Goal: Task Accomplishment & Management: Manage account settings

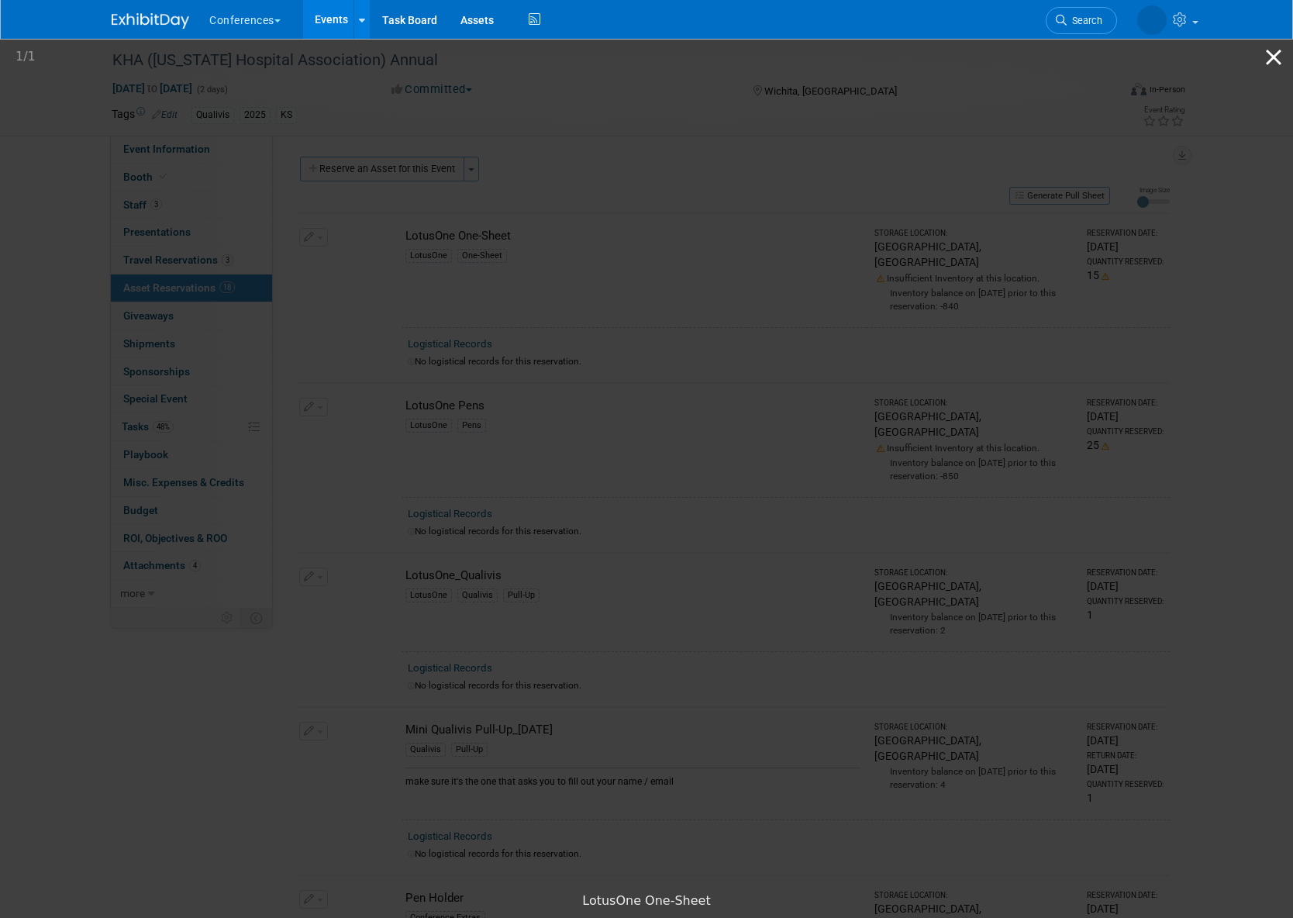
click at [1274, 64] on button "Close gallery" at bounding box center [1274, 57] width 39 height 36
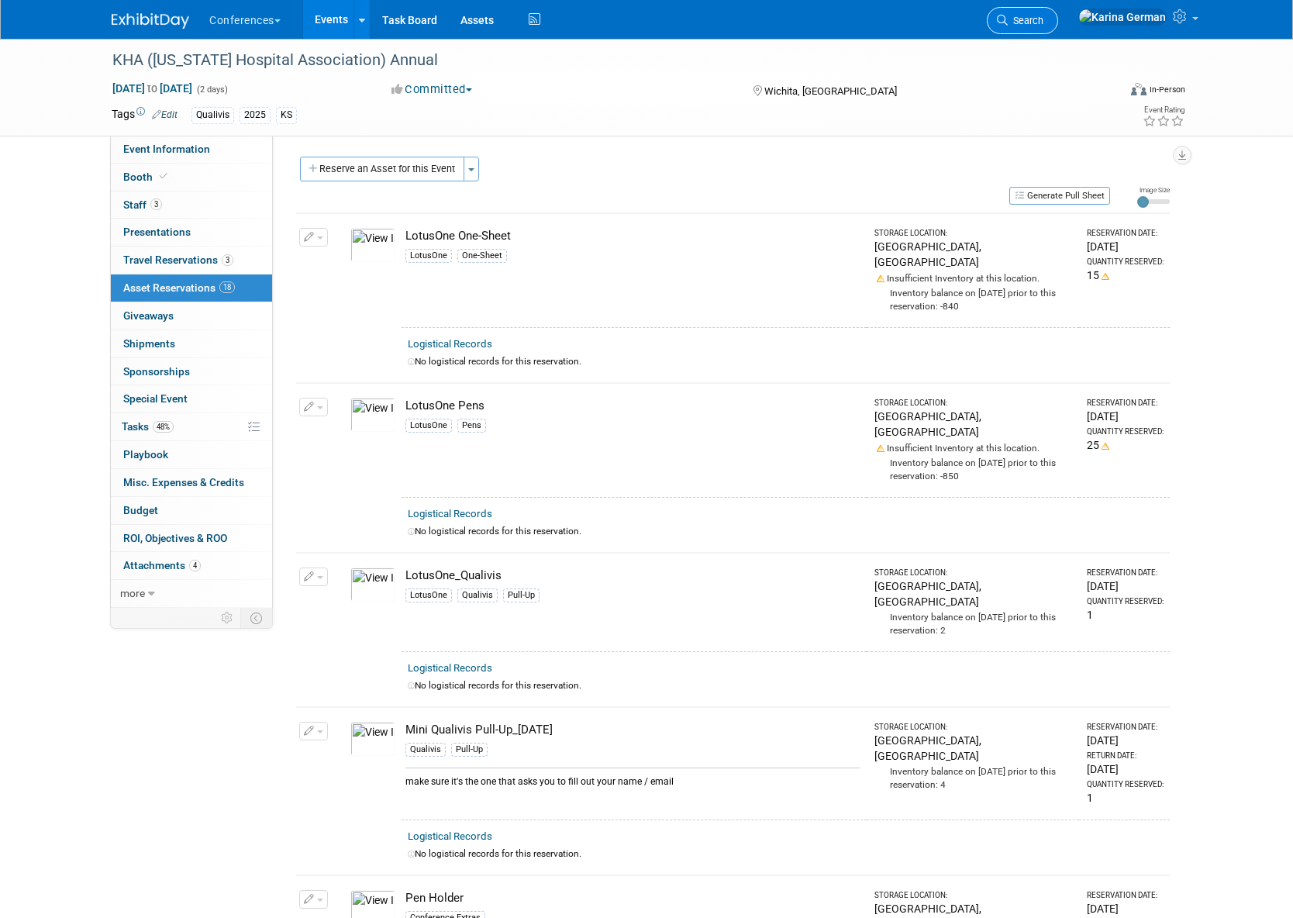
click at [1044, 21] on span "Search" at bounding box center [1026, 21] width 36 height 12
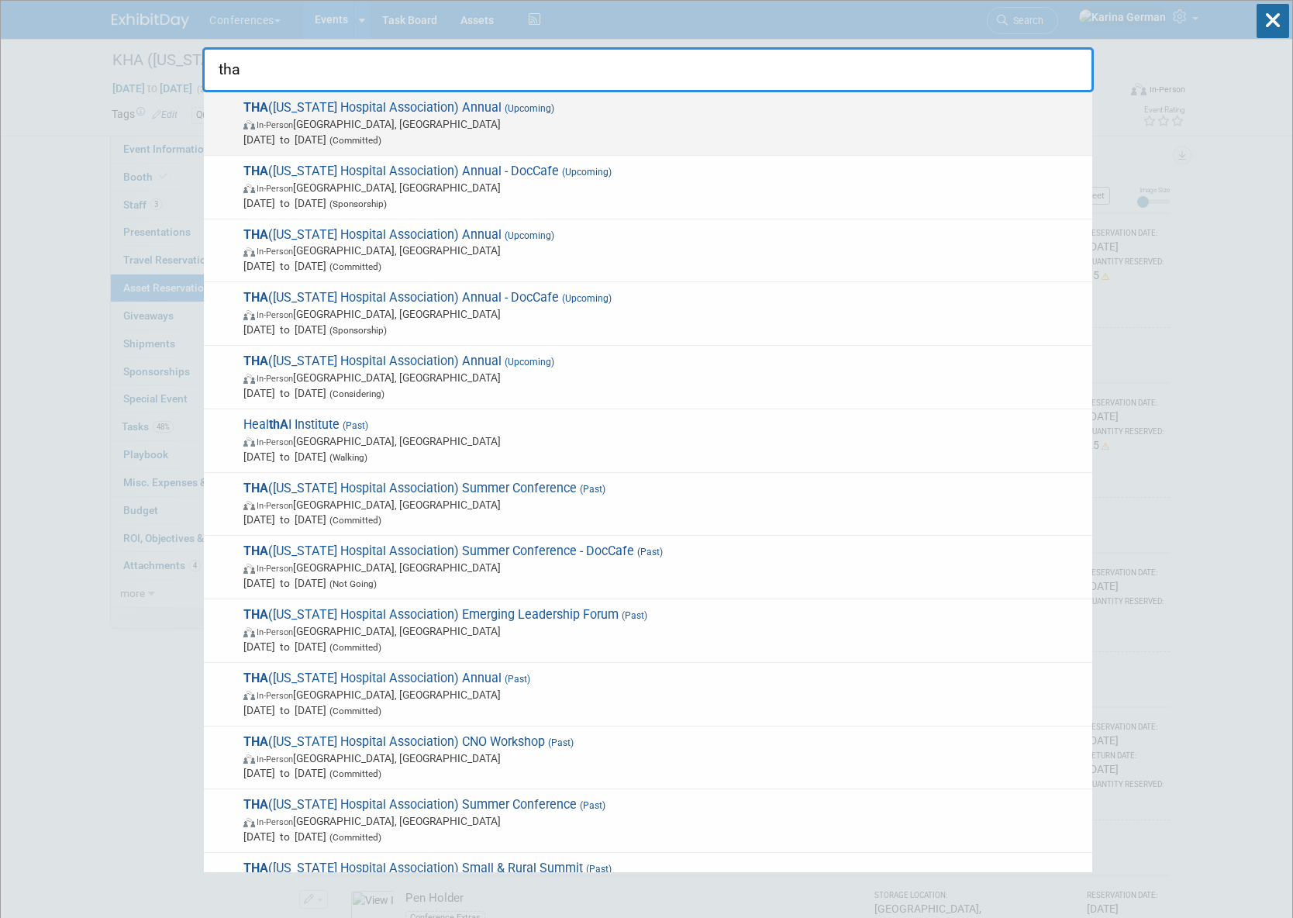
type input "tha"
click at [433, 126] on span "In-Person Nashville, TN" at bounding box center [663, 124] width 841 height 16
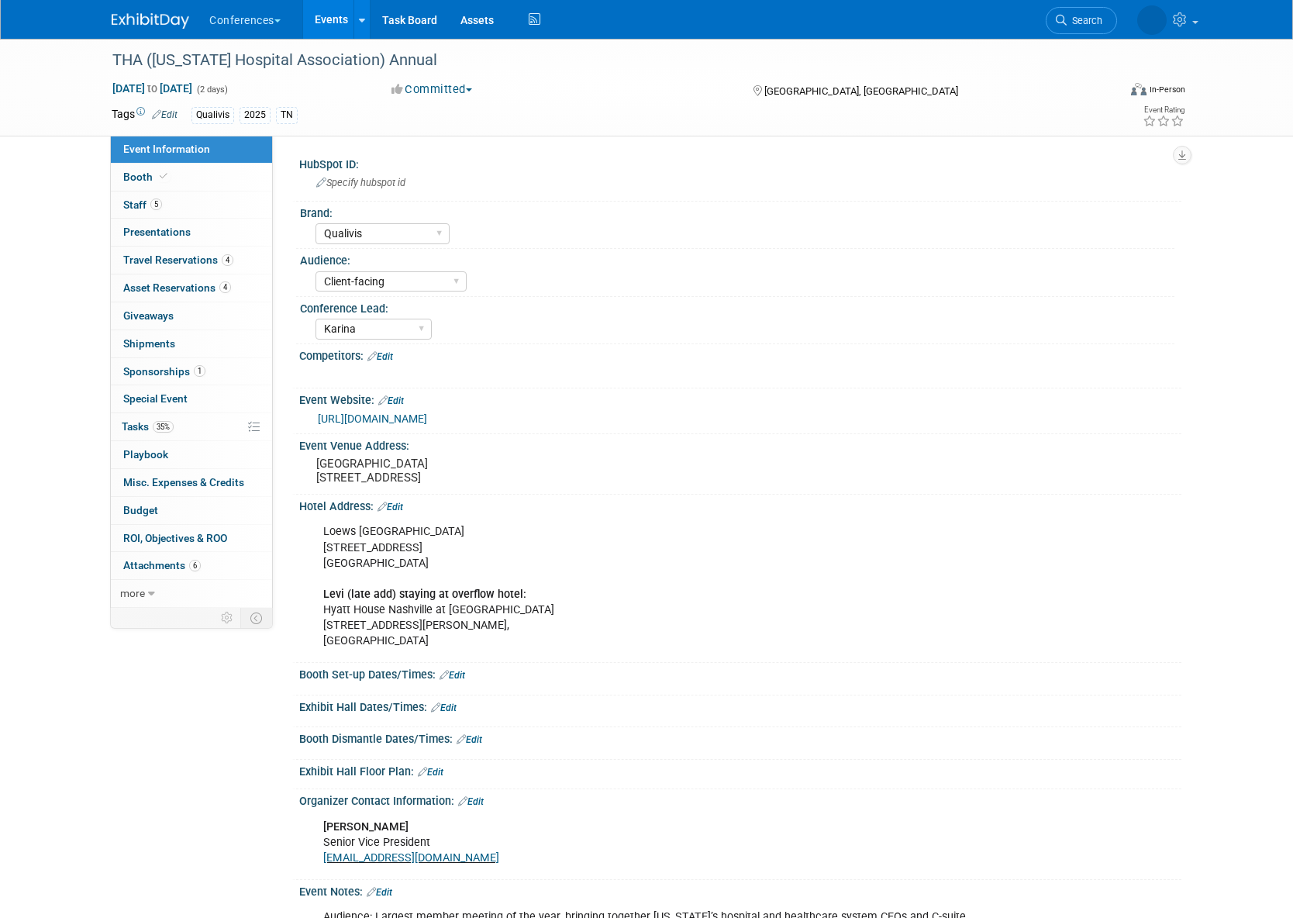
select select "Qualivis"
select select "Client-facing"
select select "Karina"
click at [173, 436] on link "35% Tasks 35%" at bounding box center [191, 426] width 161 height 27
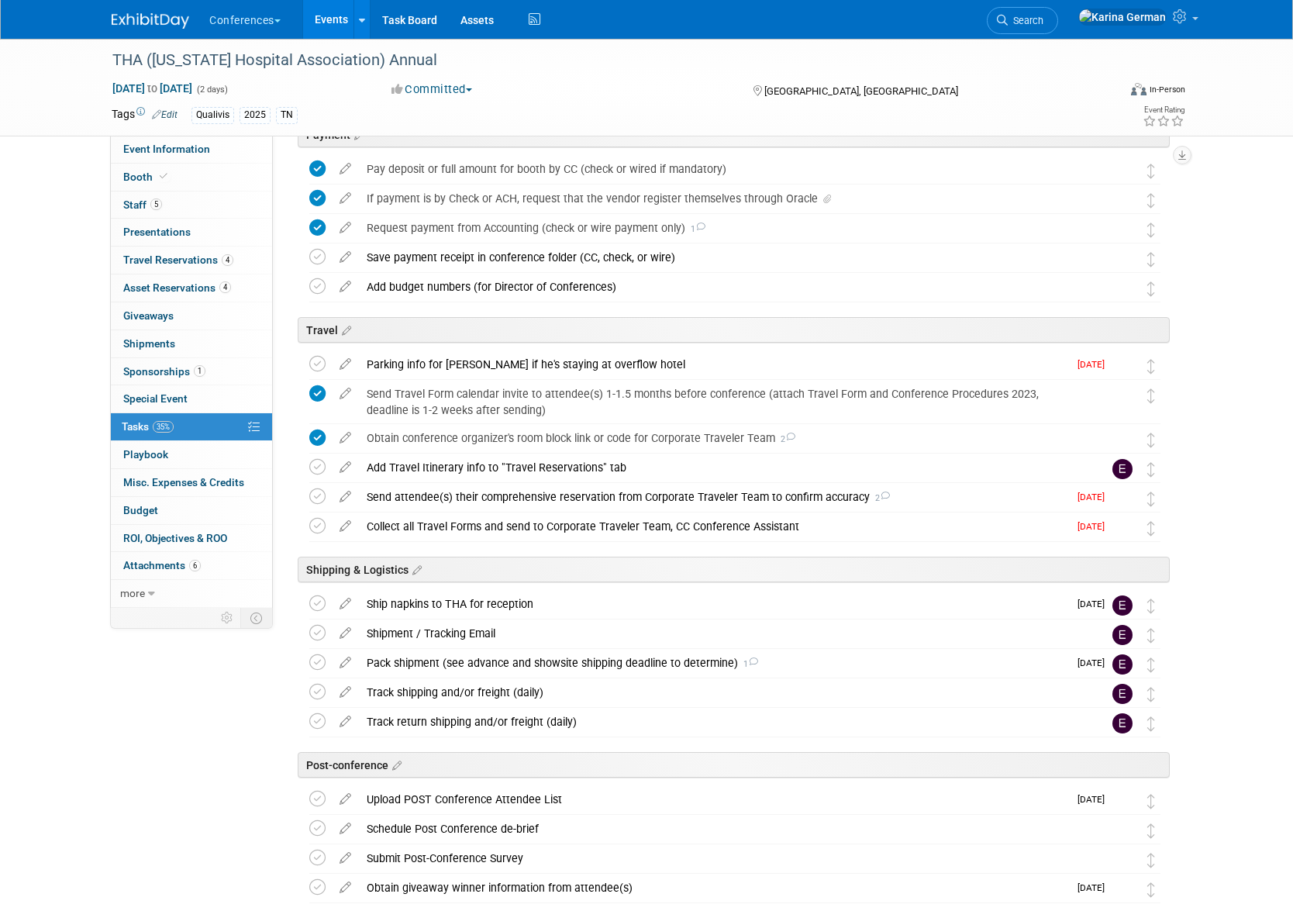
scroll to position [620, 0]
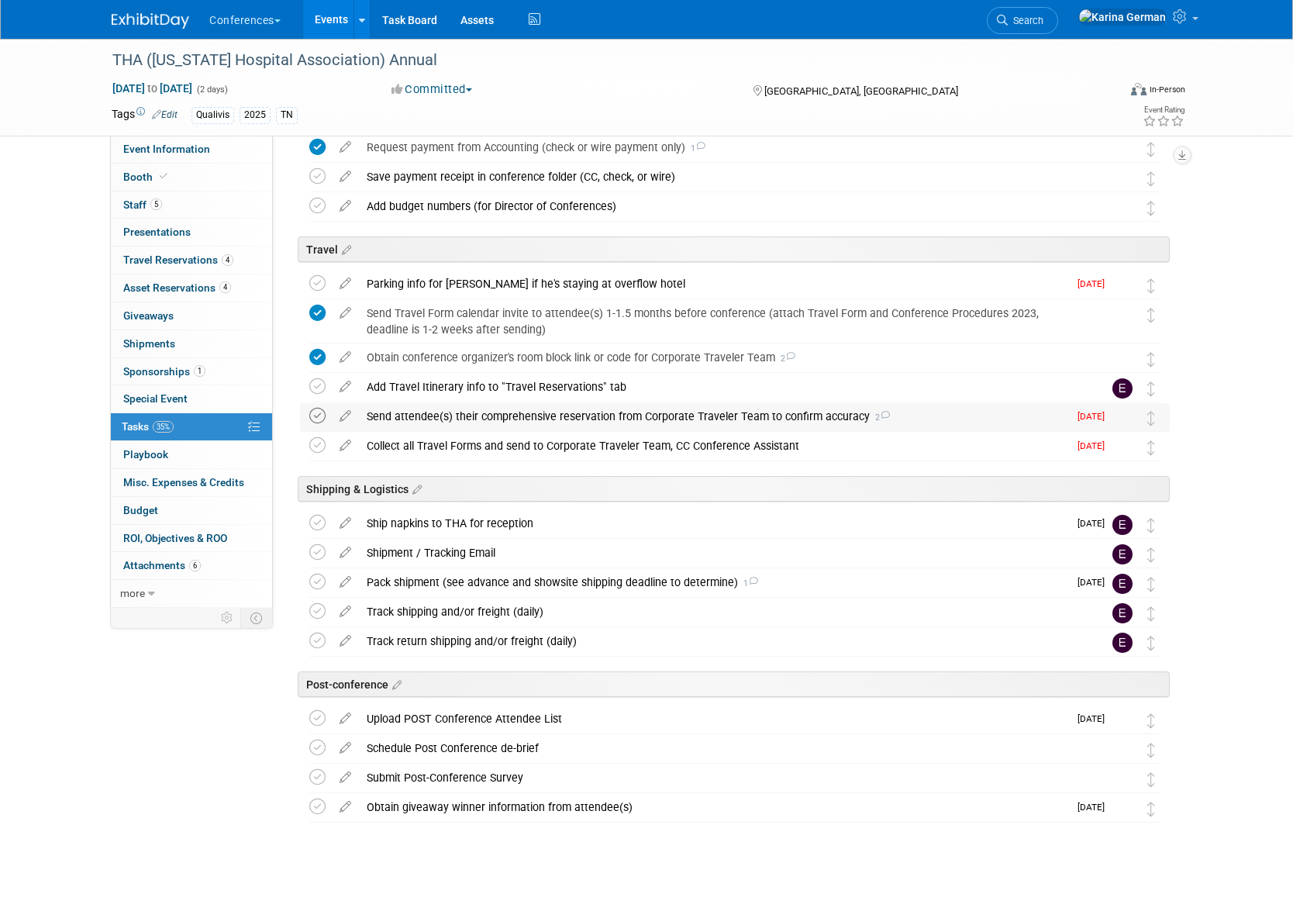
click at [319, 416] on icon at bounding box center [317, 416] width 16 height 16
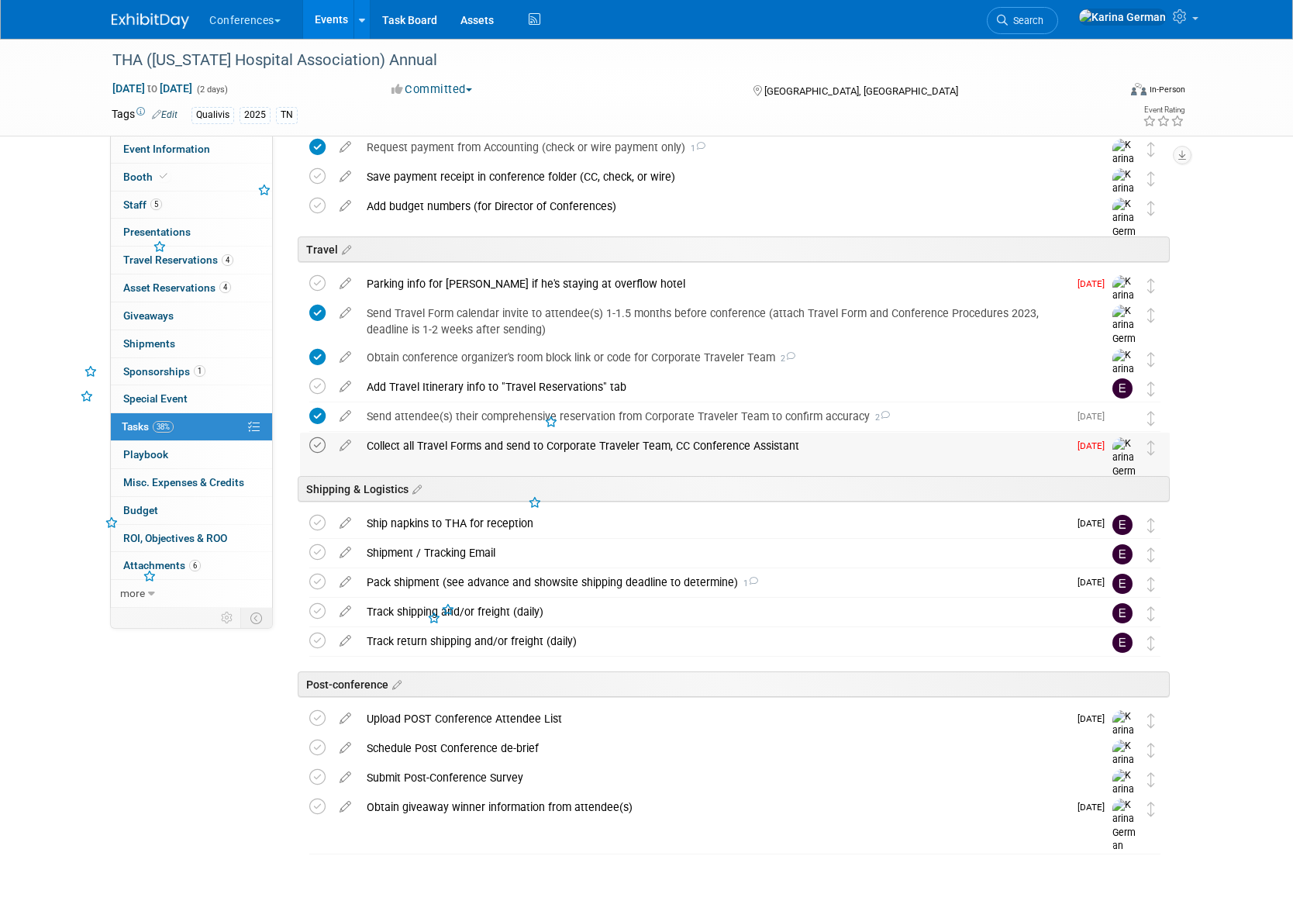
click at [319, 440] on icon at bounding box center [317, 445] width 16 height 16
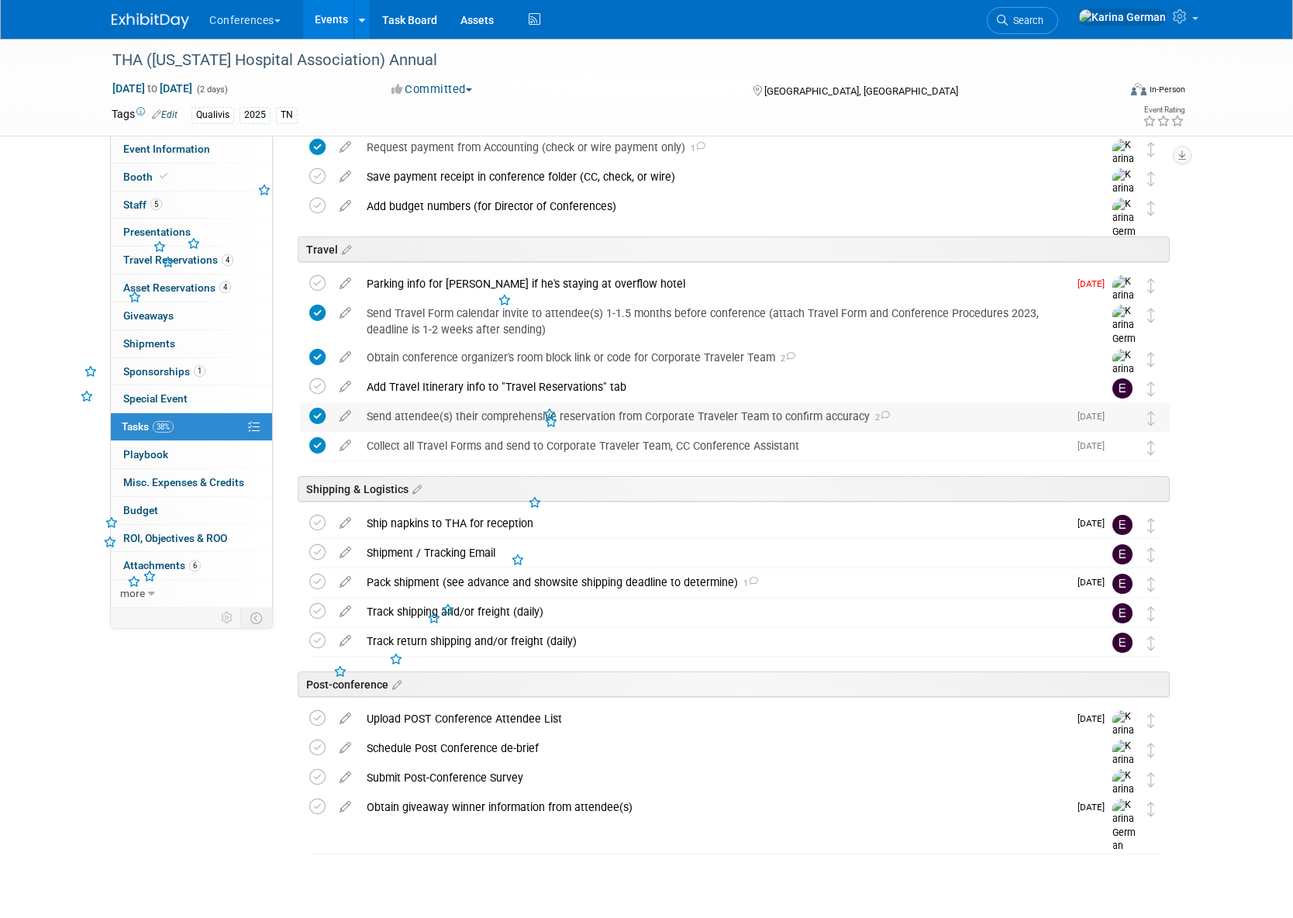
click at [456, 411] on div "Send attendee(s) their comprehensive reservation from Corporate Traveler Team t…" at bounding box center [713, 416] width 709 height 26
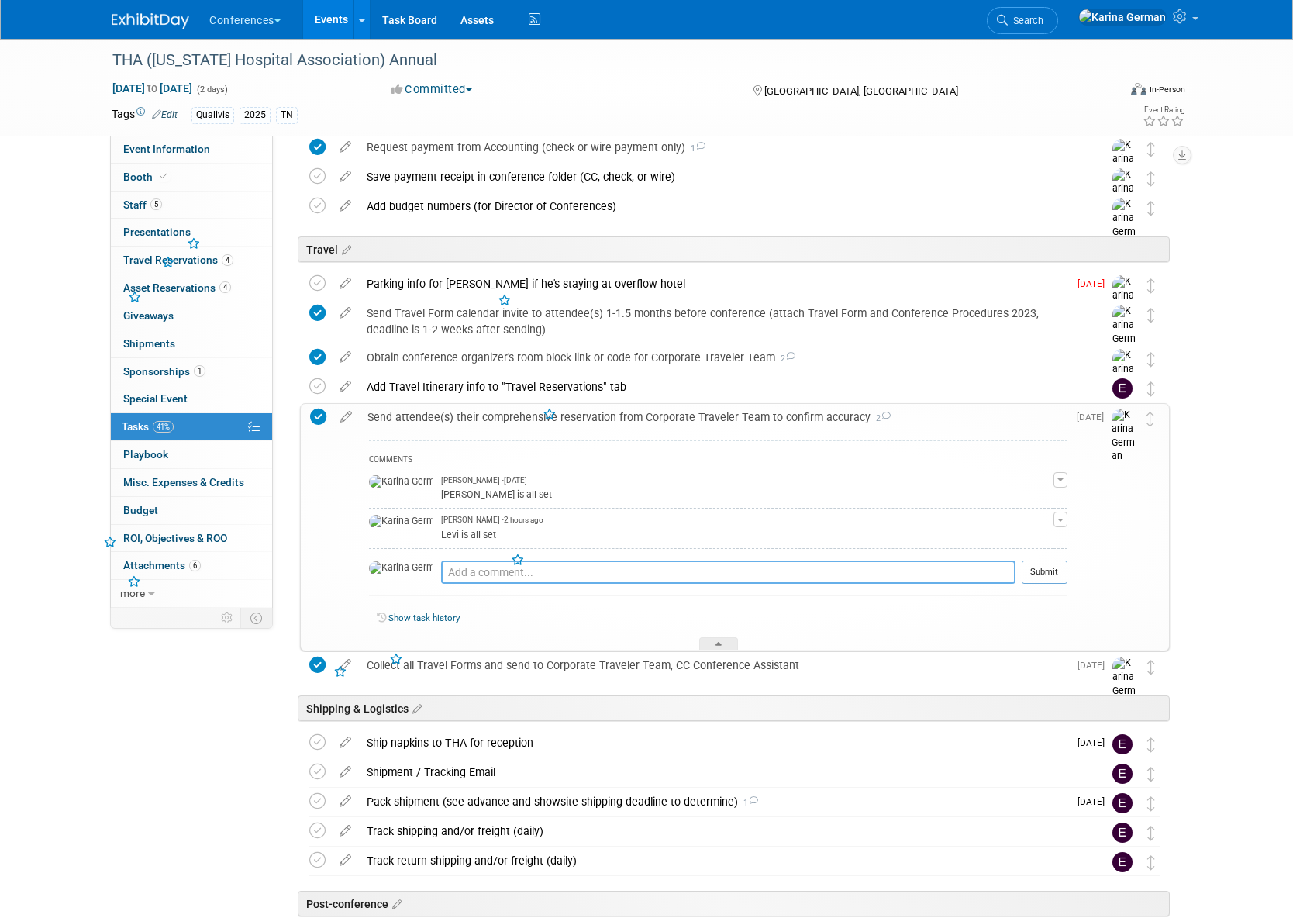
click at [454, 578] on textarea at bounding box center [728, 572] width 575 height 23
type textarea "Bob and Kelly are all set"
click at [1055, 563] on button "Submit" at bounding box center [1045, 572] width 46 height 23
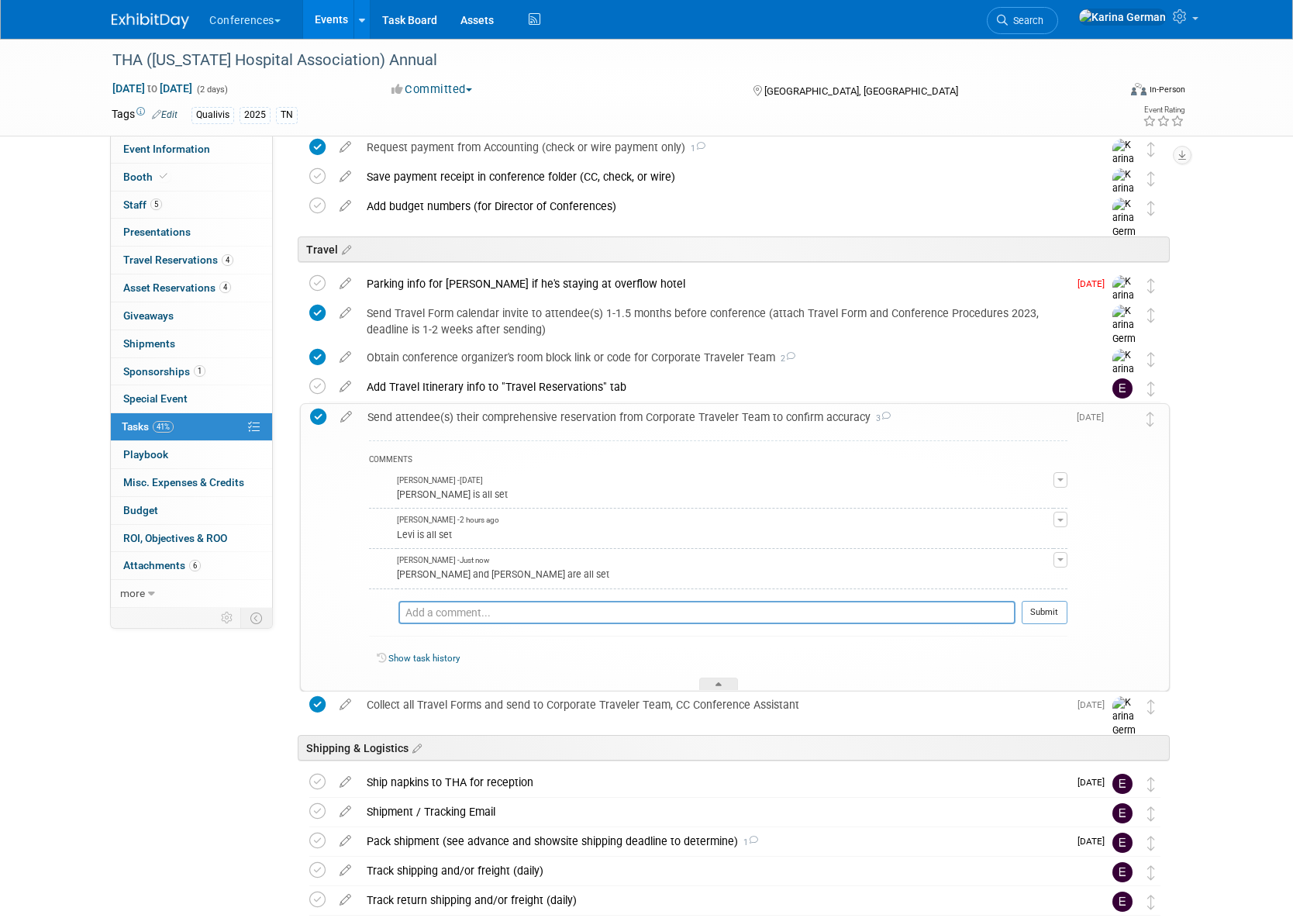
click at [529, 423] on div "Send attendee(s) their comprehensive reservation from Corporate Traveler Team t…" at bounding box center [714, 417] width 708 height 26
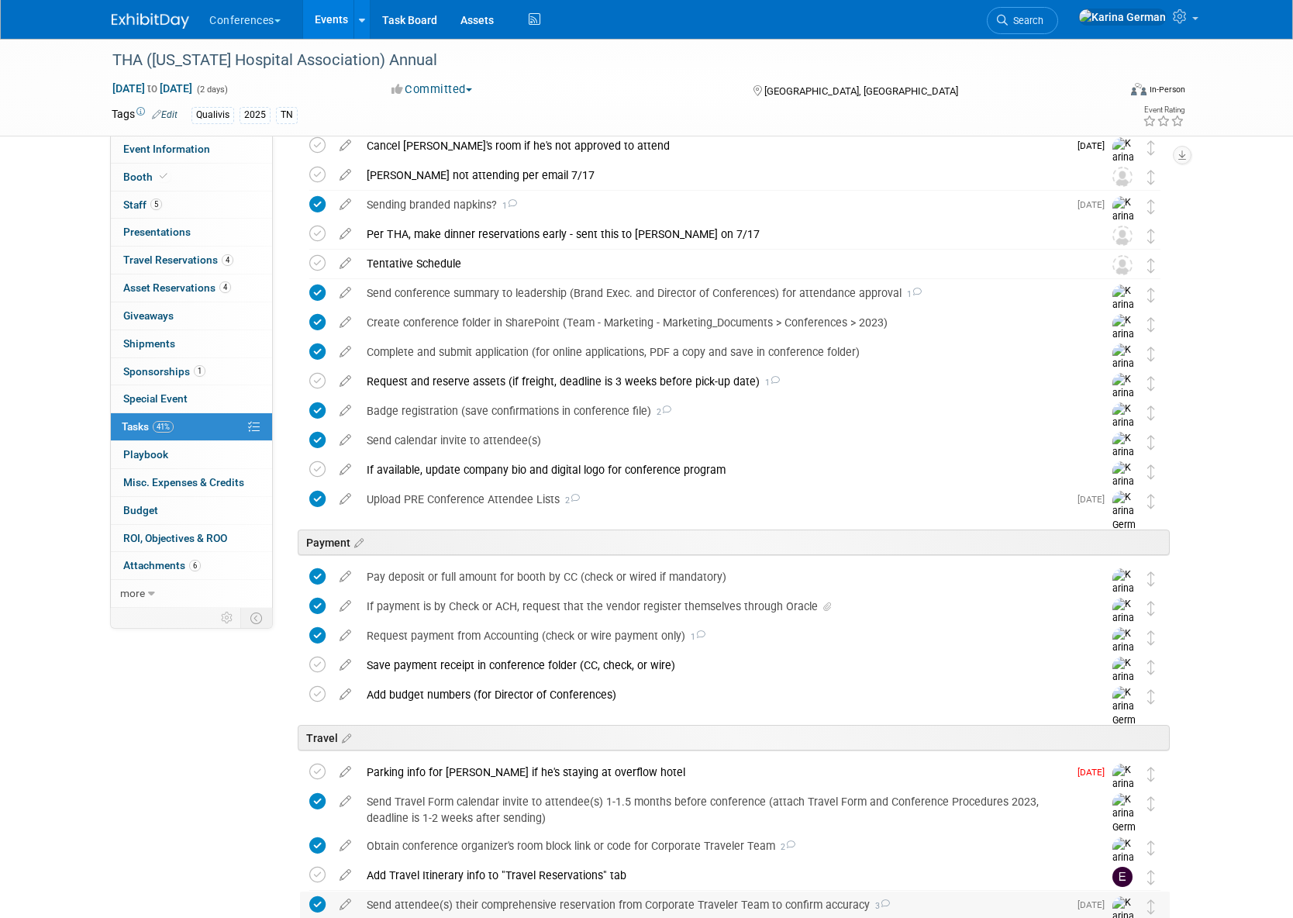
scroll to position [0, 0]
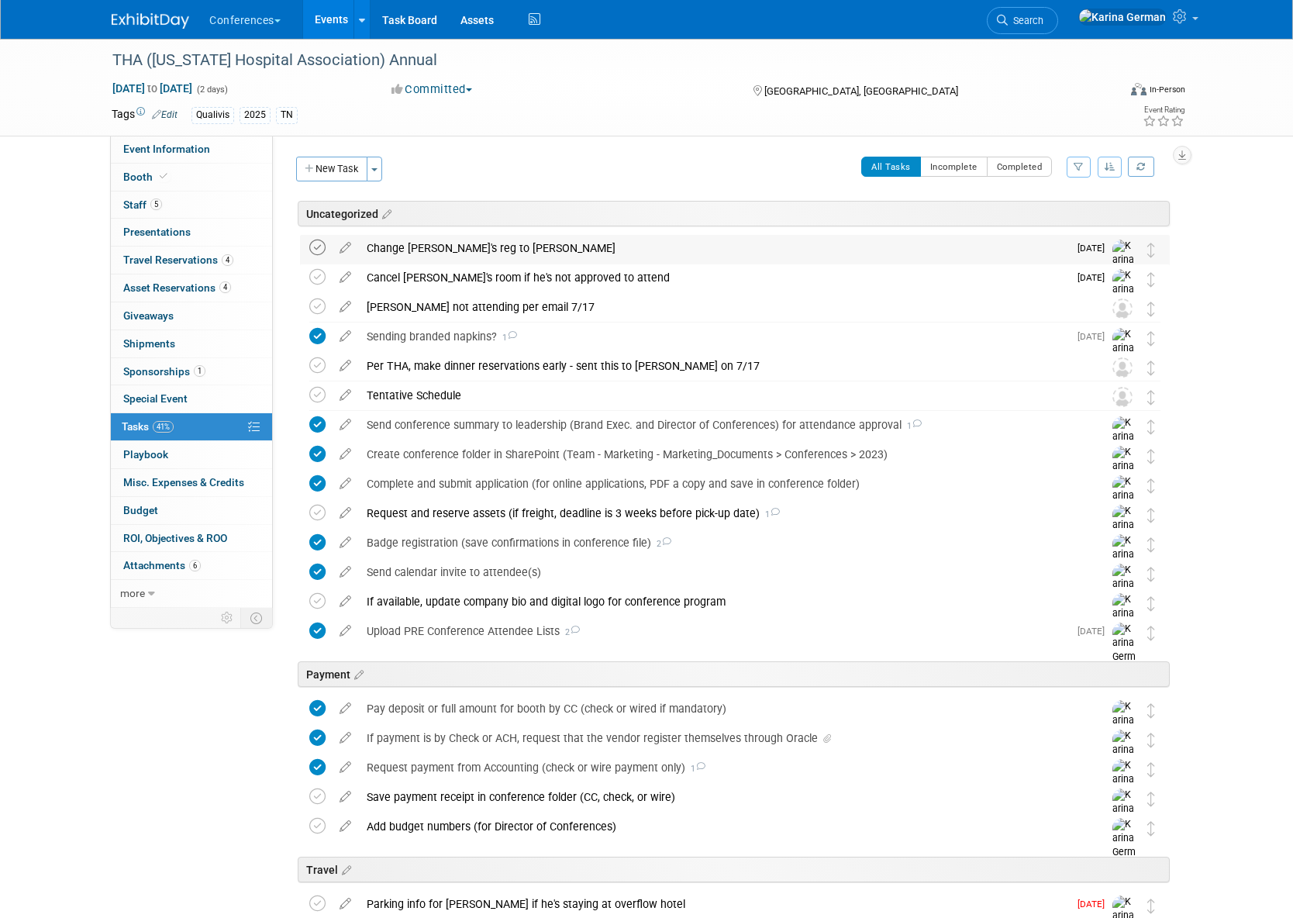
click at [316, 248] on icon at bounding box center [317, 248] width 16 height 16
click at [453, 257] on div "Change Jerry's reg to Bob Wolf" at bounding box center [713, 248] width 709 height 26
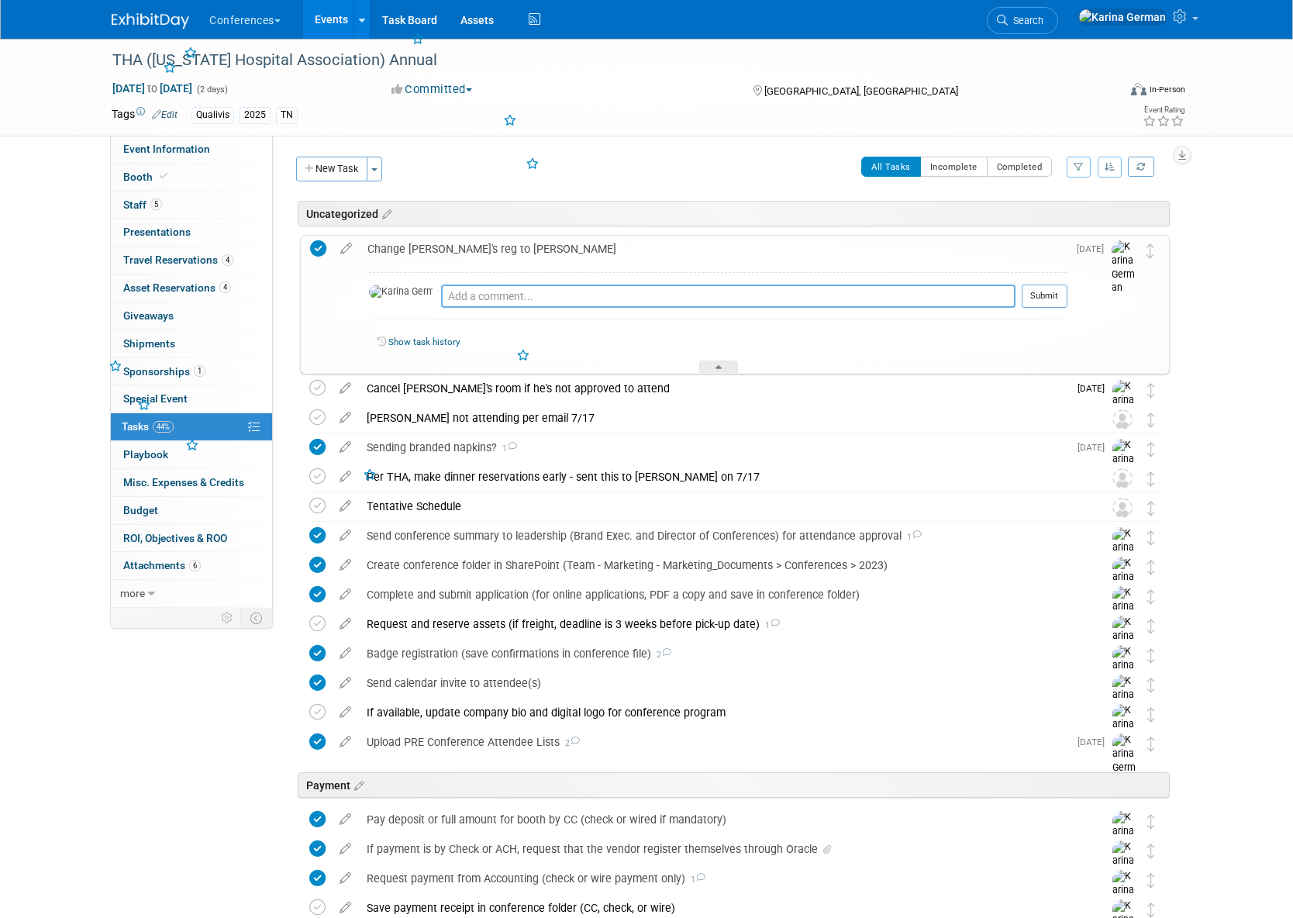
click at [483, 295] on textarea at bounding box center [728, 296] width 575 height 23
type textarea "pinged"
click at [653, 300] on textarea "pinged" at bounding box center [728, 296] width 575 height 23
click at [561, 240] on div "Change Jerry's reg to Bob Wolf" at bounding box center [714, 249] width 708 height 26
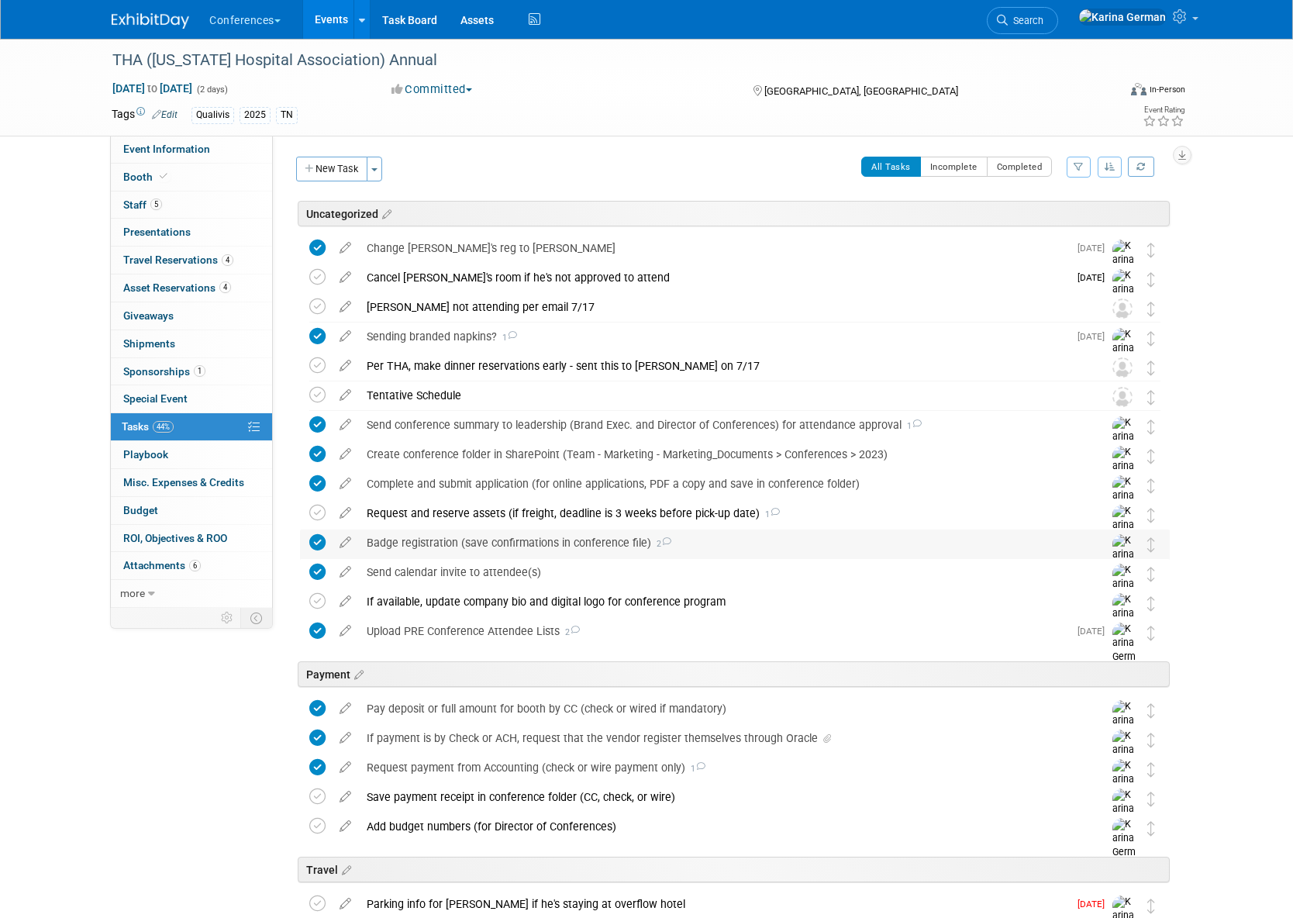
click at [471, 542] on div "Badge registration (save confirmations in conference file) 2" at bounding box center [720, 543] width 723 height 26
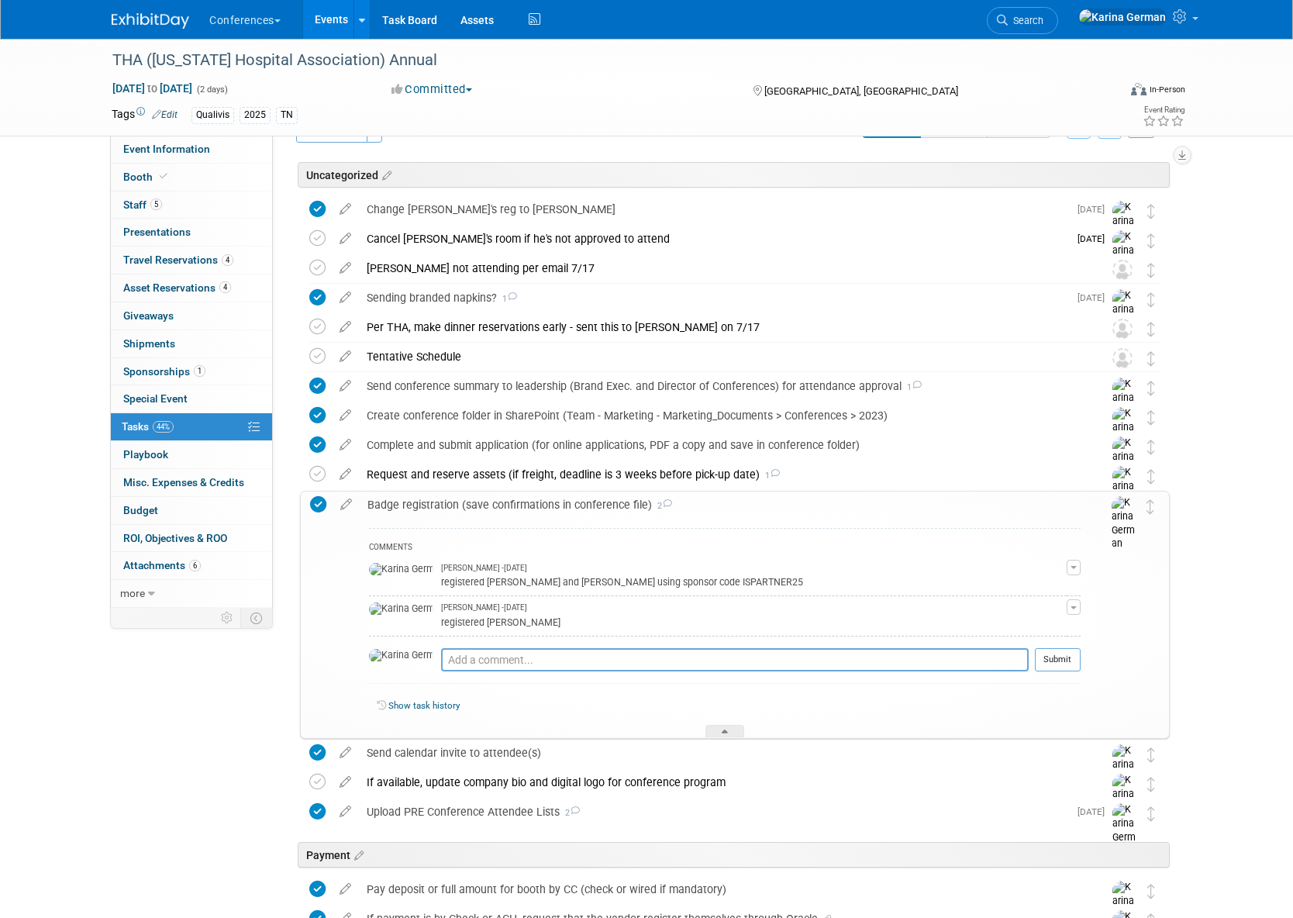
scroll to position [47, 0]
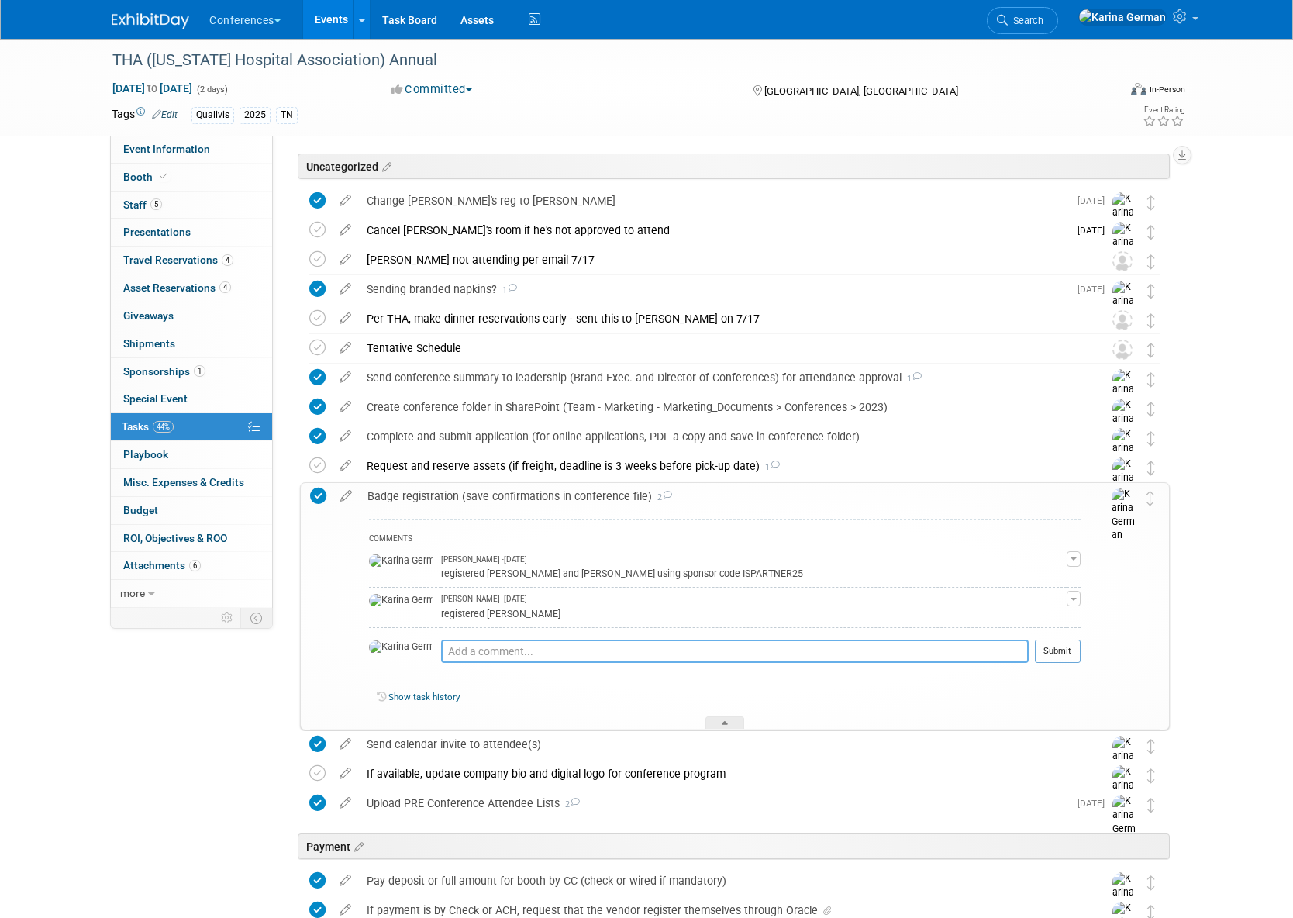
click at [469, 640] on textarea at bounding box center [735, 651] width 588 height 23
click at [520, 651] on textarea "asked THA to swap Bob's registration" at bounding box center [735, 651] width 588 height 23
click at [620, 656] on textarea "asked THA to swap Jerry's registration" at bounding box center [735, 651] width 588 height 23
type textarea "asked THA to swap Jerry's registration for Bob"
click at [1068, 649] on button "Submit" at bounding box center [1058, 651] width 46 height 23
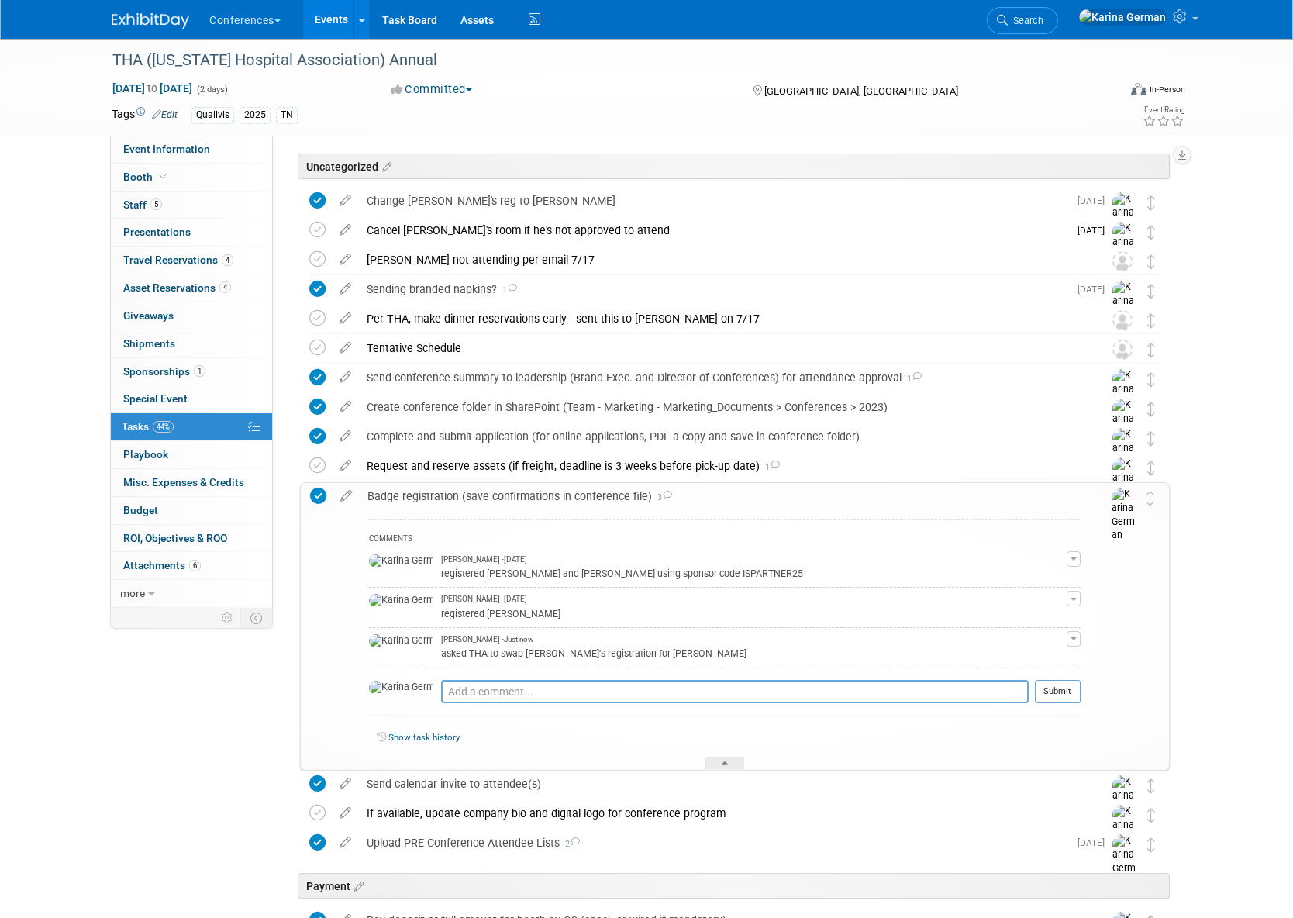
click at [594, 499] on div "Badge registration (save confirmations in conference file) 3" at bounding box center [720, 496] width 721 height 26
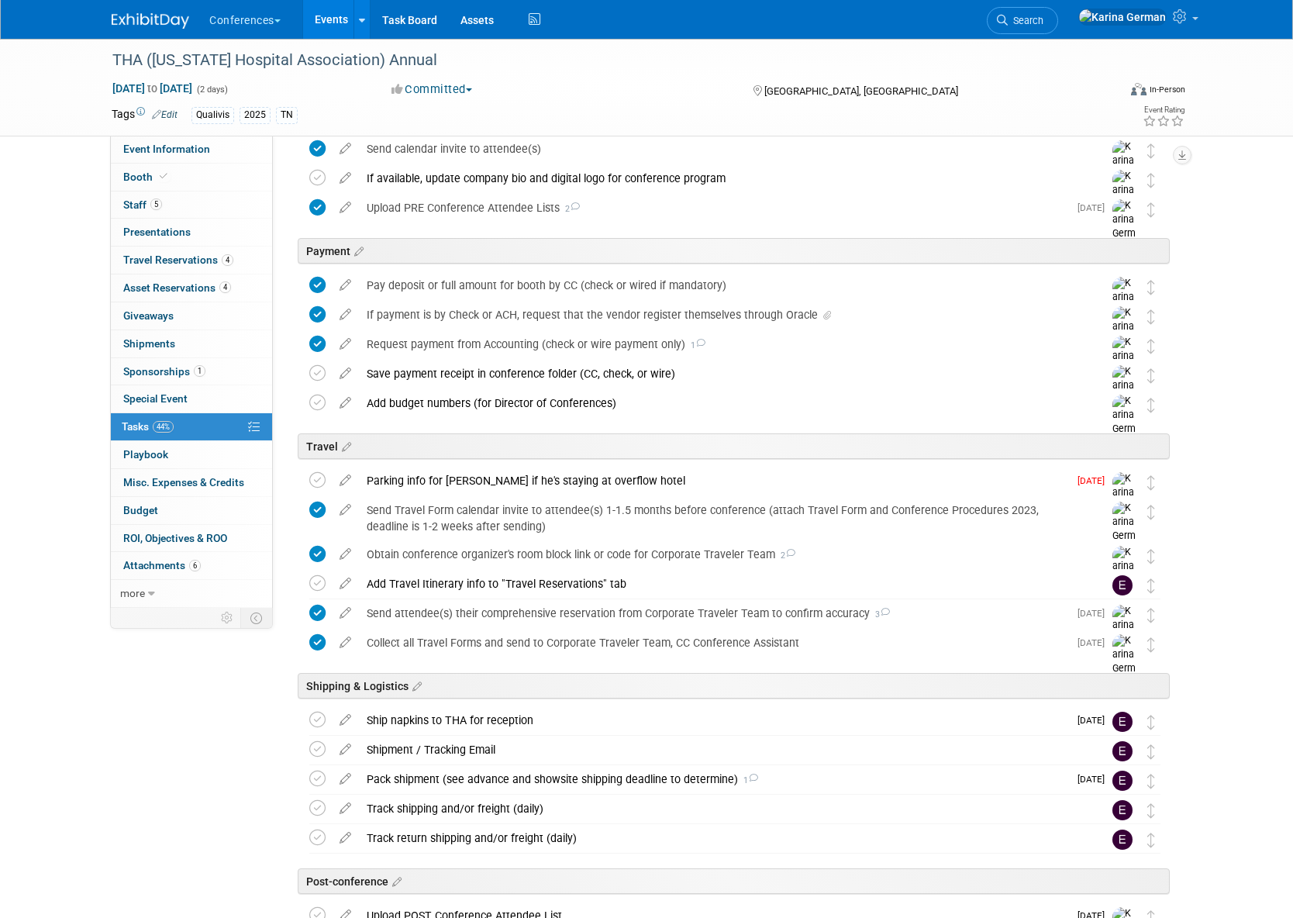
scroll to position [458, 0]
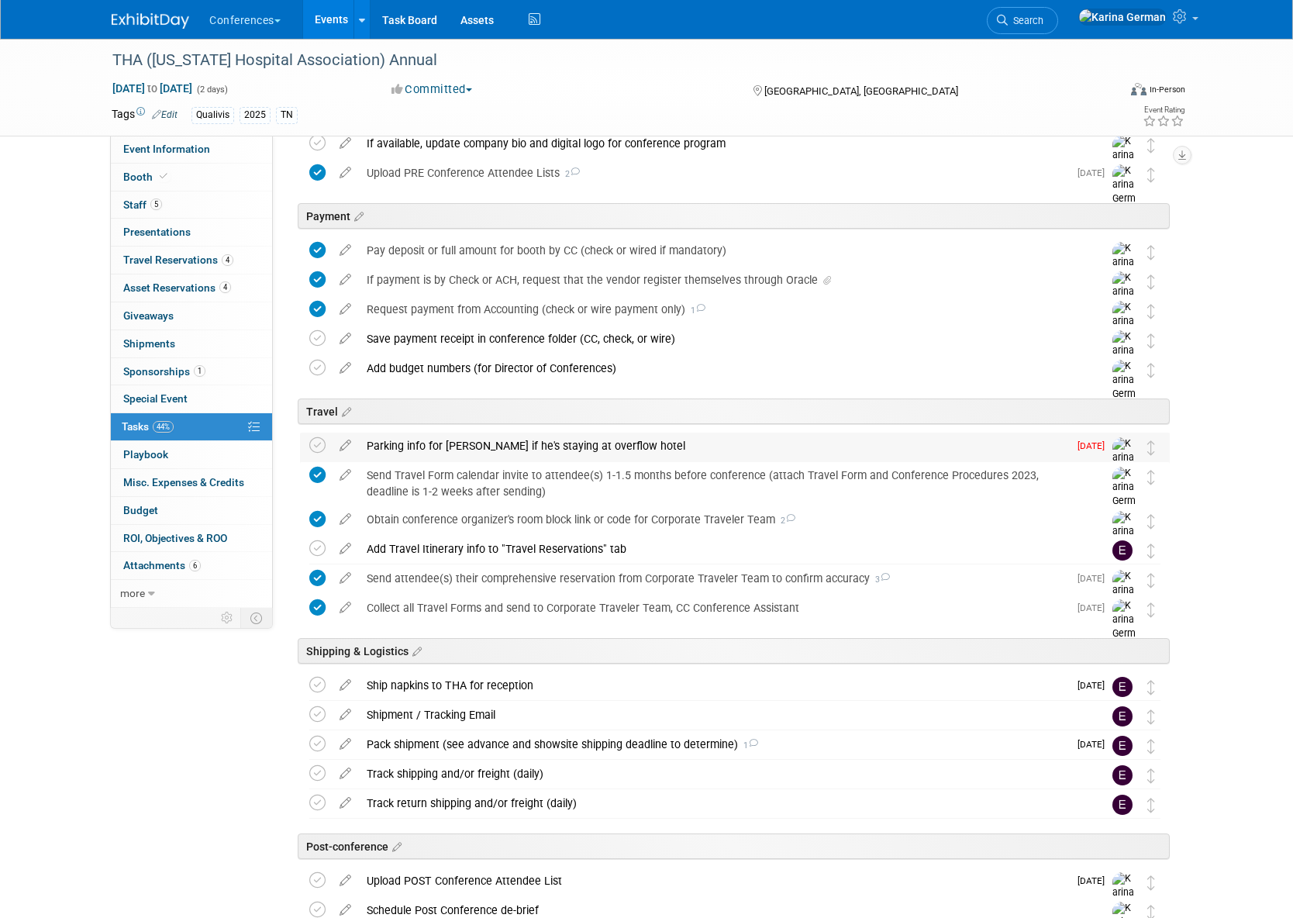
click at [591, 449] on div "Parking info for Matt if he's staying at overflow hotel" at bounding box center [713, 446] width 709 height 26
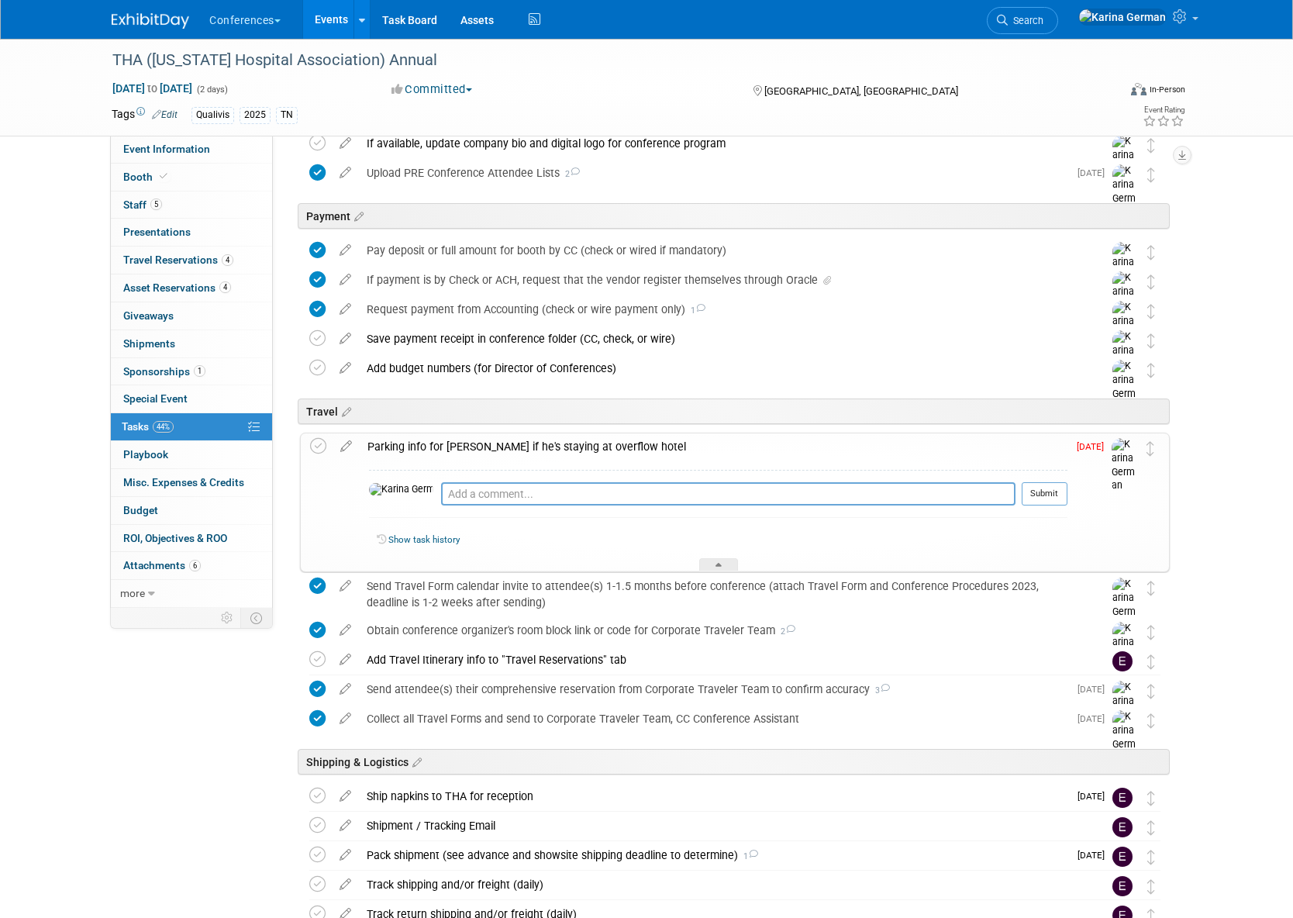
click at [591, 449] on div "Parking info for Matt if he's staying at overflow hotel" at bounding box center [714, 446] width 708 height 26
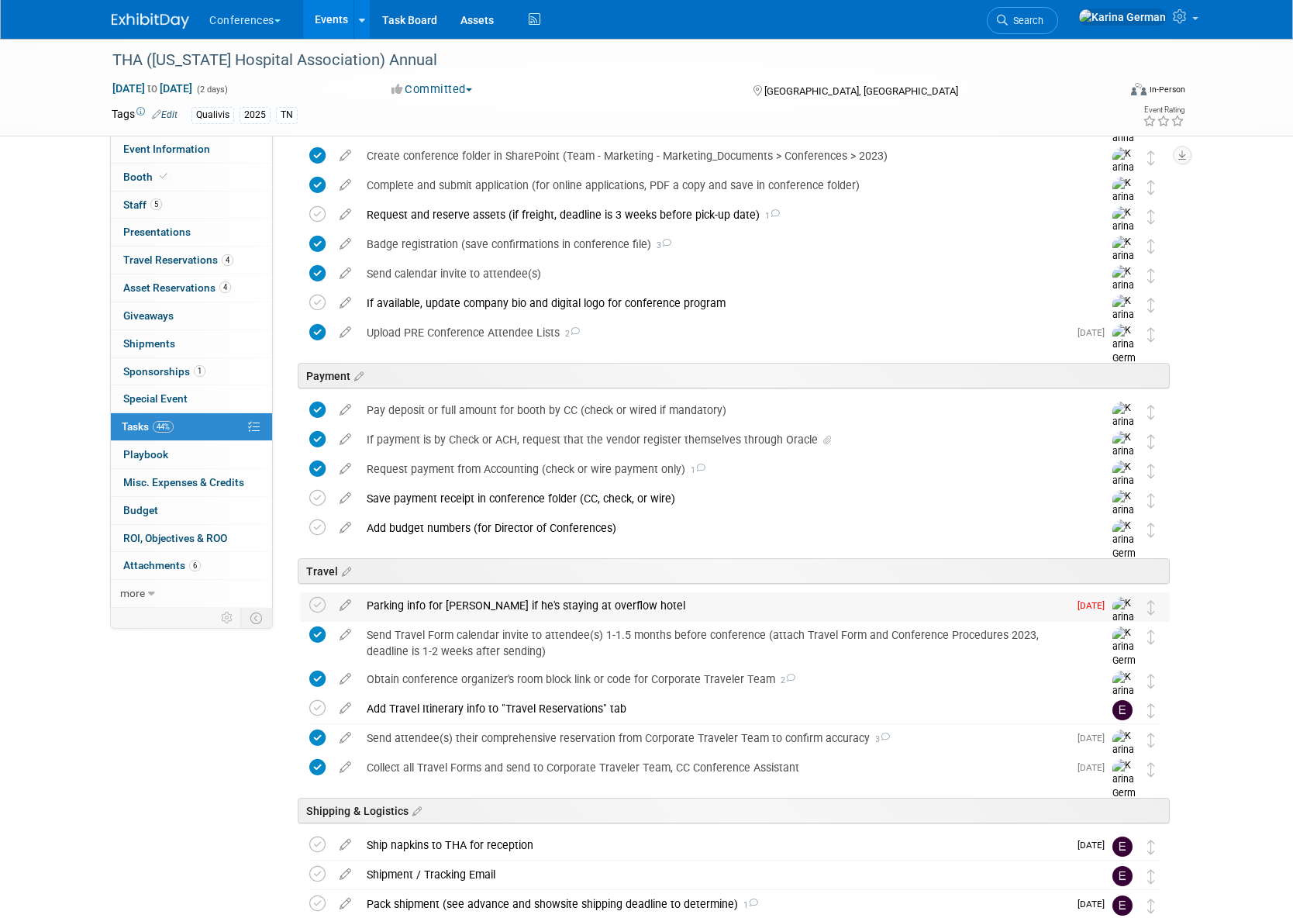
scroll to position [0, 0]
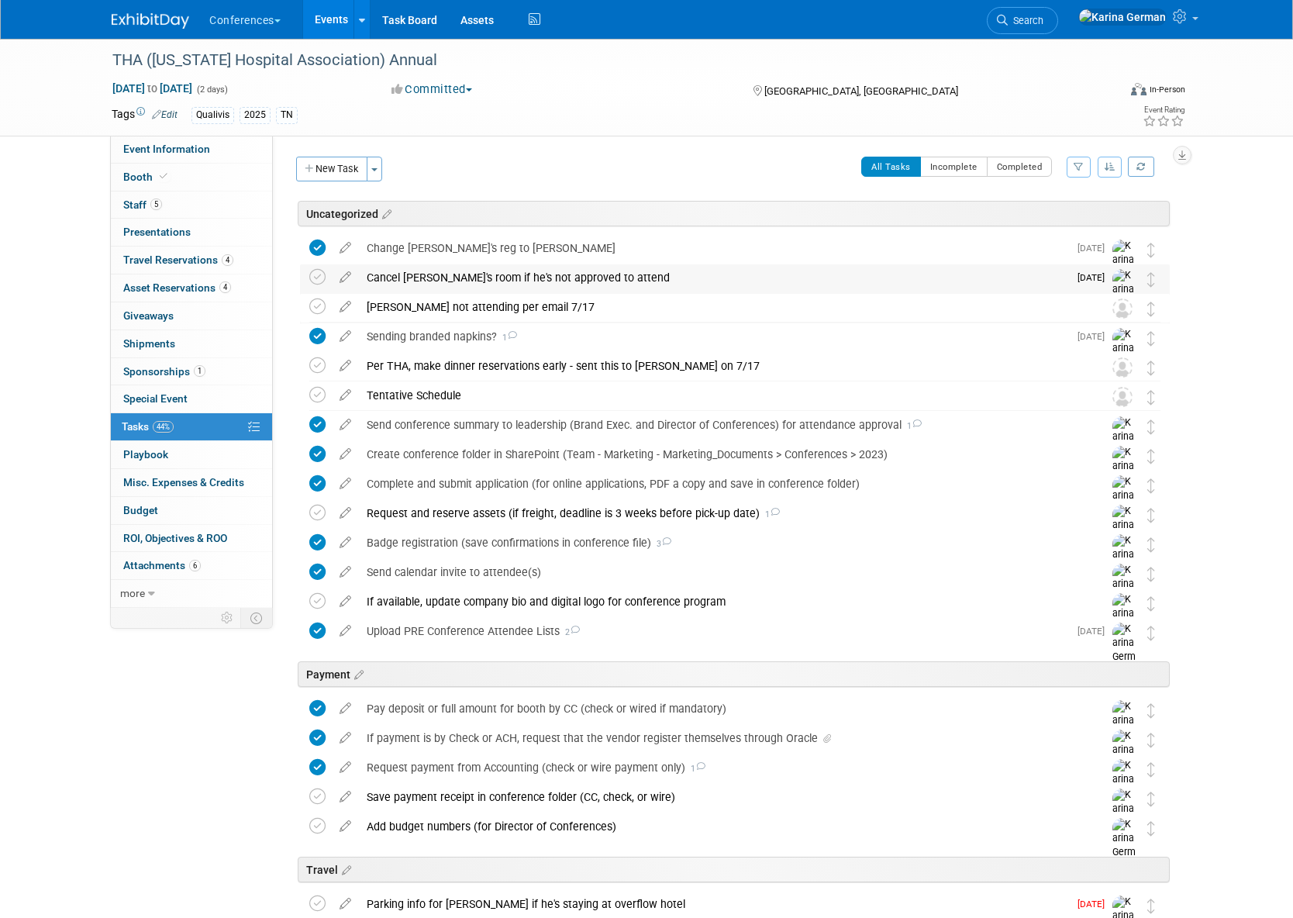
click at [458, 278] on div "Cancel Matt's room if he's not approved to attend" at bounding box center [713, 277] width 709 height 26
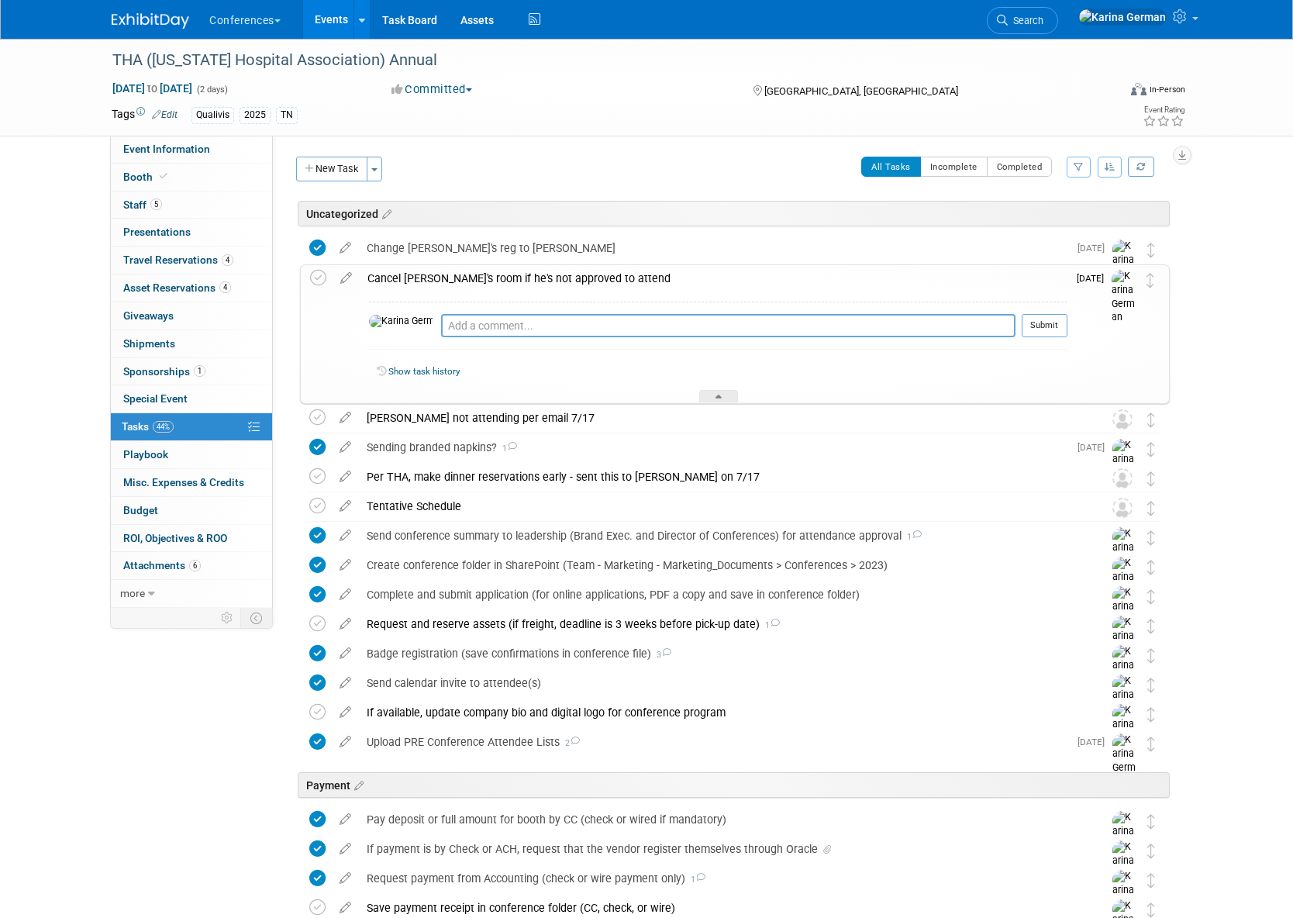
click at [458, 278] on div "Cancel Matt's room if he's not approved to attend" at bounding box center [714, 278] width 708 height 26
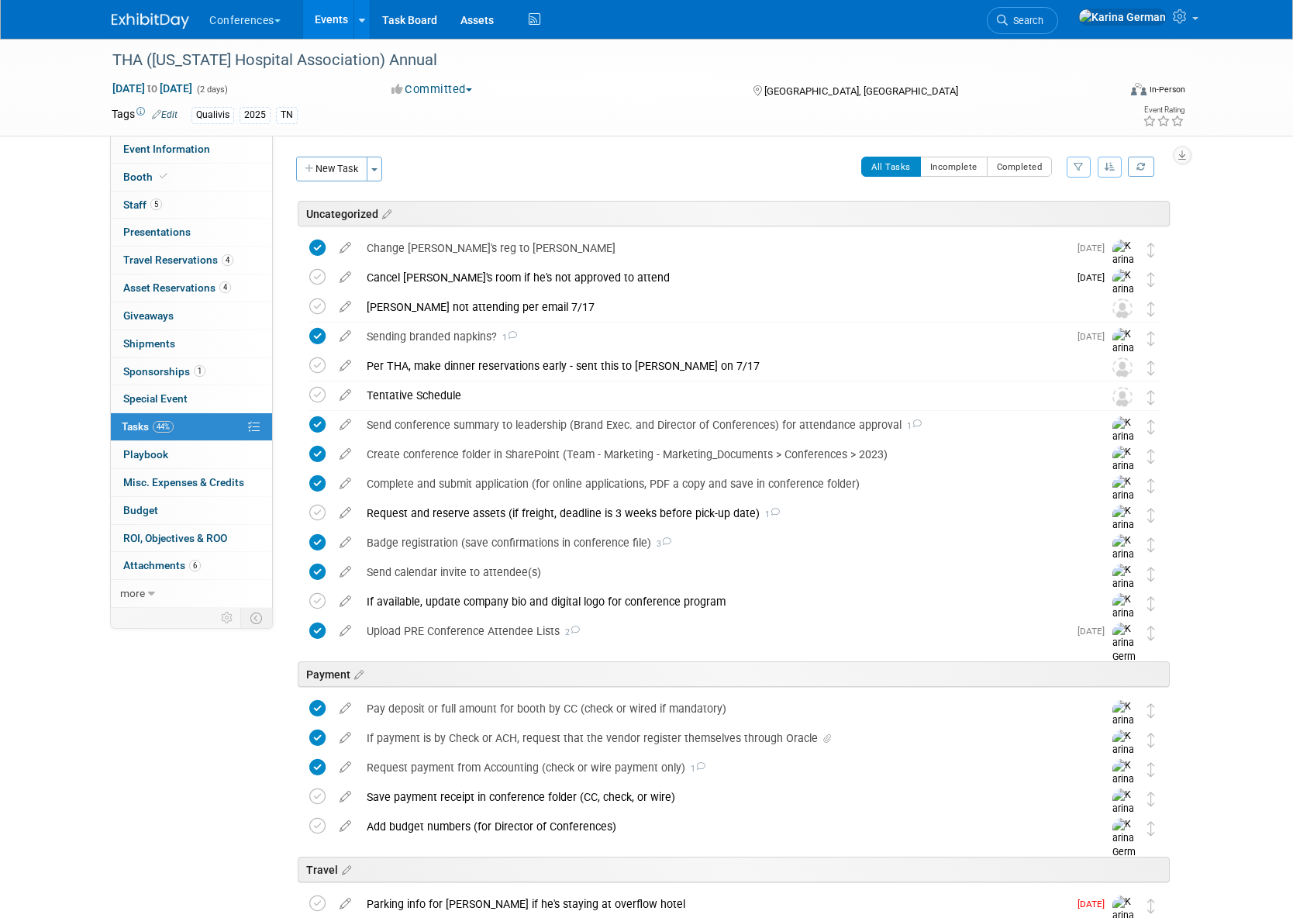
click at [323, 14] on link "Events" at bounding box center [331, 19] width 57 height 39
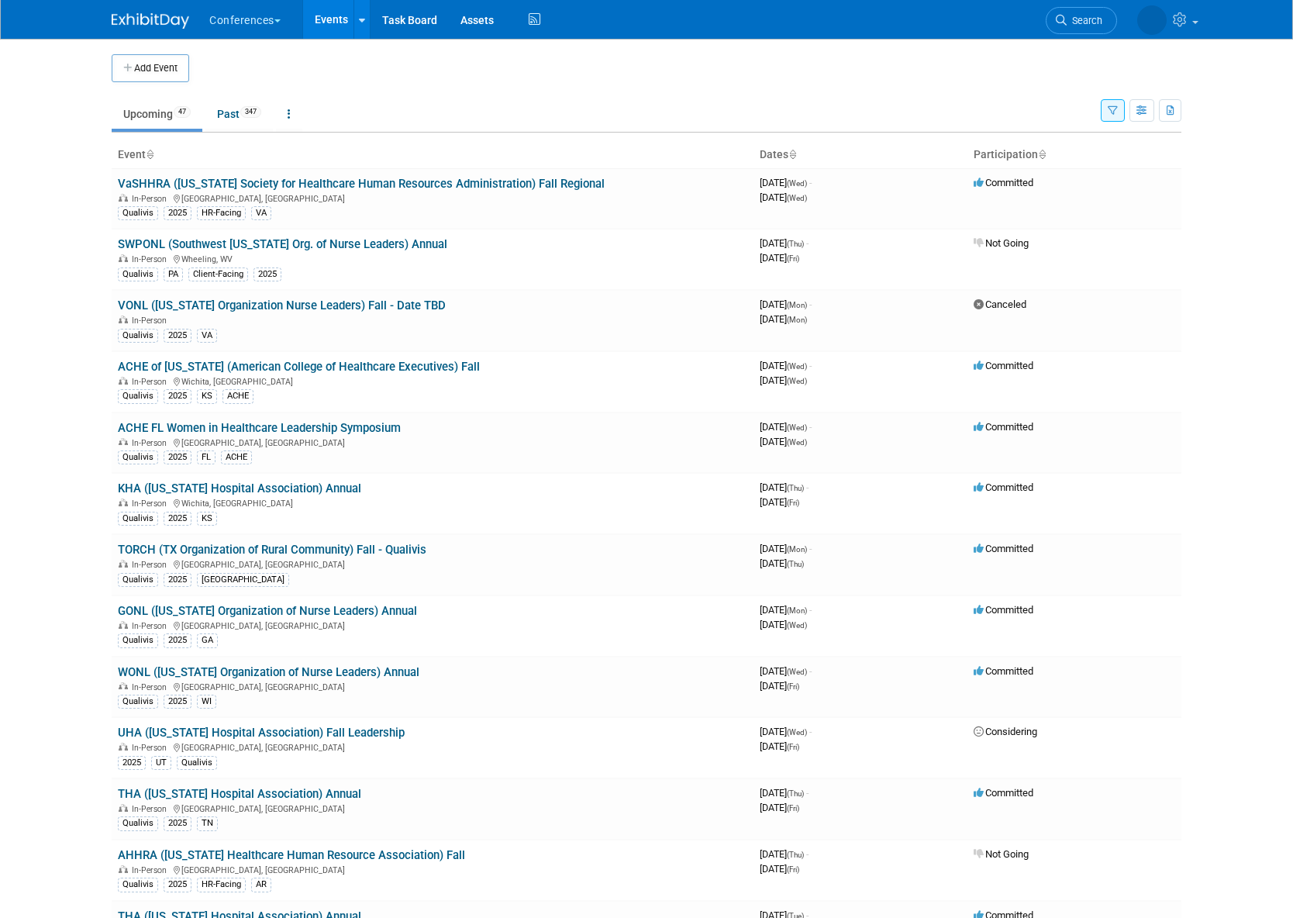
click at [1091, 5] on li "Search" at bounding box center [1081, 19] width 71 height 38
click at [1082, 18] on span "Search" at bounding box center [1085, 21] width 36 height 12
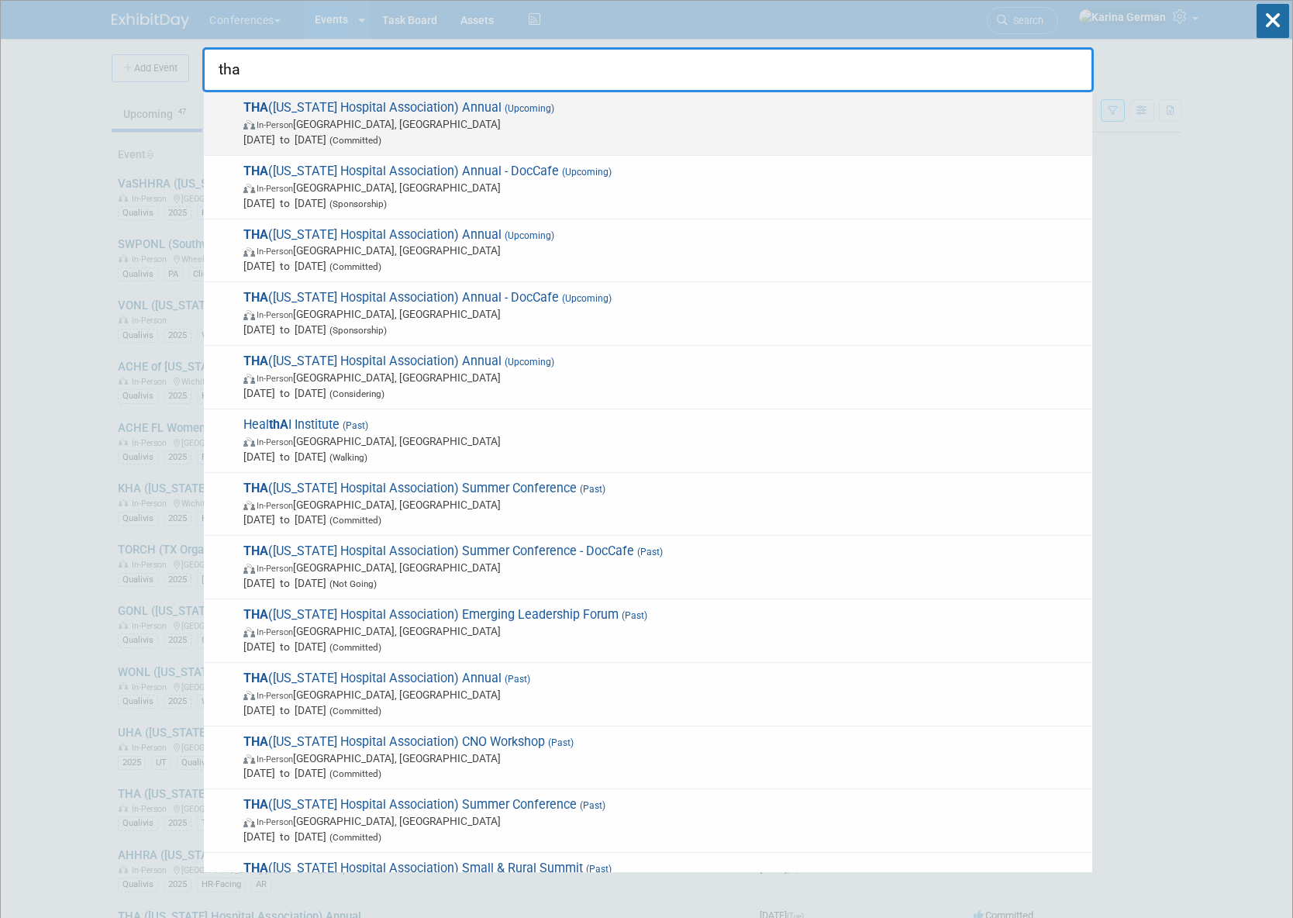
type input "tha"
click at [592, 138] on span "Sep 18, 2025 to Sep 19, 2025 (Committed)" at bounding box center [663, 140] width 841 height 16
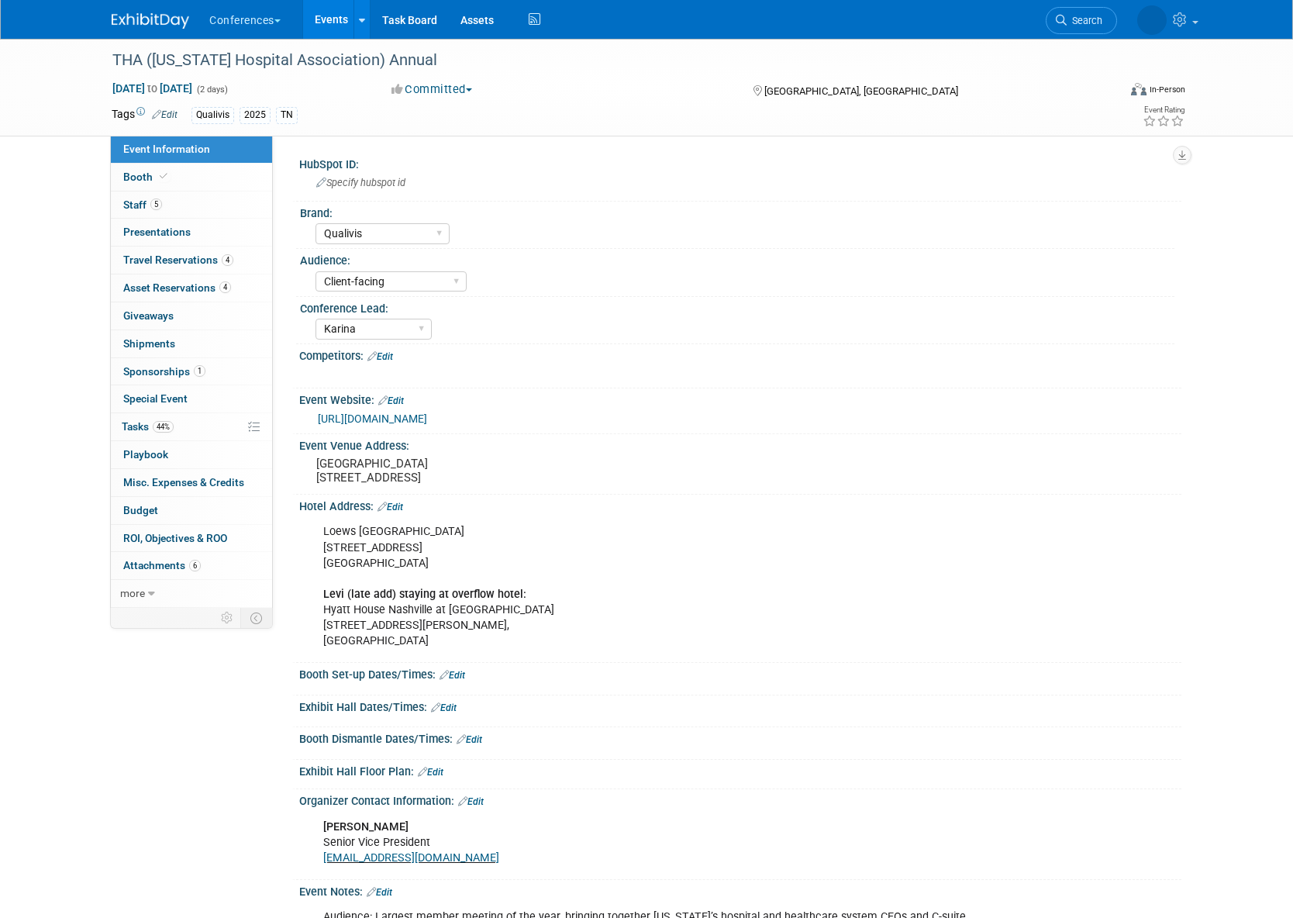
select select "Qualivis"
select select "Client-facing"
select select "Karina"
click at [219, 374] on link "1 Sponsorships 1" at bounding box center [191, 371] width 161 height 27
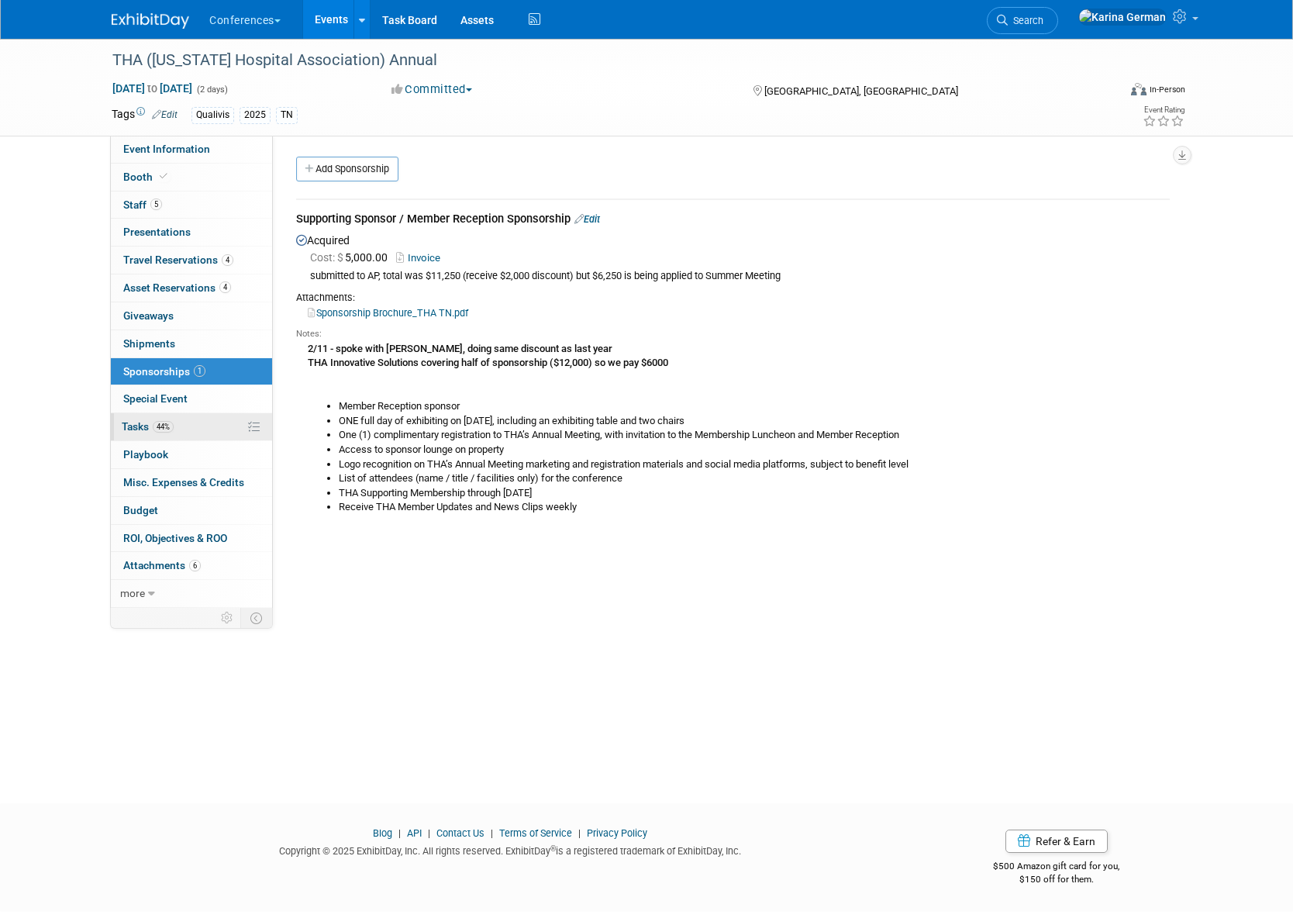
click at [188, 435] on link "44% Tasks 44%" at bounding box center [191, 426] width 161 height 27
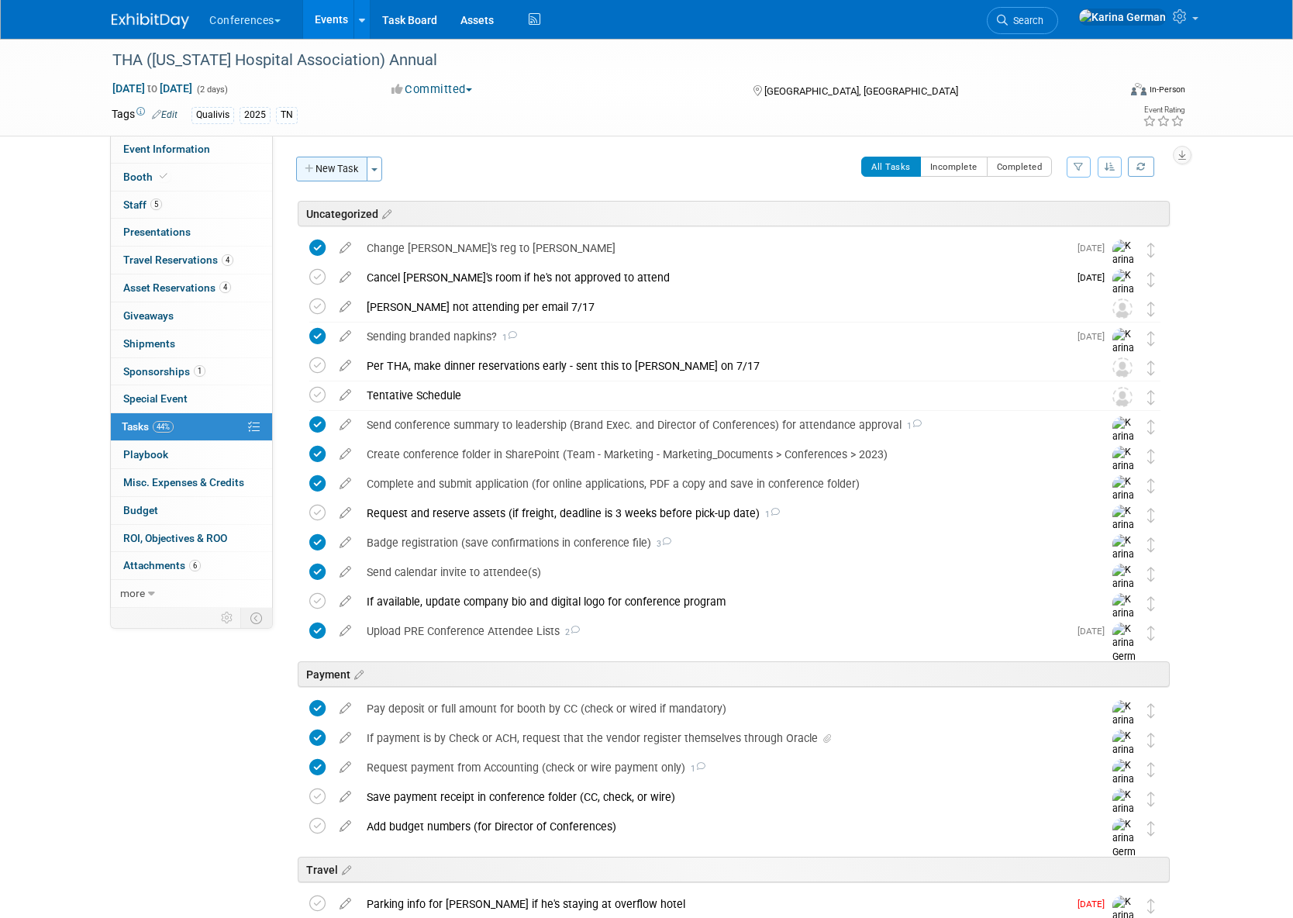
click at [342, 174] on button "New Task" at bounding box center [331, 169] width 71 height 25
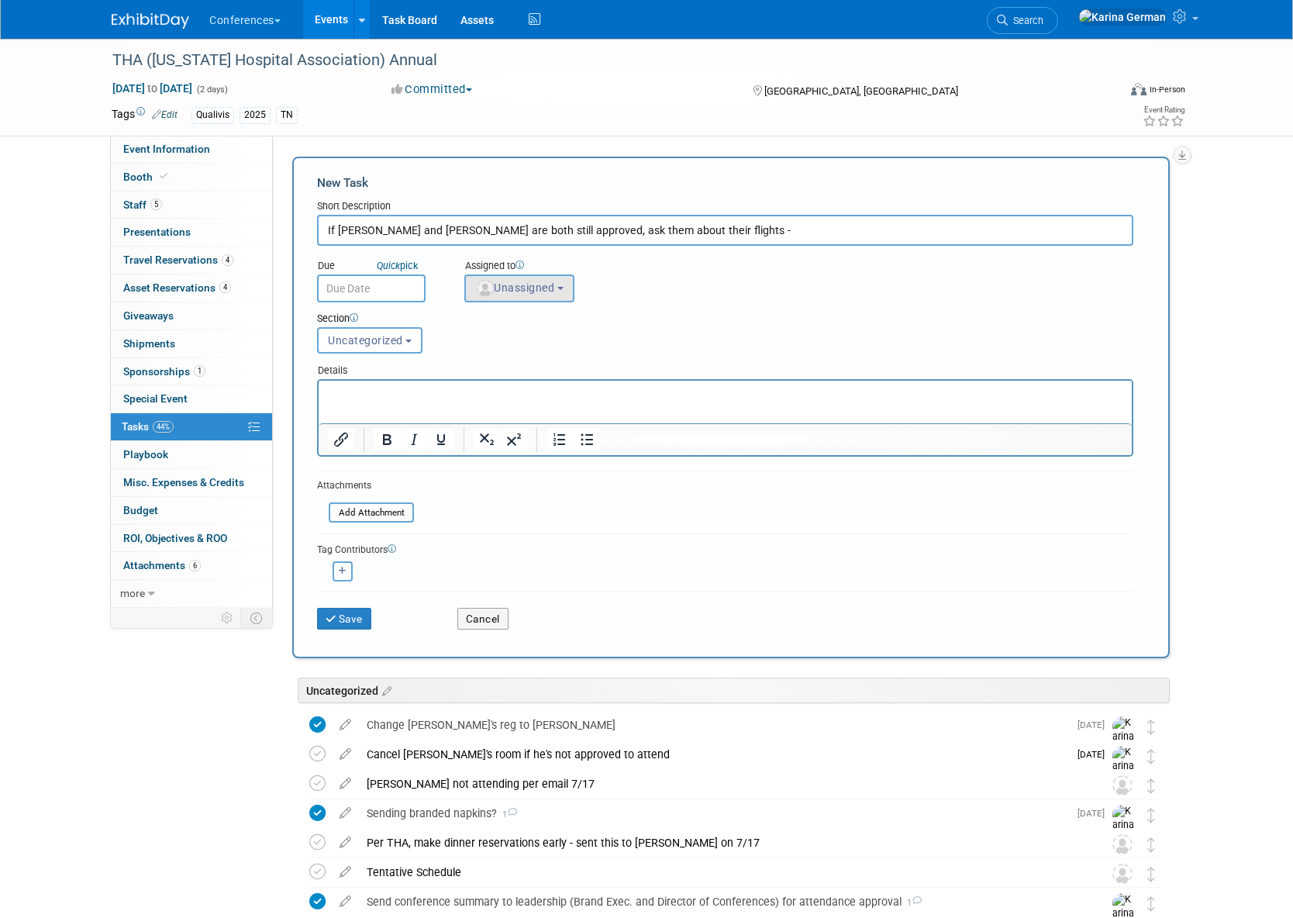
type input "If Levi and Marty are both still approved, ask them about their flights -"
click at [527, 292] on span "Unassigned" at bounding box center [514, 287] width 79 height 12
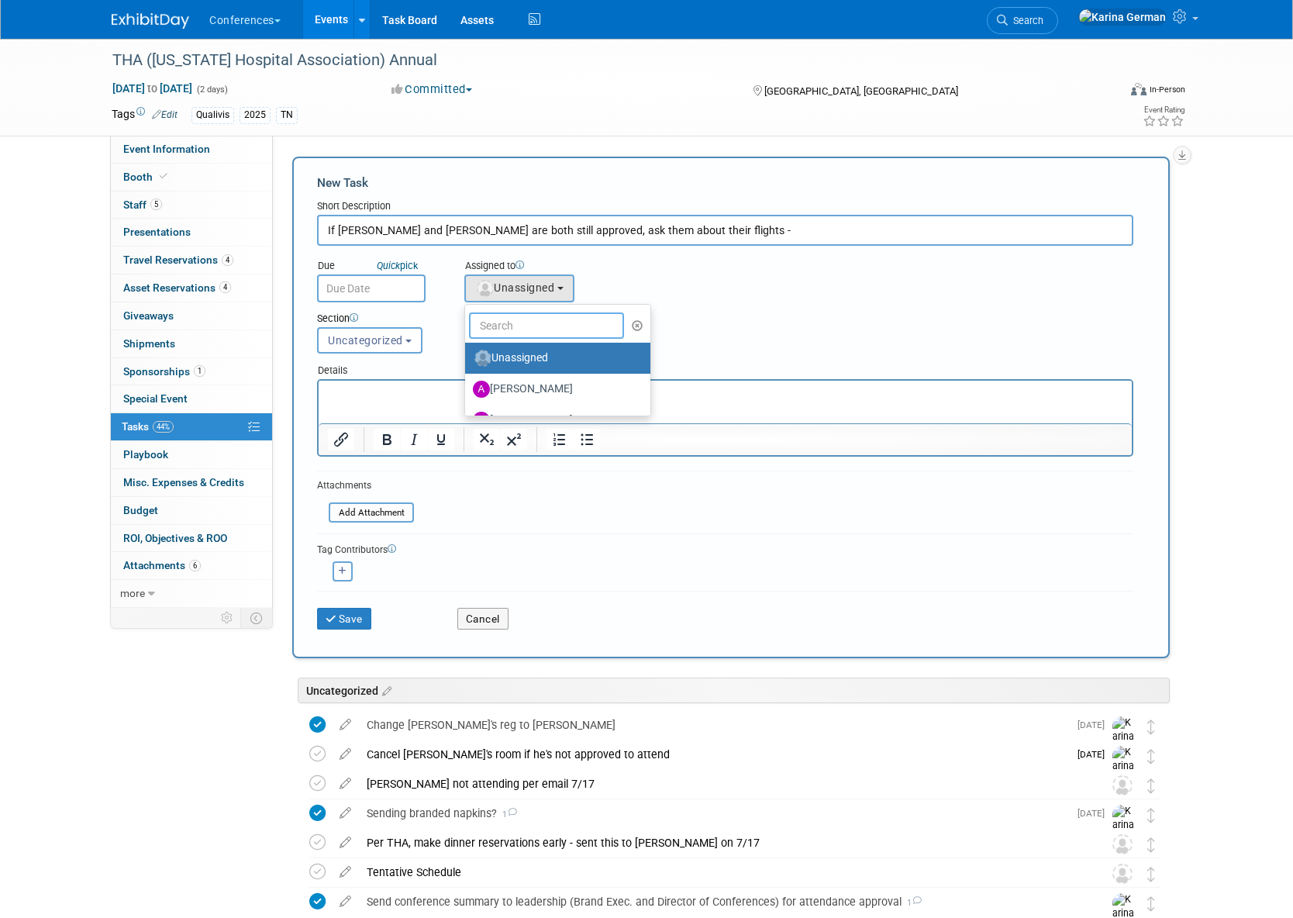
click at [511, 321] on input "text" at bounding box center [546, 325] width 155 height 26
type input "karina"
click at [516, 357] on label "Karina German (me)" at bounding box center [554, 358] width 162 height 25
click at [468, 357] on input "Karina German (me)" at bounding box center [462, 356] width 10 height 10
select select "eb9a80ed-01df-455e-b7c9-ebccef2a47a7"
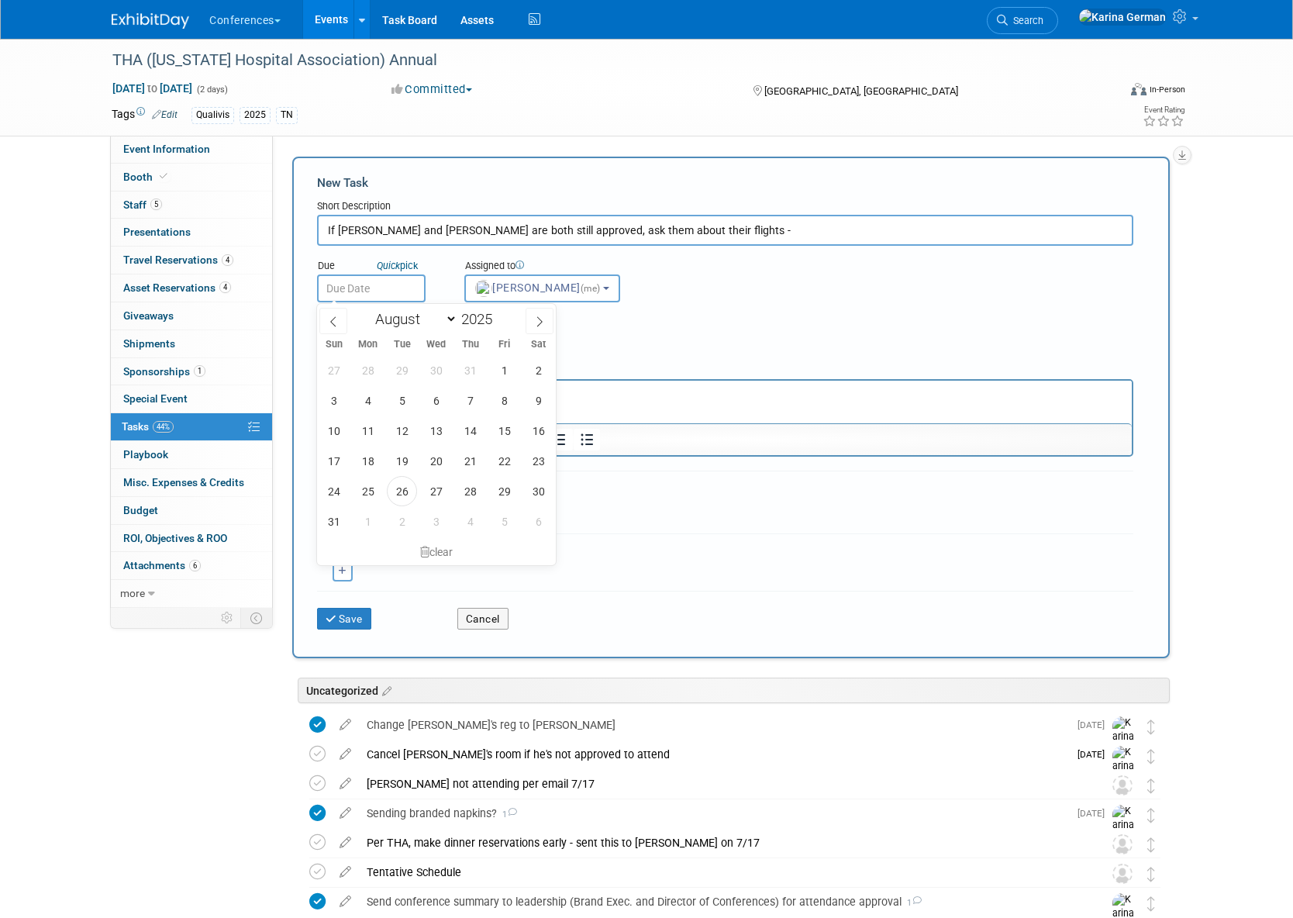
click at [368, 280] on input "text" at bounding box center [371, 288] width 109 height 28
click at [508, 495] on span "29" at bounding box center [504, 491] width 30 height 30
type input "Aug 29, 2025"
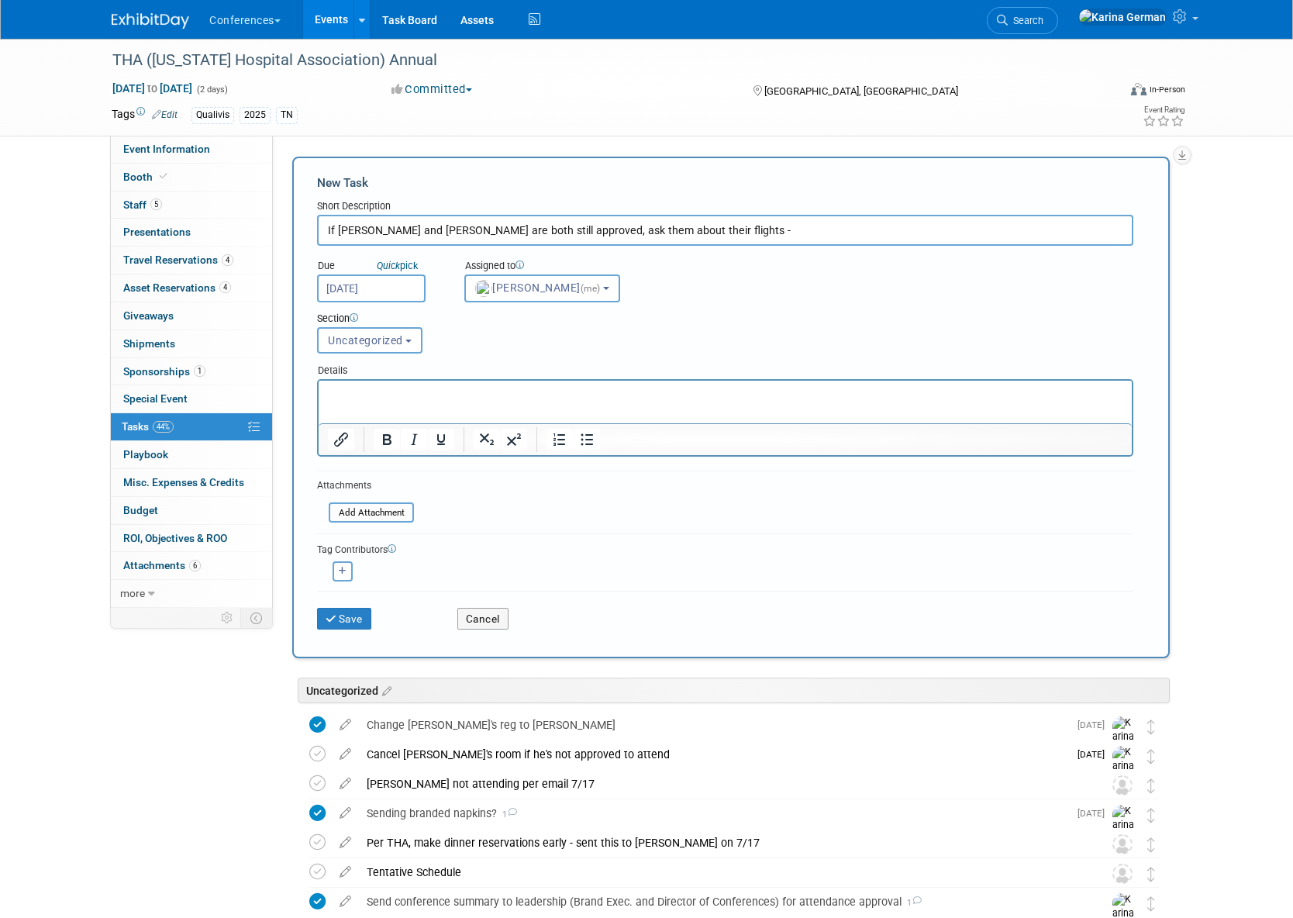
click at [418, 394] on p "Rich Text Area. Press ALT-0 for help." at bounding box center [726, 395] width 796 height 16
click at [340, 620] on button "Save" at bounding box center [344, 619] width 54 height 22
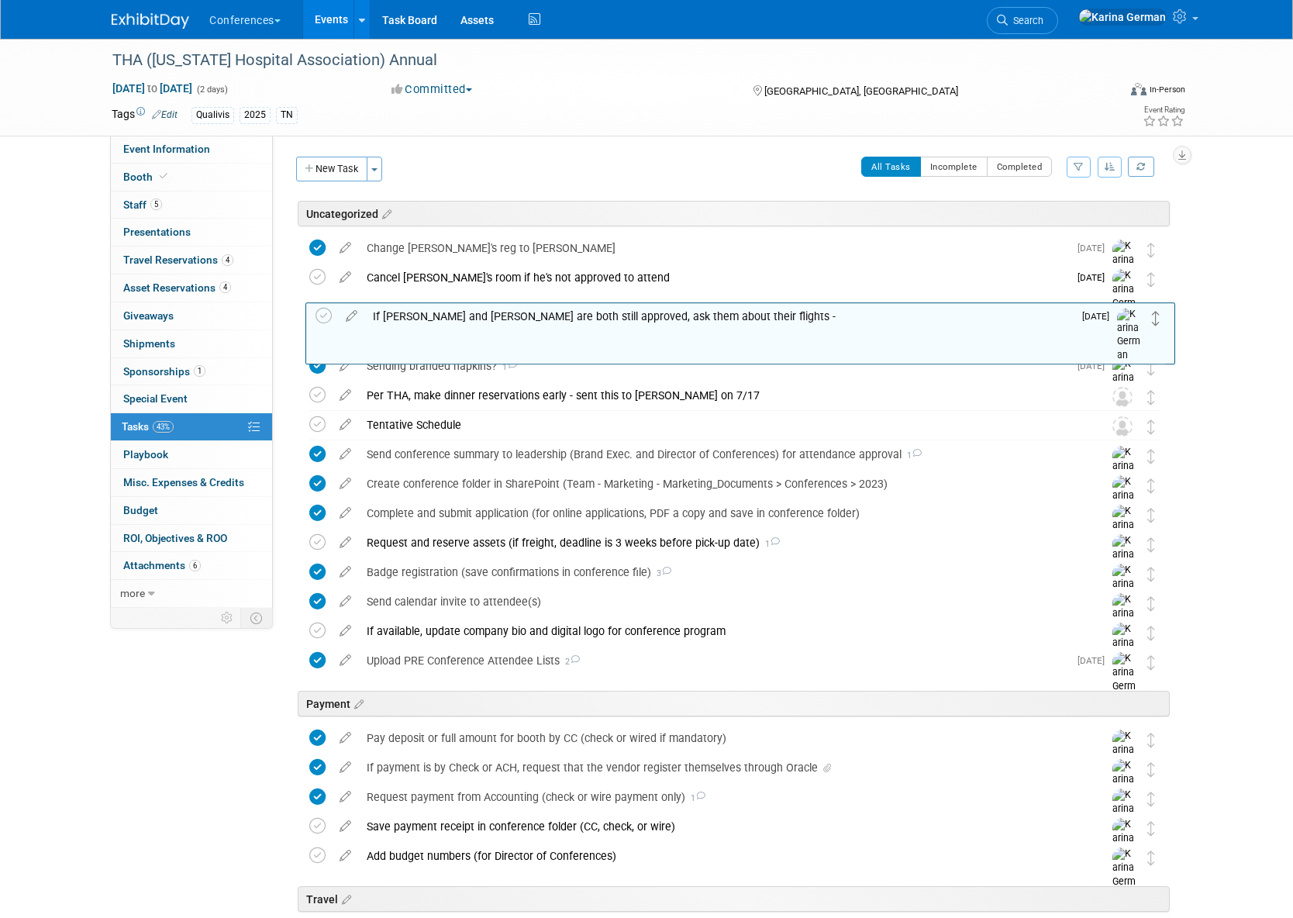
drag, startPoint x: 1151, startPoint y: 249, endPoint x: 1157, endPoint y: 316, distance: 67.0
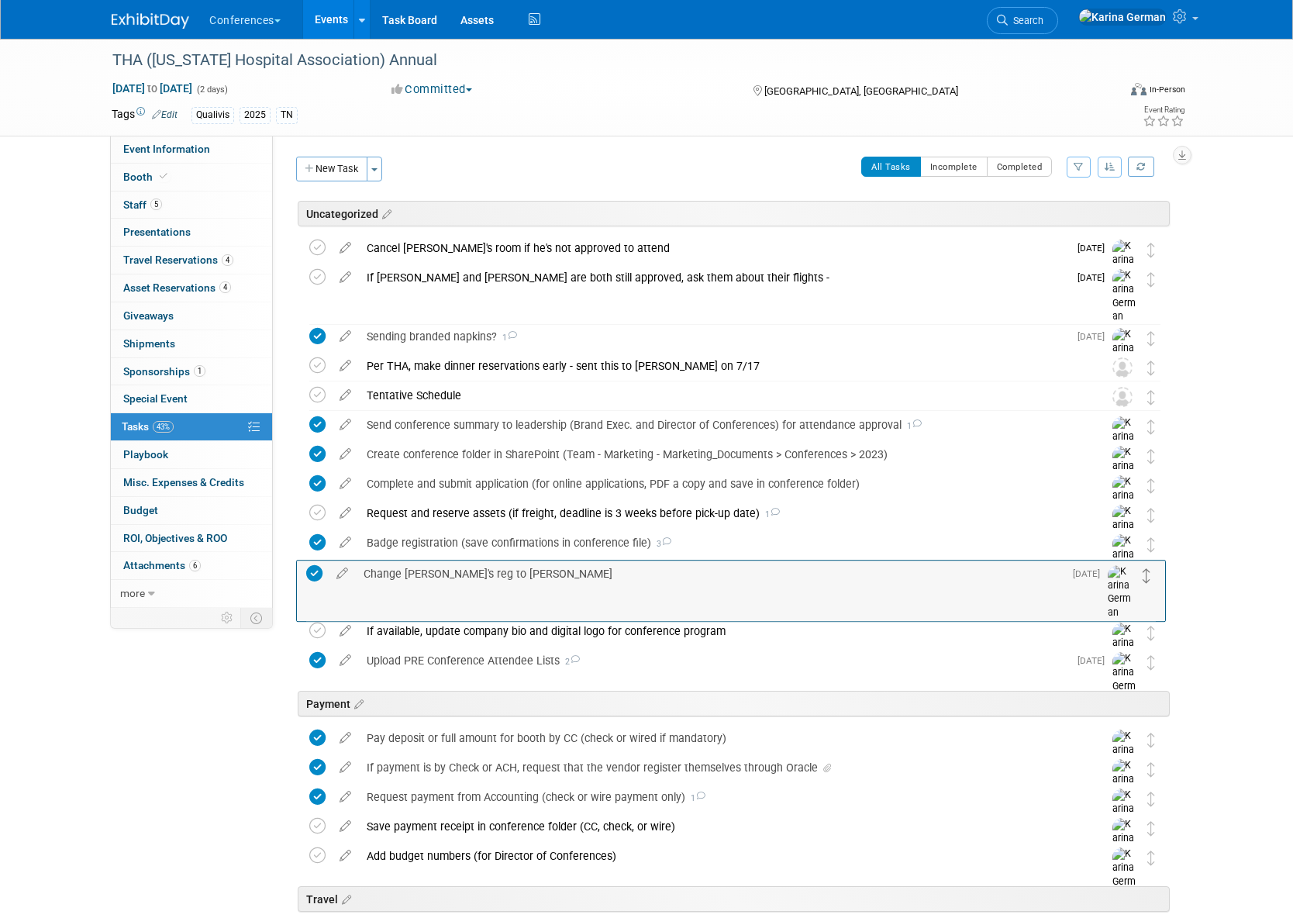
drag, startPoint x: 1152, startPoint y: 251, endPoint x: 1150, endPoint y: 577, distance: 325.7
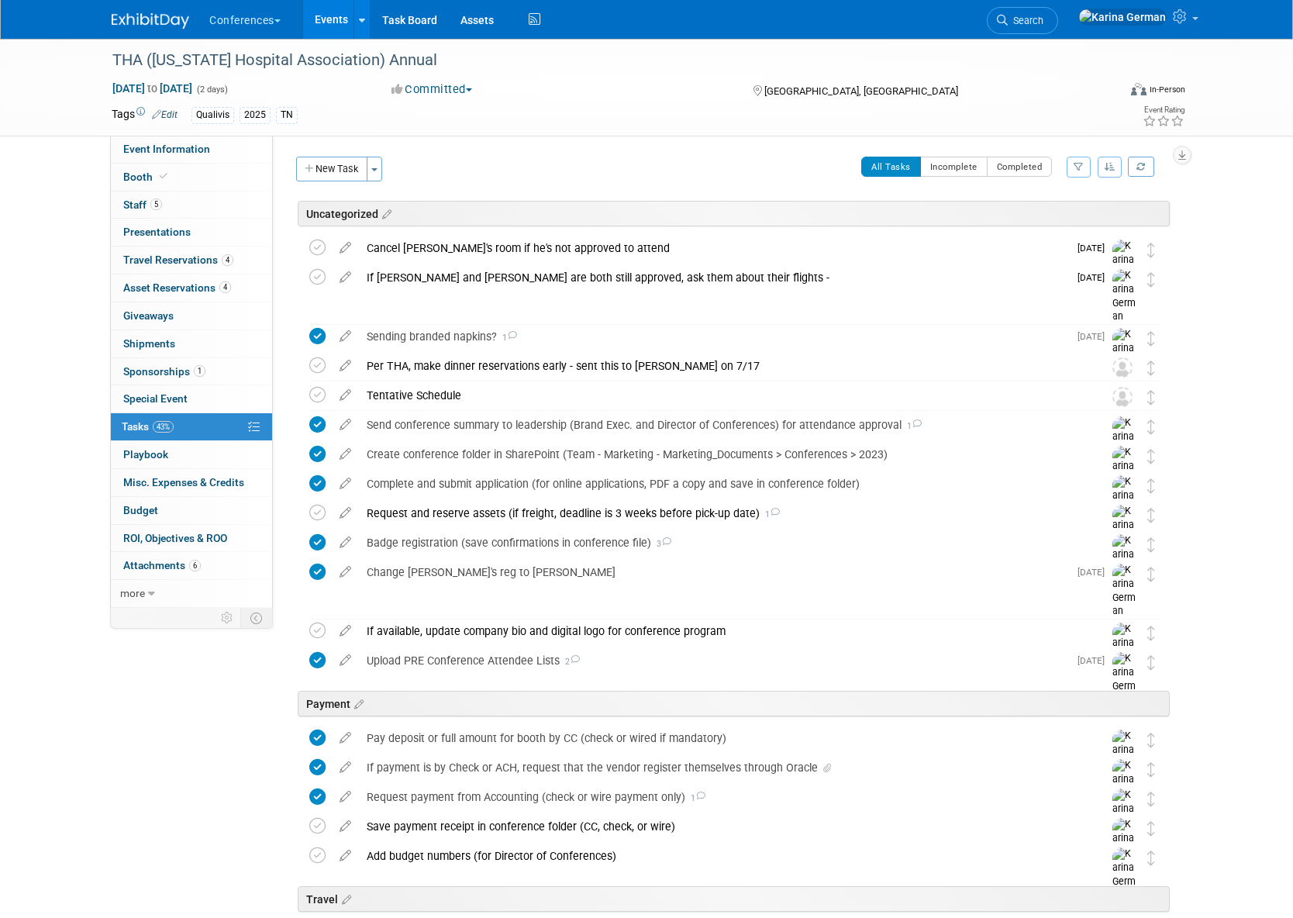
click at [644, 281] on div "If Levi and Marty are both still approved, ask them about their flights -" at bounding box center [713, 277] width 709 height 26
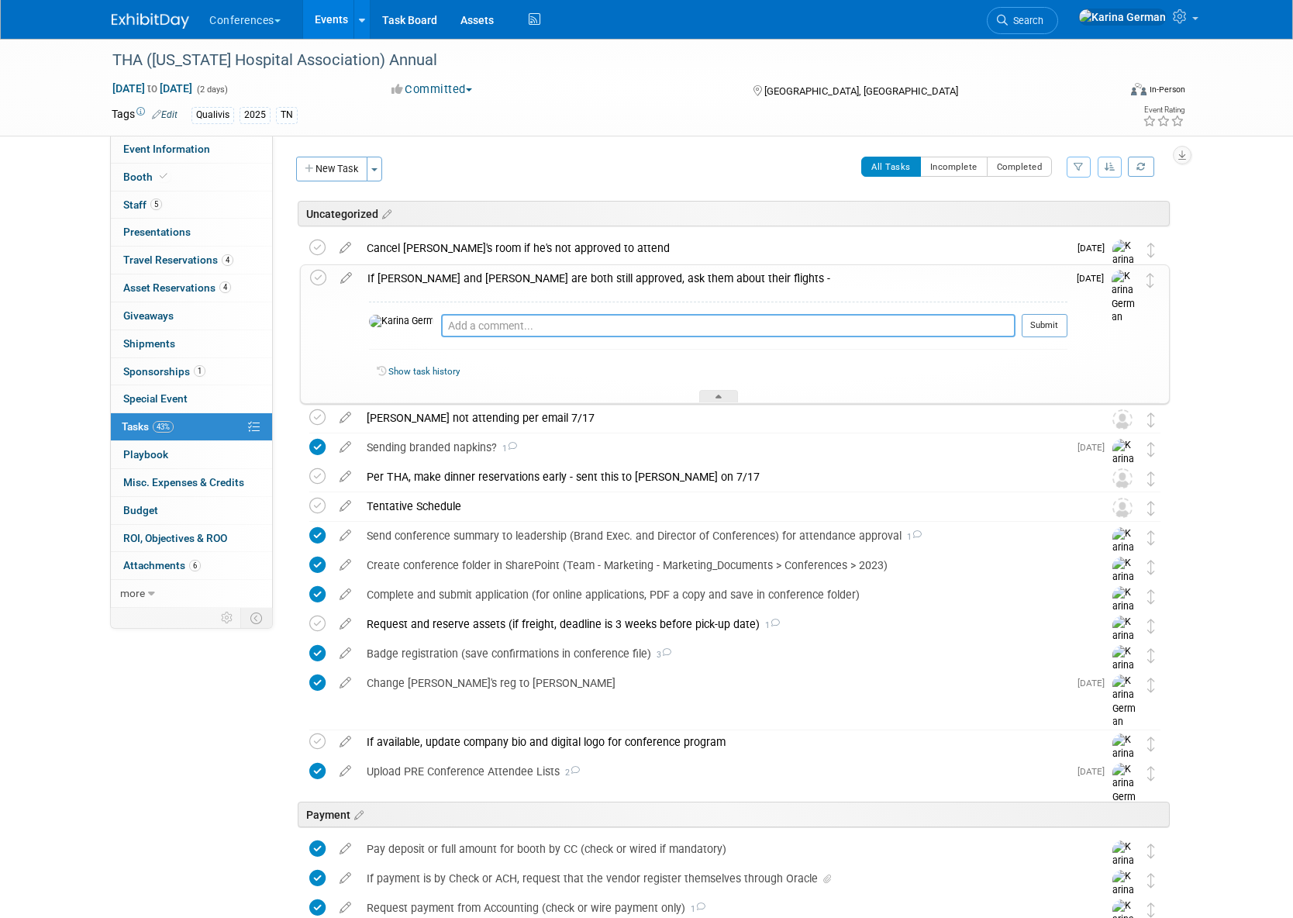
click at [558, 333] on textarea at bounding box center [728, 325] width 575 height 23
type textarea "currently leaving late Friday, are they attending sessions?"
click at [1036, 315] on button "Submit" at bounding box center [1045, 325] width 46 height 23
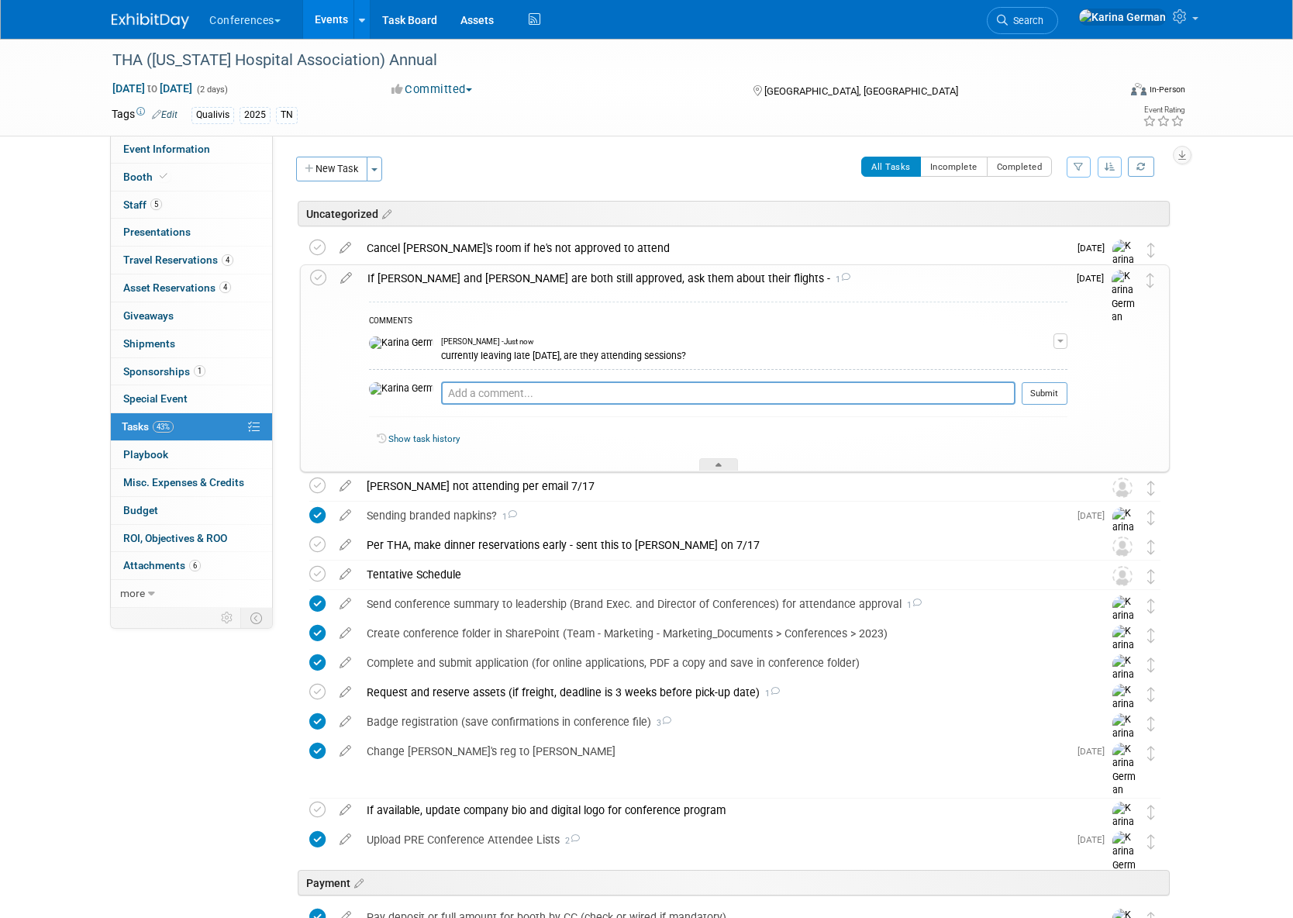
click at [906, 288] on div "If Levi and Marty are both still approved, ask them about their flights - 1" at bounding box center [714, 278] width 708 height 26
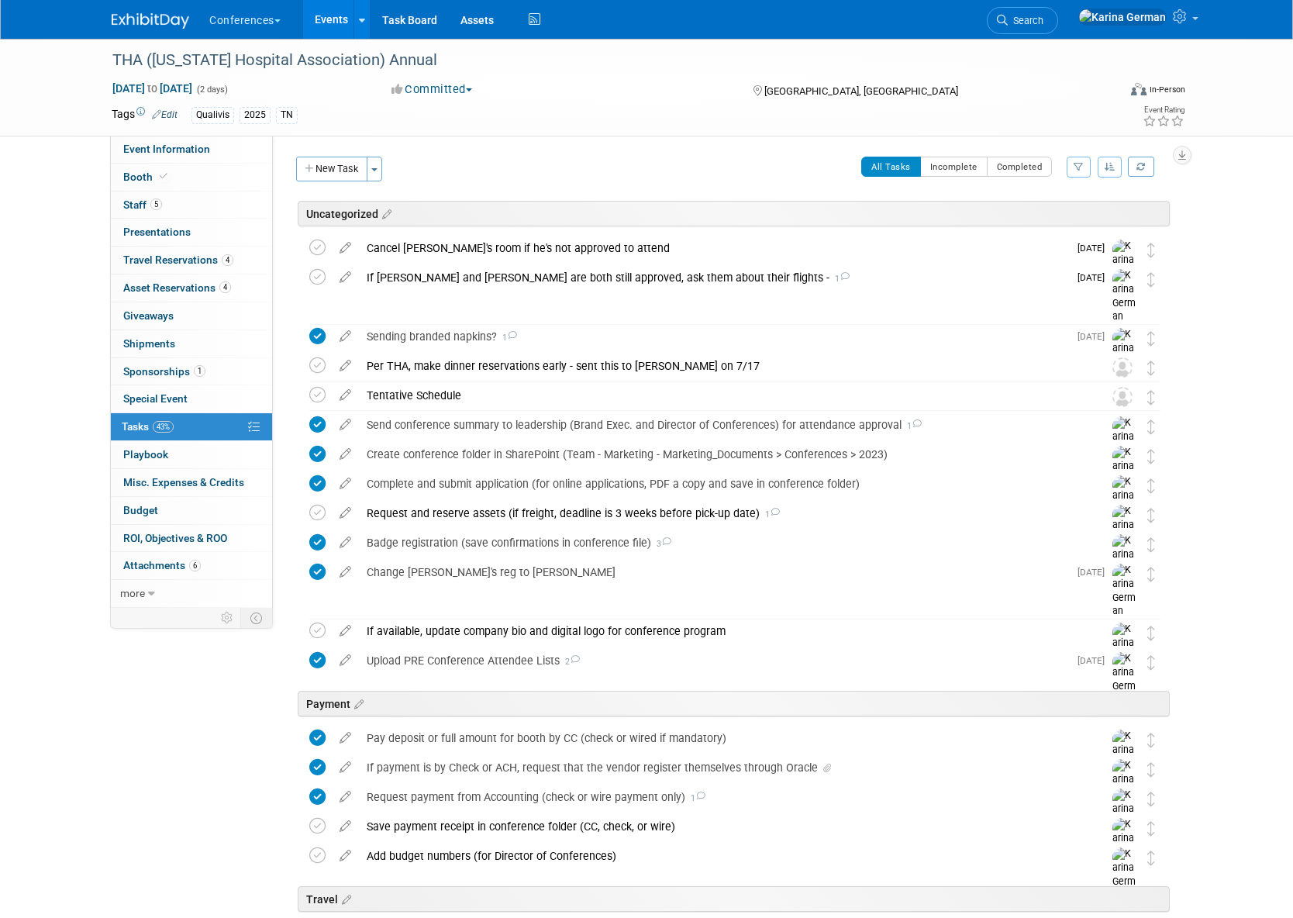
click at [337, 19] on link "Events" at bounding box center [331, 19] width 57 height 39
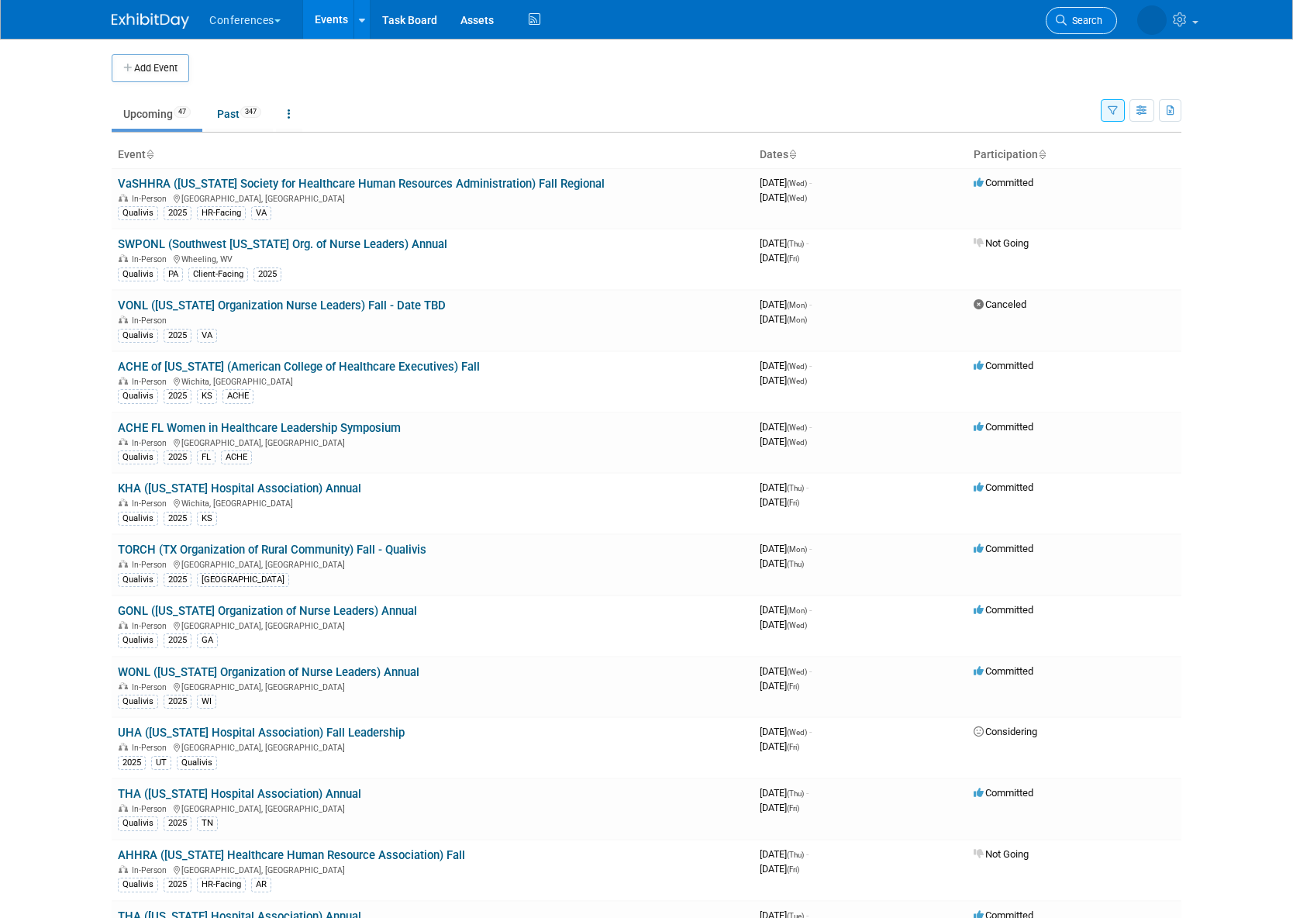
click at [1102, 28] on link "Search" at bounding box center [1081, 20] width 71 height 27
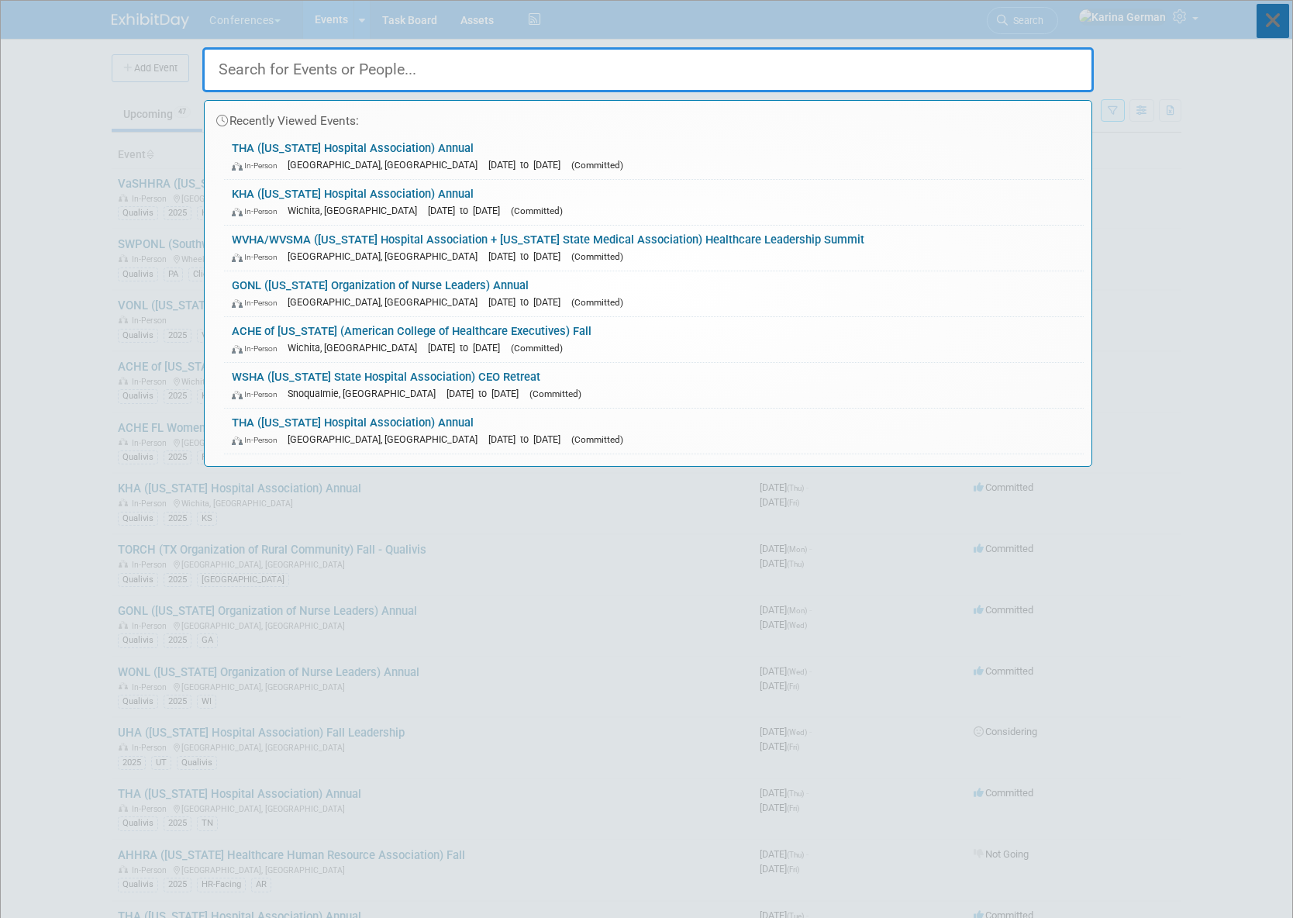
click at [1268, 27] on icon at bounding box center [1273, 21] width 33 height 34
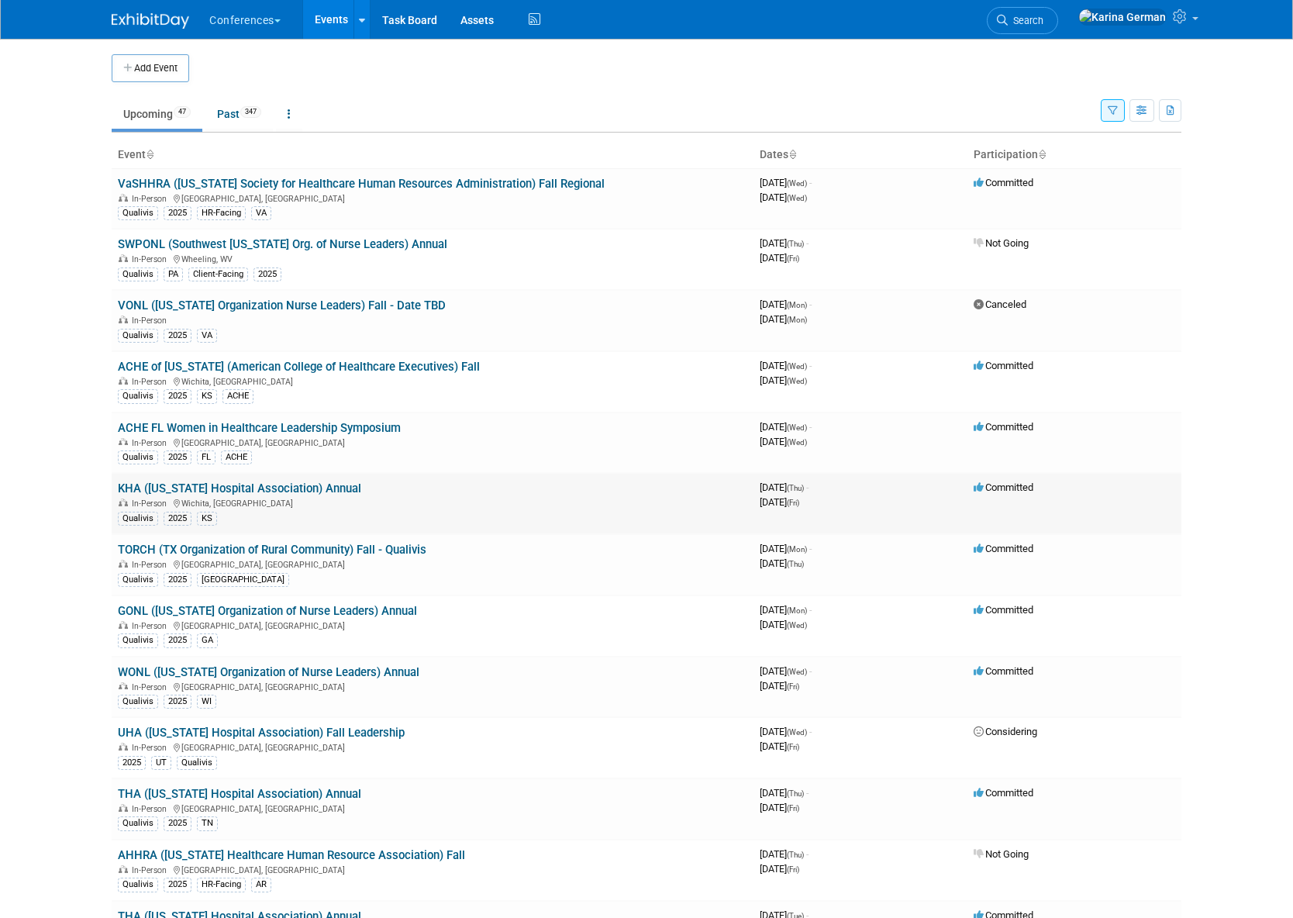
click at [292, 488] on link "KHA ([US_STATE] Hospital Association) Annual" at bounding box center [239, 489] width 243 height 14
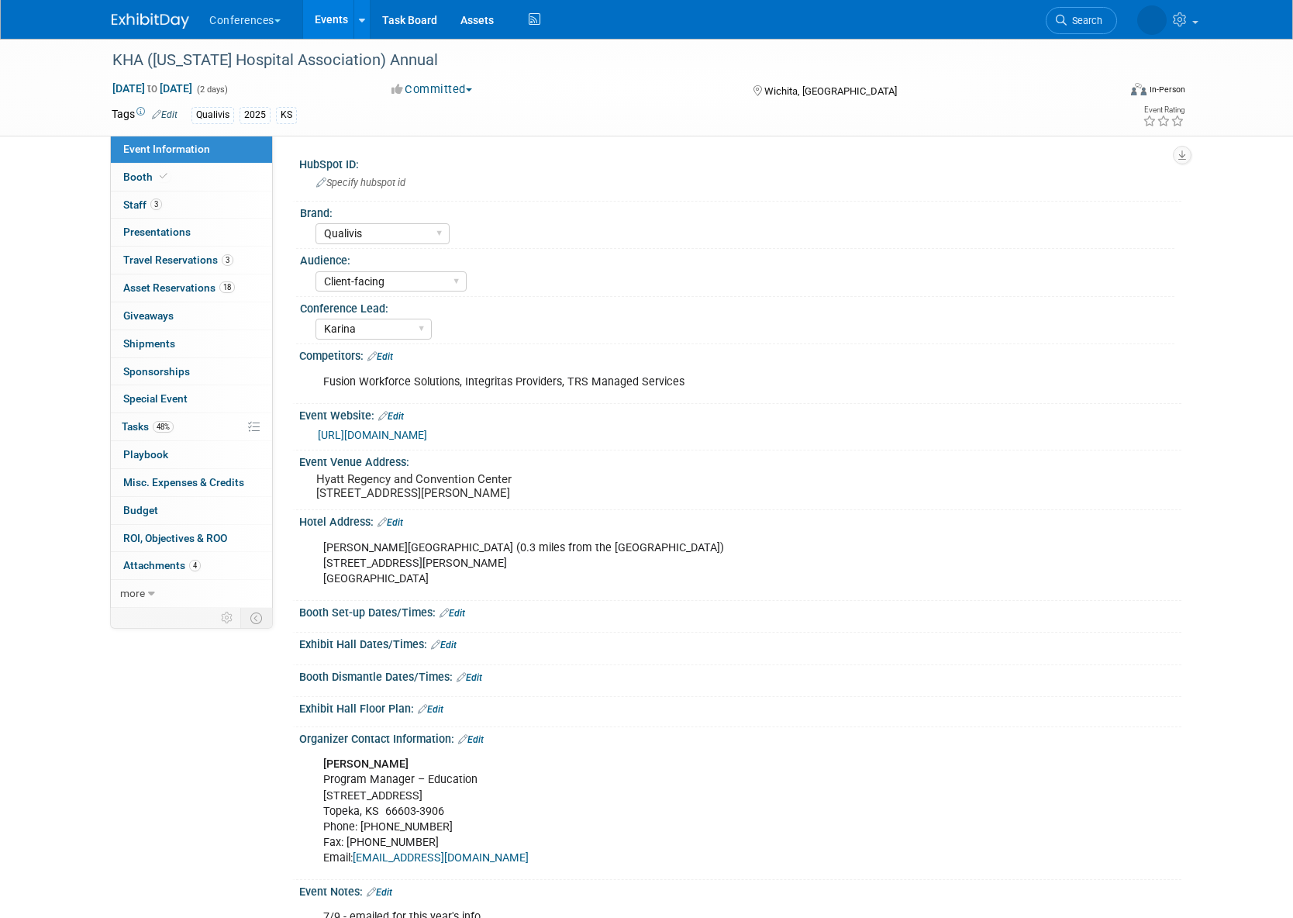
select select "Qualivis"
select select "Client-facing"
select select "Karina"
click at [178, 281] on span "Asset Reservations 18" at bounding box center [179, 287] width 112 height 12
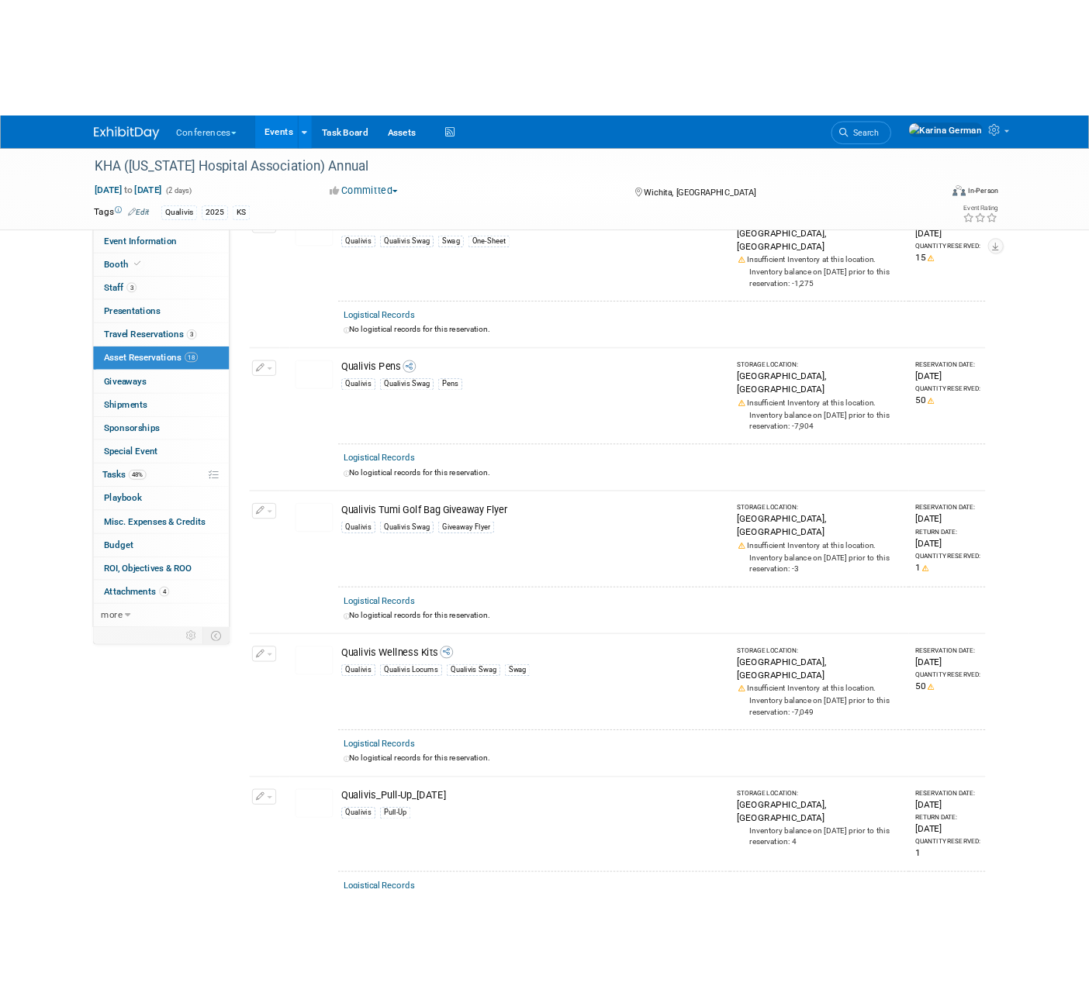
scroll to position [2252, 0]
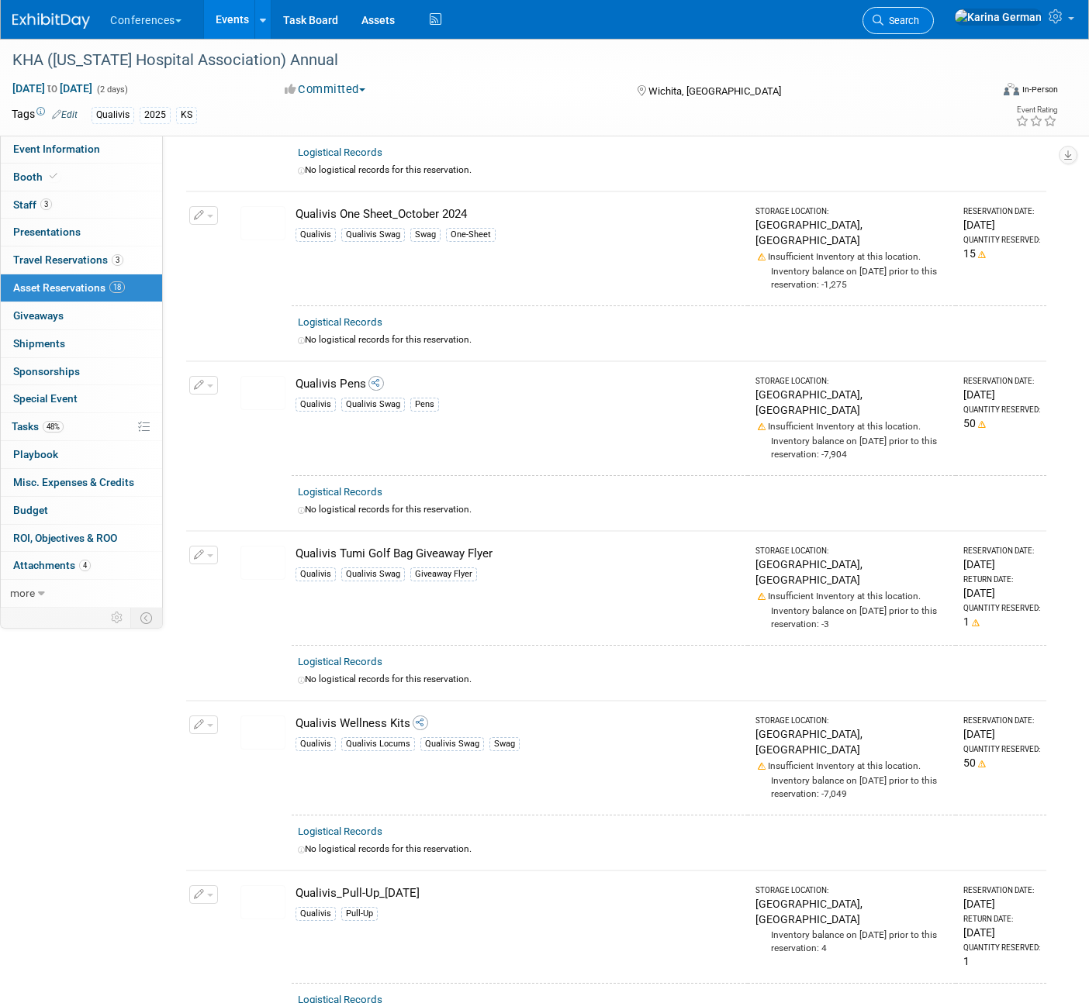
click at [919, 22] on span "Search" at bounding box center [901, 21] width 36 height 12
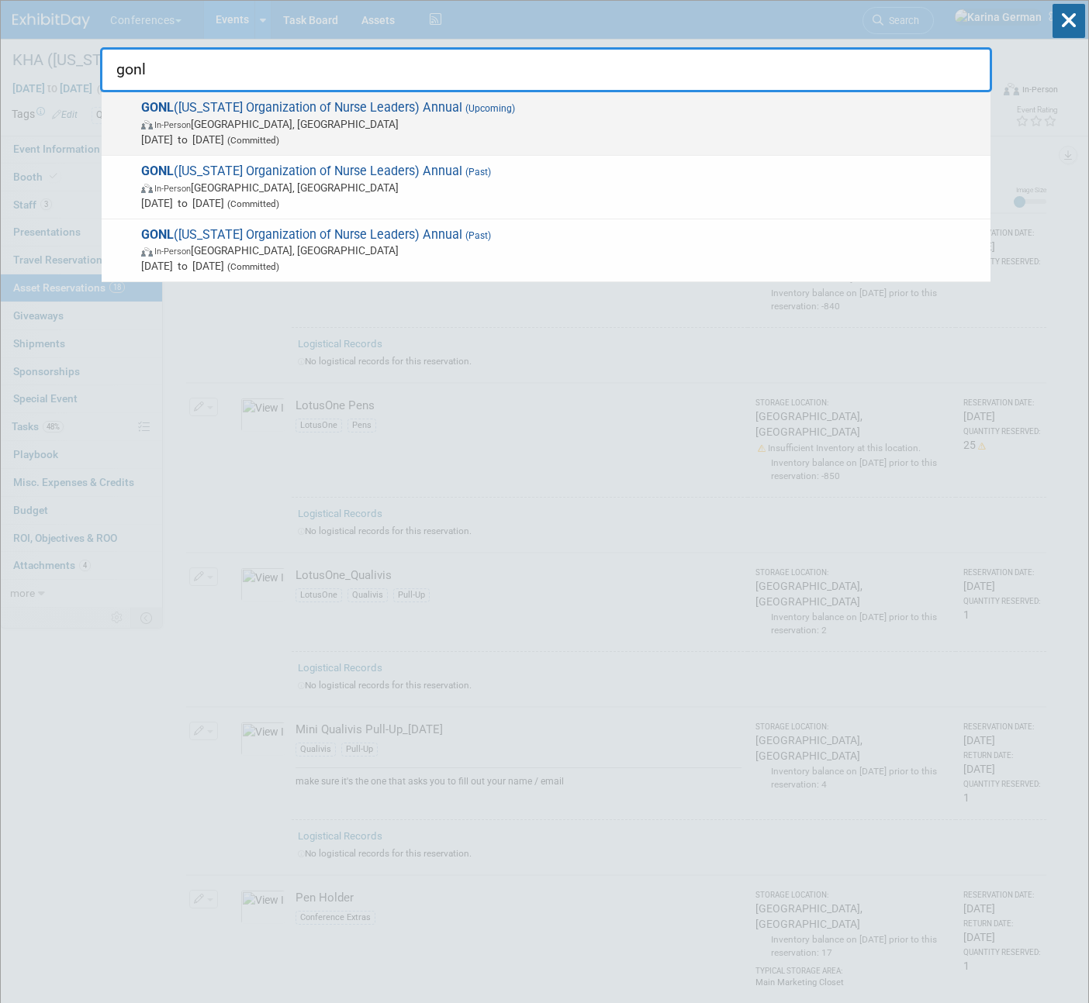
type input "gonl"
click at [429, 107] on span "GONL (Georgia Organization of Nurse Leaders) Annual (Upcoming) In-Person Savann…" at bounding box center [559, 123] width 846 height 47
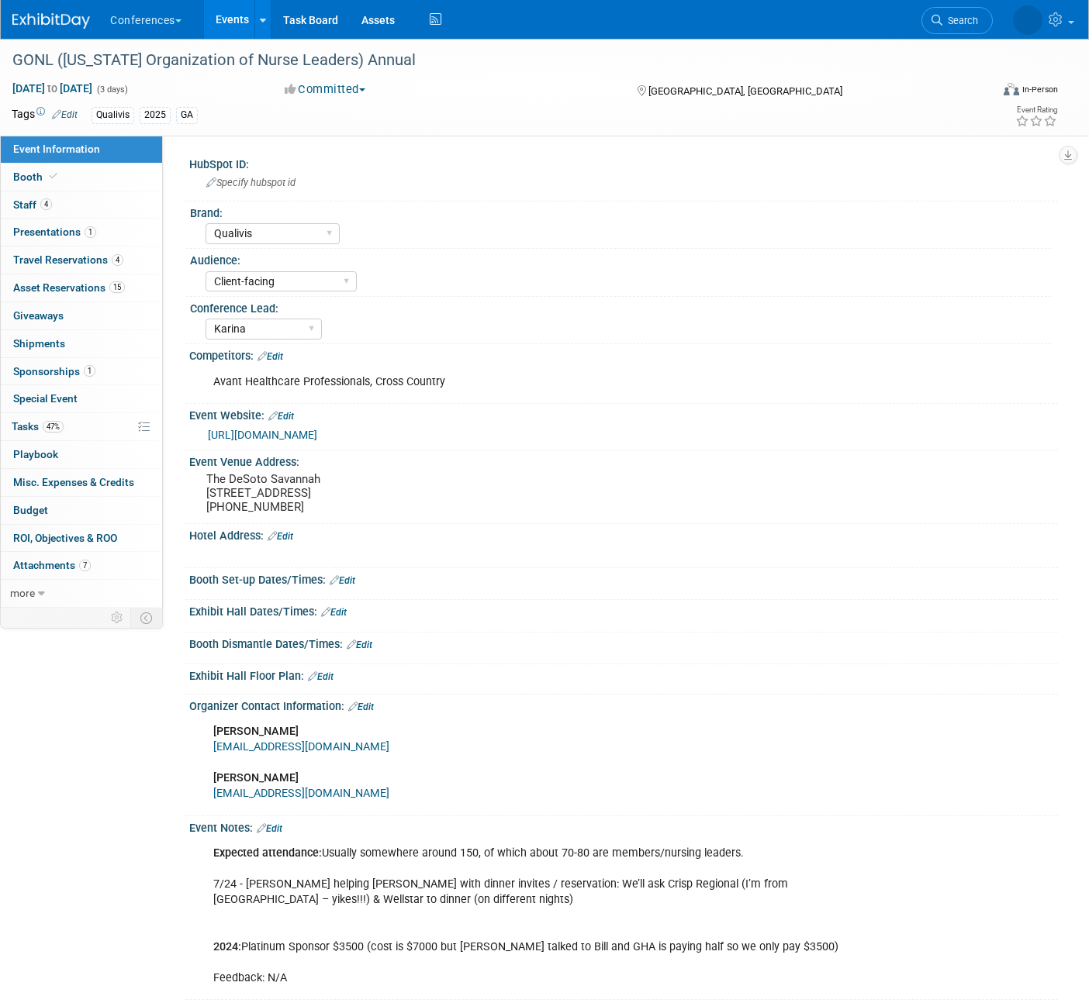
select select "Qualivis"
select select "Client-facing"
select select "Karina"
click at [107, 295] on link "15 Asset Reservations 15" at bounding box center [81, 287] width 161 height 27
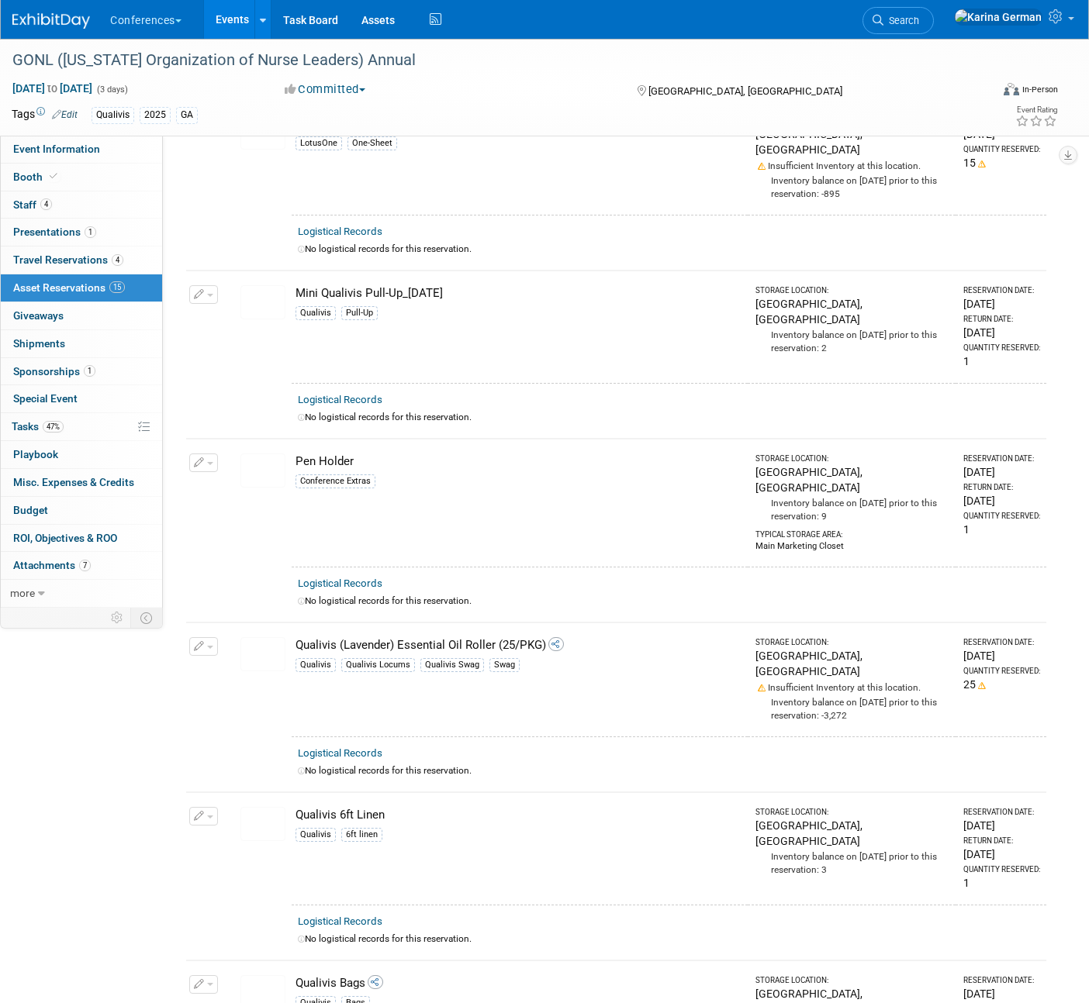
scroll to position [117, 0]
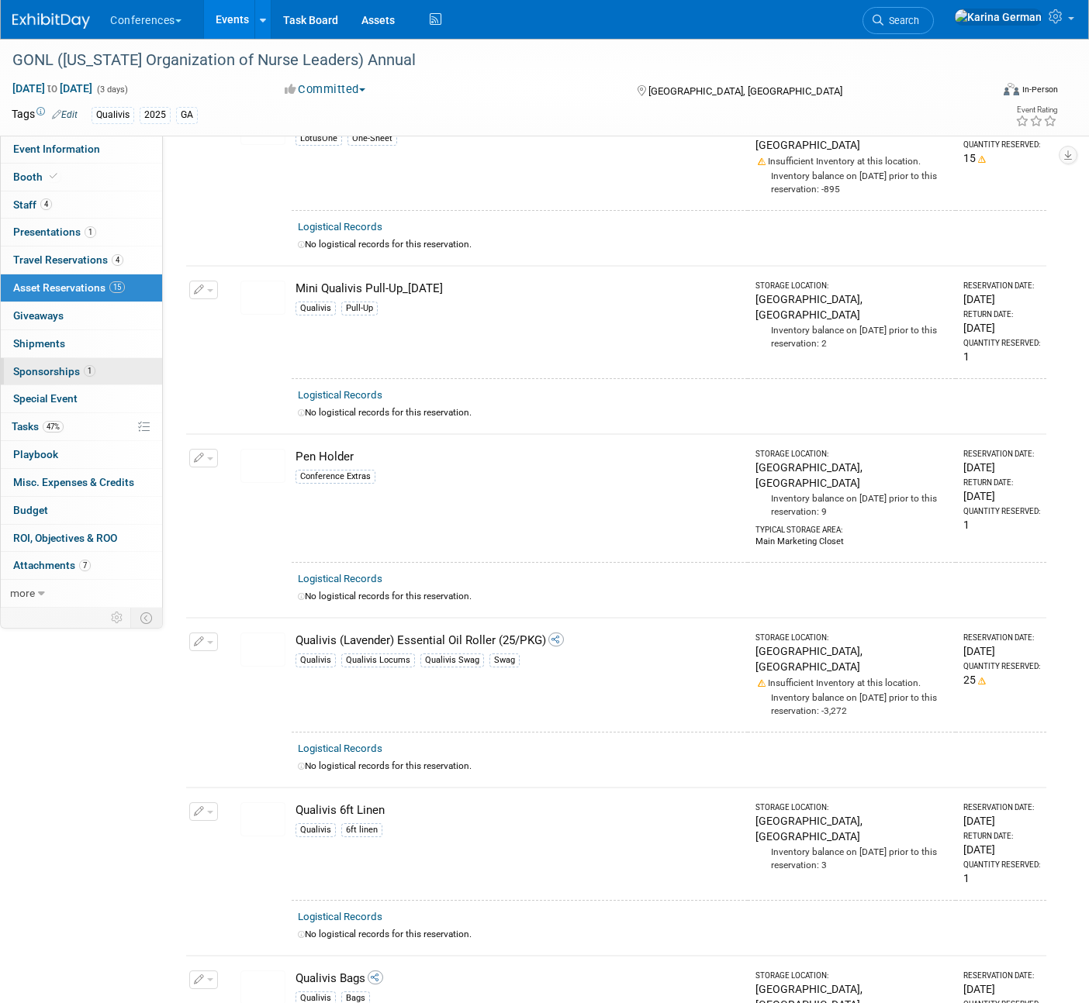
click at [86, 379] on link "1 Sponsorships 1" at bounding box center [81, 371] width 161 height 27
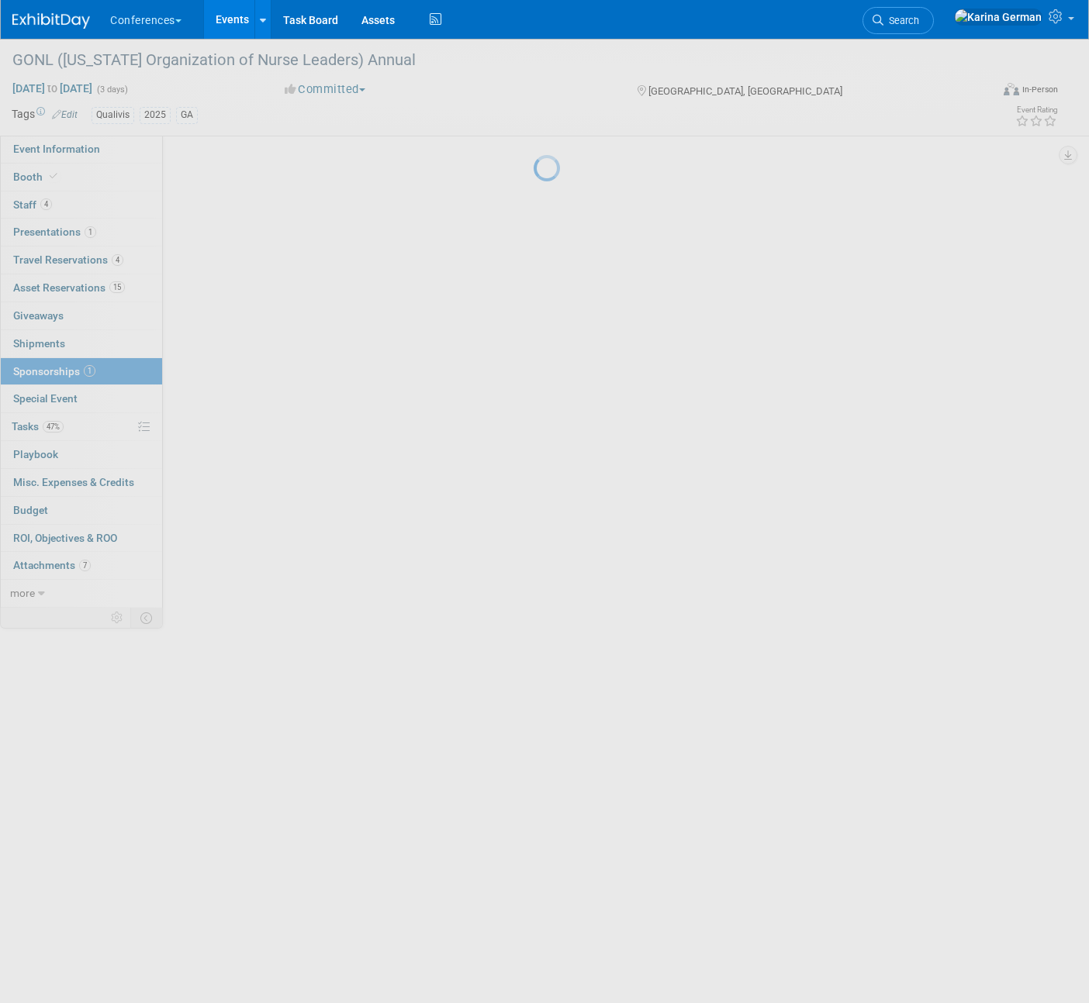
scroll to position [0, 0]
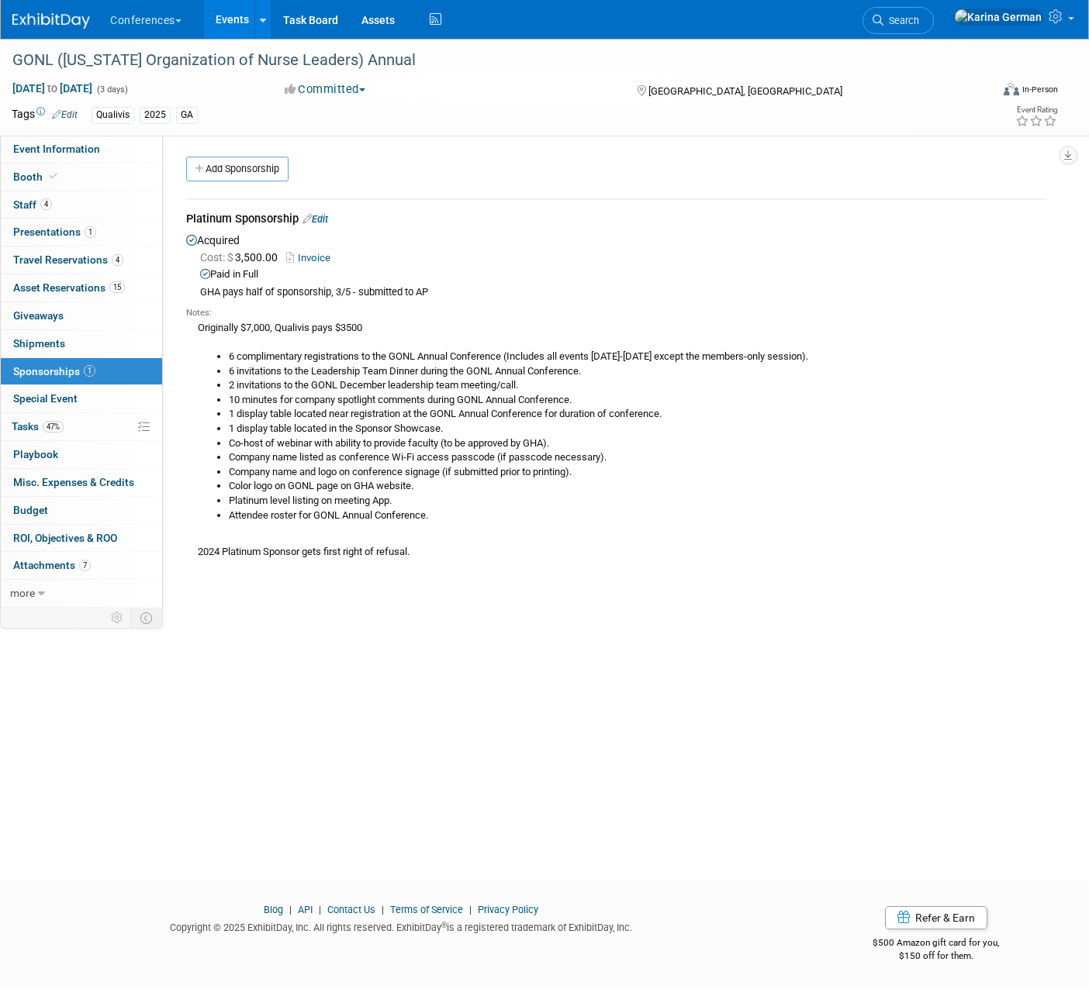
click at [233, 440] on li "Co-host of webinar with ability to provide faculty (to be approved by GHA)." at bounding box center [637, 444] width 817 height 15
drag, startPoint x: 229, startPoint y: 444, endPoint x: 575, endPoint y: 445, distance: 345.8
click at [575, 445] on li "Co-host of webinar with ability to provide faculty (to be approved by GHA)." at bounding box center [637, 444] width 817 height 15
copy li "Co-host of webinar with ability to provide faculty (to be approved by GHA)."
click at [75, 430] on link "47% Tasks 47%" at bounding box center [81, 426] width 161 height 27
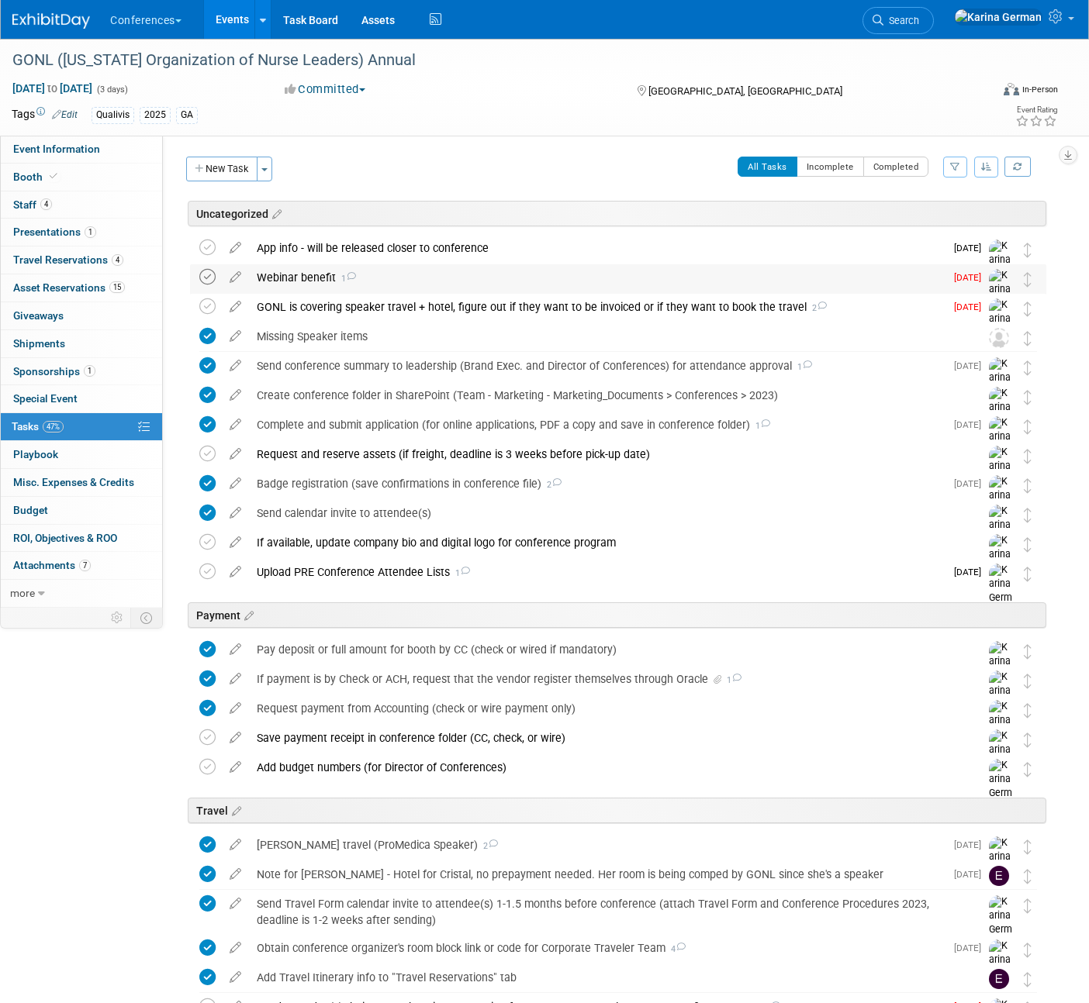
click at [209, 278] on icon at bounding box center [207, 277] width 16 height 16
click at [308, 280] on div "Webinar benefit 1" at bounding box center [597, 277] width 696 height 26
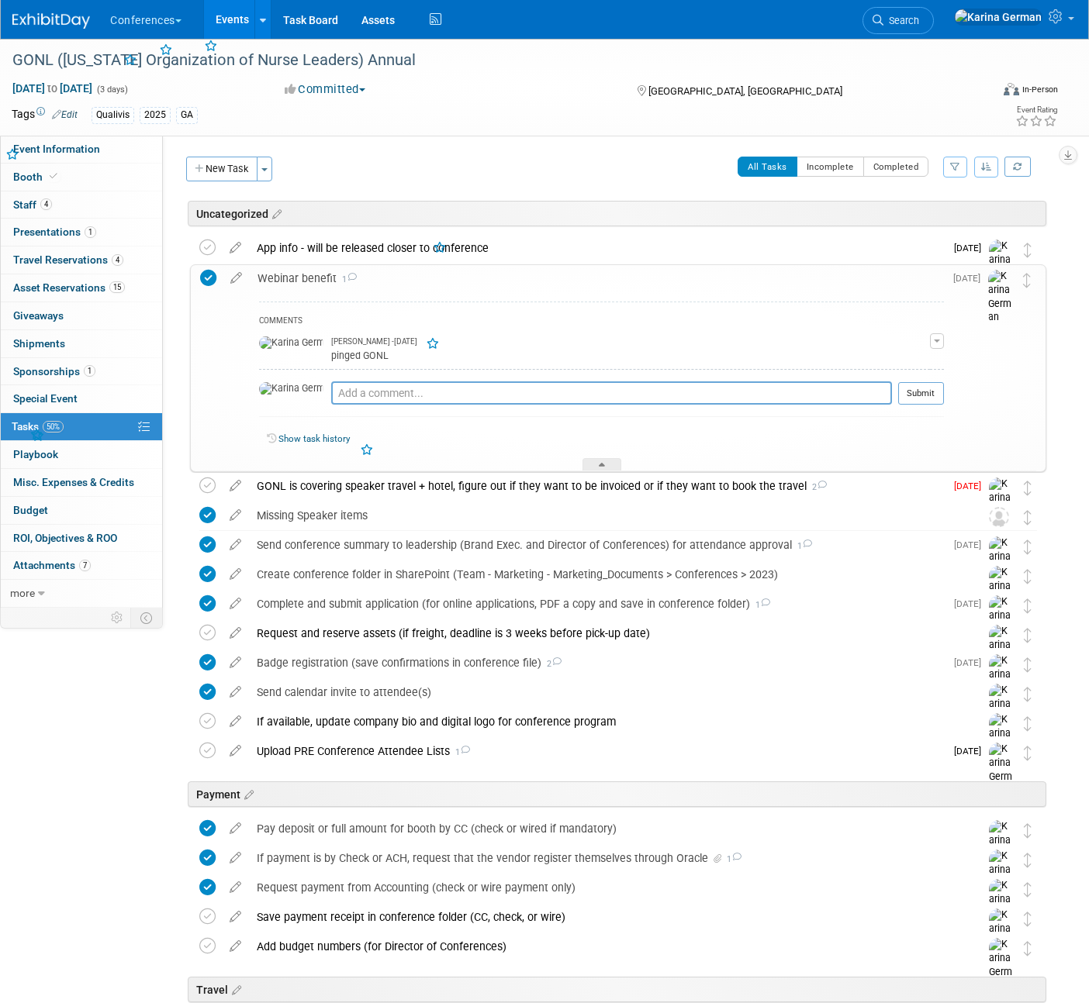
click at [331, 413] on div "Pro tip: Press Ctrl-Enter to submit comment." at bounding box center [611, 411] width 561 height 12
click at [331, 387] on textarea at bounding box center [611, 392] width 561 height 23
type textarea "looped in [GEOGRAPHIC_DATA] and [PERSON_NAME]"
click at [930, 382] on button "Submit" at bounding box center [921, 393] width 46 height 23
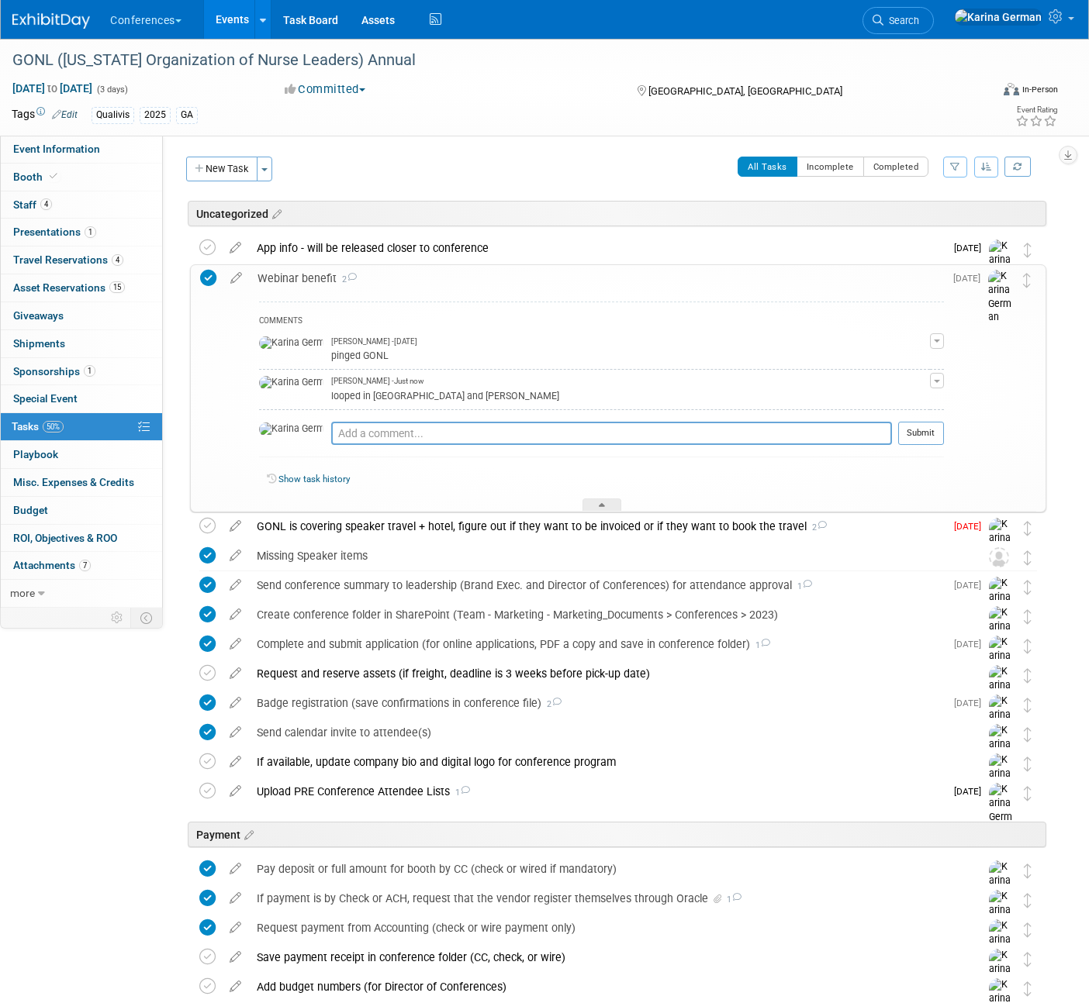
click at [290, 285] on div "Webinar benefit 2" at bounding box center [597, 278] width 694 height 26
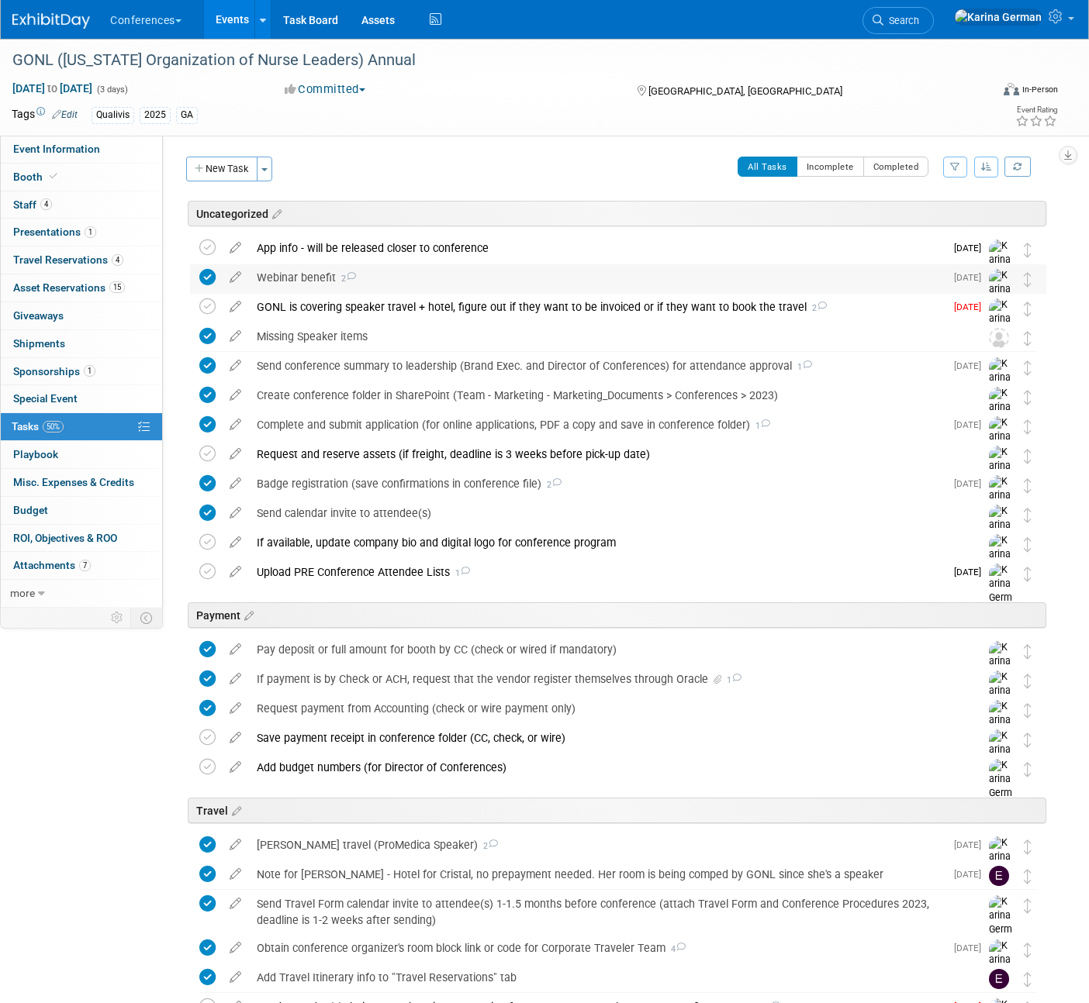
click at [290, 285] on div "Webinar benefit 2" at bounding box center [597, 277] width 696 height 26
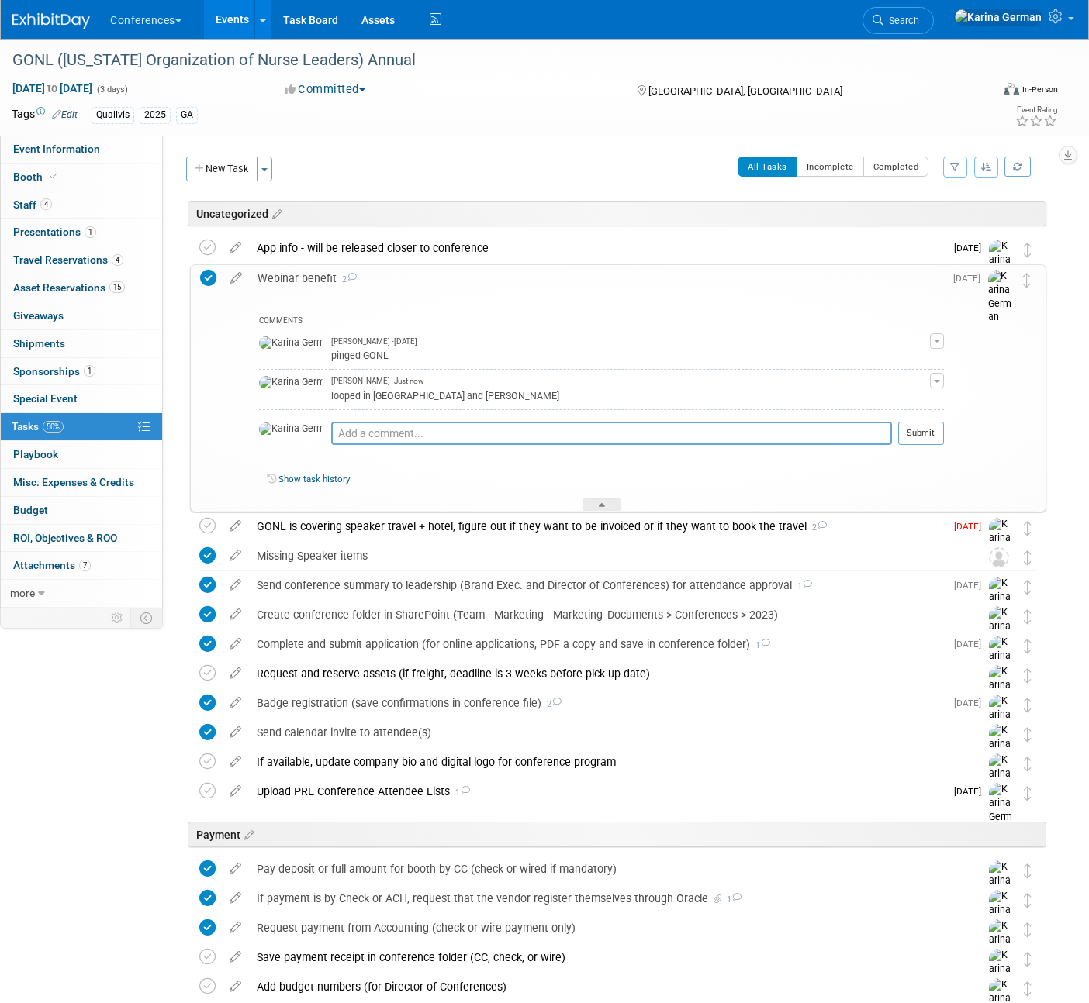
click at [368, 448] on div "Pro tip: Press Ctrl-Enter to submit comment." at bounding box center [611, 451] width 561 height 12
click at [364, 436] on textarea at bounding box center [611, 433] width 561 height 23
type textarea "added to CU"
click at [916, 440] on button "Submit" at bounding box center [921, 433] width 46 height 23
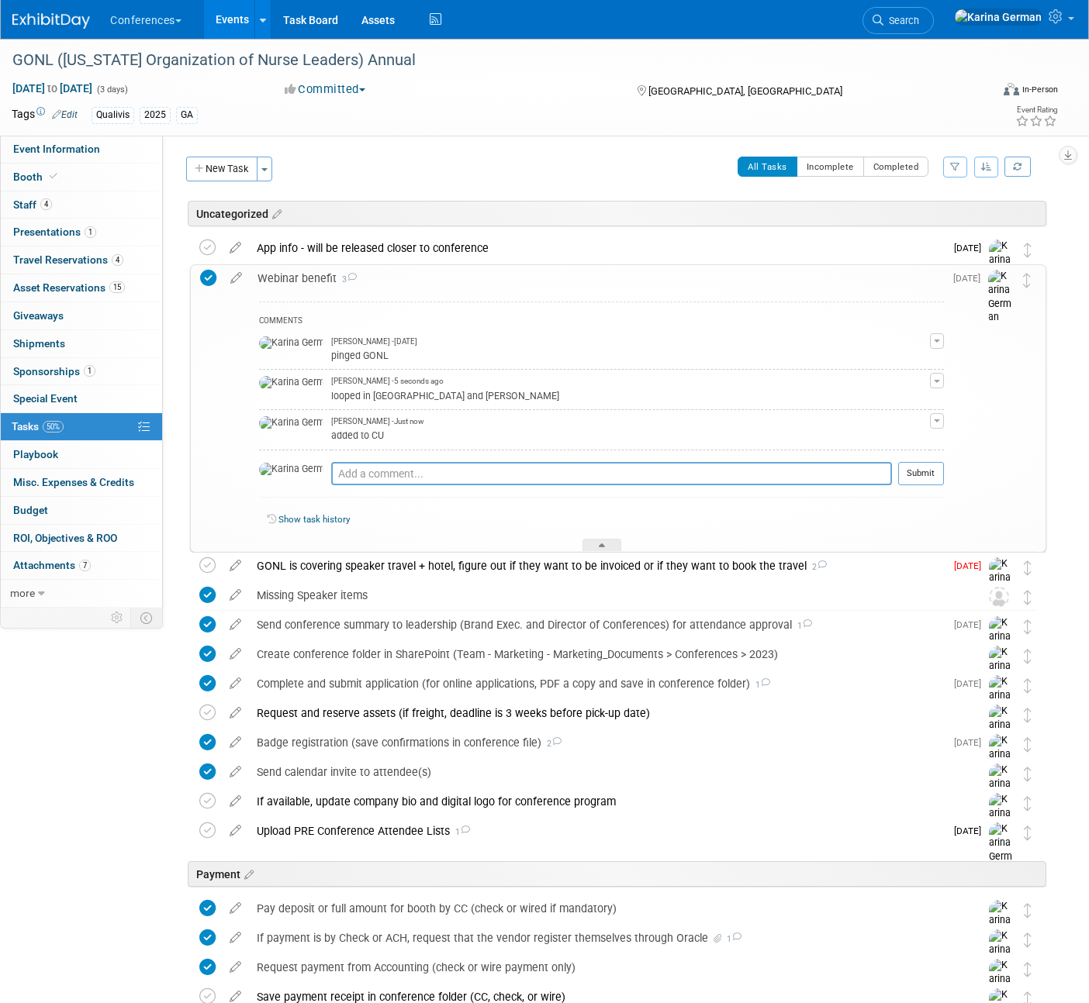
click at [373, 270] on div "Webinar benefit 3" at bounding box center [597, 278] width 694 height 26
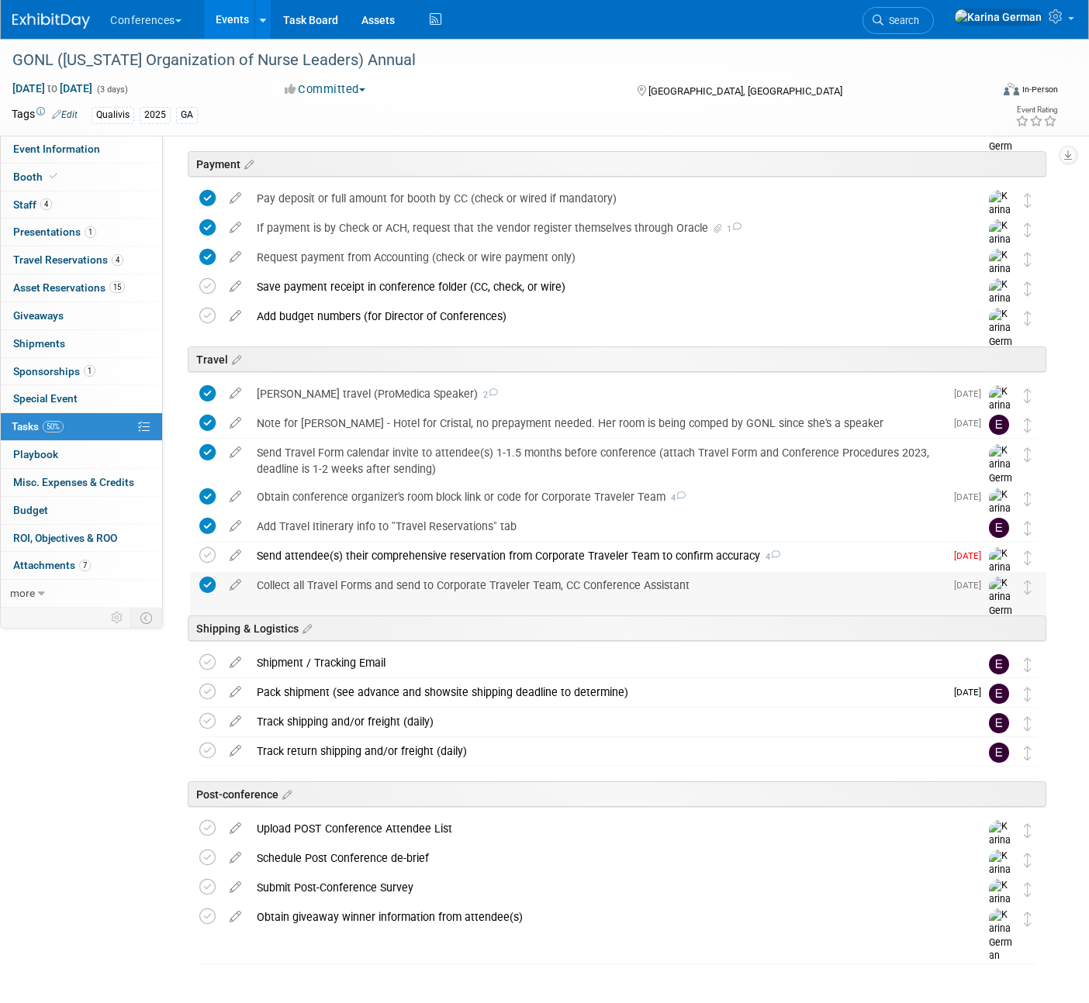
scroll to position [476, 0]
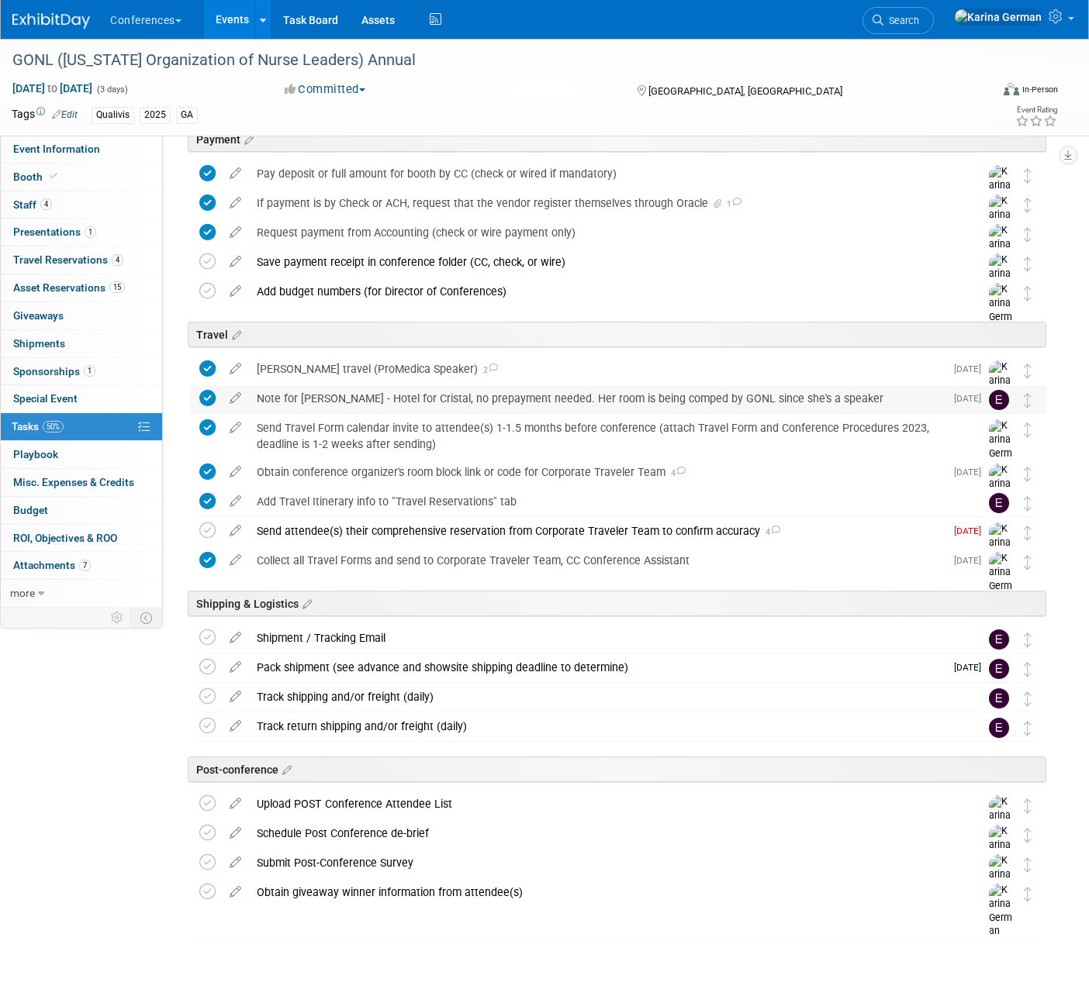
click at [440, 398] on div "Note for Erin - Hotel for Cristal, no prepayment needed. Her room is being comp…" at bounding box center [597, 398] width 696 height 26
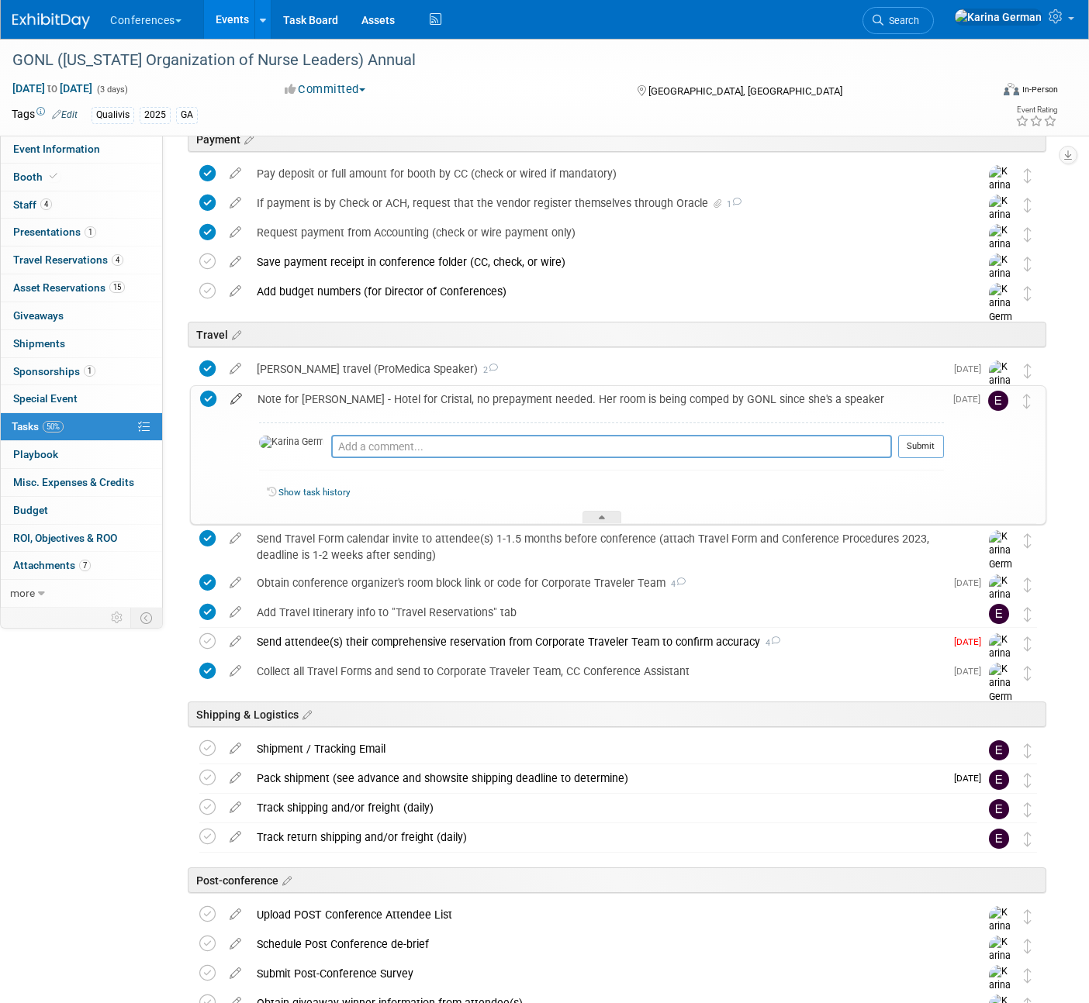
click at [233, 396] on icon at bounding box center [236, 395] width 27 height 19
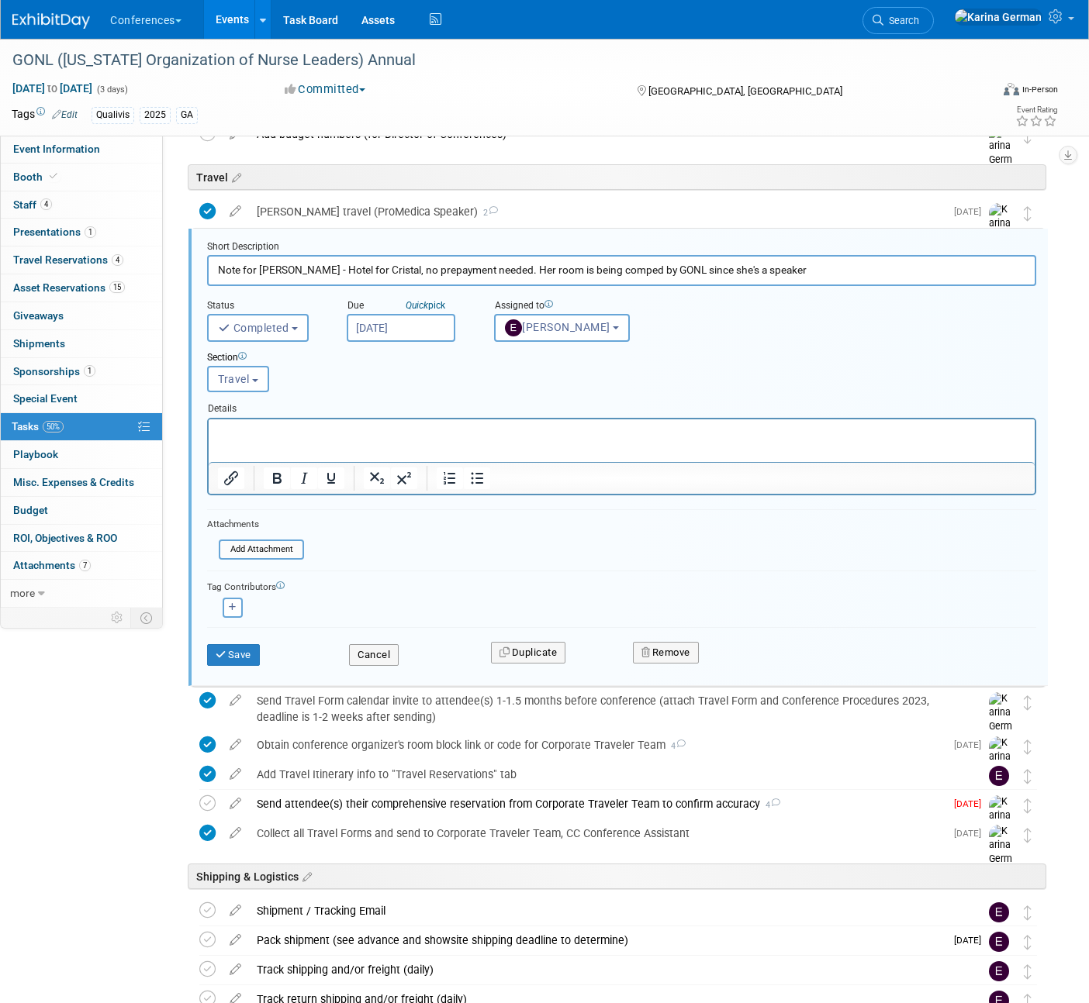
scroll to position [635, 0]
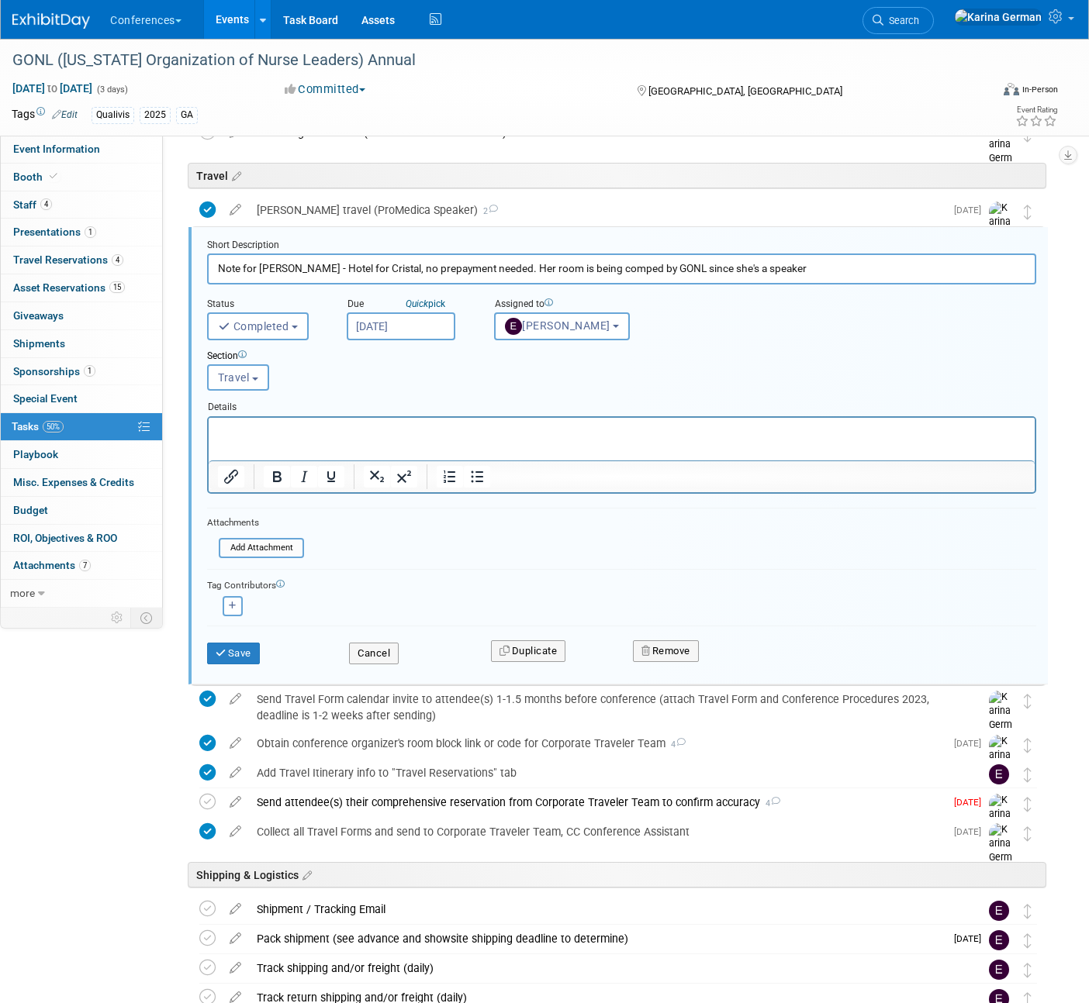
click at [355, 264] on input "Note for Erin - Hotel for Cristal, no prepayment needed. Her room is being comp…" at bounding box center [621, 269] width 829 height 30
click at [357, 267] on input "Note for Erin - Hotel for Cristal, no prepayment needed. Her room is being comp…" at bounding box center [621, 269] width 829 height 30
type input "Note for Erin - Hotel for Cristal and Corey, no prepayment needed. Her room is …"
click at [398, 438] on html at bounding box center [622, 427] width 826 height 21
click at [285, 553] on input "file" at bounding box center [223, 548] width 158 height 17
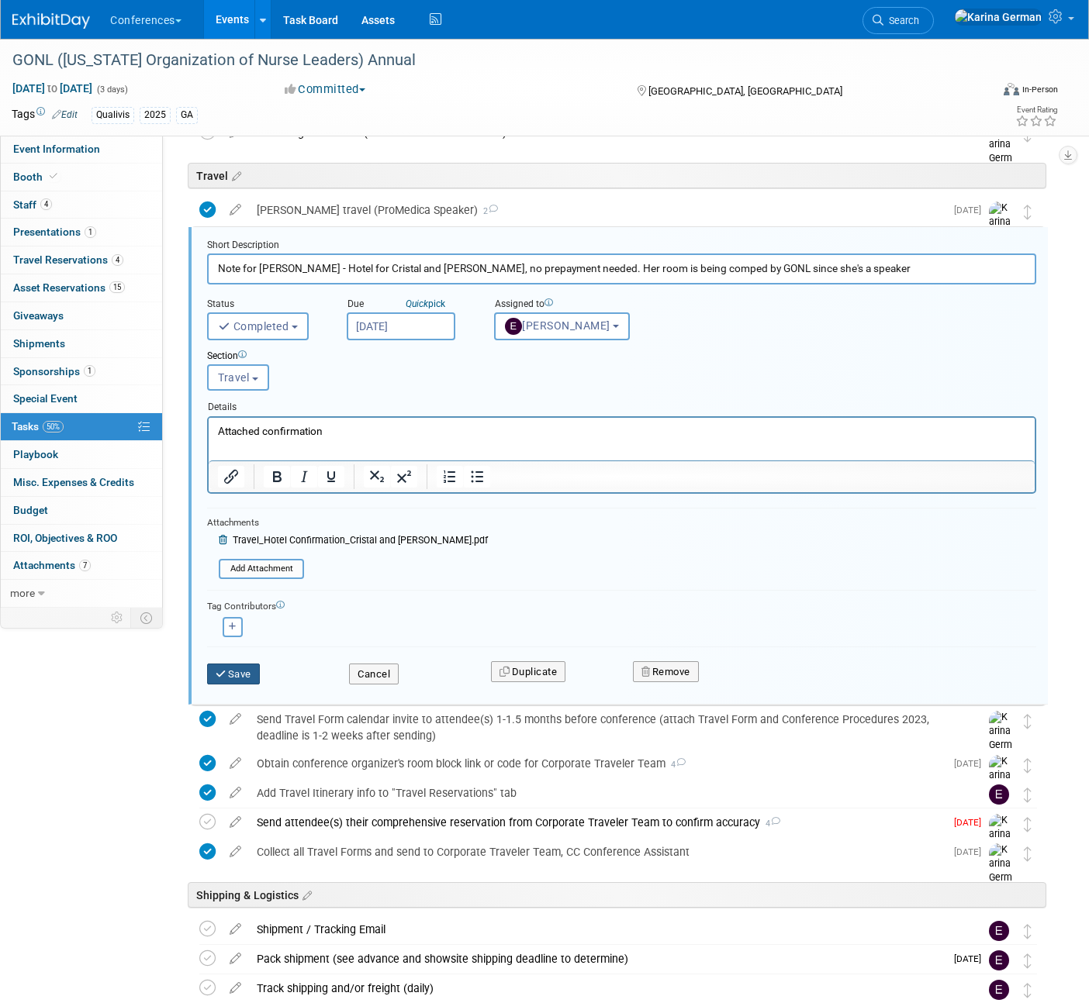
click at [242, 673] on button "Save" at bounding box center [233, 675] width 53 height 22
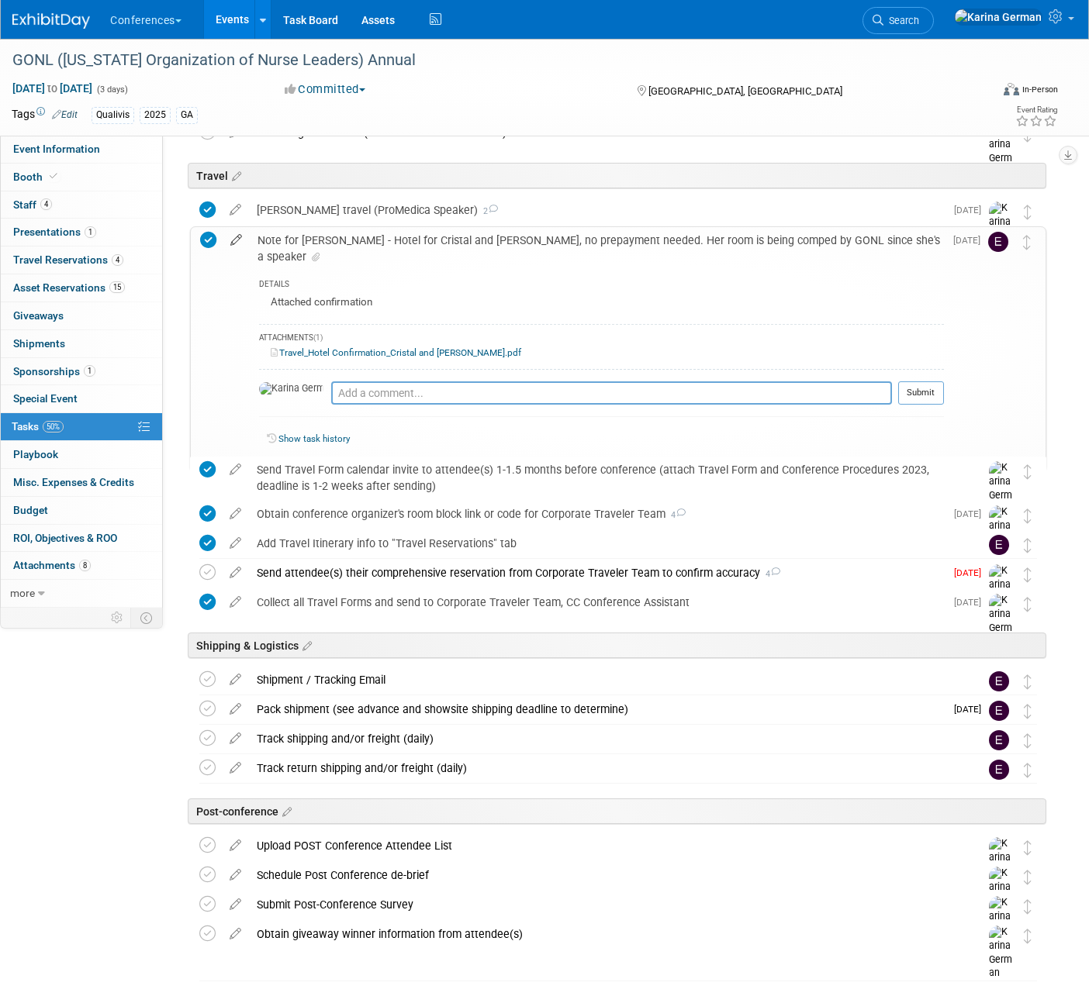
click at [241, 240] on icon at bounding box center [236, 236] width 27 height 19
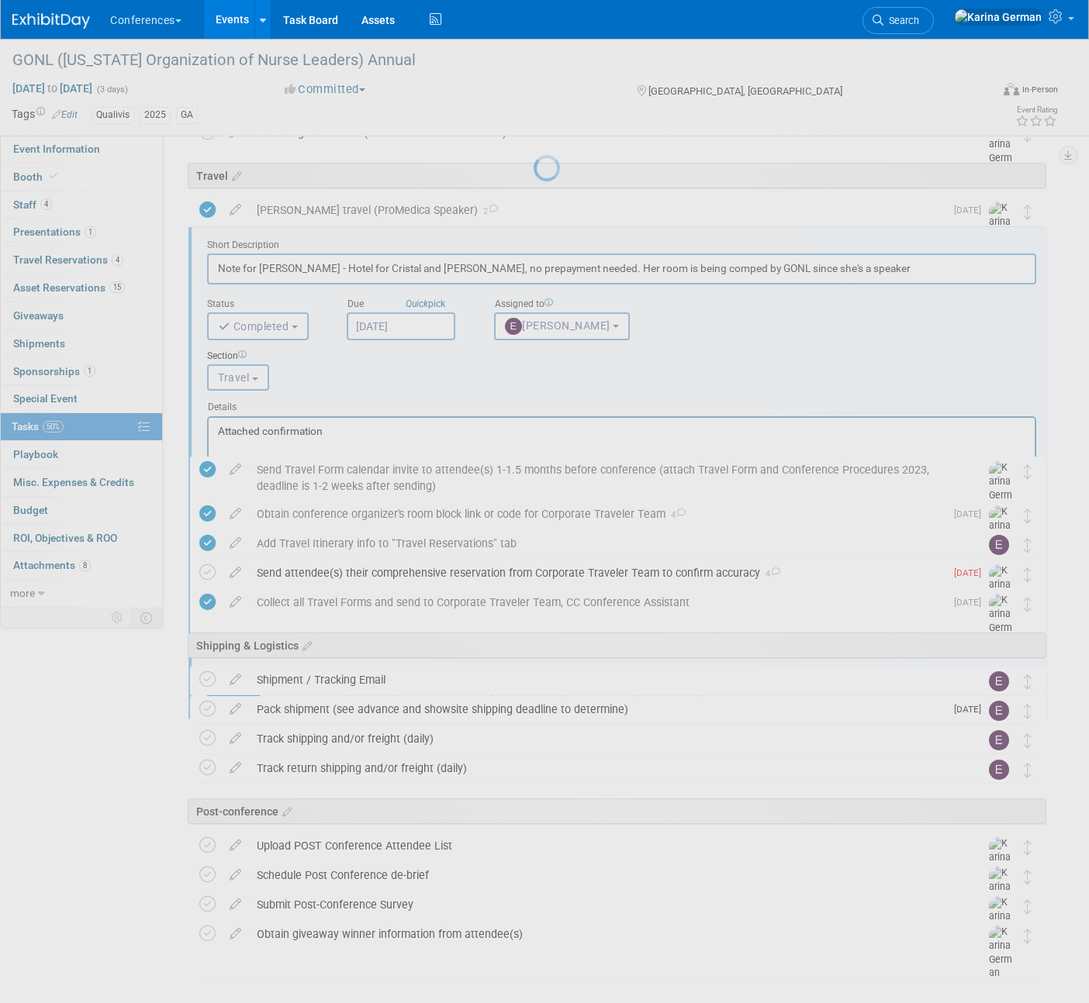
scroll to position [0, 0]
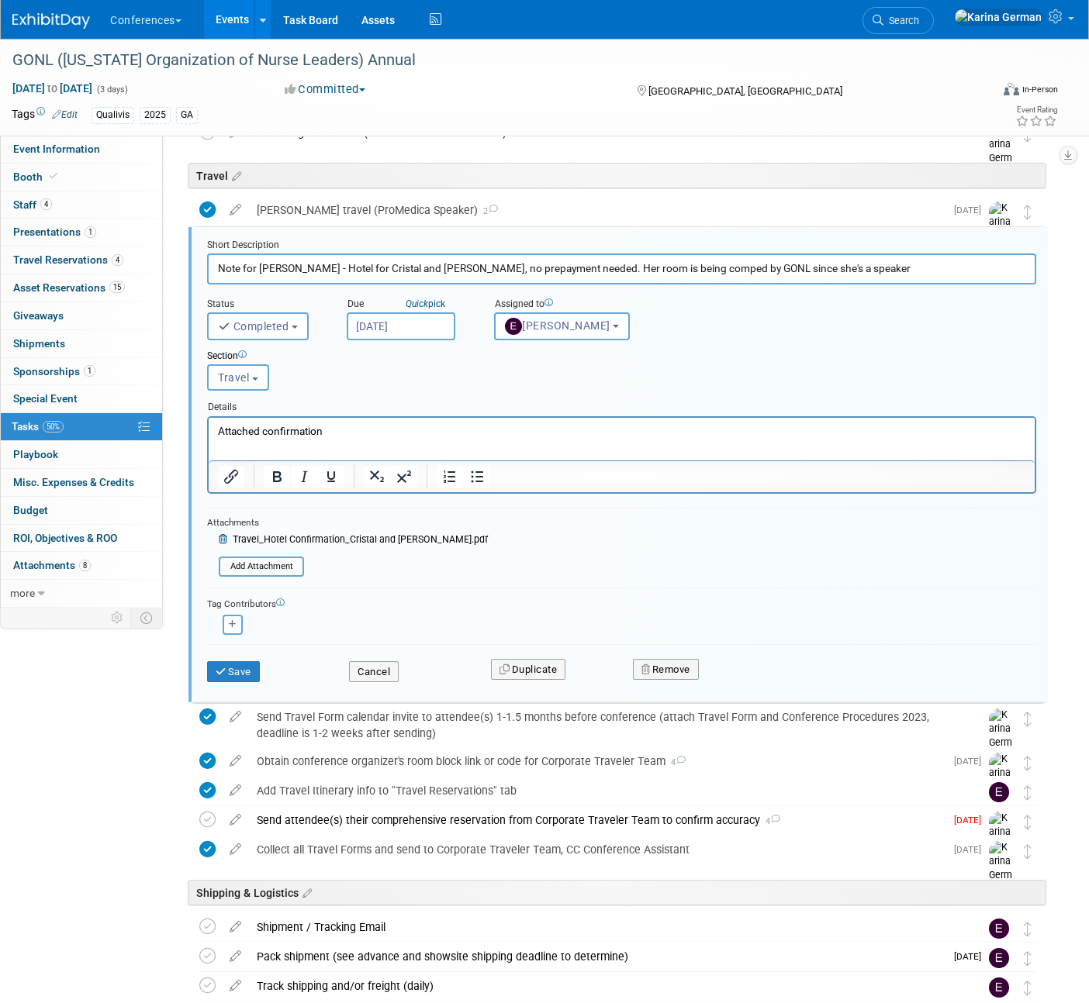
click at [543, 268] on input "Note for Erin - Hotel for Cristal and Corey, no prepayment needed. Her room is …" at bounding box center [621, 269] width 829 height 30
click at [576, 267] on input "Note for Erin - Hotel for Cristal and Corey, no prepayment needed. Their room i…" at bounding box center [621, 269] width 829 height 30
drag, startPoint x: 768, startPoint y: 268, endPoint x: 755, endPoint y: 268, distance: 12.4
click at [754, 268] on input "Note for Erin - Hotel for Cristal and Corey, no prepayment needed. Their rooms …" at bounding box center [621, 269] width 829 height 30
click at [775, 269] on input "Note for Erin - Hotel for Cristal and Corey, no prepayment needed. Their rooms …" at bounding box center [621, 269] width 829 height 30
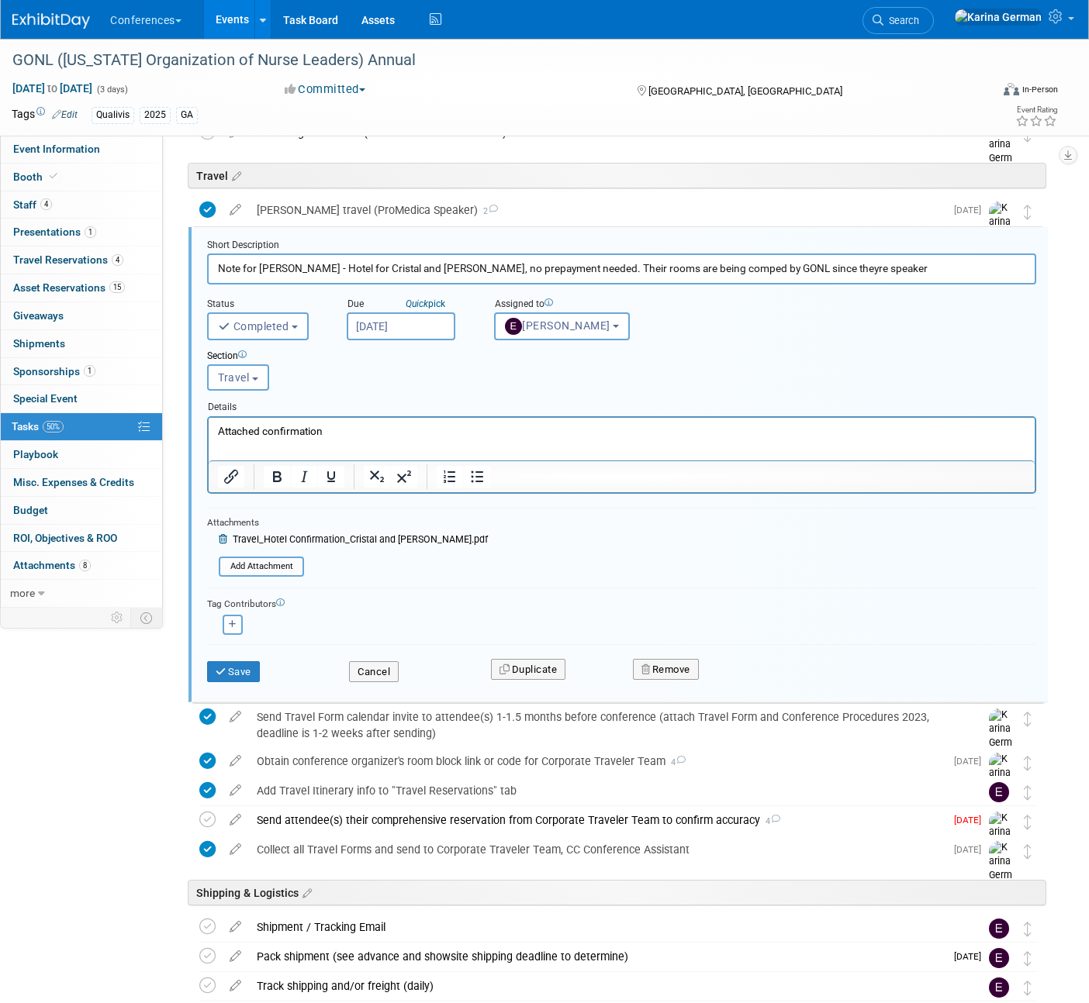
click at [861, 265] on input "Note for Erin - Hotel for Cristal and Corey, no prepayment needed. Their rooms …" at bounding box center [621, 269] width 829 height 30
type input "Note for Erin - Hotel for Cristal and Corey, no prepayment needed. Their rooms …"
click at [239, 684] on div "Save Cancel Duplicate Remove" at bounding box center [621, 669] width 852 height 36
click at [247, 675] on button "Save" at bounding box center [233, 672] width 53 height 22
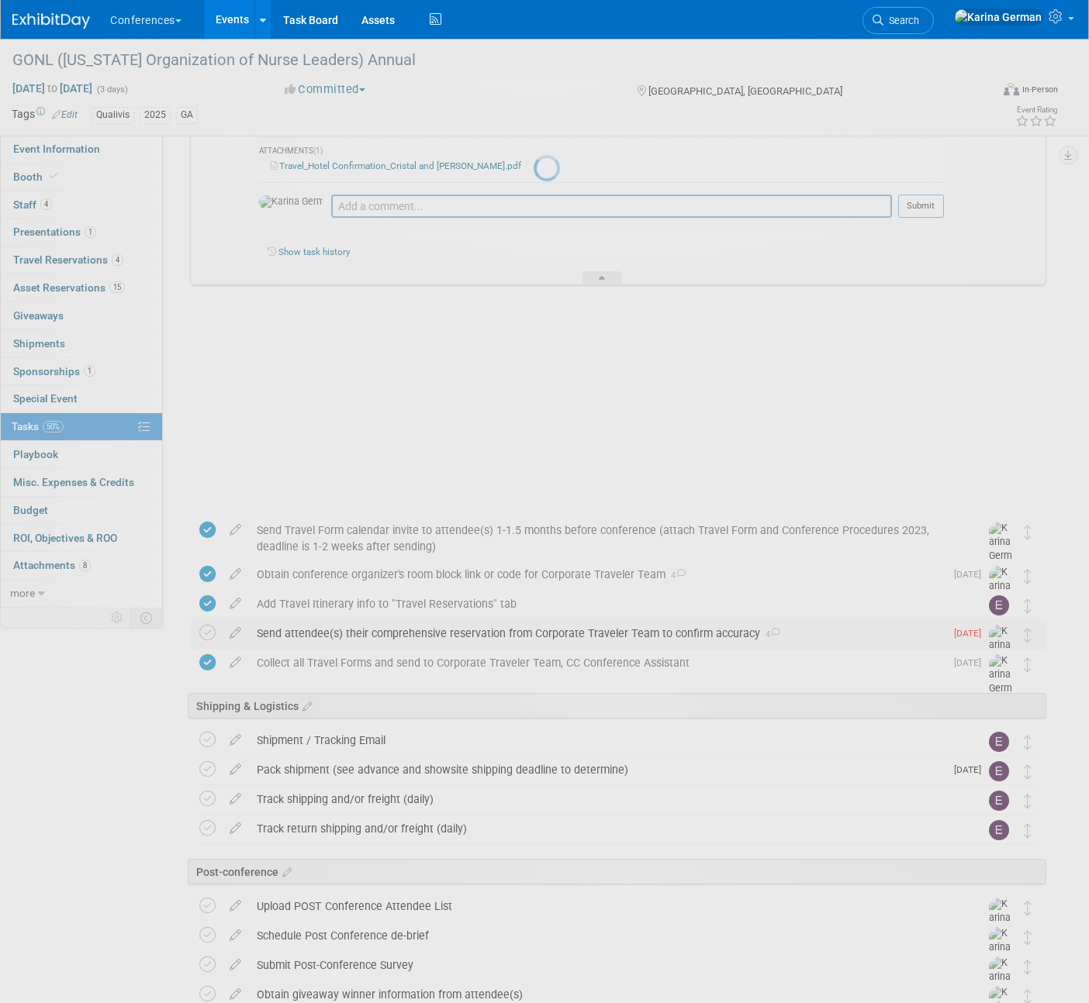
scroll to position [677, 0]
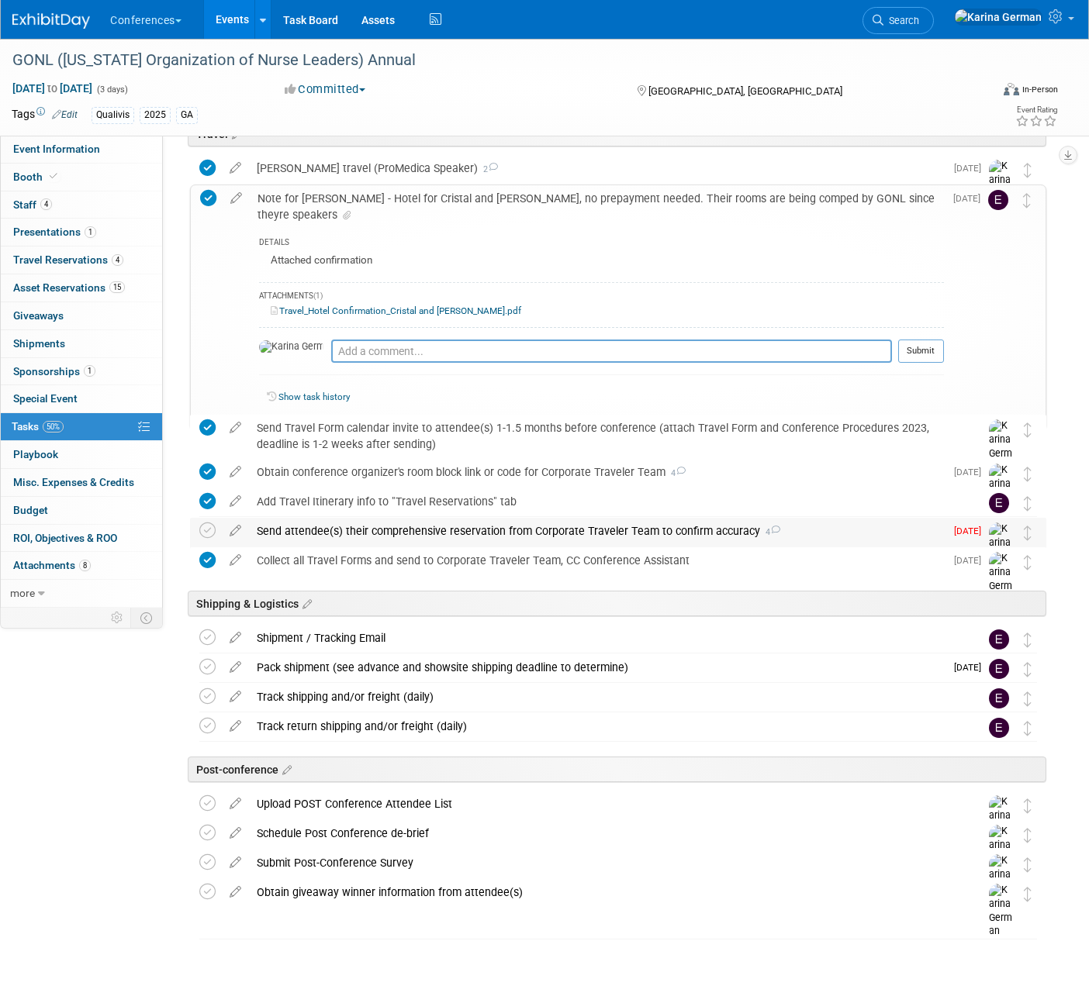
click at [409, 531] on div "Send attendee(s) their comprehensive reservation from Corporate Traveler Team t…" at bounding box center [597, 531] width 696 height 26
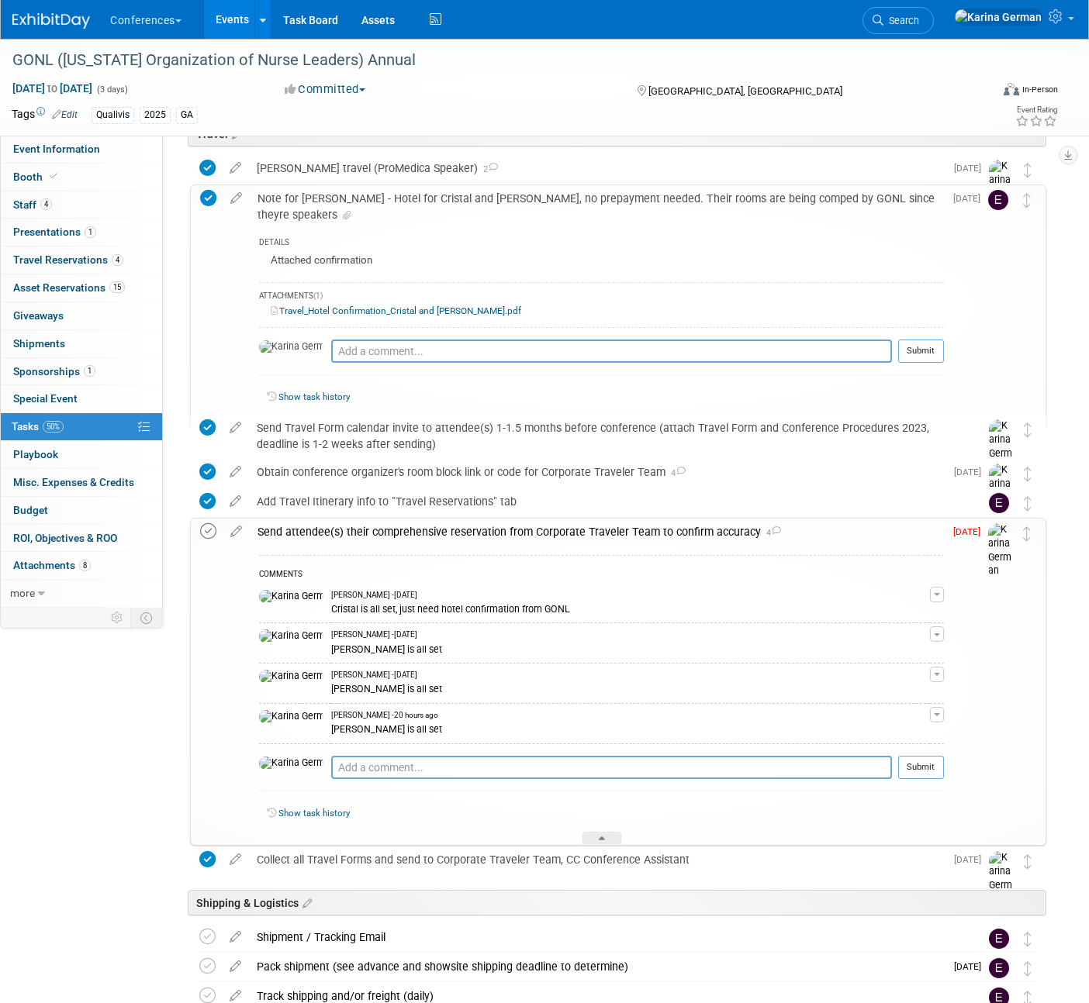
click at [210, 537] on icon at bounding box center [208, 531] width 16 height 16
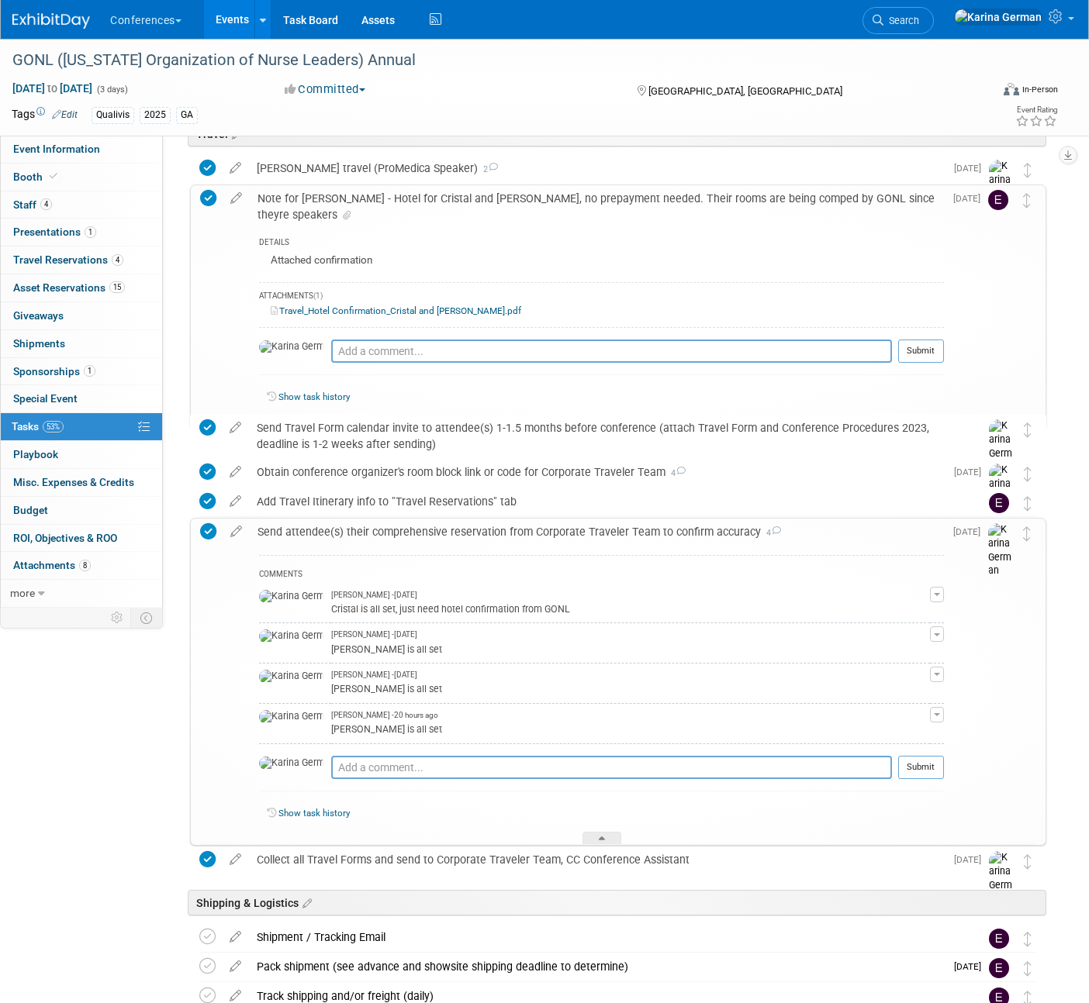
click at [316, 534] on div "Send attendee(s) their comprehensive reservation from Corporate Traveler Team t…" at bounding box center [597, 532] width 694 height 26
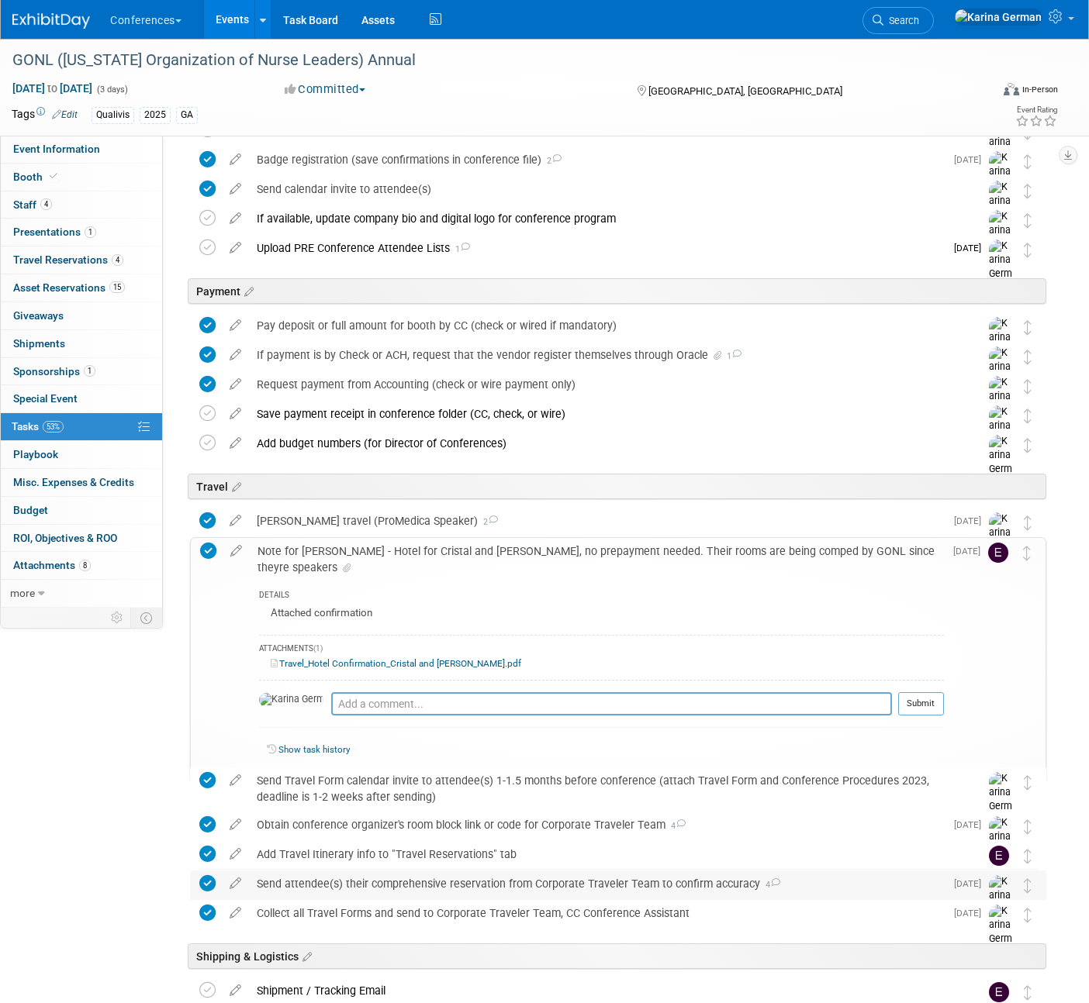
scroll to position [215, 0]
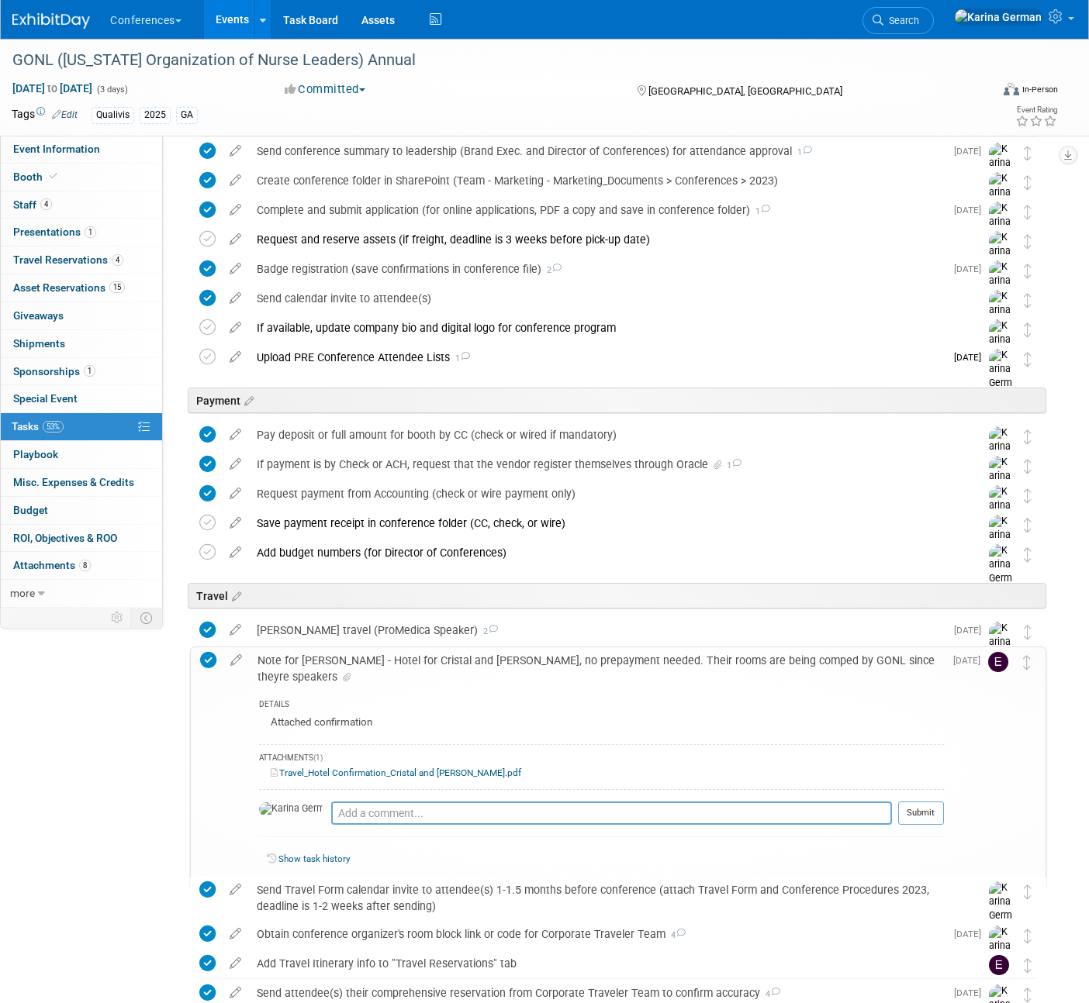
click at [368, 668] on div "Note for Erin - Hotel for Cristal and Corey, no prepayment needed. Their rooms …" at bounding box center [597, 668] width 694 height 43
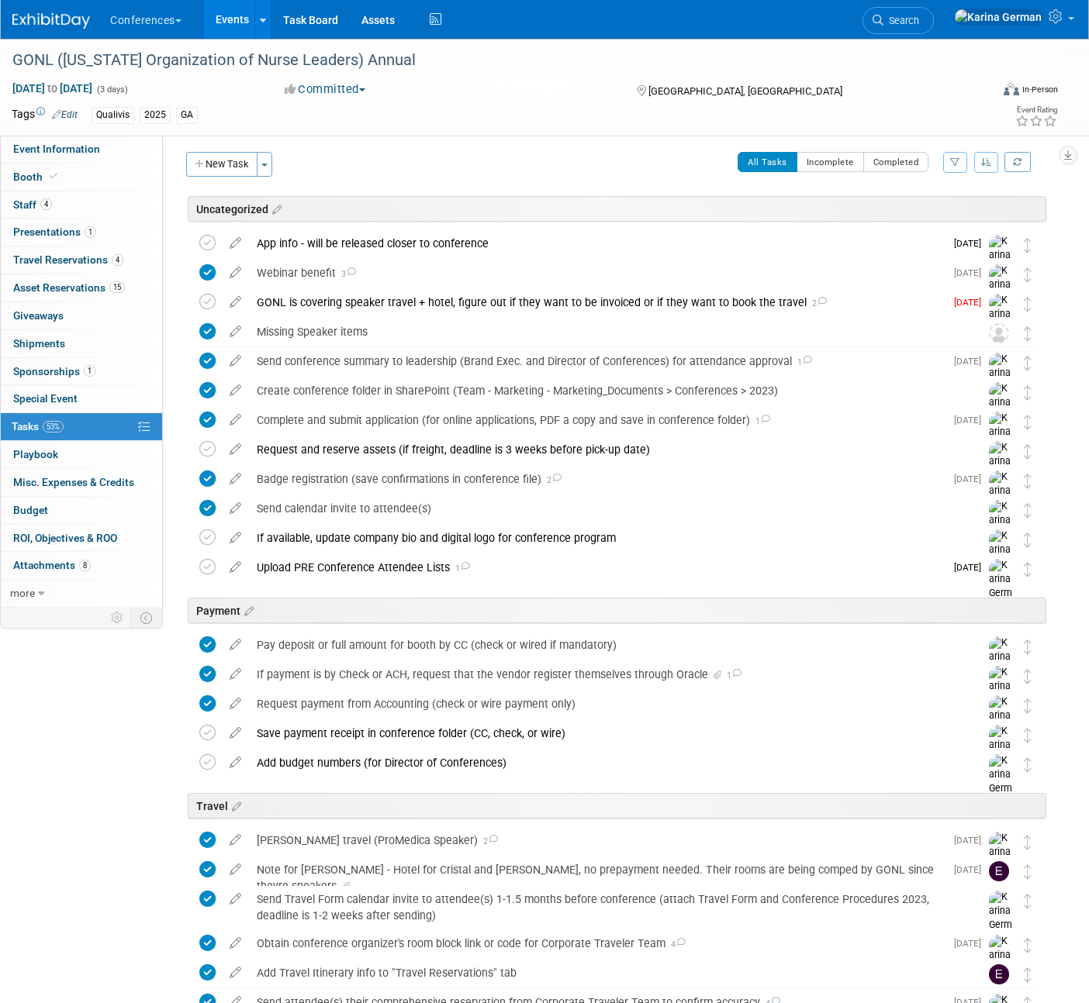
scroll to position [0, 0]
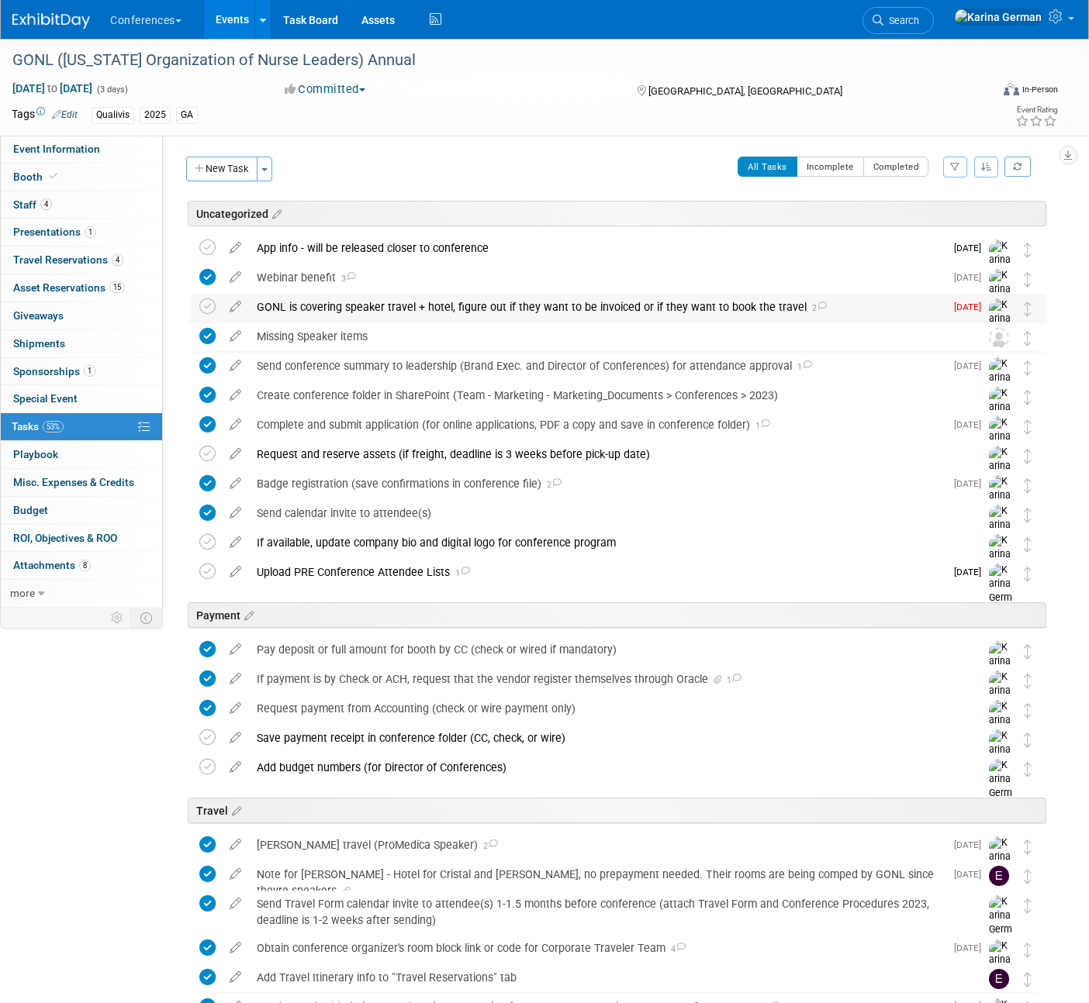
click at [355, 318] on div "GONL is covering speaker travel + hotel, figure out if they want to be invoiced…" at bounding box center [597, 307] width 696 height 26
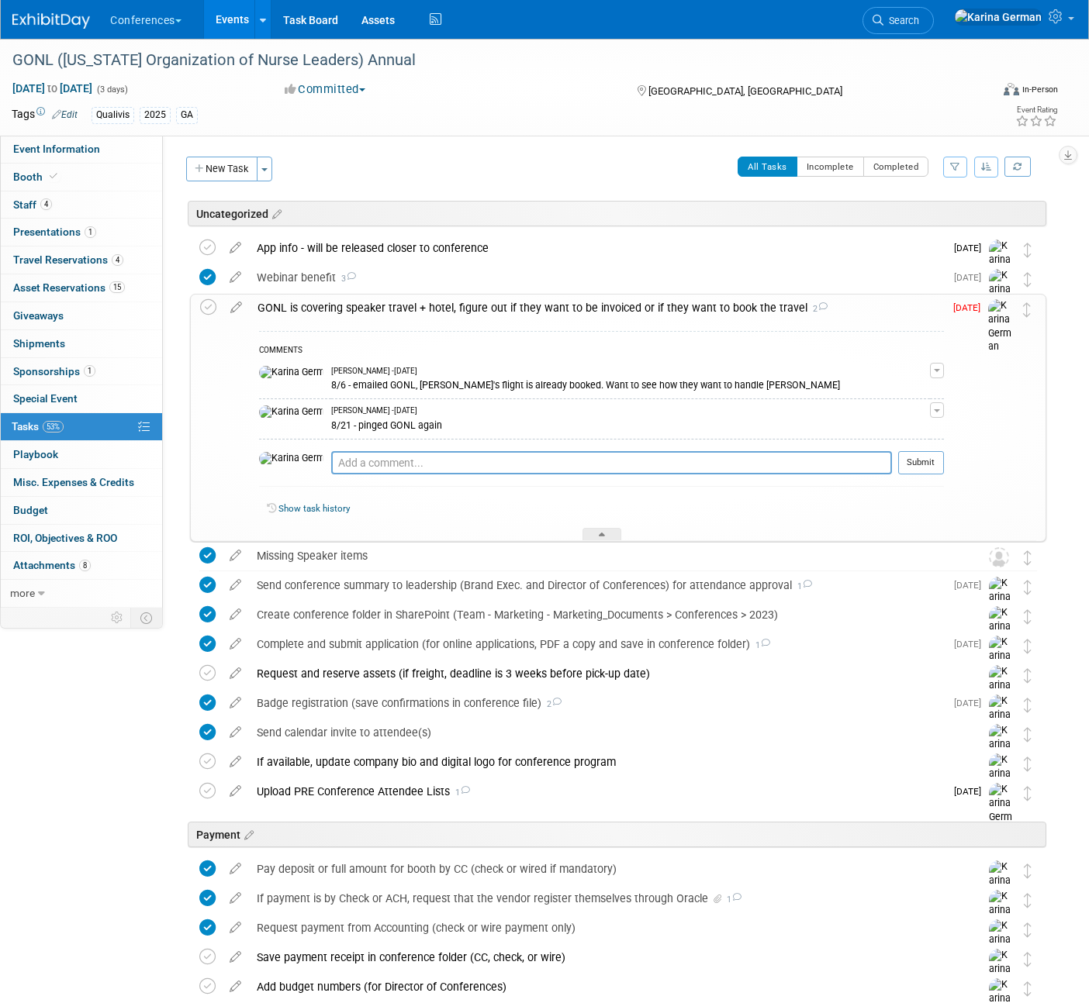
click at [355, 318] on div "GONL is covering speaker travel + hotel, figure out if they want to be invoiced…" at bounding box center [597, 308] width 694 height 26
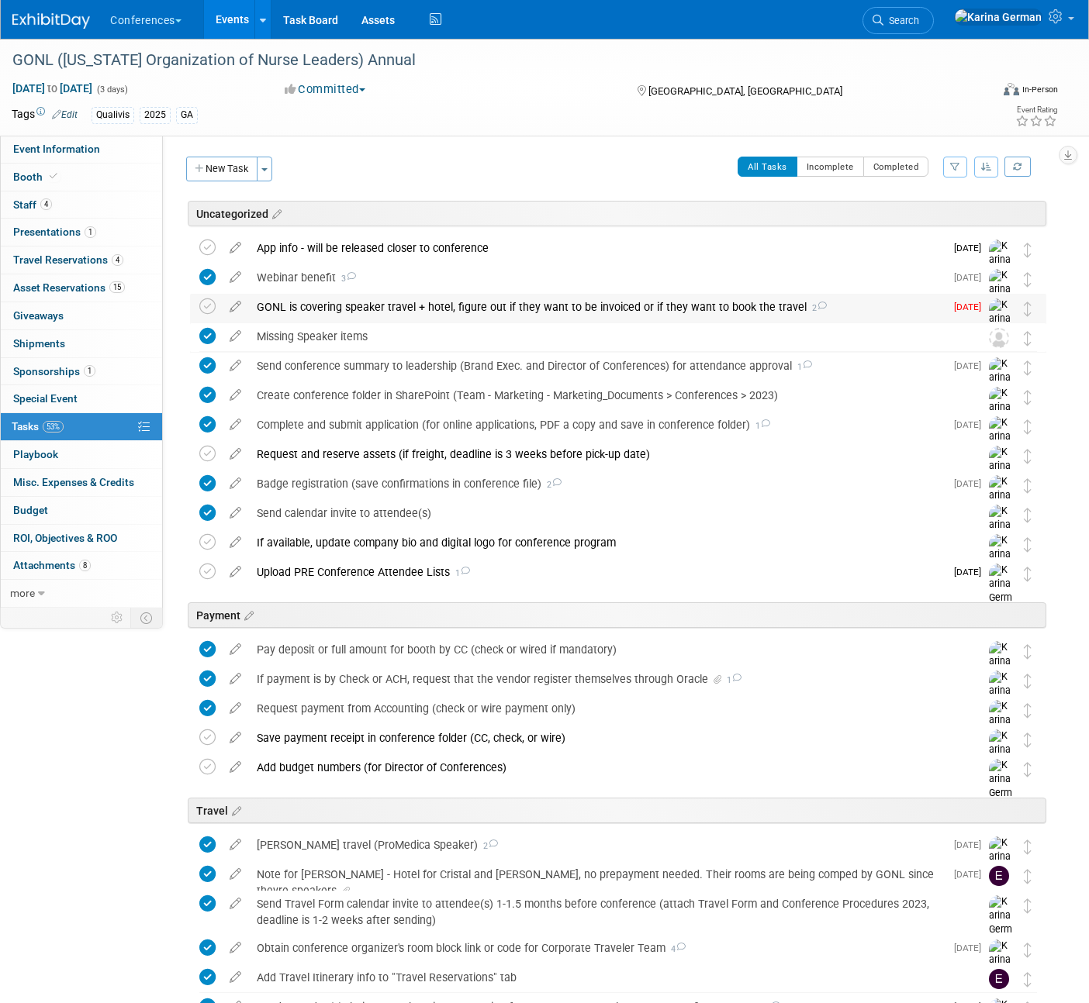
click at [355, 318] on div "GONL is covering speaker travel + hotel, figure out if they want to be invoiced…" at bounding box center [597, 307] width 696 height 26
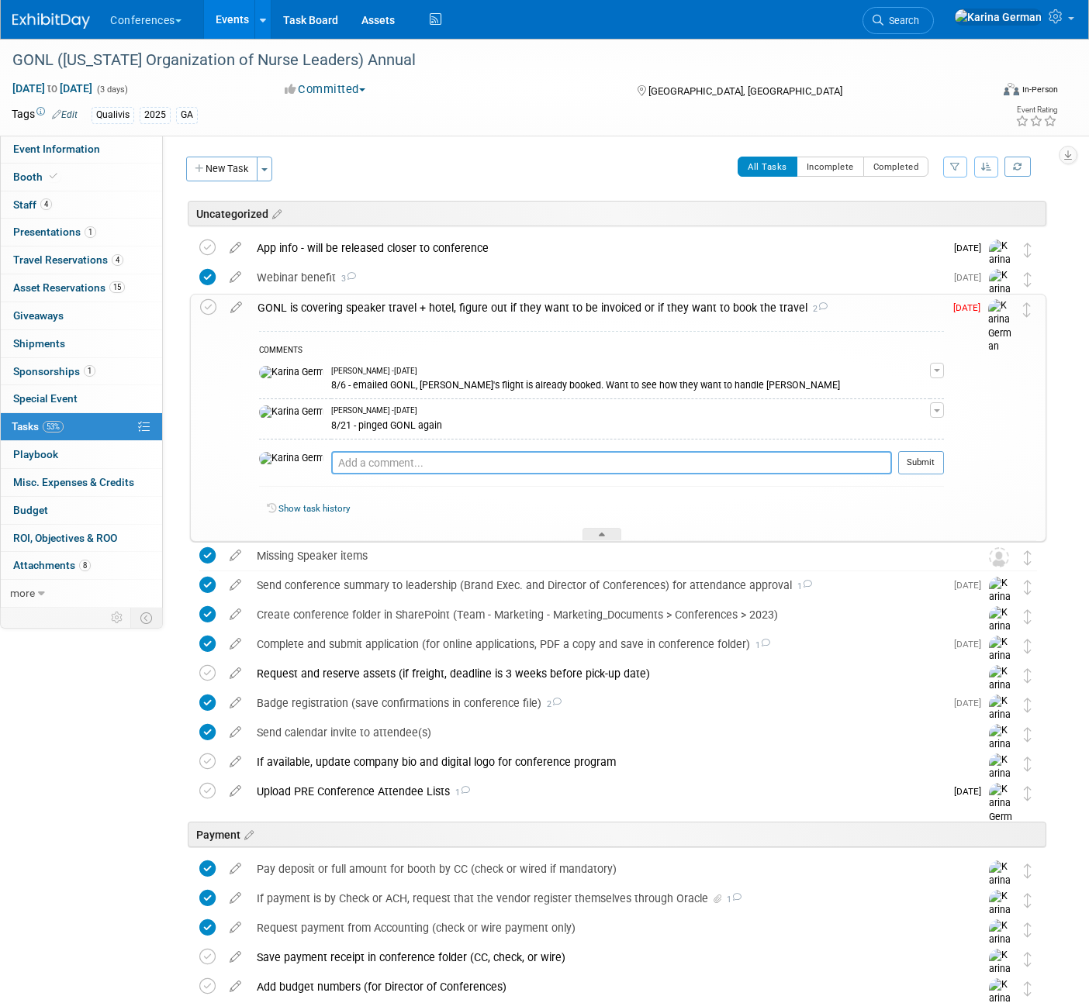
click at [357, 459] on textarea at bounding box center [611, 462] width 561 height 23
type textarea "fill out form for reimbursement"
click at [895, 459] on td "Submit" at bounding box center [918, 469] width 52 height 36
click at [904, 459] on button "Submit" at bounding box center [921, 462] width 46 height 23
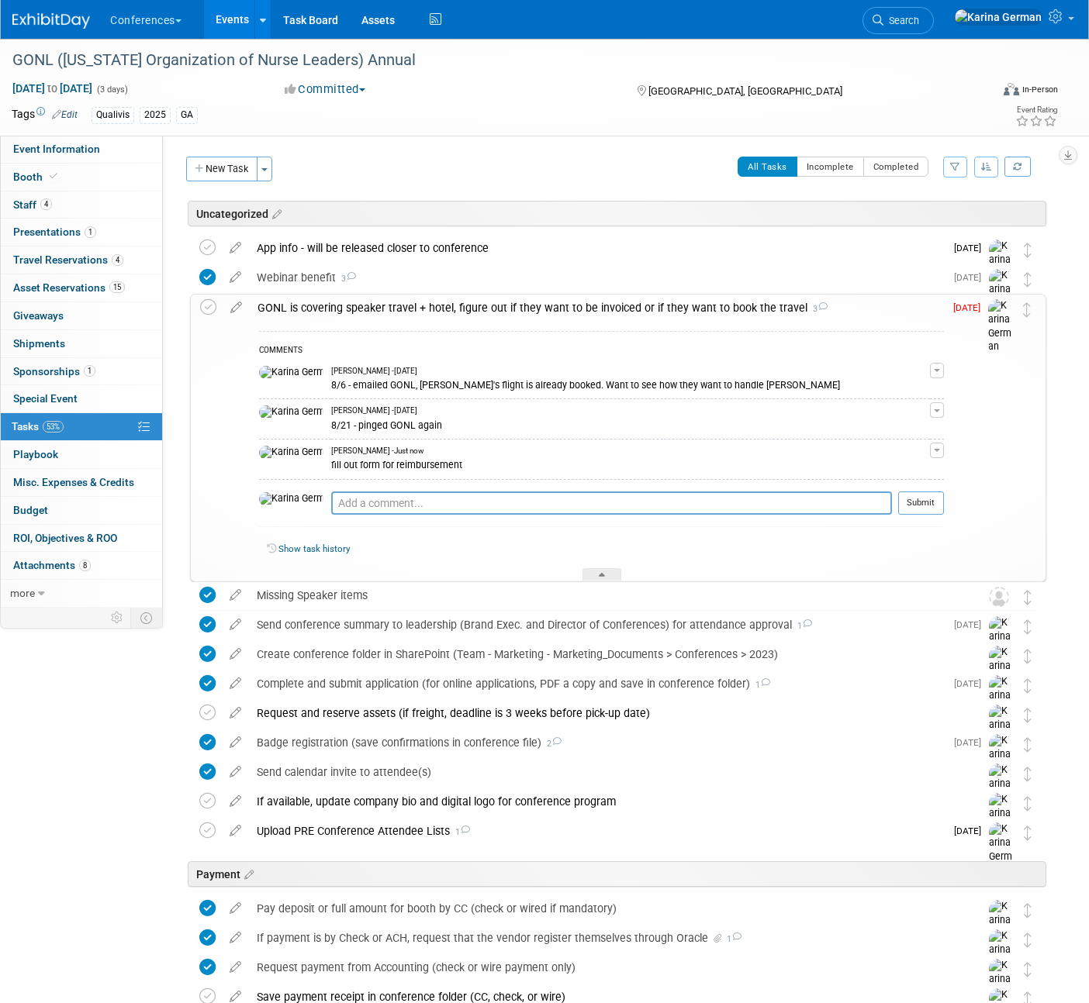
click at [426, 313] on div "GONL is covering speaker travel + hotel, figure out if they want to be invoiced…" at bounding box center [597, 308] width 694 height 26
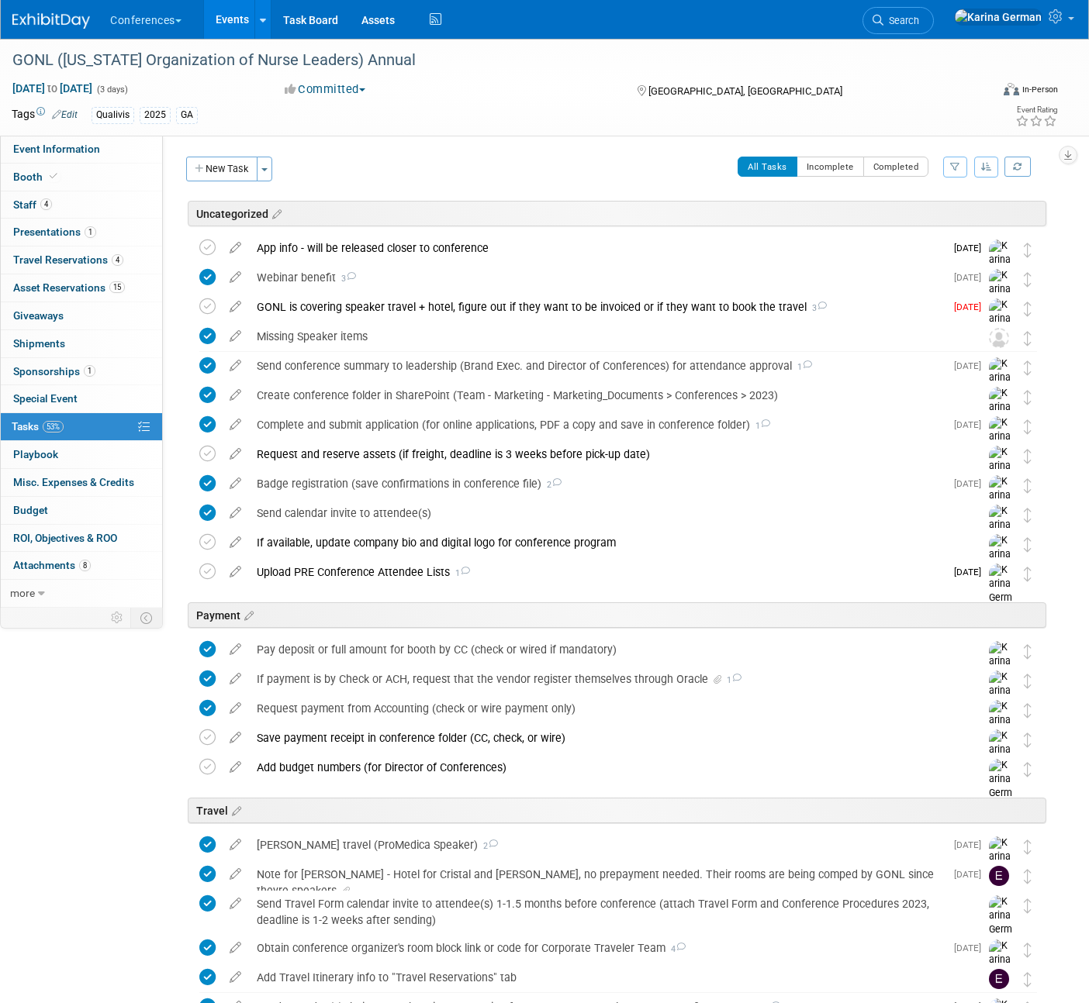
click at [233, 16] on link "Events" at bounding box center [232, 19] width 57 height 39
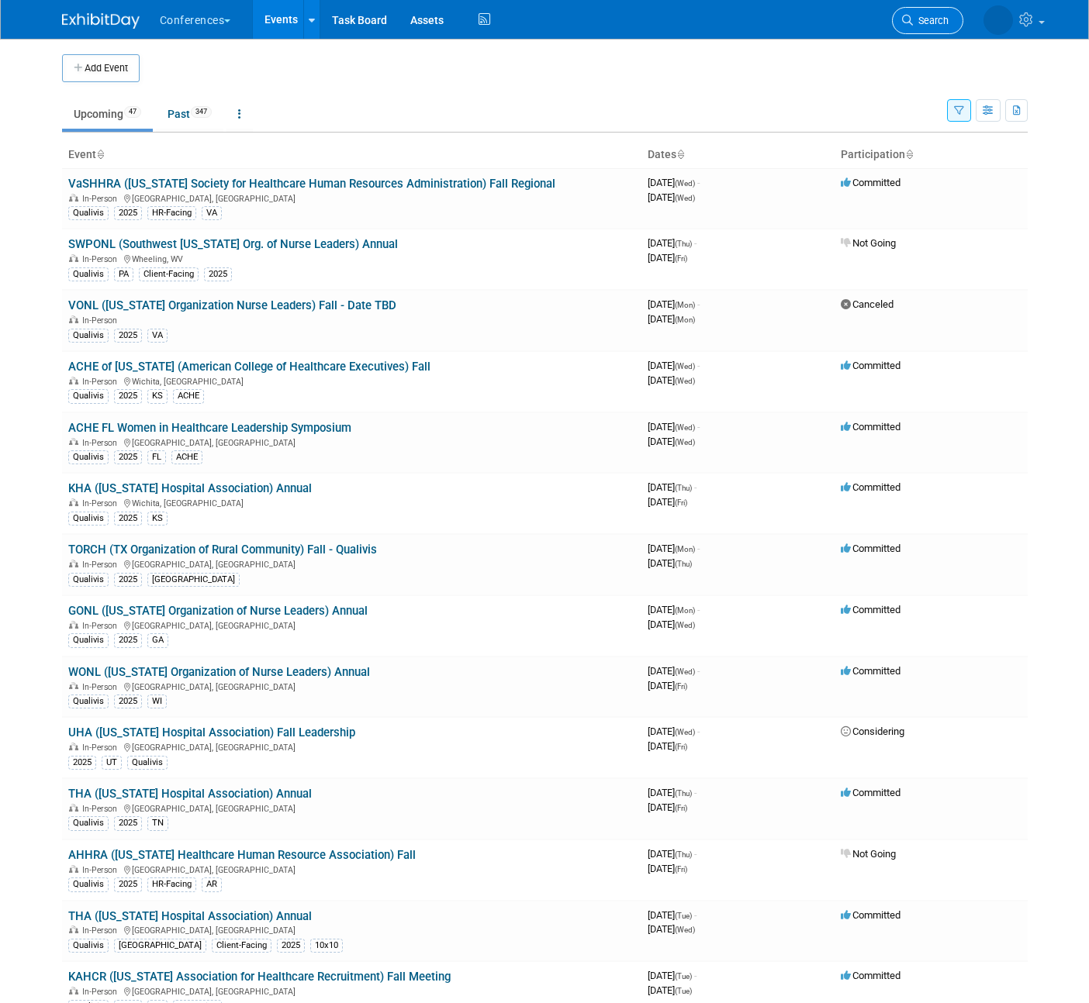
click at [935, 29] on link "Search" at bounding box center [927, 20] width 71 height 27
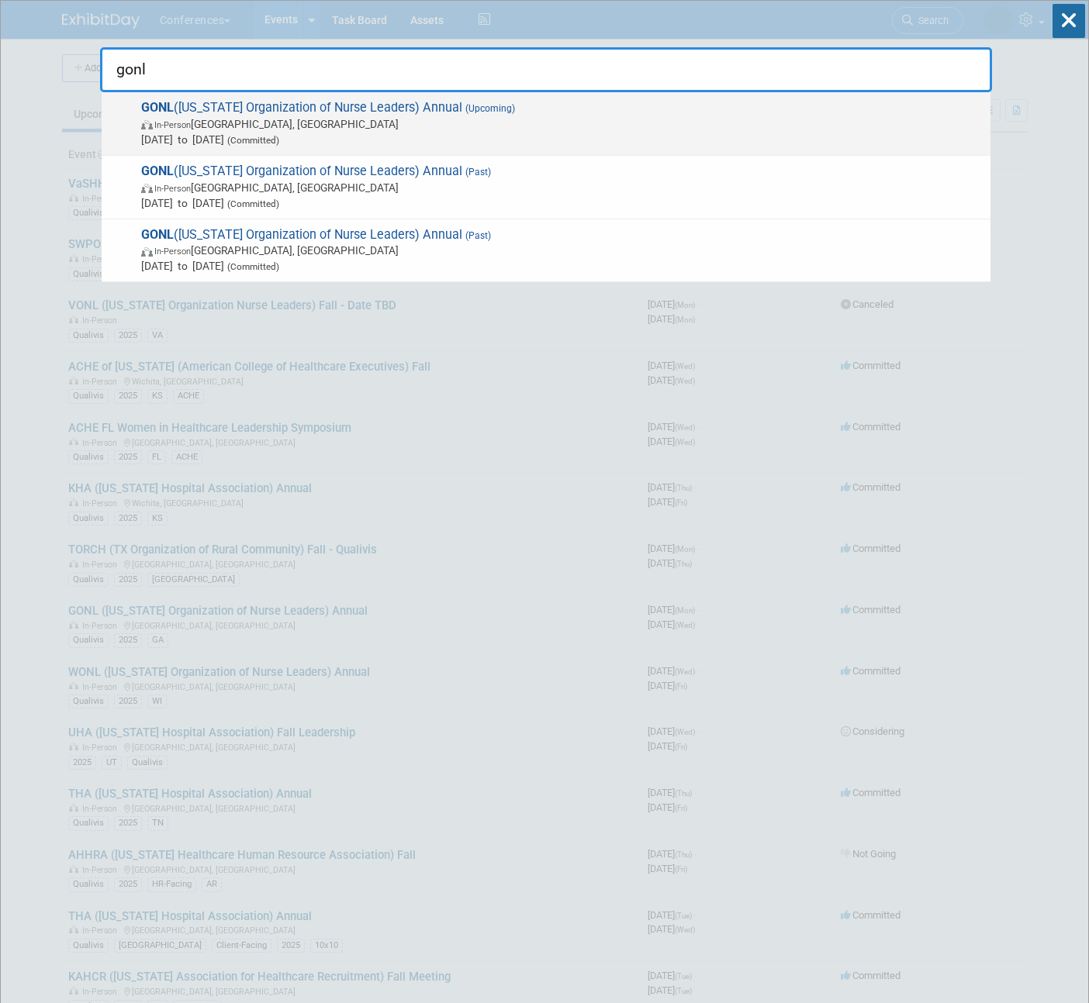
type input "gonl"
click at [506, 140] on span "[DATE] to [DATE] (Committed)" at bounding box center [561, 140] width 841 height 16
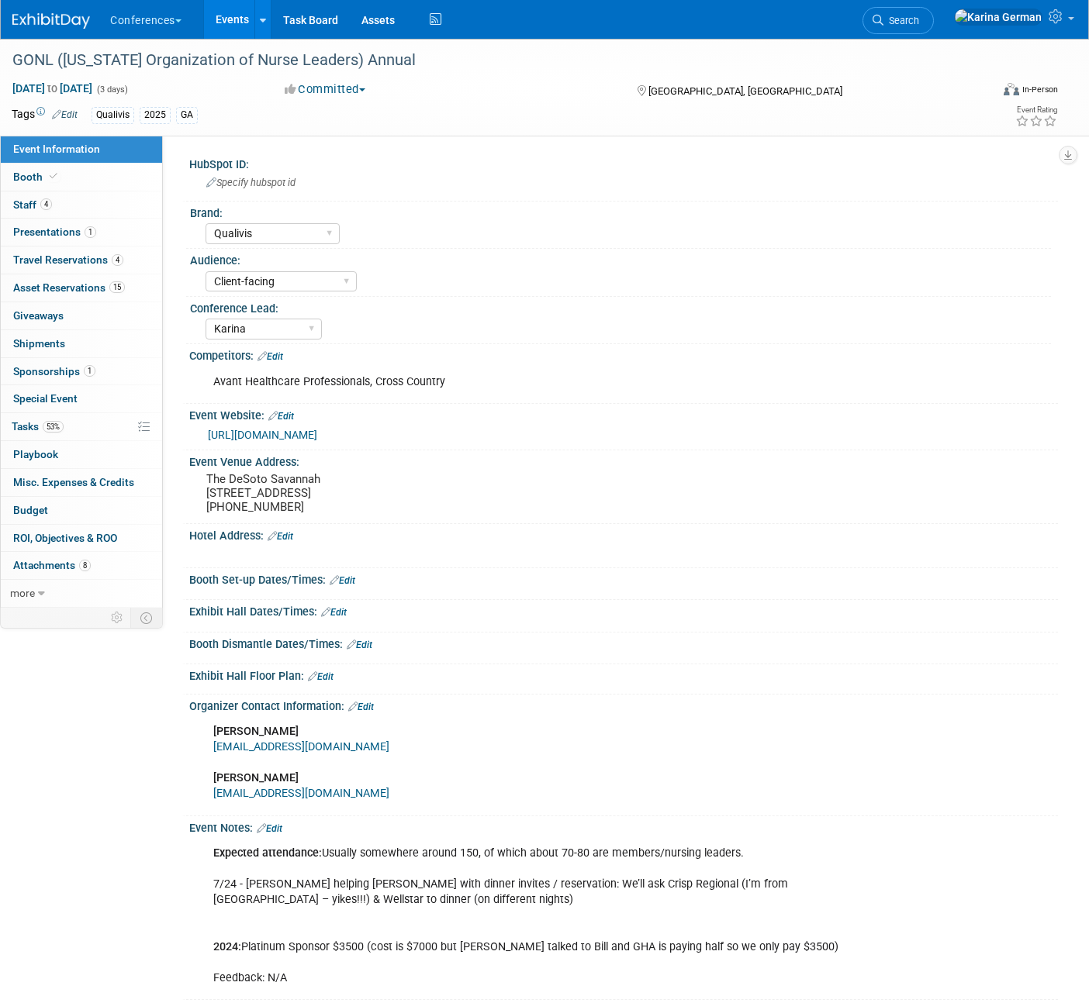
select select "Qualivis"
select select "Client-facing"
select select "Karina"
click at [83, 429] on link "53% Tasks 53%" at bounding box center [81, 426] width 161 height 27
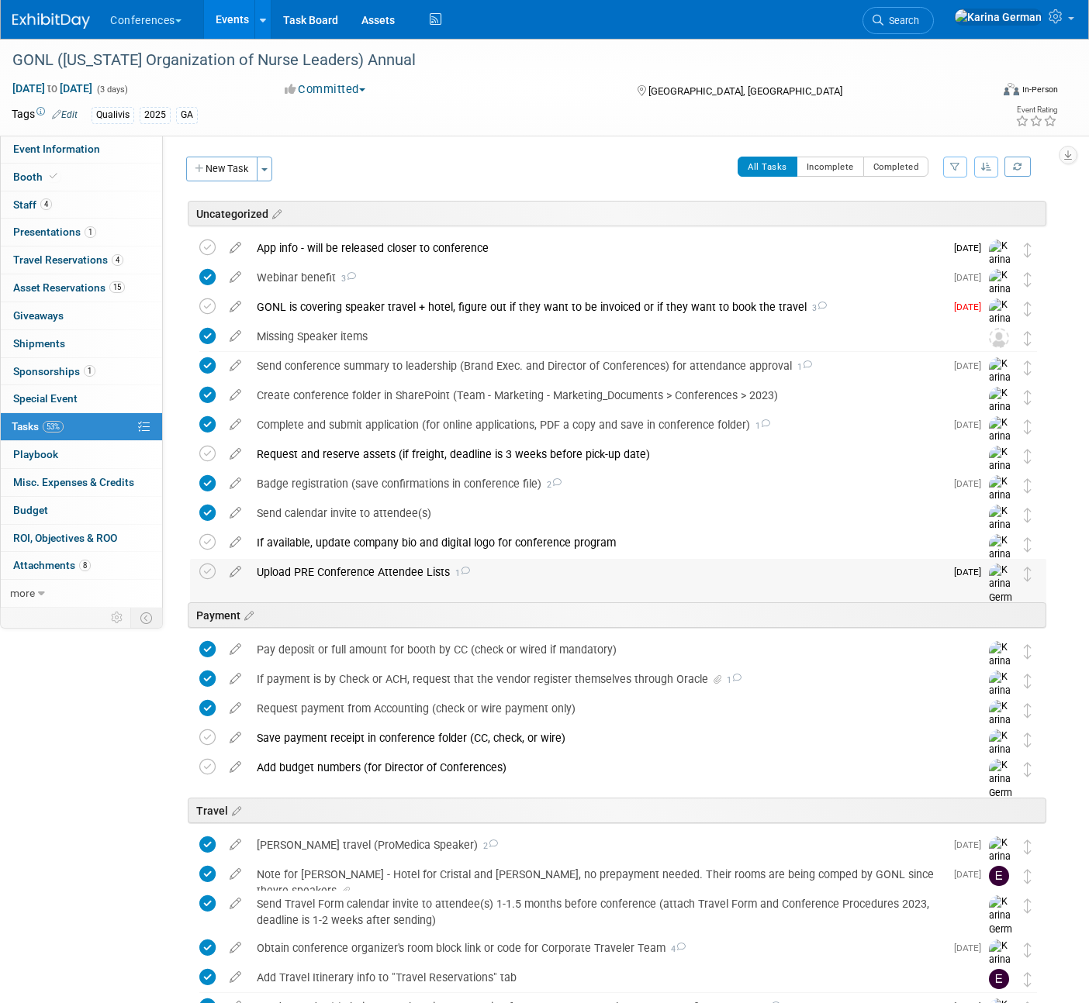
click at [336, 568] on div "Upload PRE Conference Attendee Lists 1" at bounding box center [597, 572] width 696 height 26
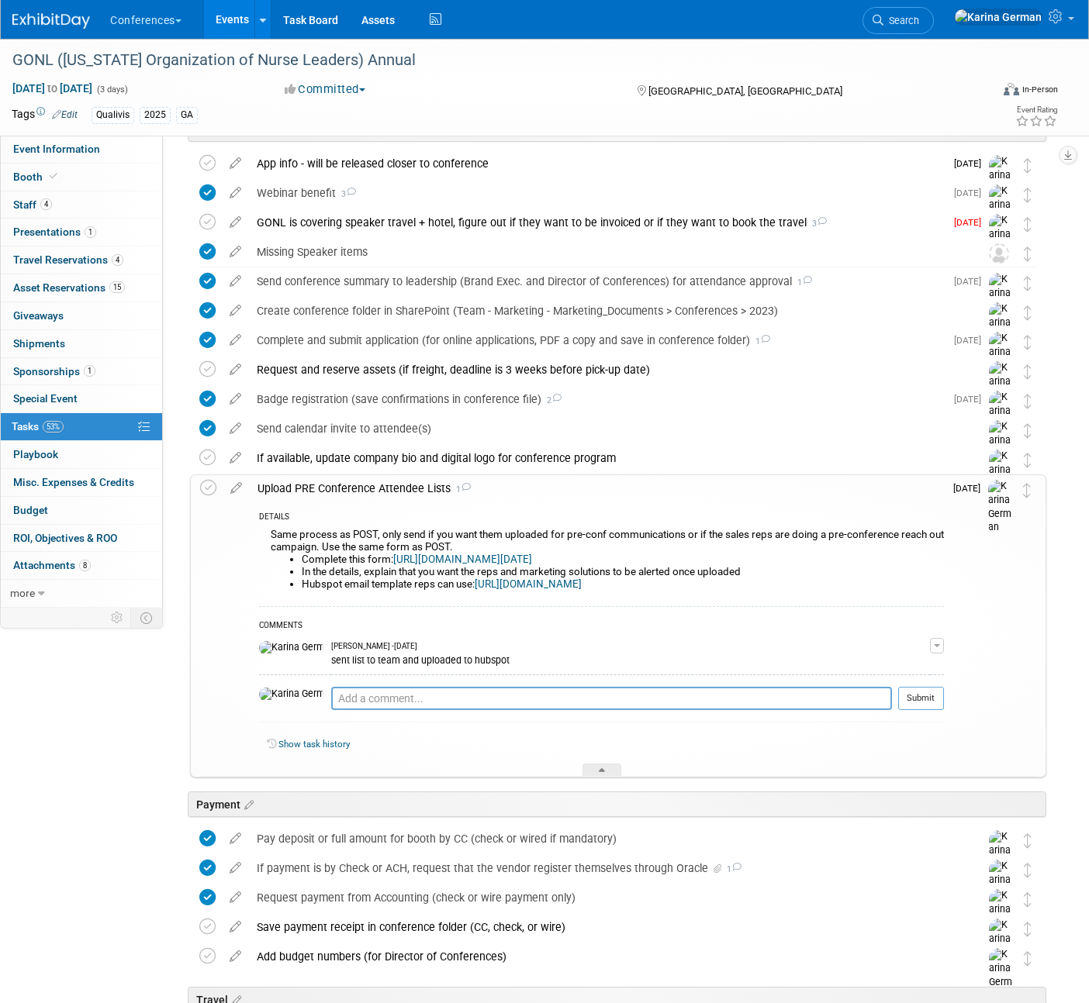
scroll to position [95, 0]
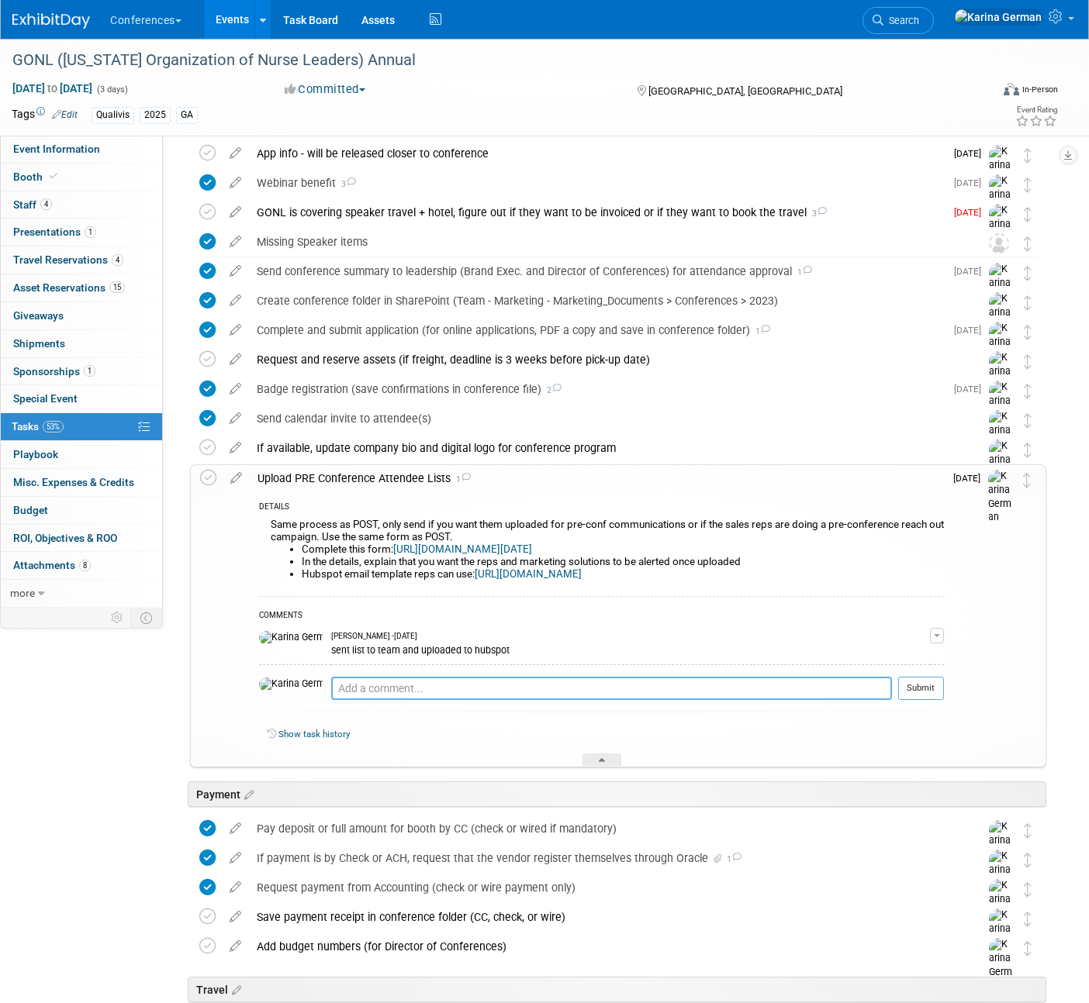
click at [392, 685] on textarea at bounding box center [611, 688] width 561 height 23
click at [422, 695] on textarea at bounding box center [611, 688] width 561 height 23
type textarea "sent new list and uploaded"
click at [913, 690] on button "Submit" at bounding box center [921, 688] width 46 height 23
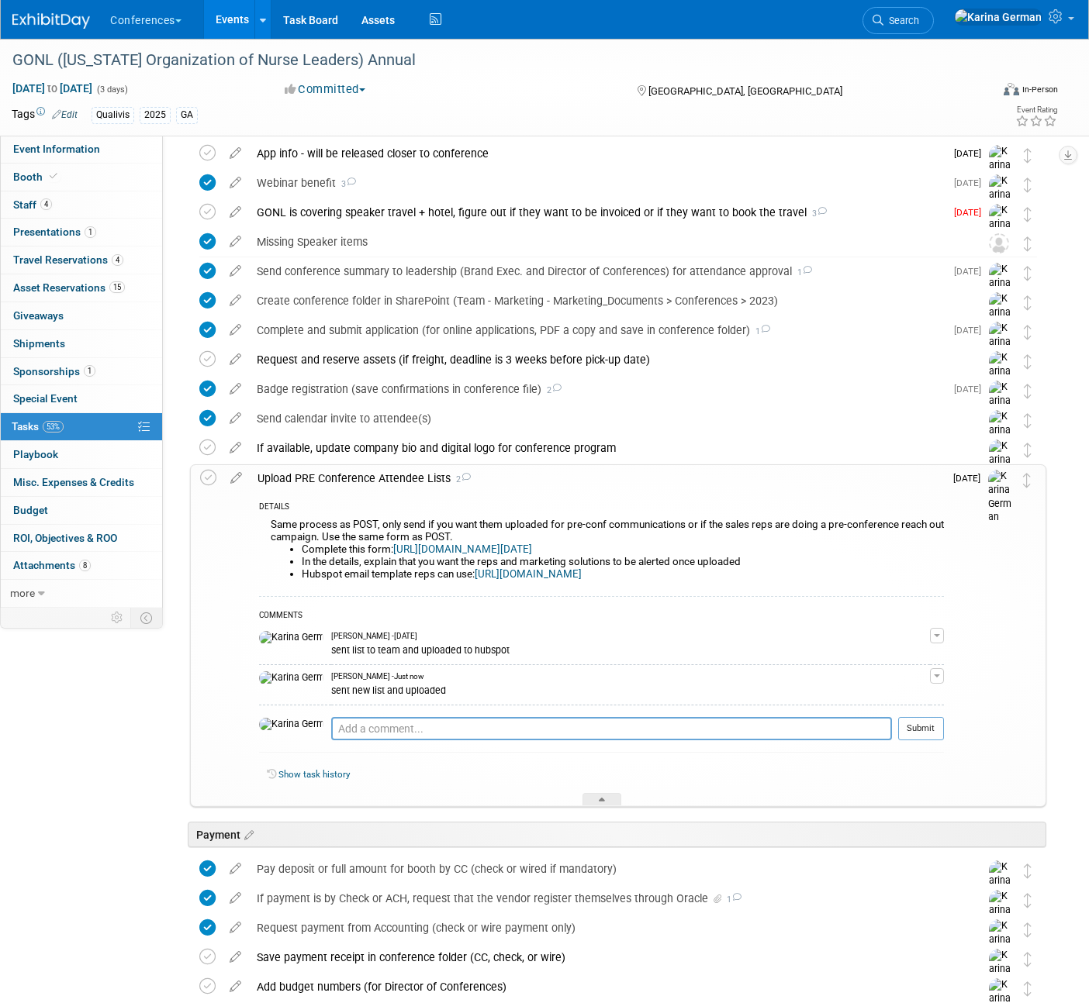
click at [532, 547] on link "[URL][DOMAIN_NAME][DATE]" at bounding box center [462, 550] width 139 height 12
click at [427, 484] on div "Upload PRE Conference Attendee Lists 2" at bounding box center [597, 478] width 694 height 26
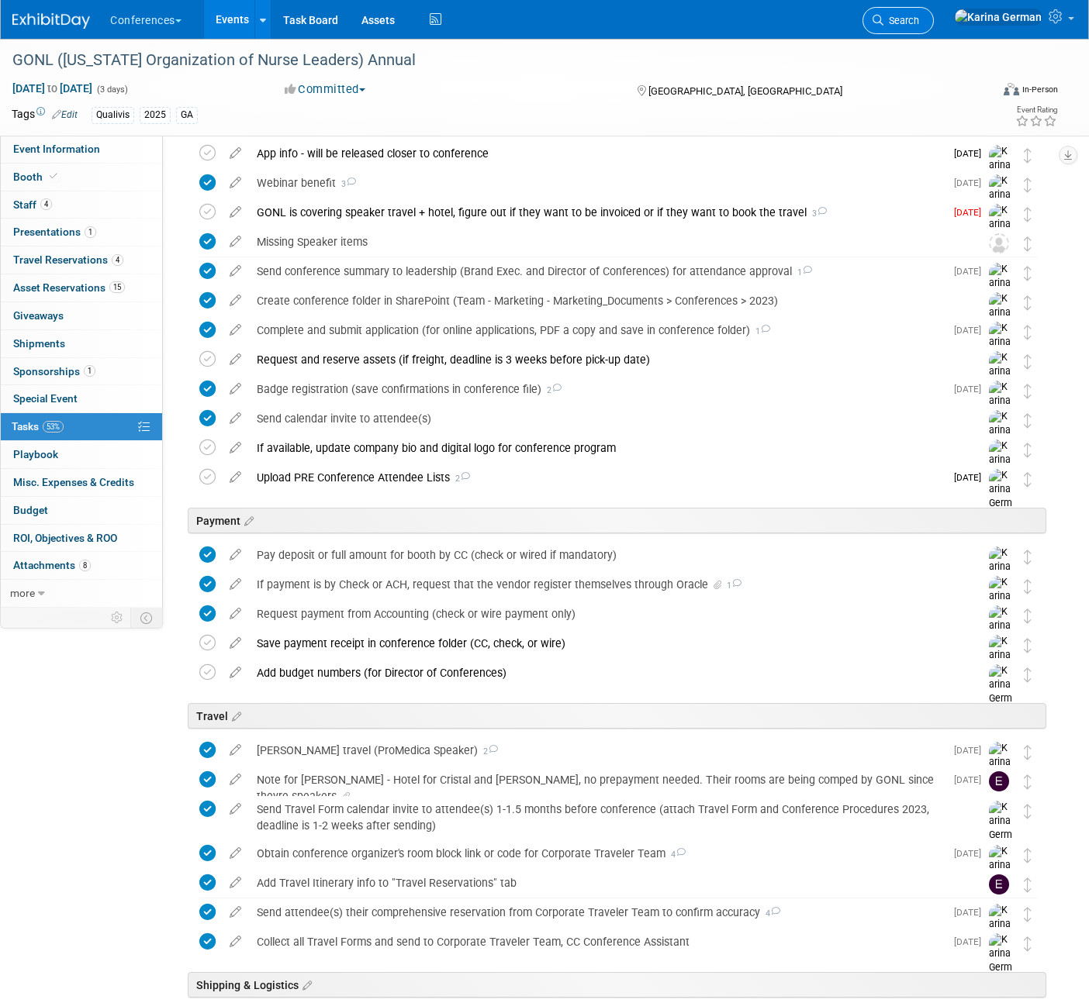
click at [919, 19] on span "Search" at bounding box center [901, 21] width 36 height 12
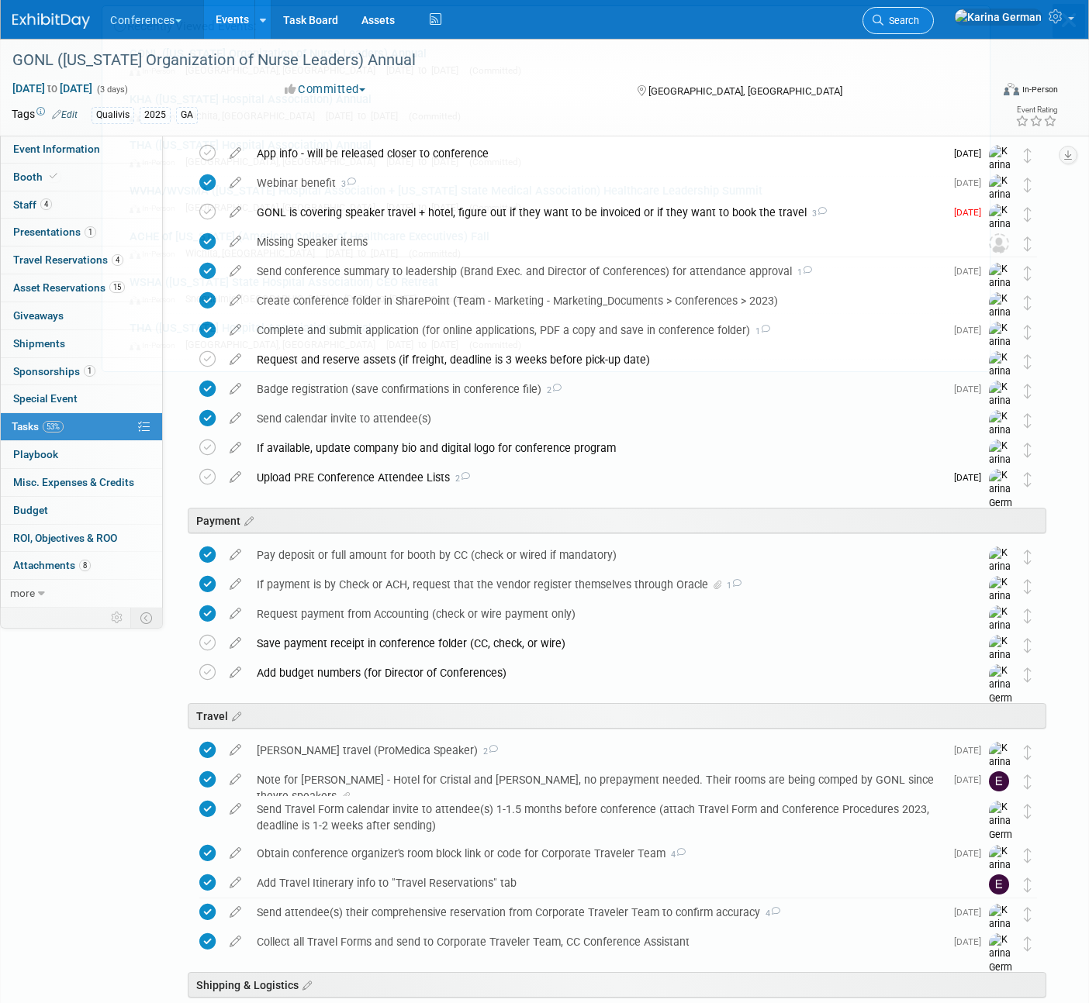
scroll to position [0, 0]
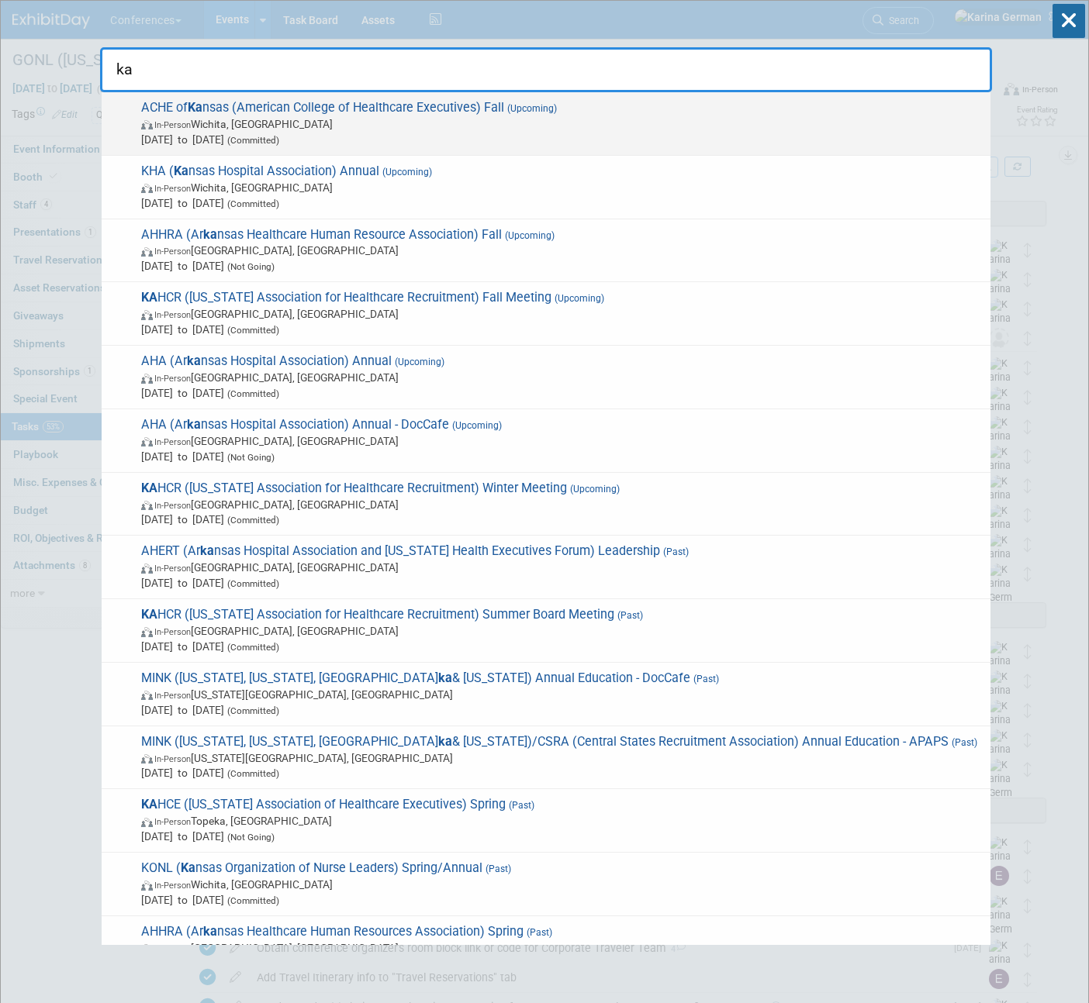
type input "ka"
click at [711, 122] on span "In-Person [GEOGRAPHIC_DATA], [GEOGRAPHIC_DATA]" at bounding box center [561, 124] width 841 height 16
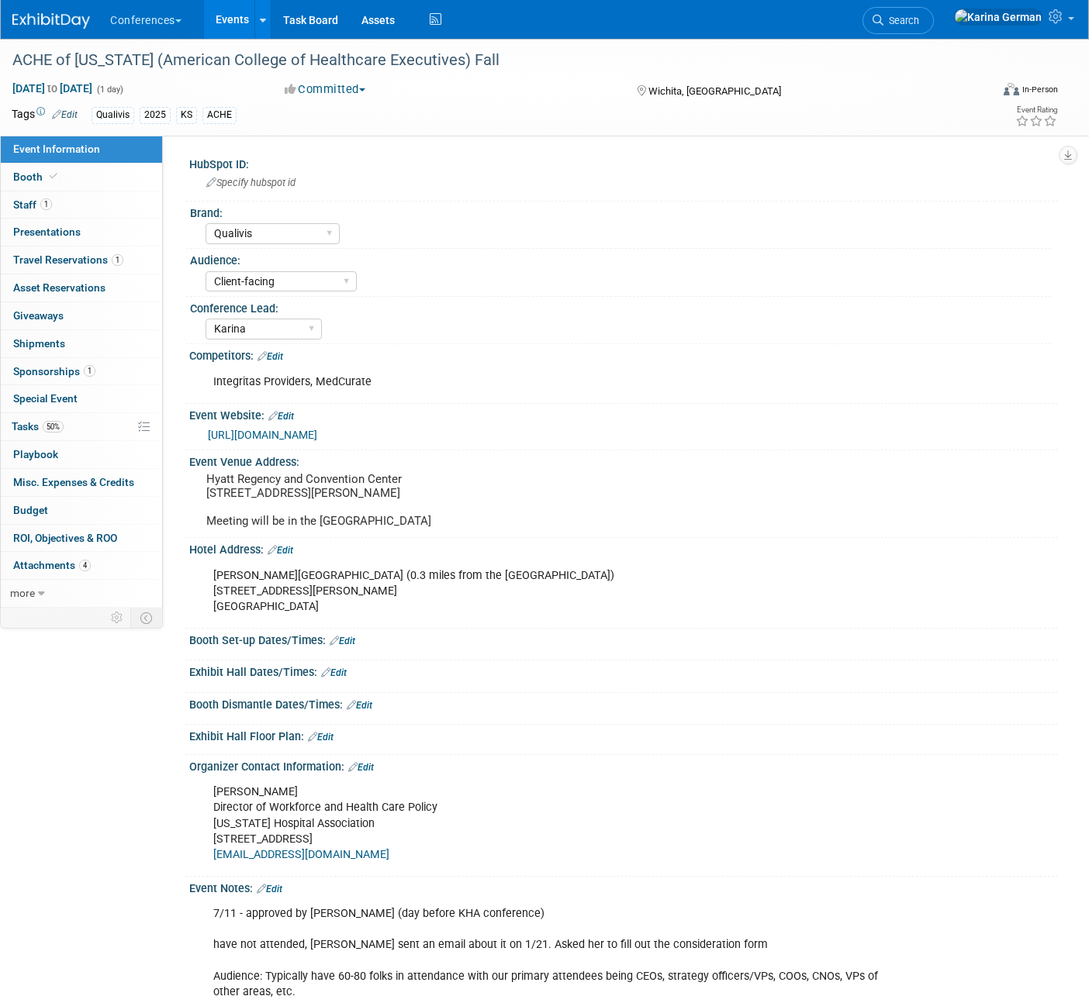
select select "Qualivis"
select select "Client-facing"
select select "Karina"
click at [88, 426] on link "50% Tasks 50%" at bounding box center [81, 426] width 161 height 27
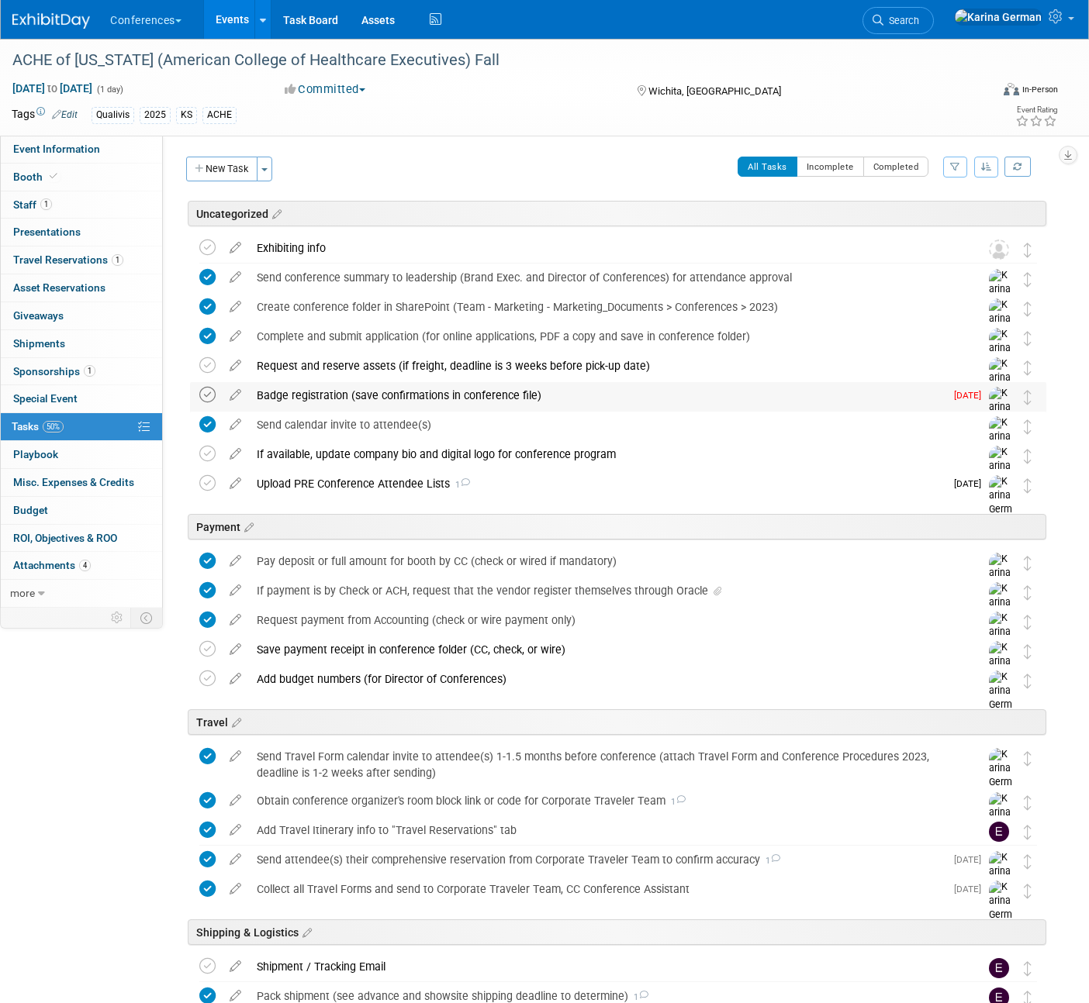
click at [209, 393] on icon at bounding box center [207, 395] width 16 height 16
click at [329, 395] on div "Badge registration (save confirmations in conference file)" at bounding box center [597, 395] width 696 height 26
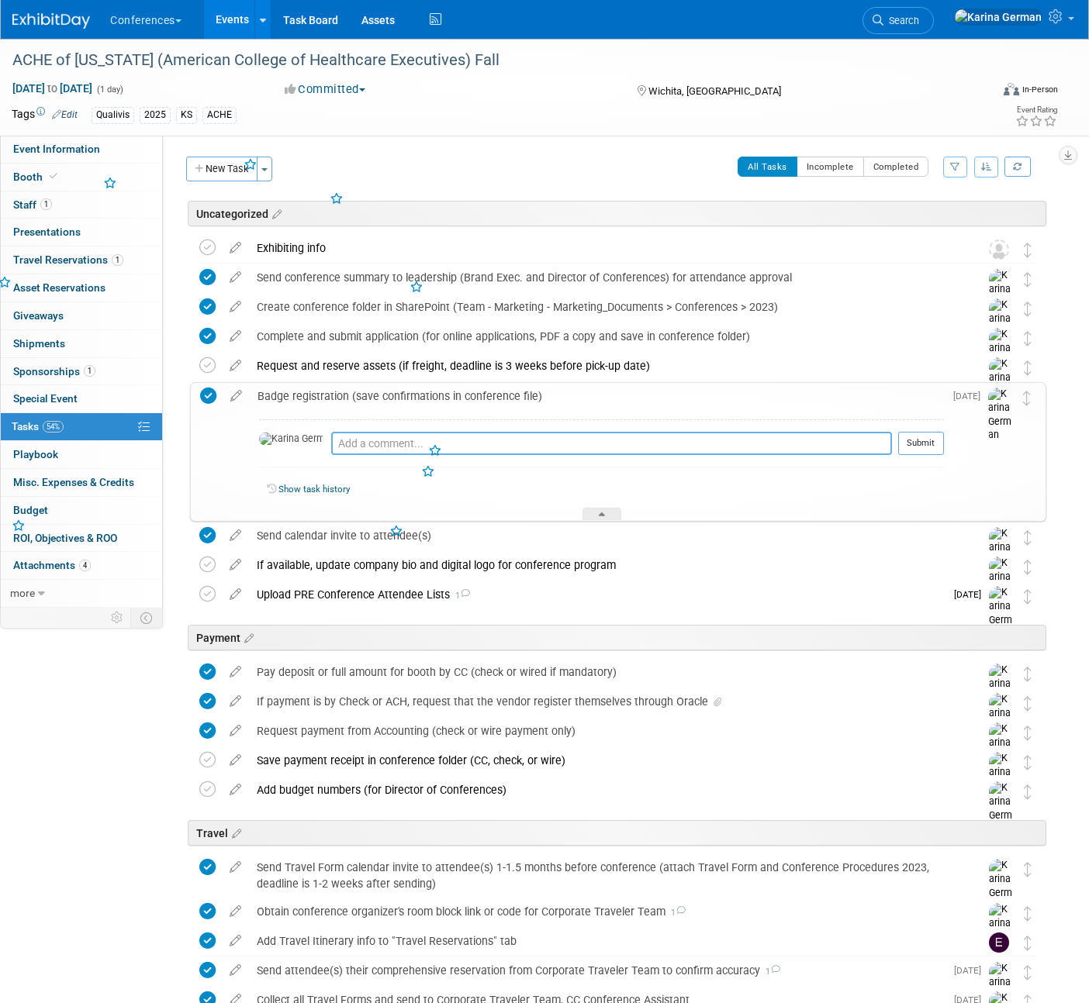
click at [343, 453] on textarea at bounding box center [611, 443] width 561 height 23
type textarea "[PERSON_NAME] is all set"
click at [933, 438] on button "Submit" at bounding box center [921, 443] width 46 height 23
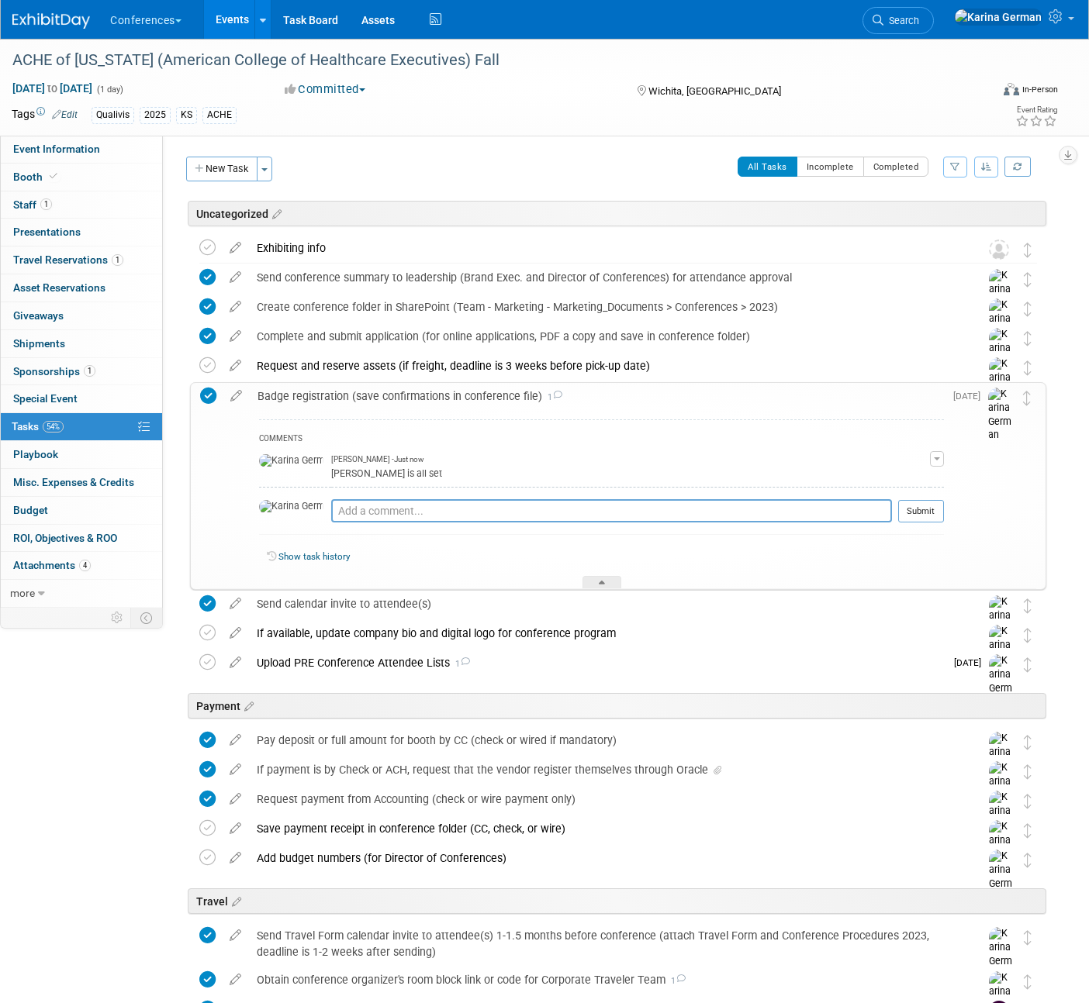
click at [475, 406] on div "Badge registration (save confirmations in conference file) 1" at bounding box center [597, 396] width 694 height 26
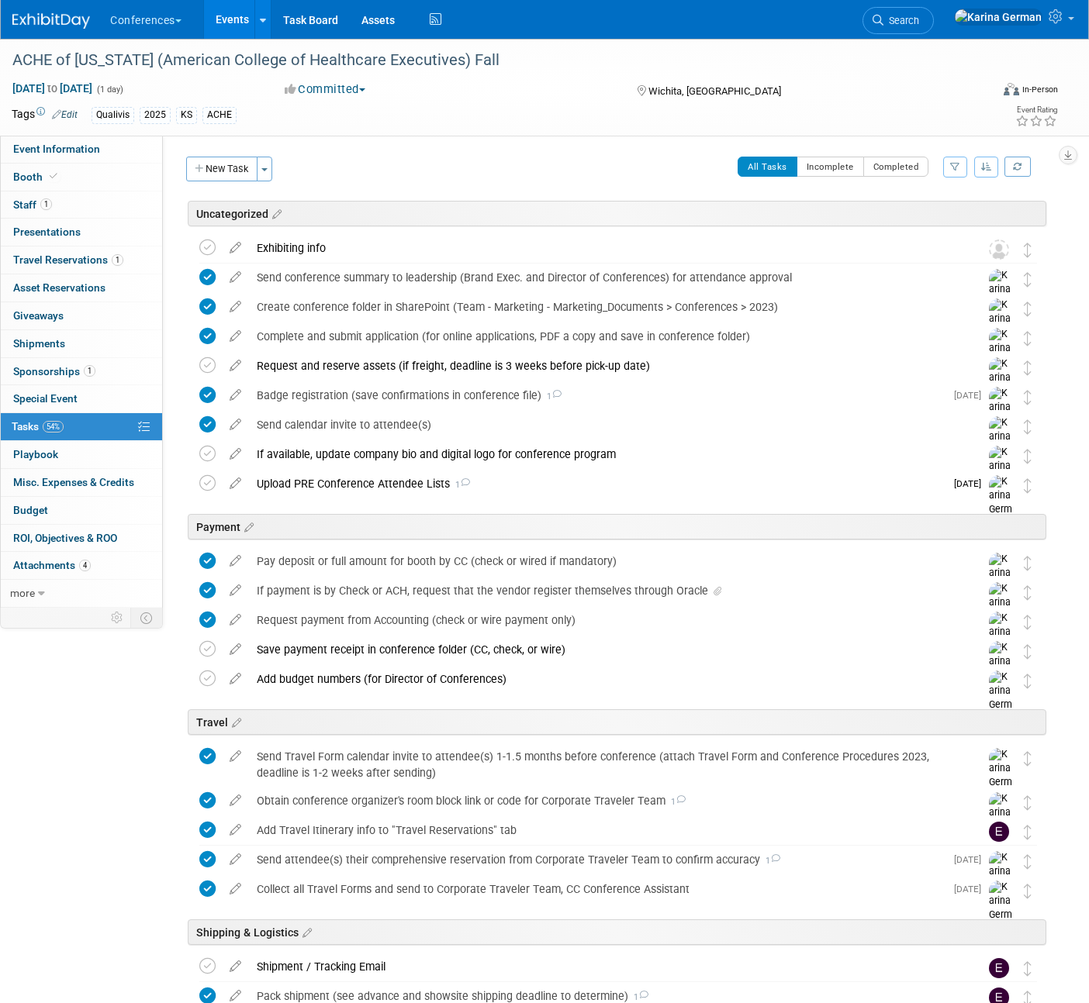
click at [249, 5] on link "Events" at bounding box center [232, 19] width 57 height 39
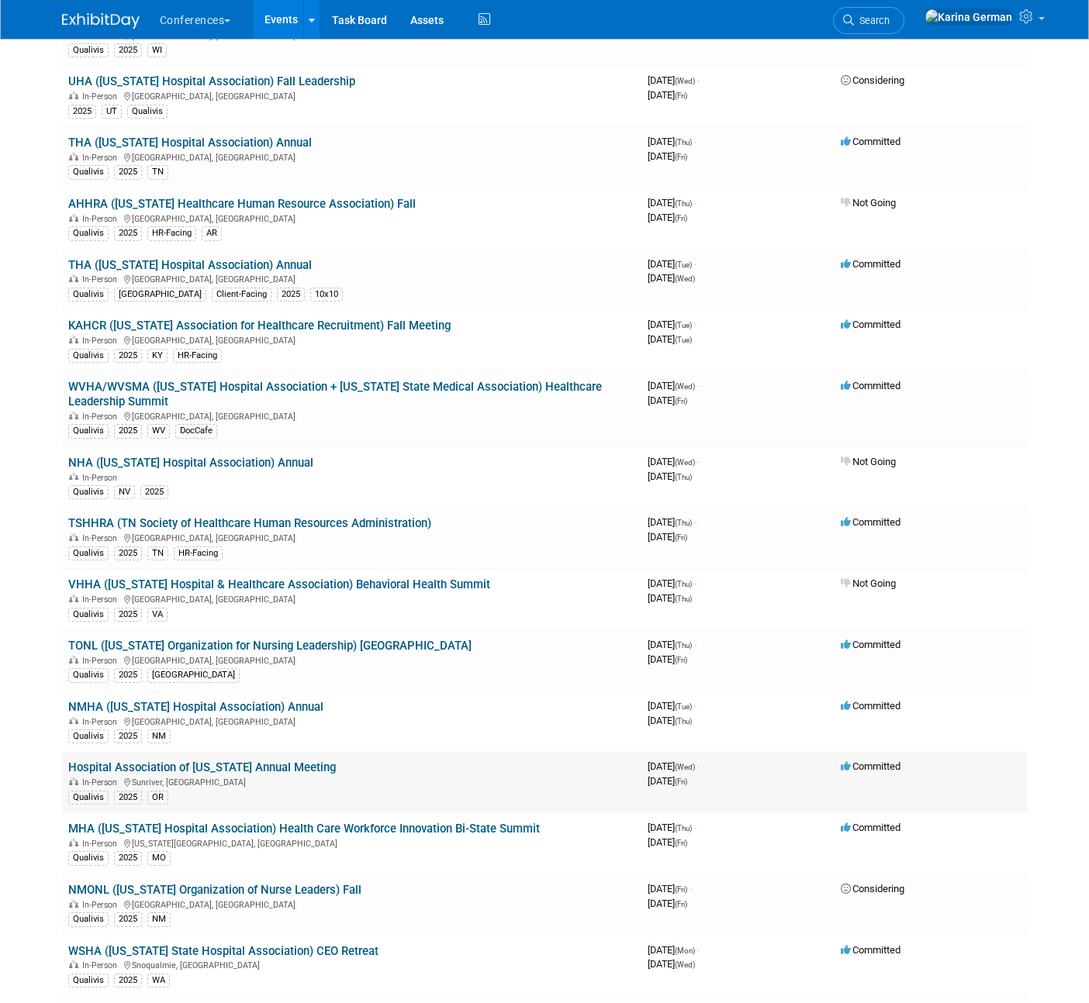
scroll to position [678, 0]
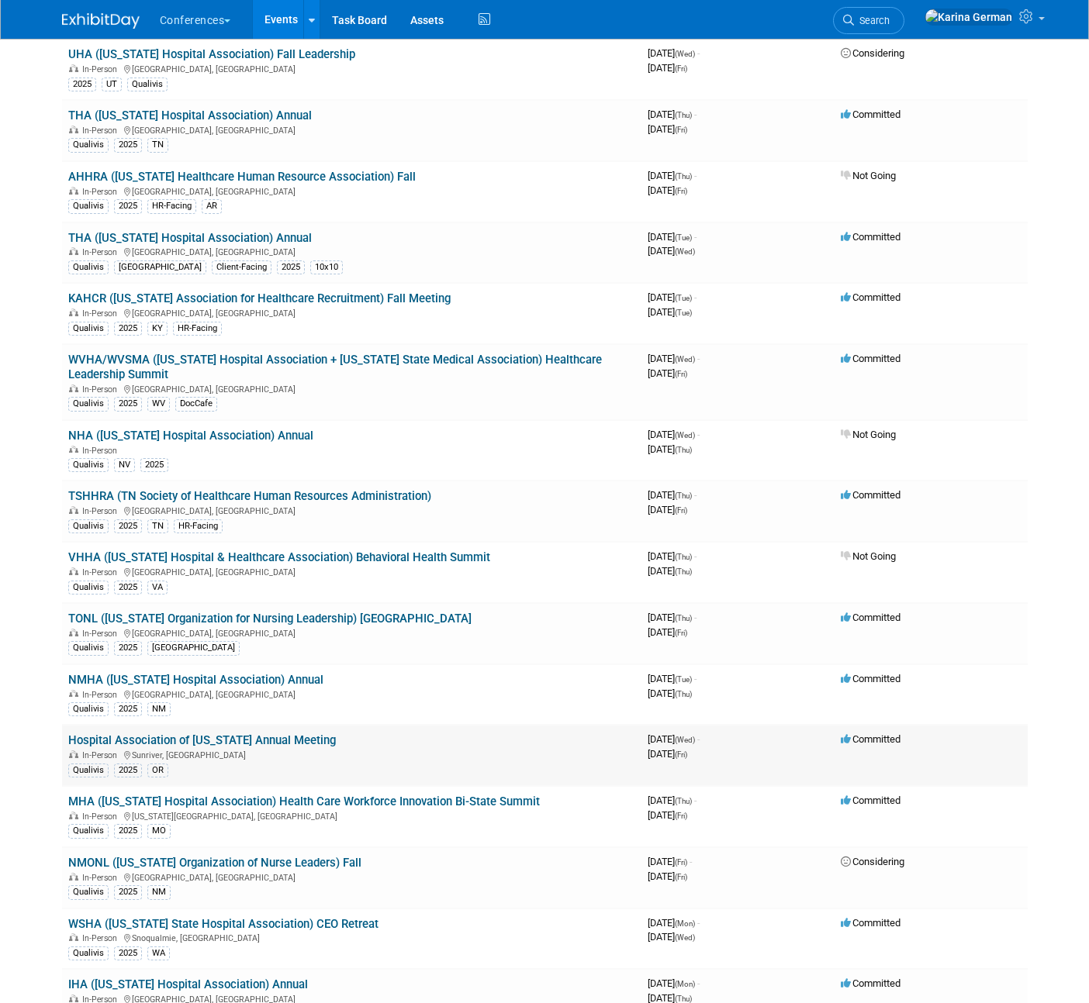
click at [288, 739] on link "Hospital Association of [US_STATE] Annual Meeting" at bounding box center [202, 741] width 268 height 14
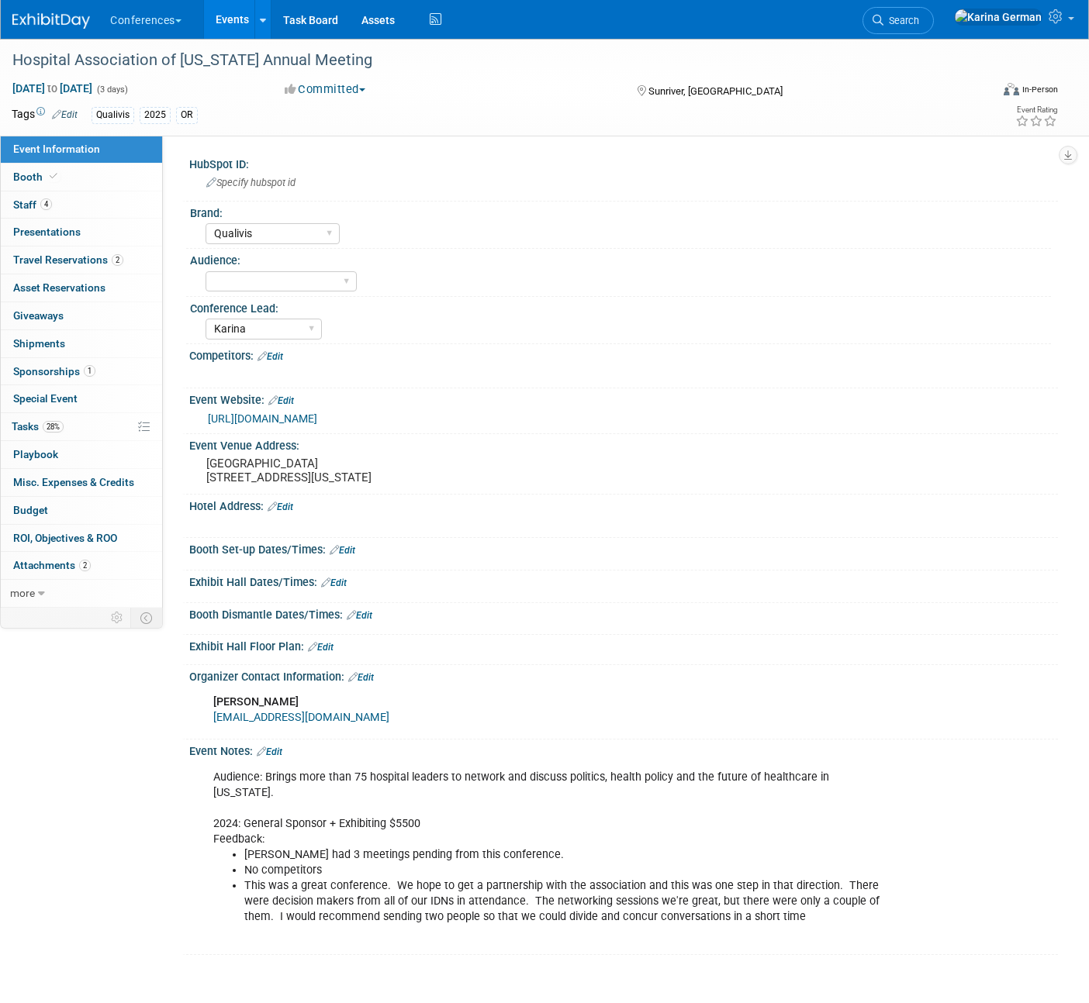
select select "Qualivis"
select select "Karina"
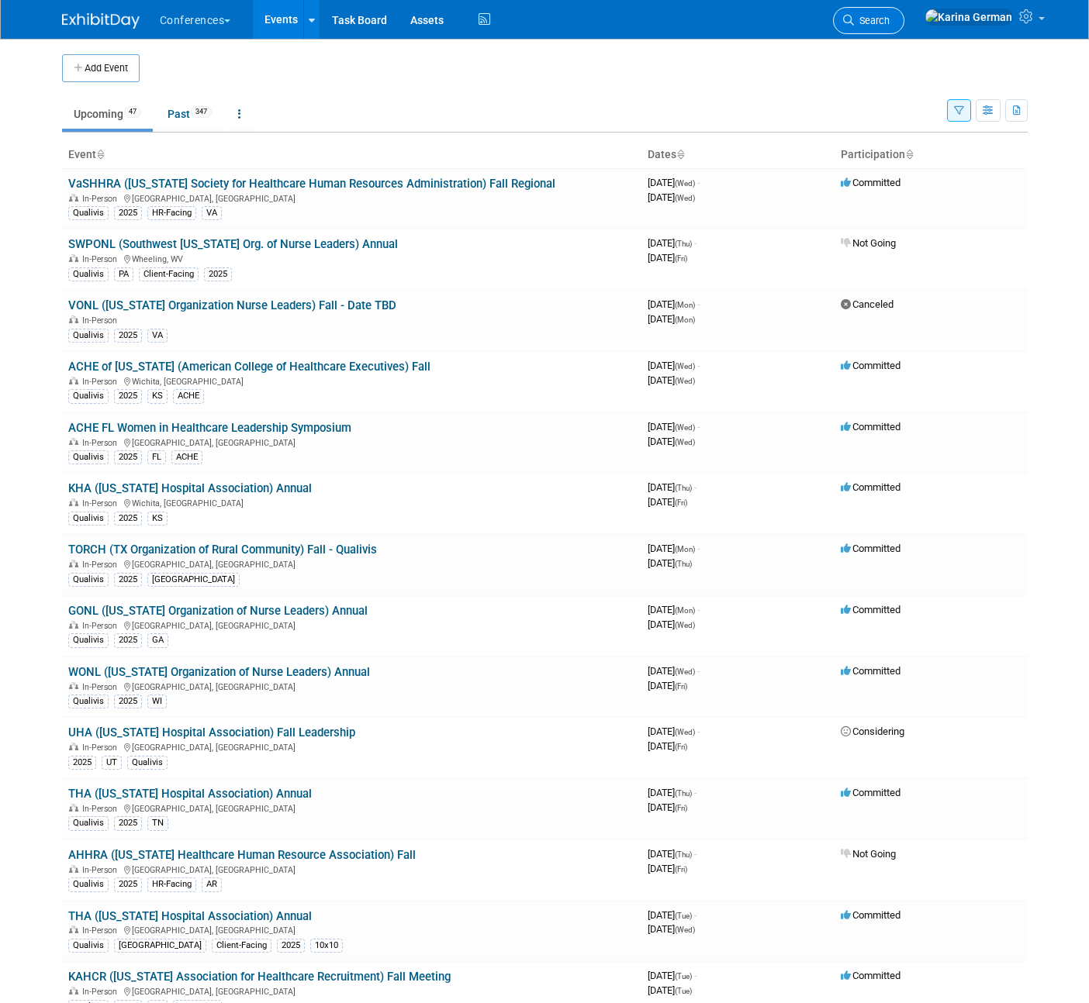
click at [904, 13] on link "Search" at bounding box center [868, 20] width 71 height 27
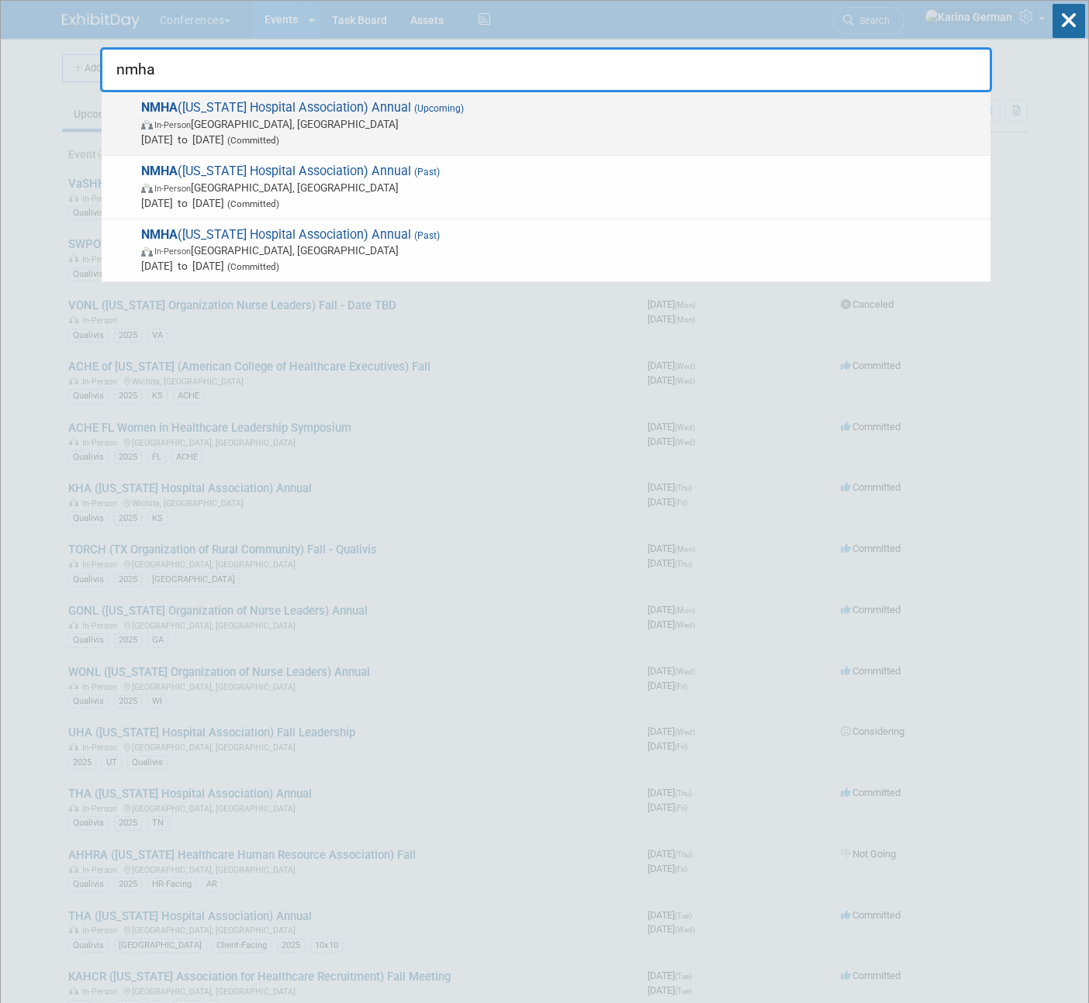
type input "nmha"
click at [730, 102] on span "NMHA (New Mexico Hospital Association) Annual (Upcoming) In-Person Albuquerque,…" at bounding box center [559, 123] width 846 height 47
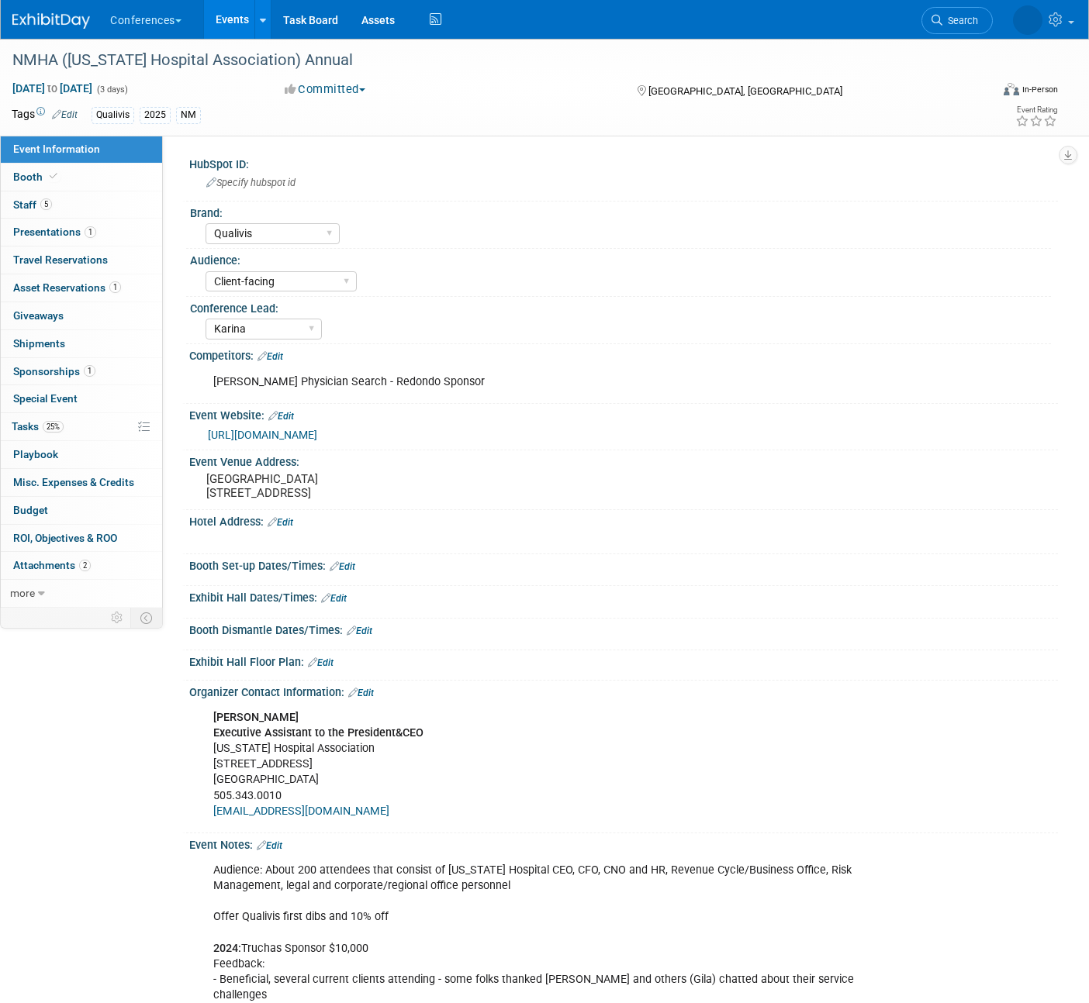
select select "Qualivis"
select select "Client-facing"
select select "Karina"
click at [80, 435] on link "25% Tasks 25%" at bounding box center [81, 426] width 161 height 27
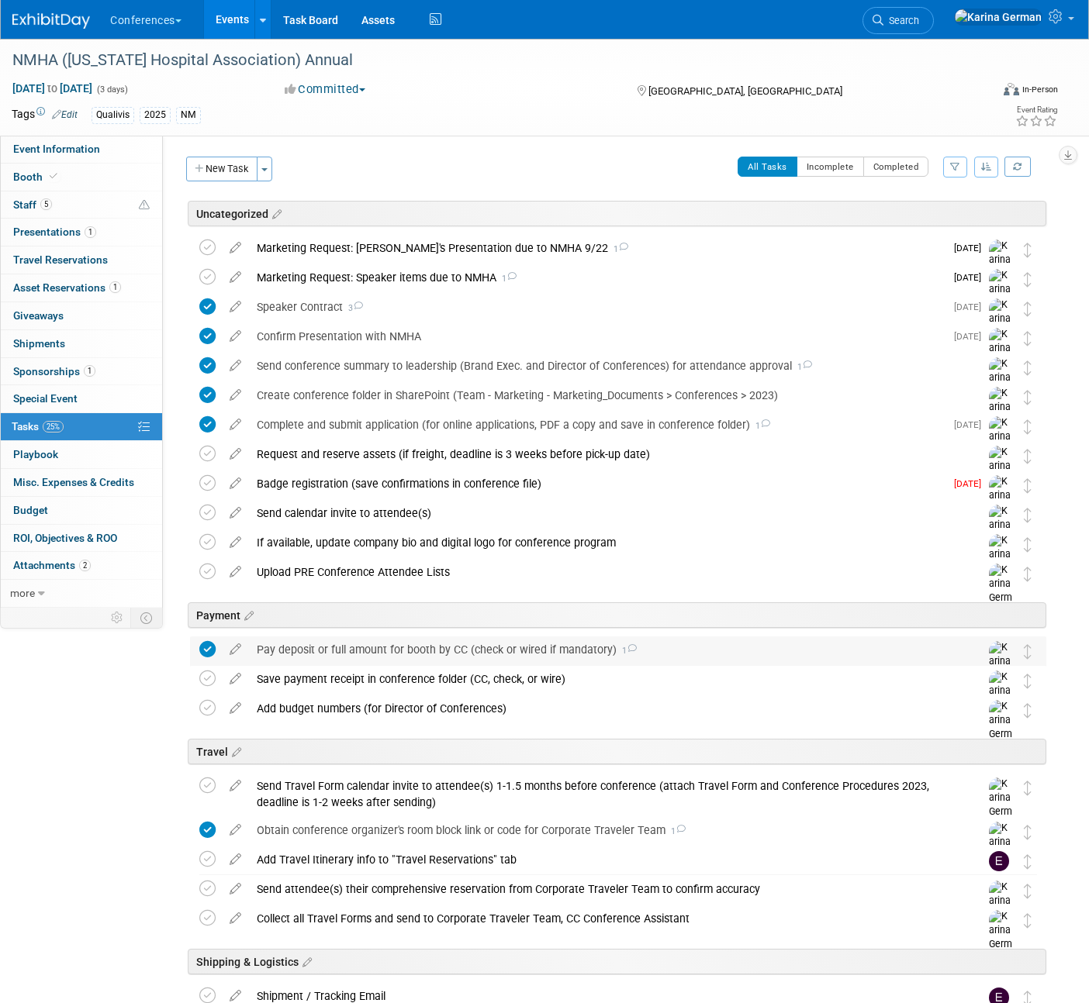
click at [301, 647] on div "Pay deposit or full amount for booth by CC (check or wired if mandatory) 1" at bounding box center [603, 650] width 709 height 26
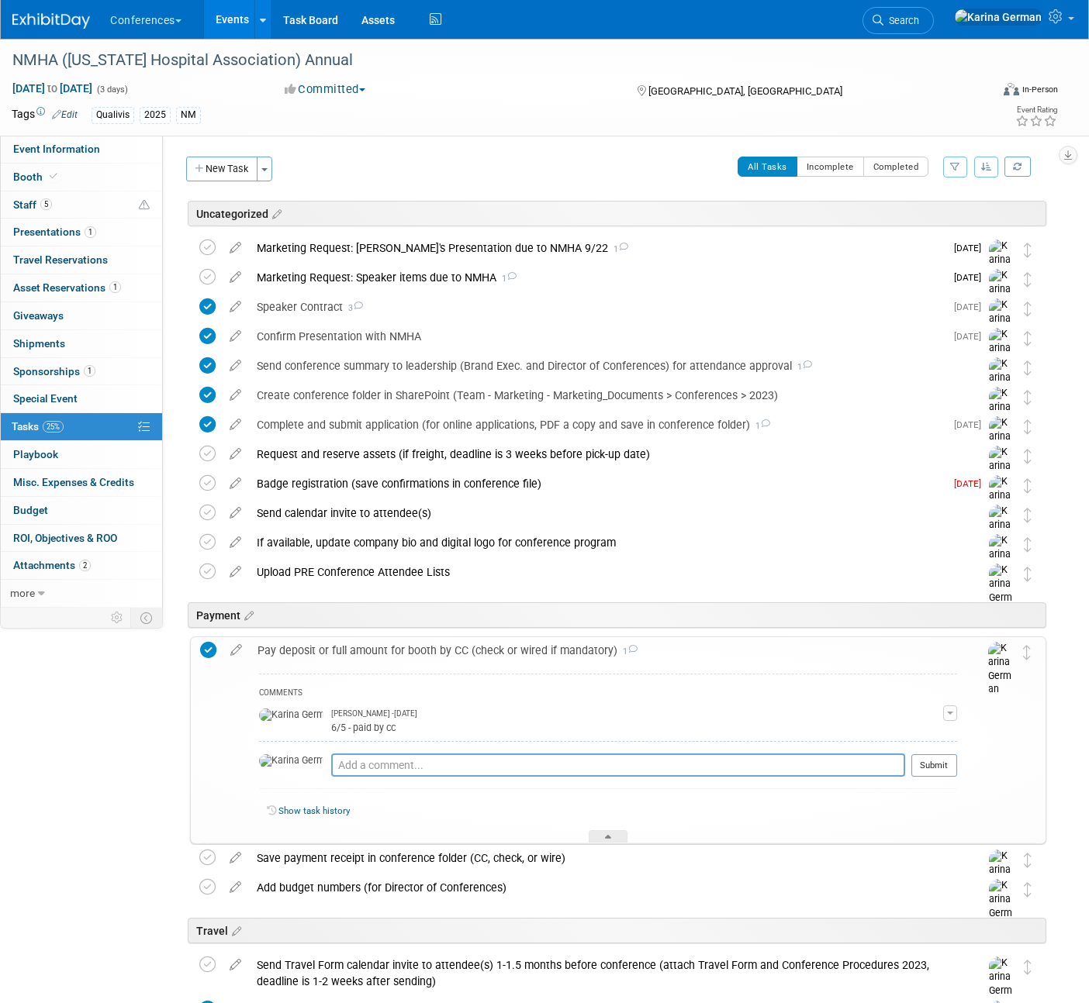
click at [301, 647] on div "Pay deposit or full amount for booth by CC (check or wired if mandatory) 1" at bounding box center [603, 650] width 707 height 26
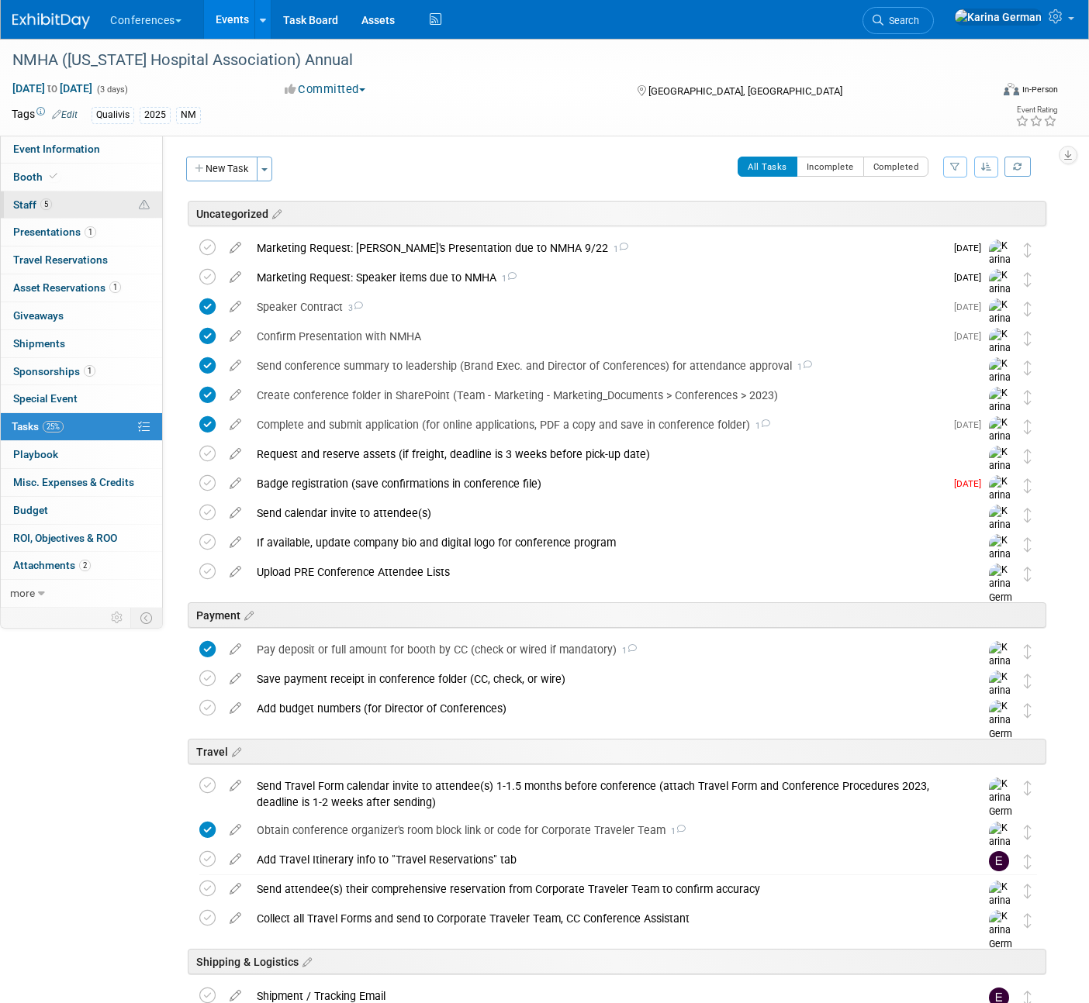
click at [102, 202] on link "5 Staff 5" at bounding box center [81, 205] width 161 height 27
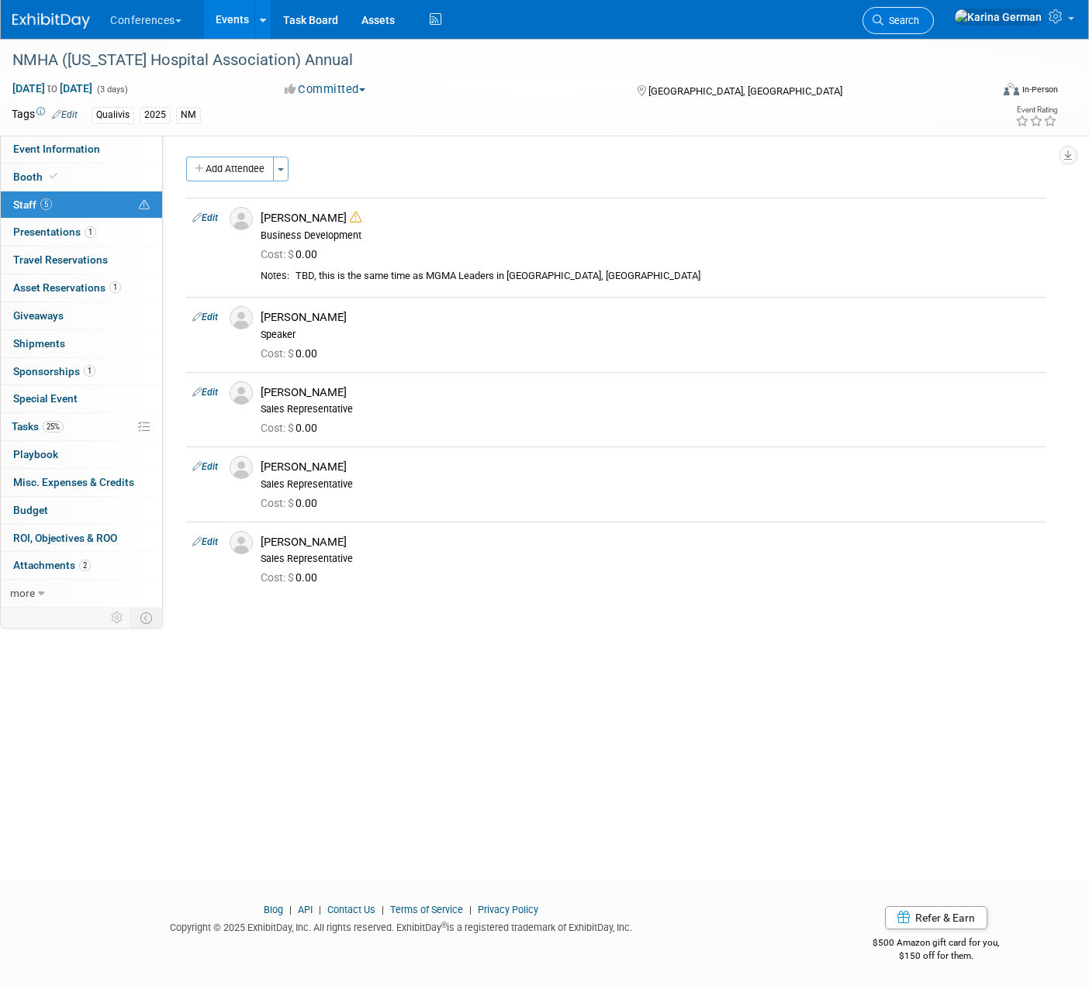
click at [919, 21] on span "Search" at bounding box center [901, 21] width 36 height 12
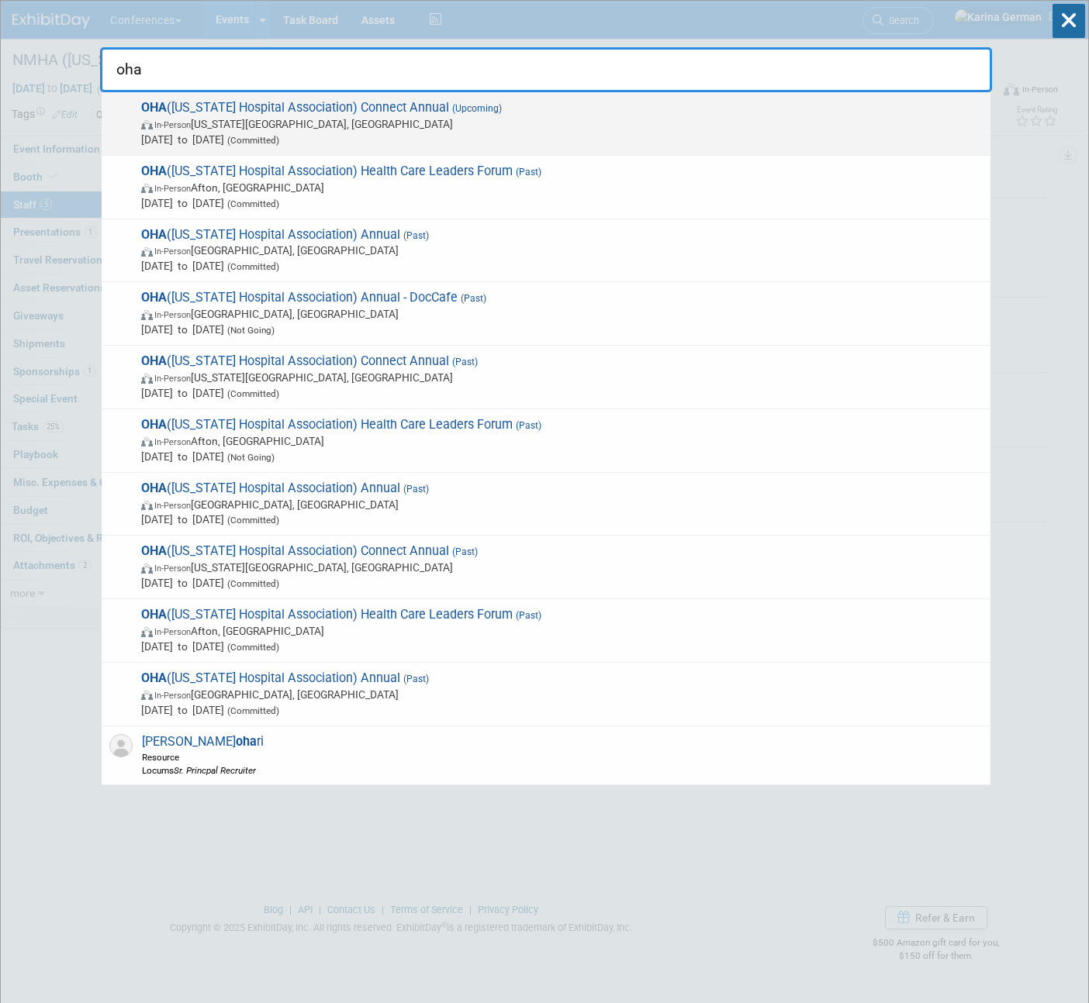
type input "oha"
click at [571, 137] on span "Nov 18, 2025 to Nov 21, 2025 (Committed)" at bounding box center [561, 140] width 841 height 16
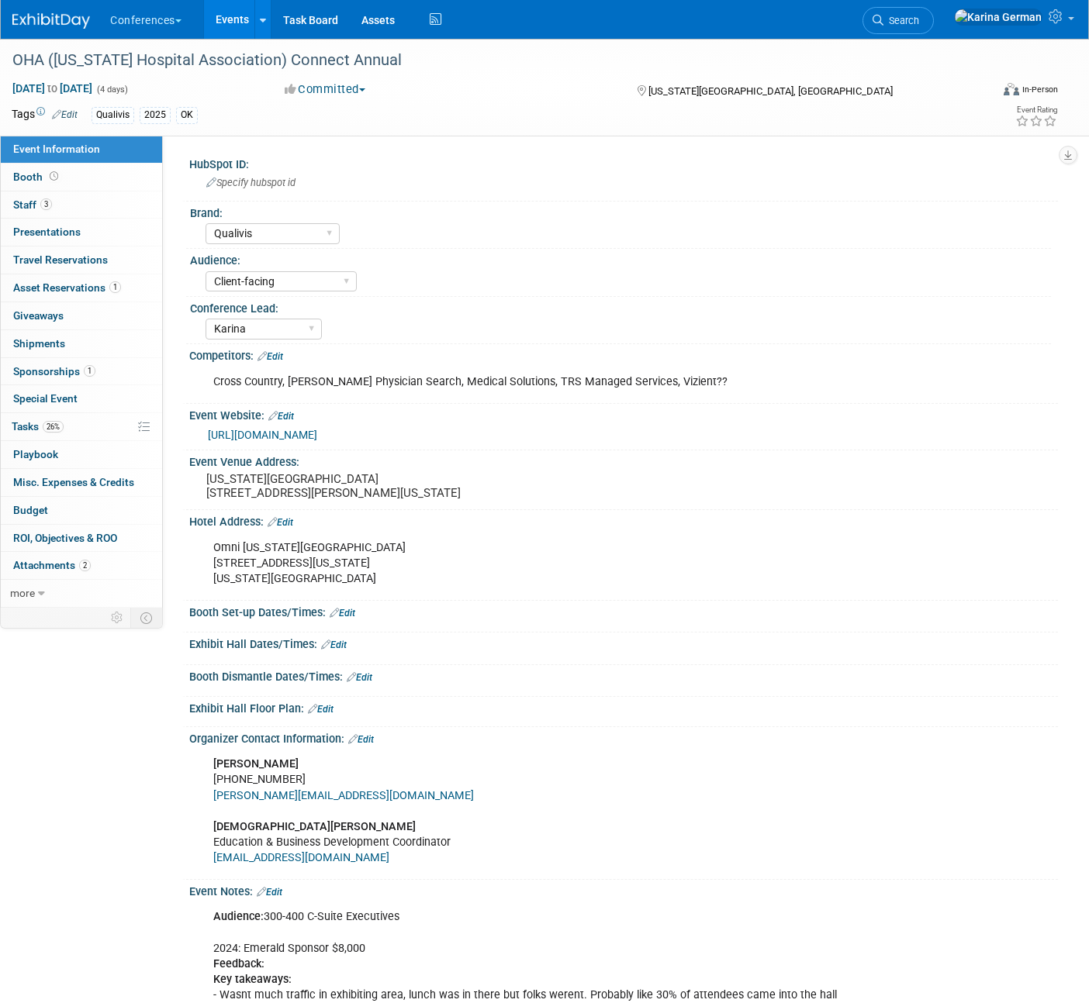
select select "Qualivis"
select select "Client-facing"
select select "Karina"
click at [112, 376] on link "1 Sponsorships 1" at bounding box center [81, 371] width 161 height 27
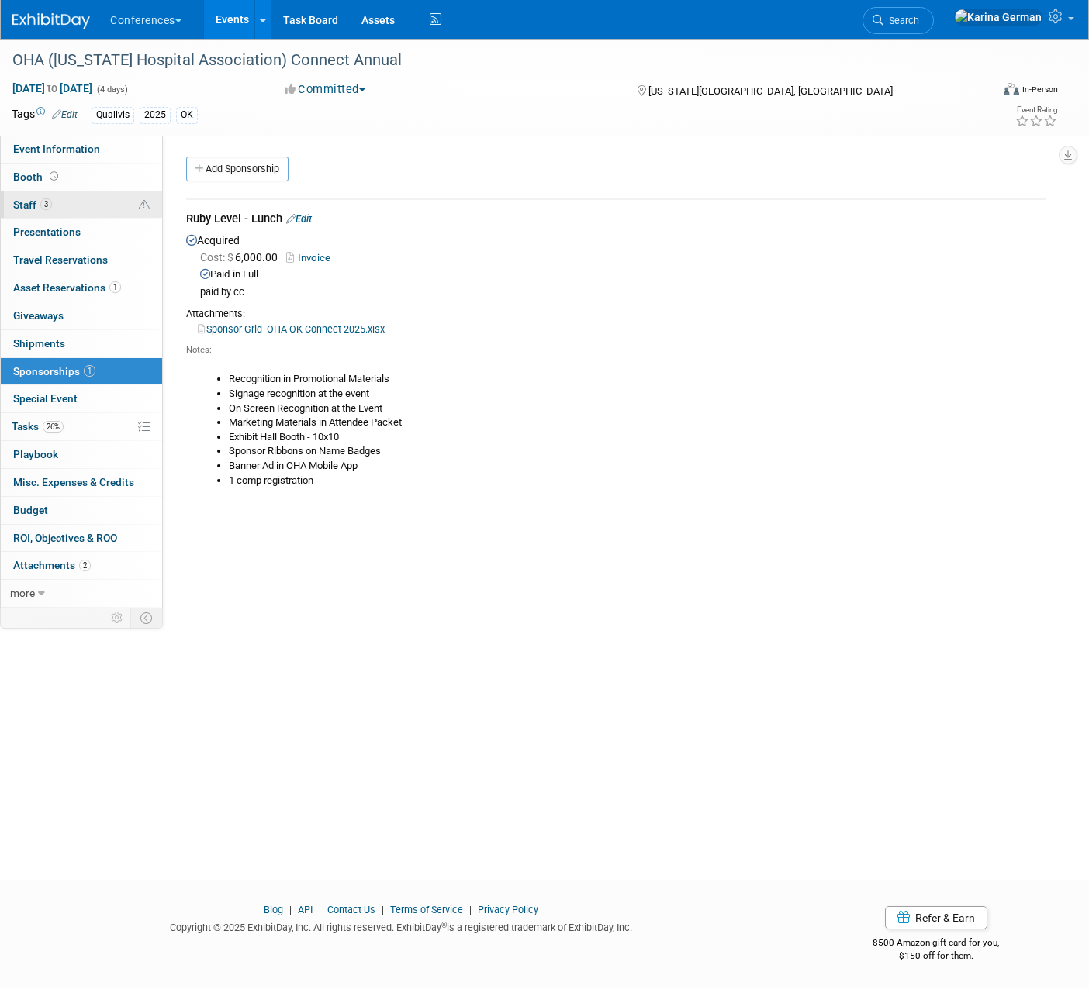
click at [112, 212] on link "3 Staff 3" at bounding box center [81, 205] width 161 height 27
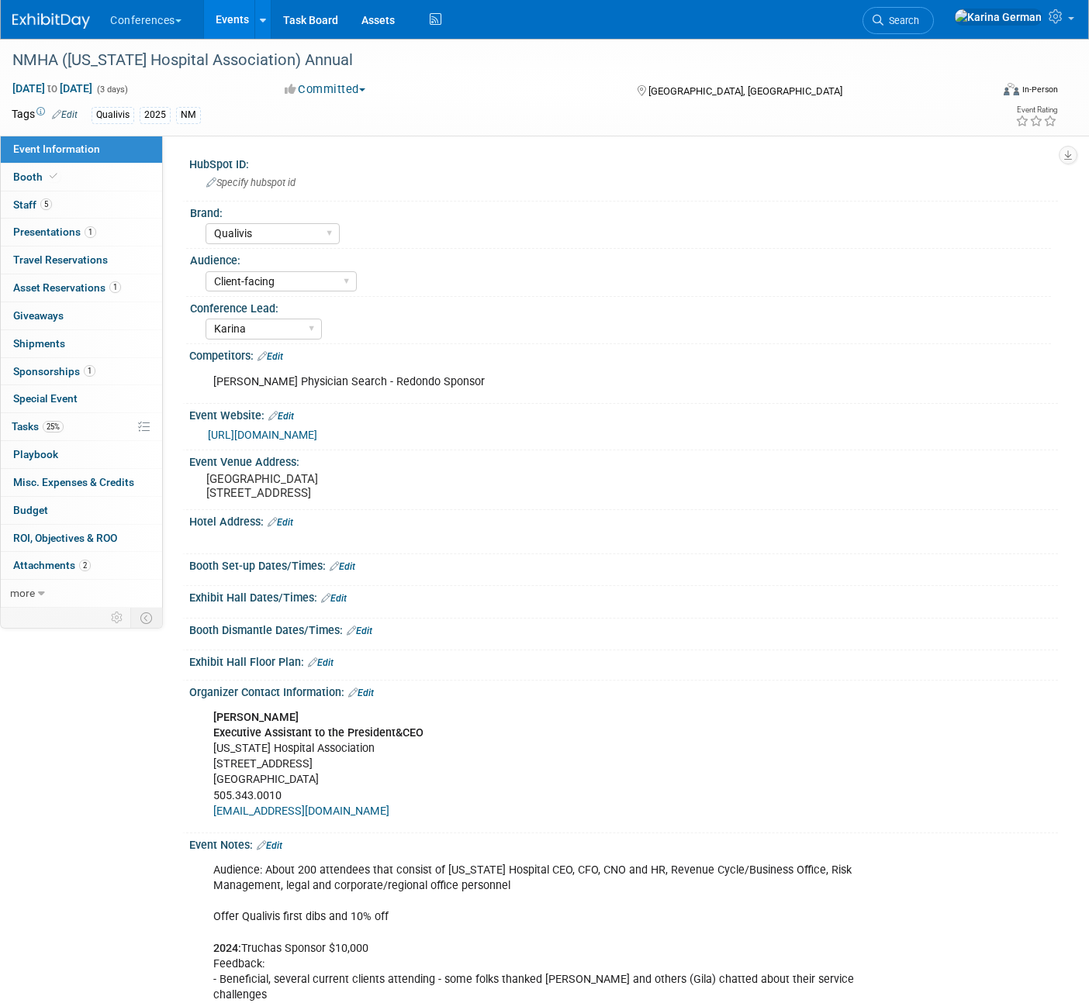
select select "Qualivis"
select select "Client-facing"
select select "Karina"
click at [934, 30] on link "Search" at bounding box center [897, 20] width 71 height 27
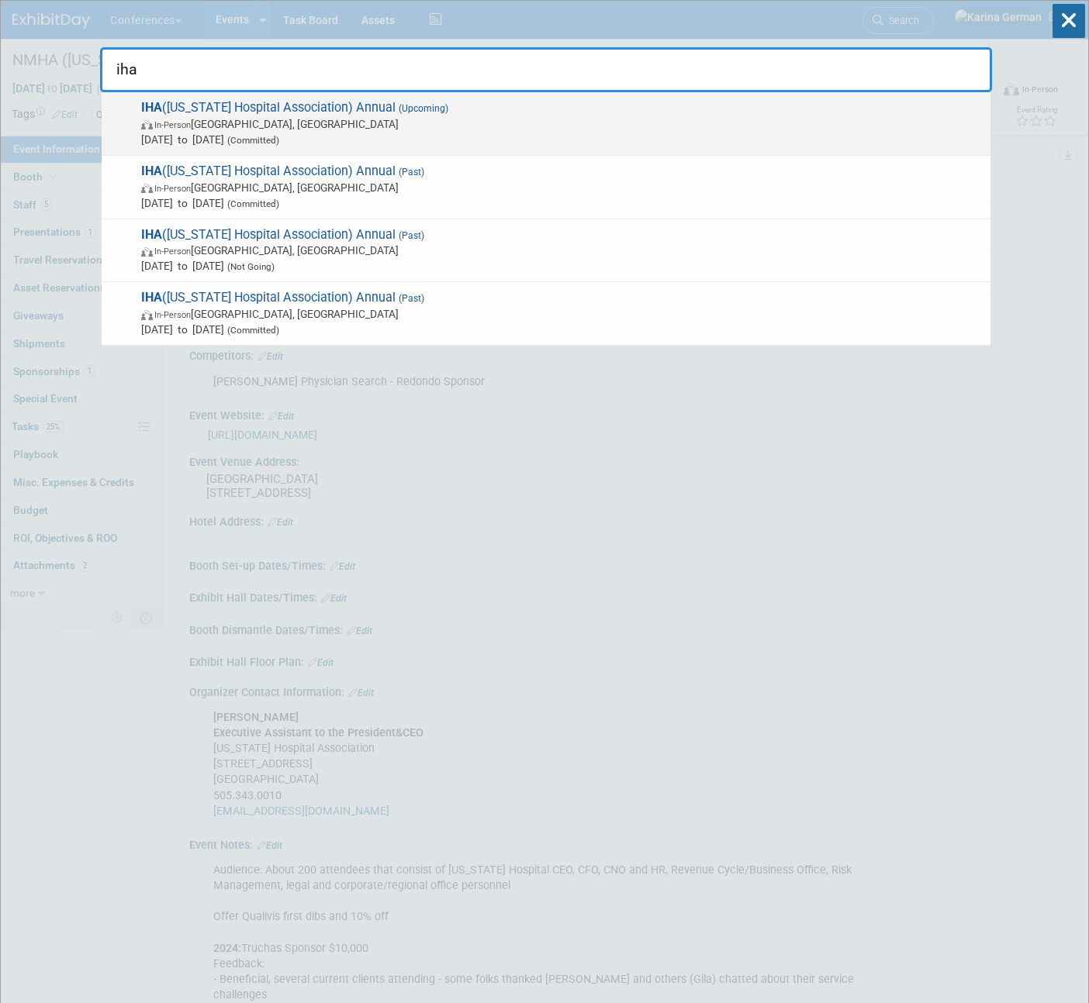
type input "iha"
click at [637, 133] on span "[DATE] to [DATE] (Committed)" at bounding box center [561, 140] width 841 height 16
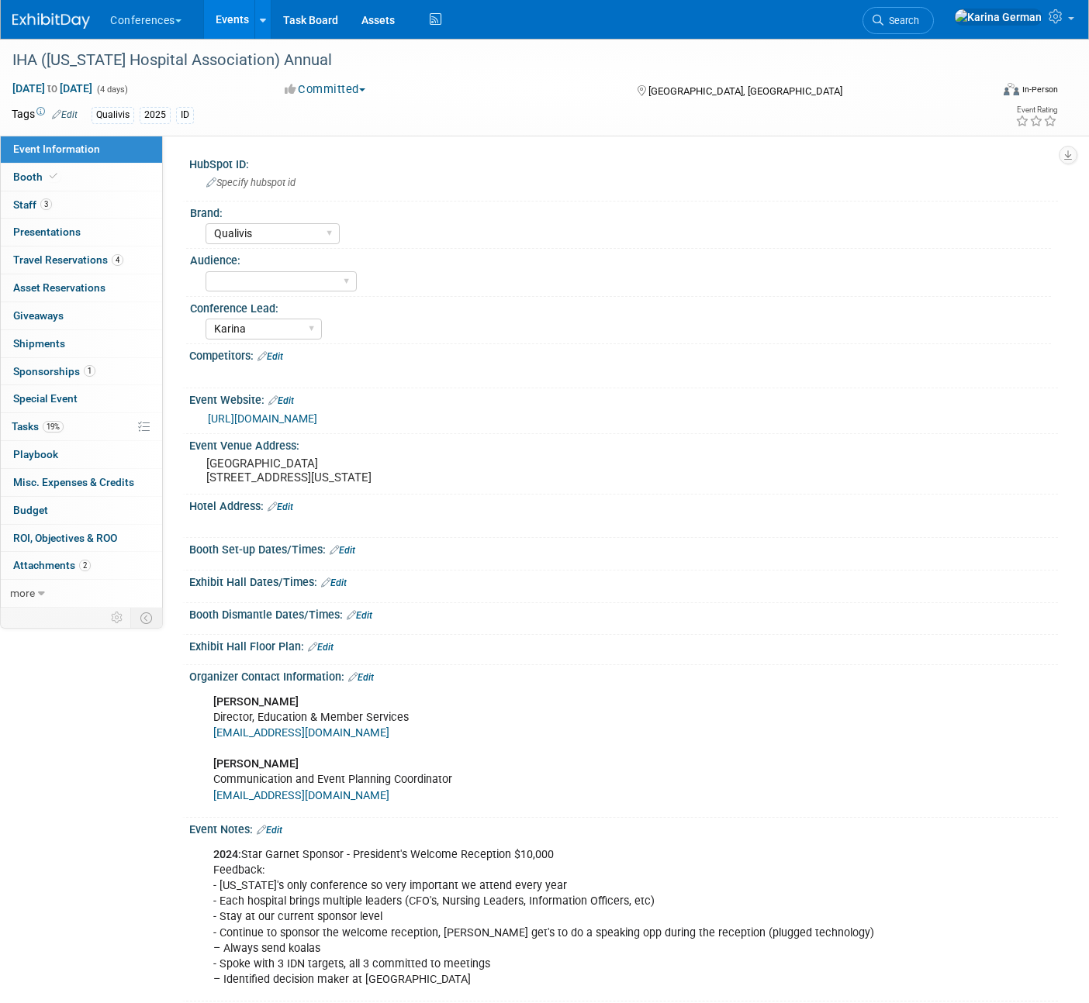
select select "Qualivis"
select select "Karina"
click at [111, 209] on link "3 Staff 3" at bounding box center [81, 205] width 161 height 27
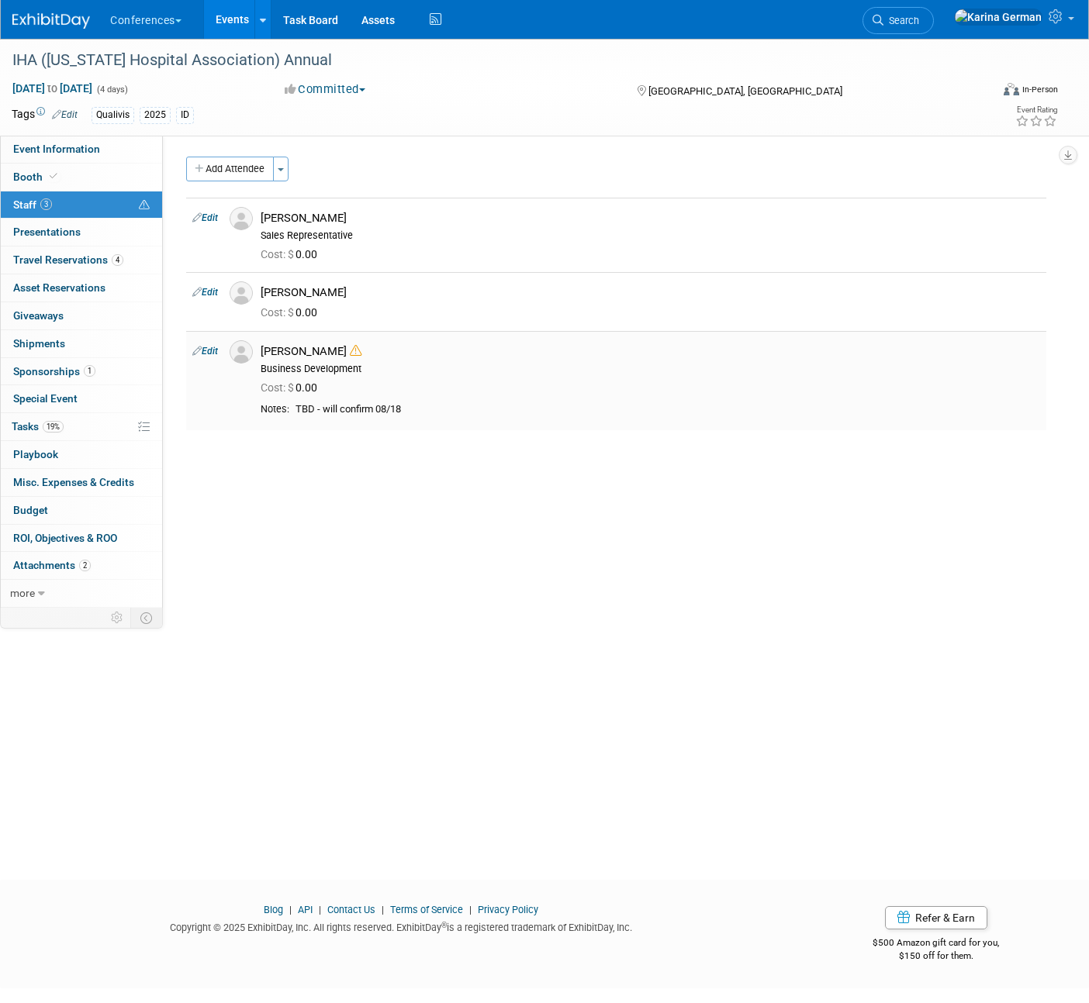
click at [209, 344] on td "Edit" at bounding box center [204, 380] width 37 height 99
click at [211, 351] on link "Edit" at bounding box center [205, 351] width 26 height 11
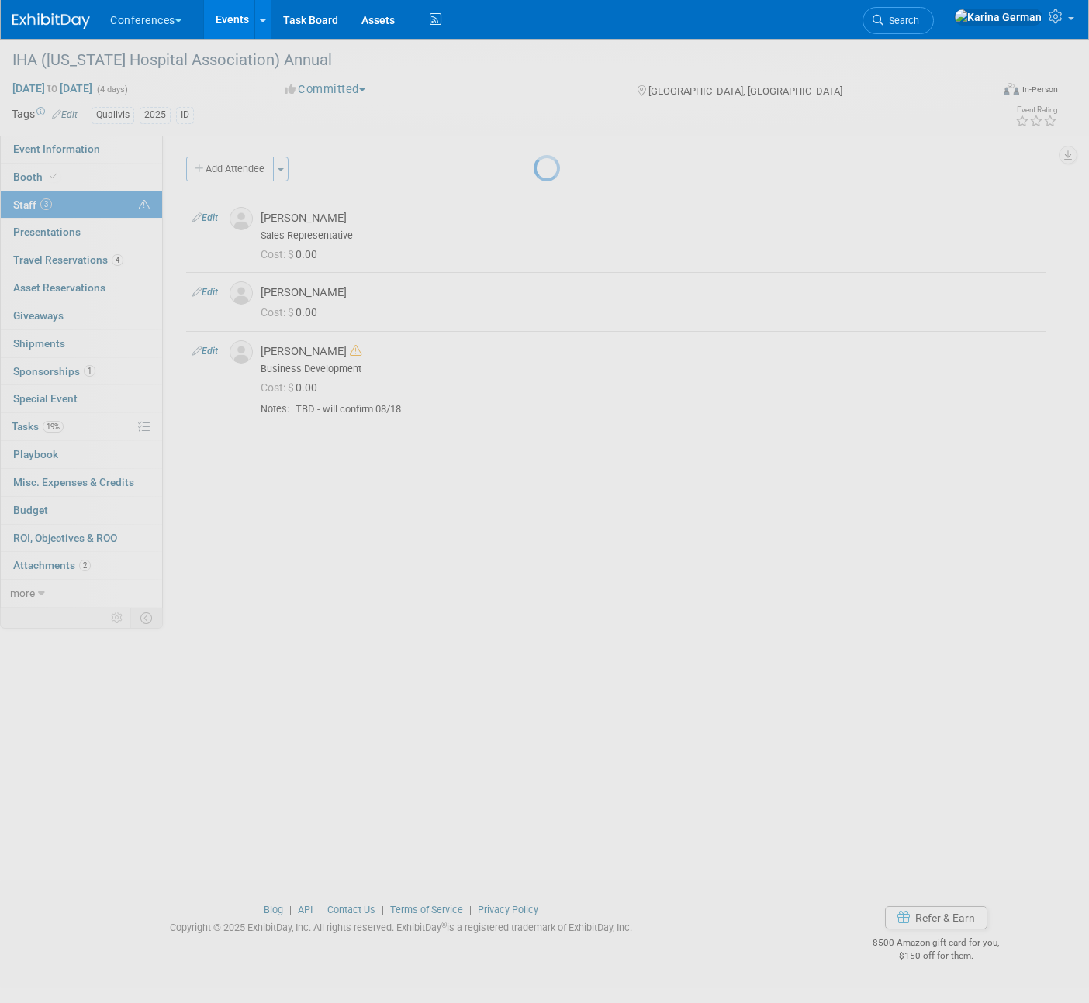
select select "8a6996d8-4f8b-431c-9f72-d2db3ef63bd0"
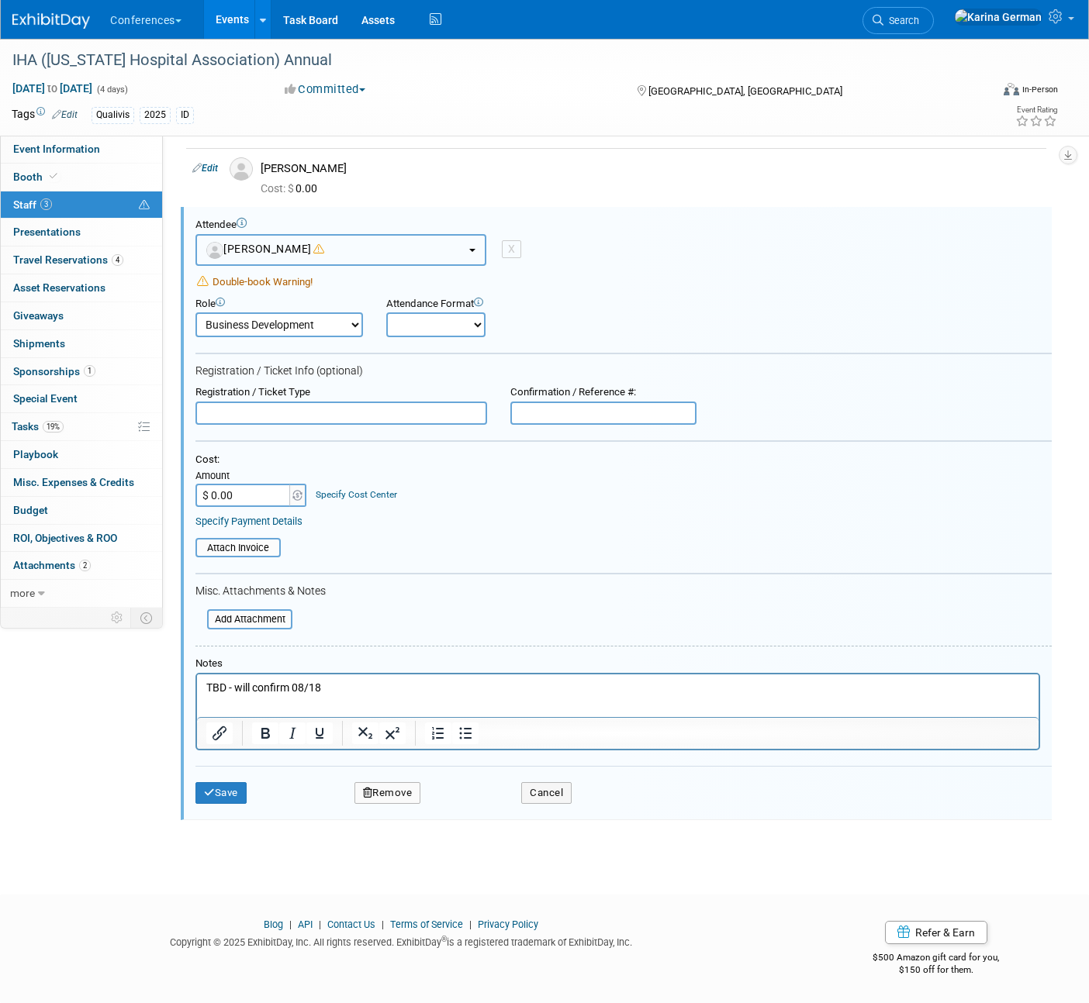
click at [381, 249] on button "[PERSON_NAME]" at bounding box center [340, 250] width 291 height 32
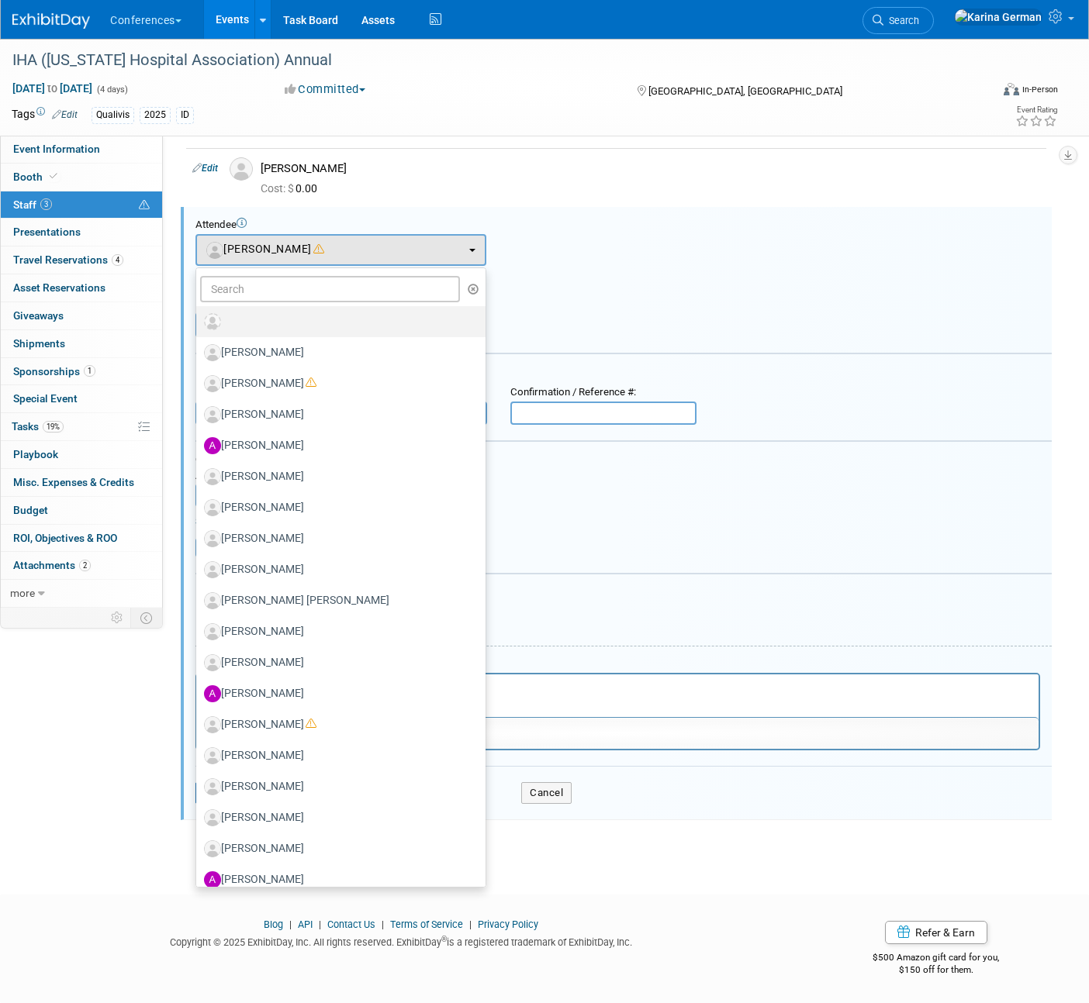
click at [354, 323] on label at bounding box center [337, 321] width 266 height 25
click at [198, 323] on input "radio" at bounding box center [193, 320] width 10 height 10
select select
select select "1"
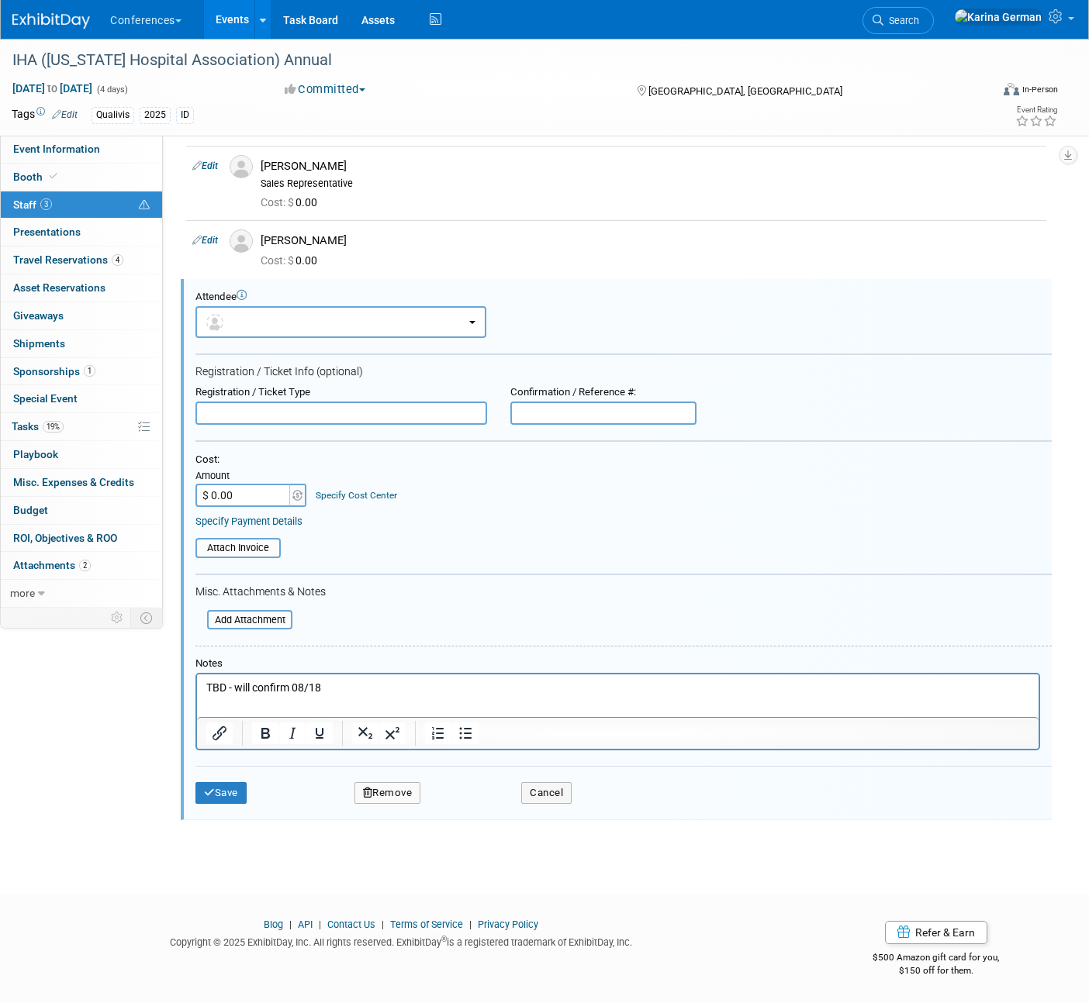
scroll to position [52, 0]
click at [355, 696] on html "TBD - will confirm 08/18" at bounding box center [617, 686] width 841 height 22
click at [313, 686] on p "TBD - will confirm 08/" at bounding box center [617, 689] width 823 height 16
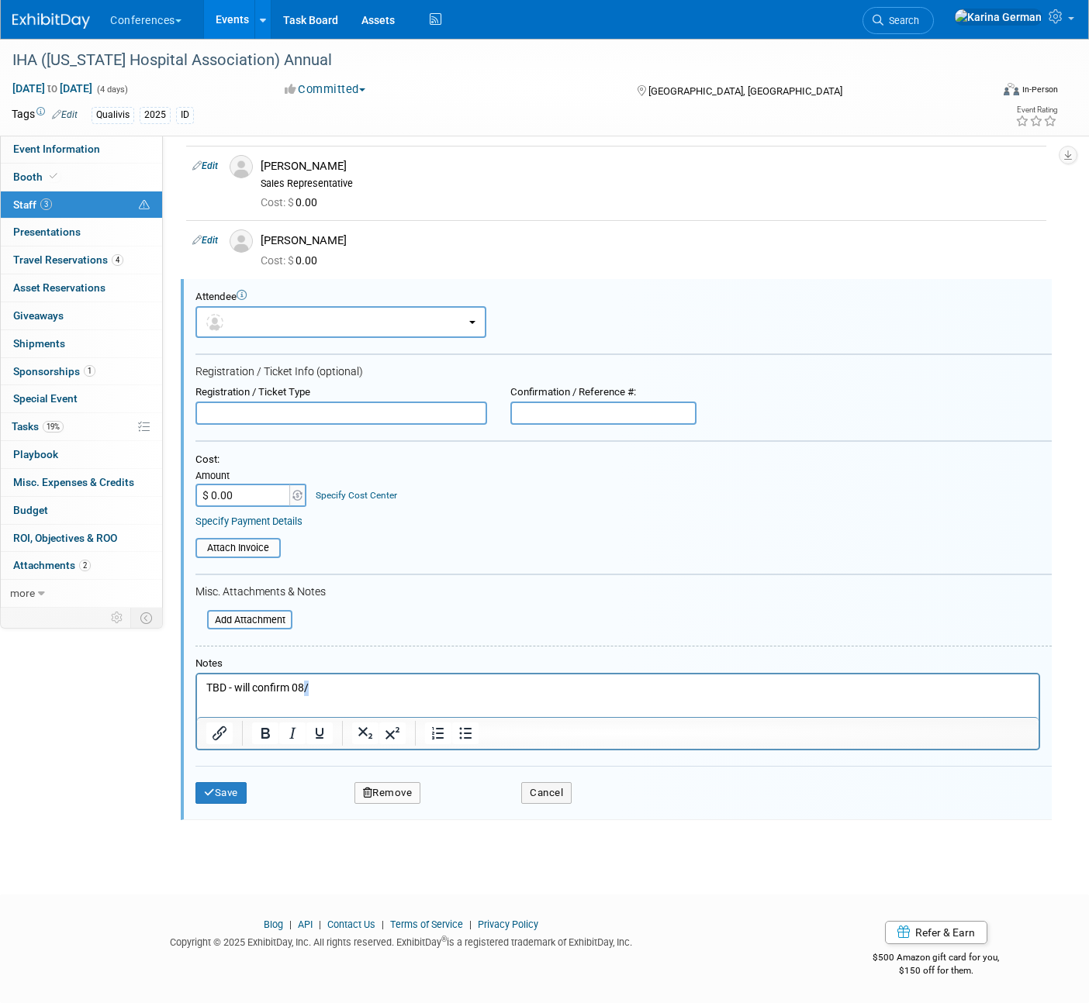
click at [313, 686] on p "TBD - will confirm 08/" at bounding box center [617, 689] width 823 height 16
click at [231, 782] on button "Save" at bounding box center [220, 793] width 51 height 22
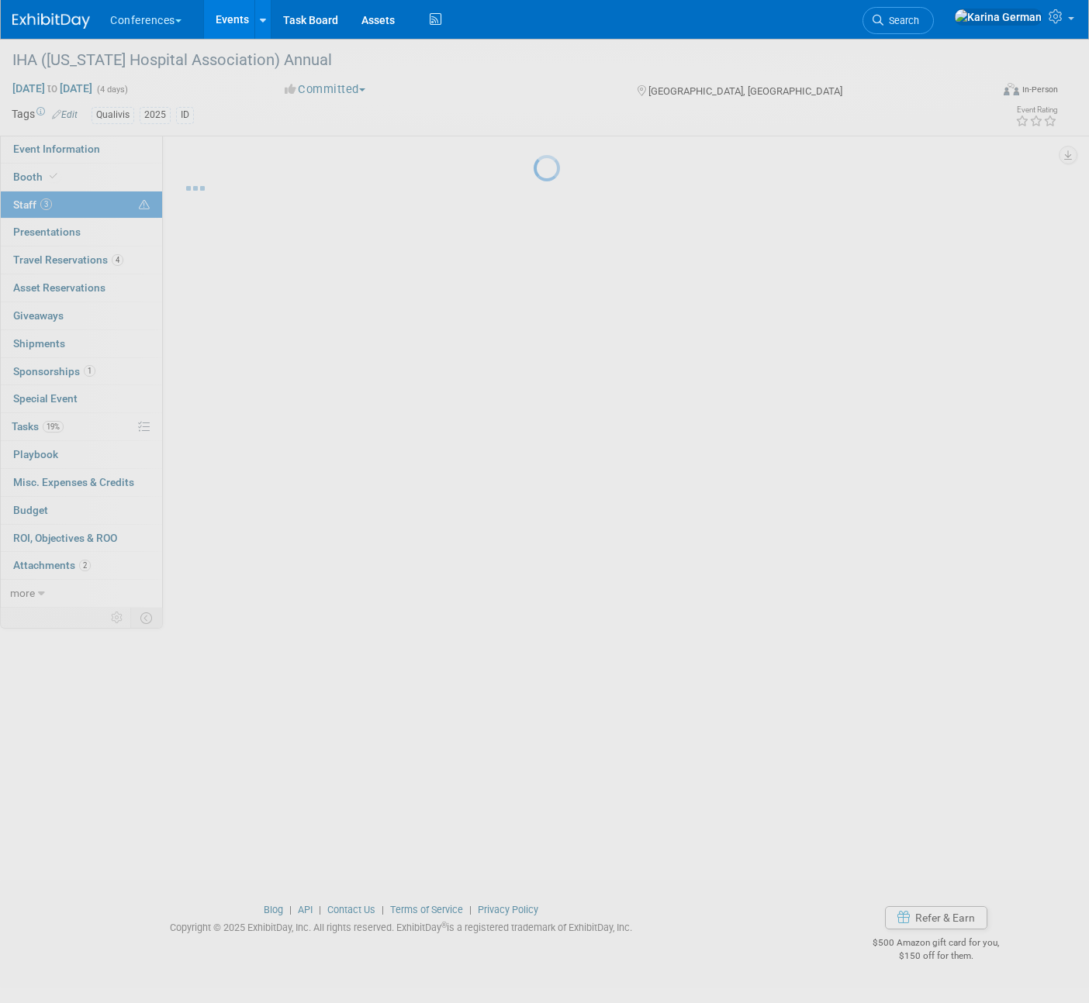
scroll to position [0, 0]
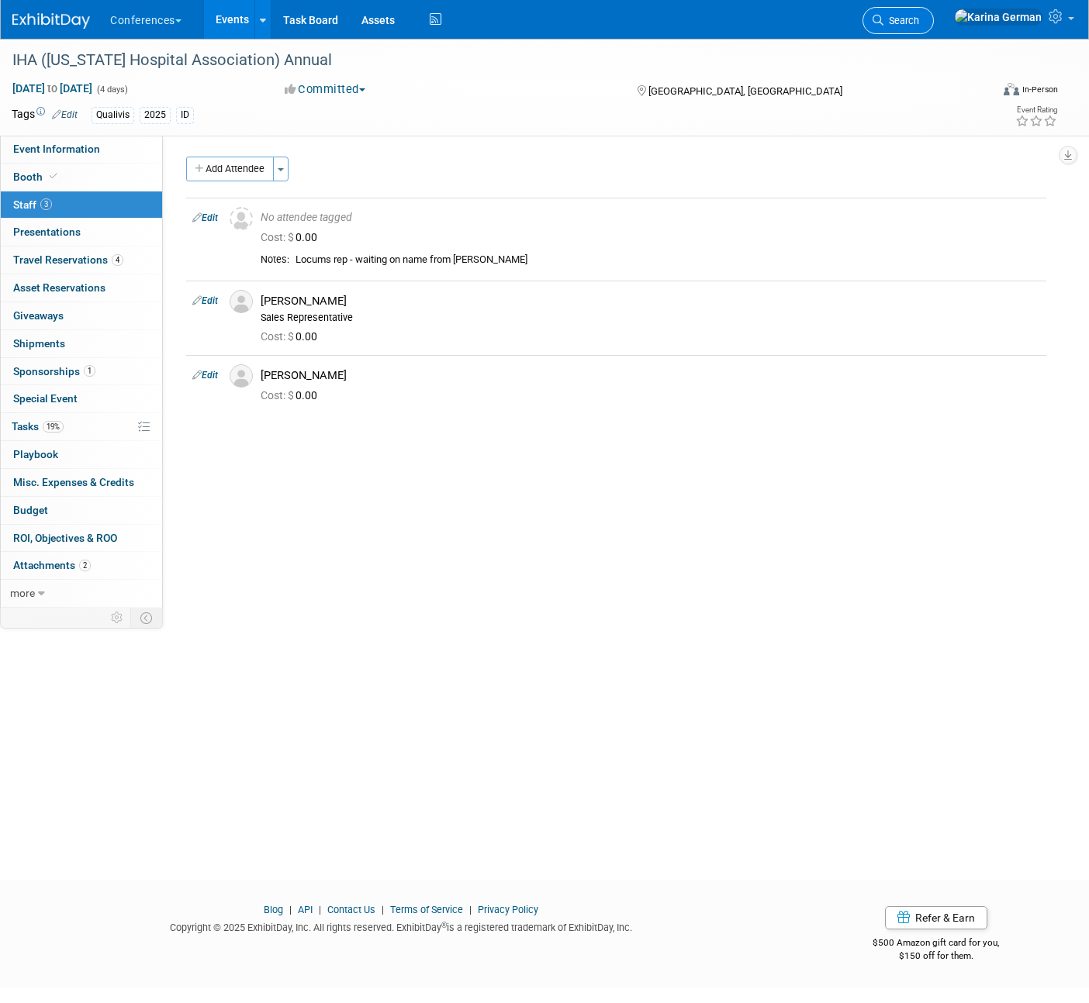
click at [934, 33] on link "Search" at bounding box center [897, 20] width 71 height 27
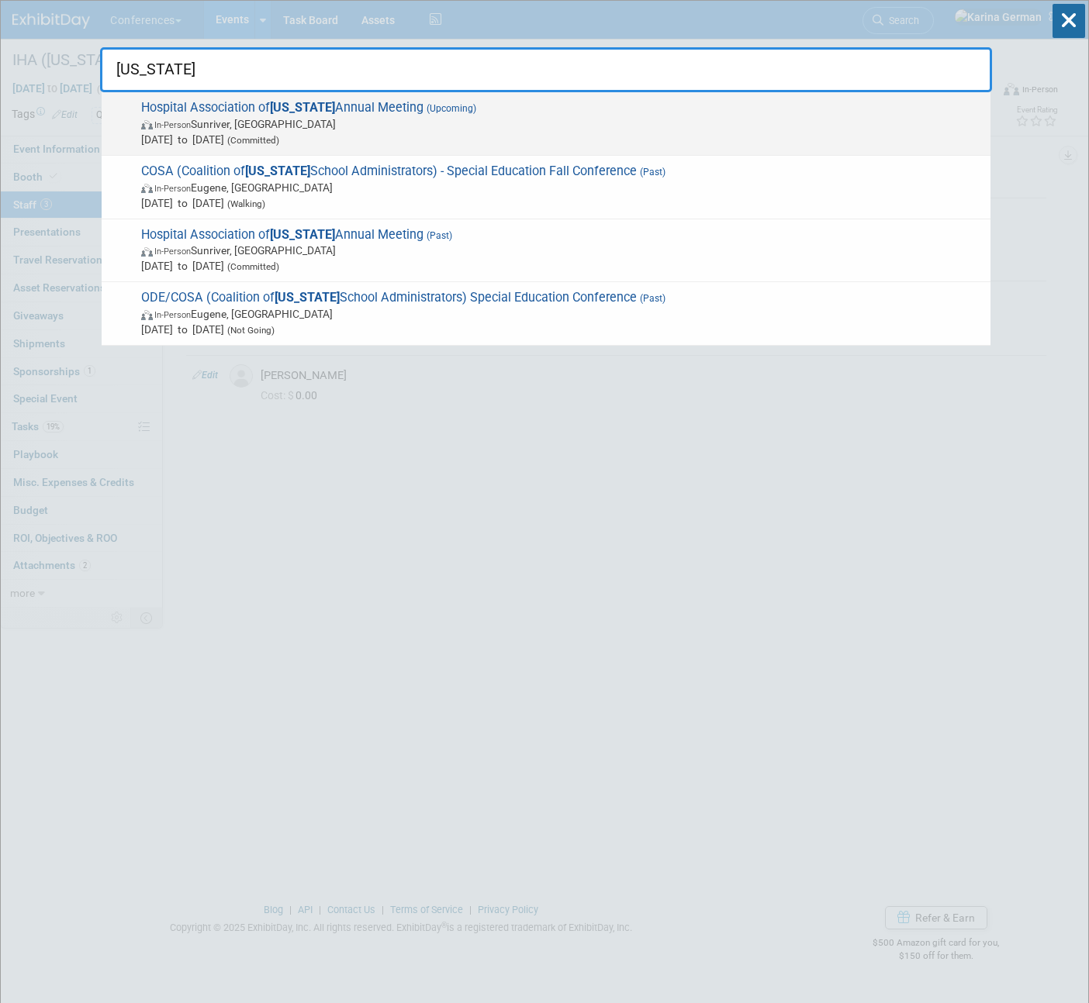
type input "oregon"
click at [633, 112] on span "Hospital Association of Oregon Annual Meeting (Upcoming) In-Person Sunriver, OR…" at bounding box center [559, 123] width 846 height 47
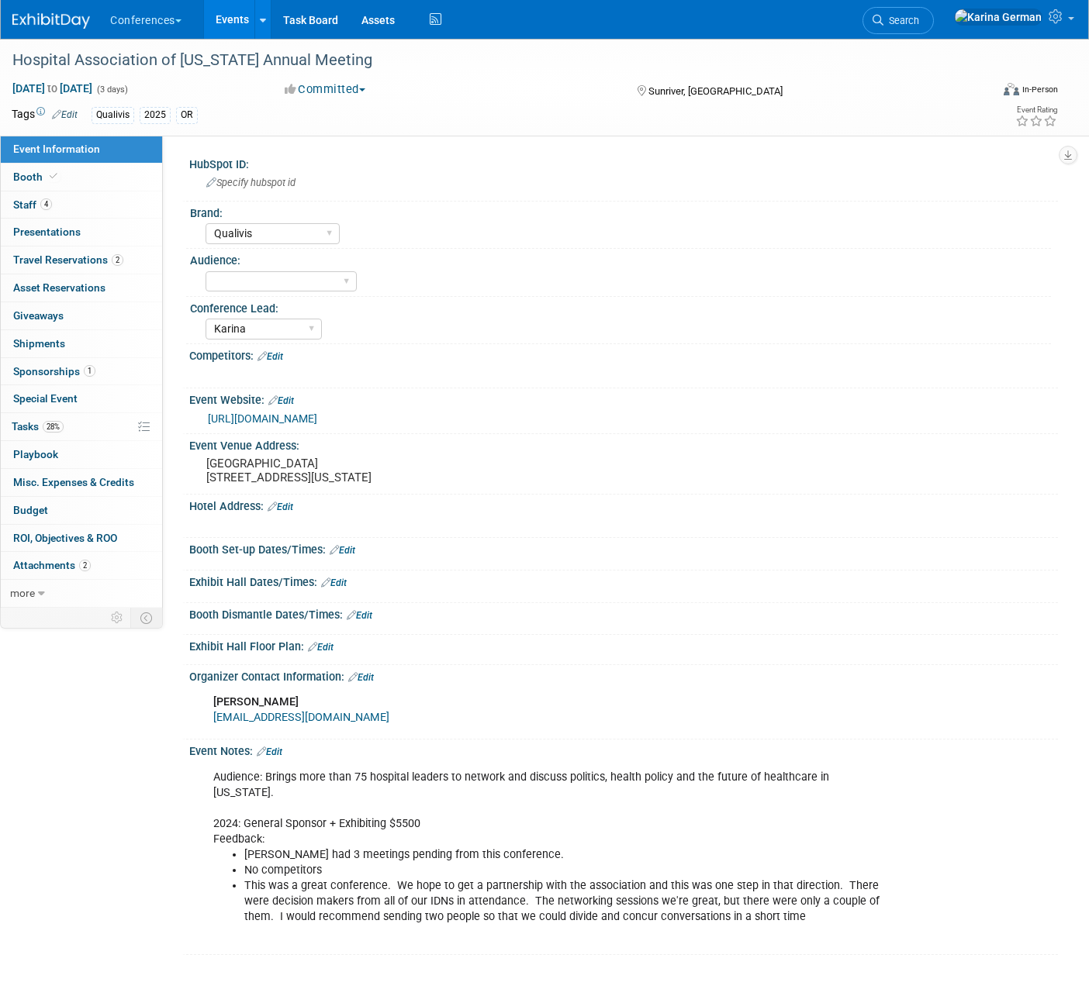
select select "Qualivis"
select select "Karina"
click at [85, 202] on link "4 Staff 4" at bounding box center [81, 205] width 161 height 27
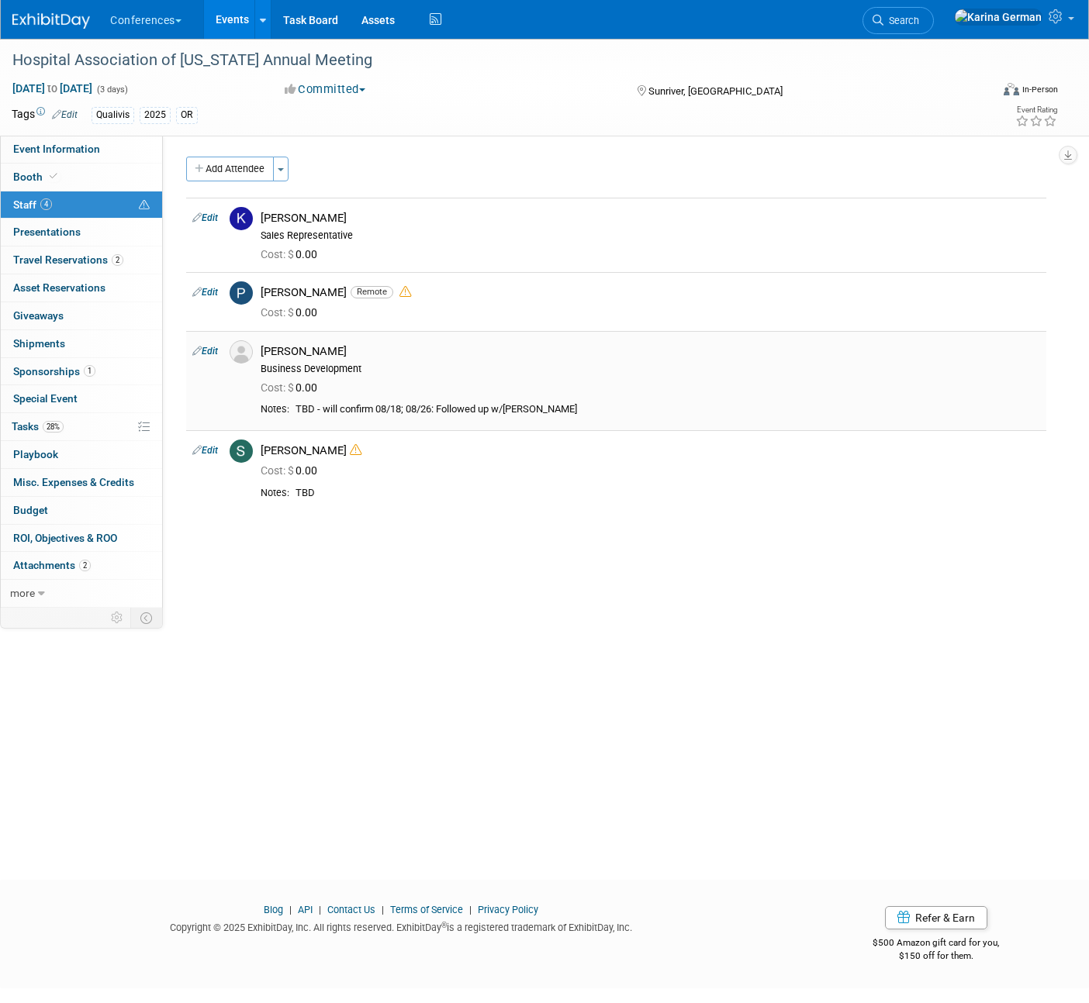
click at [213, 348] on link "Edit" at bounding box center [205, 351] width 26 height 11
select select "8a6996d8-4f8b-431c-9f72-d2db3ef63bd0"
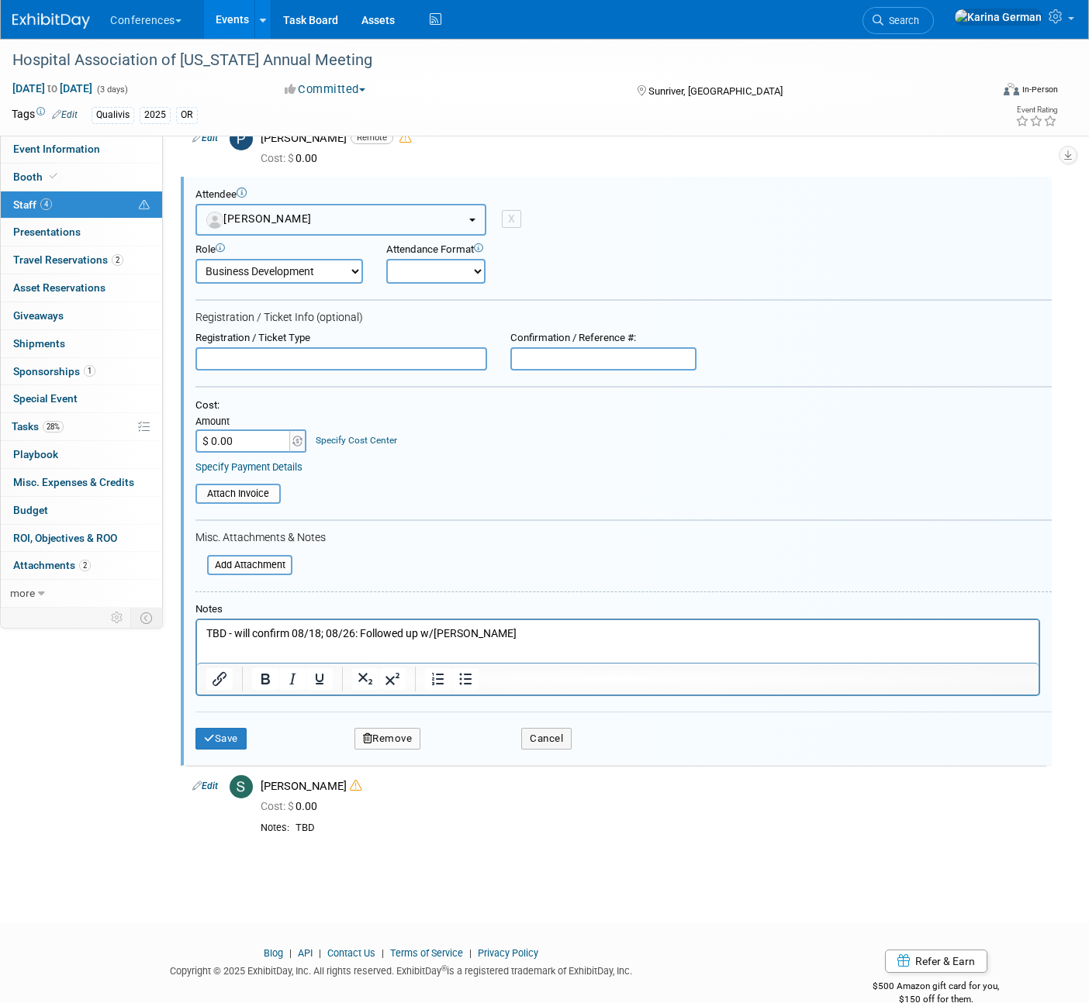
click at [389, 225] on button "[PERSON_NAME]" at bounding box center [340, 220] width 291 height 32
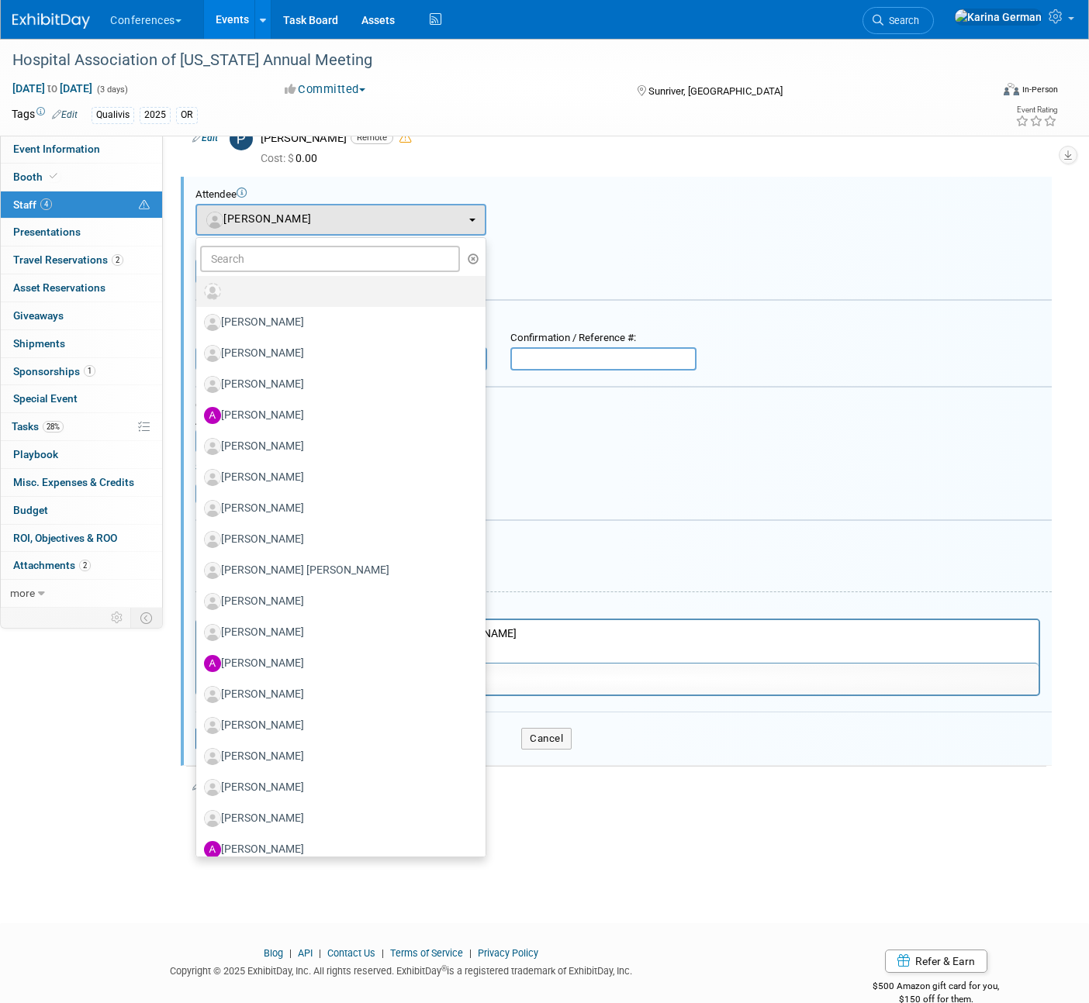
click at [378, 294] on label at bounding box center [337, 291] width 266 height 25
click at [198, 294] on input "radio" at bounding box center [193, 290] width 10 height 10
select select
select select "1"
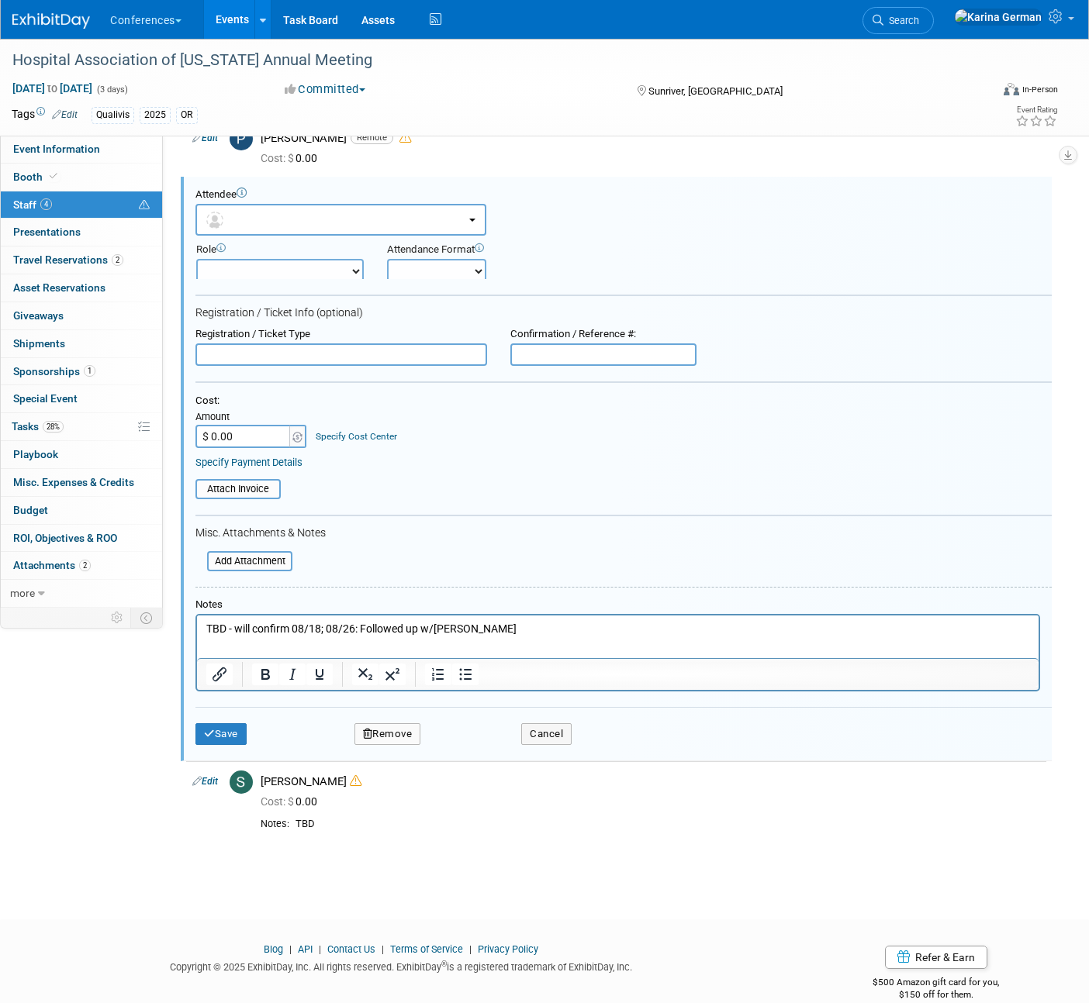
scroll to position [135, 0]
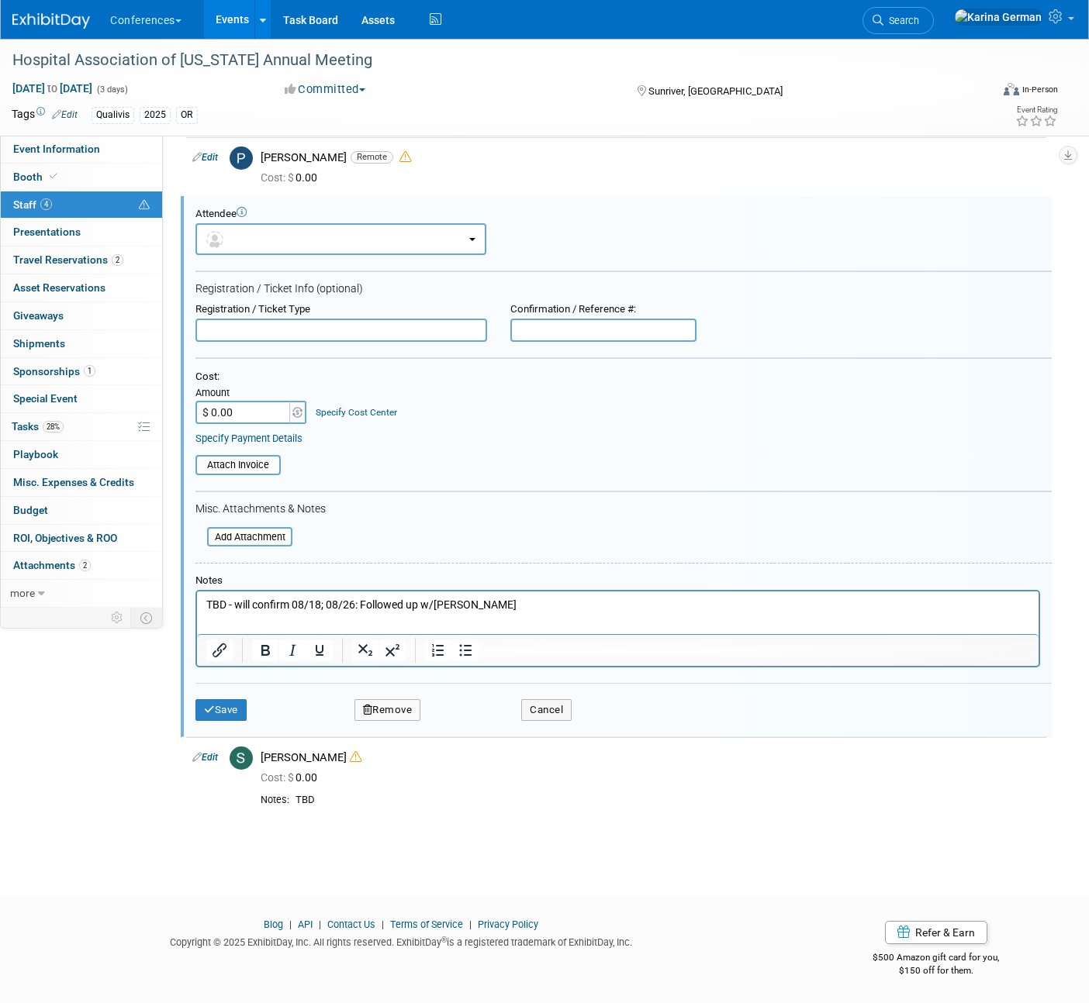
click at [381, 607] on p "TBD - will confirm 08/18; 08/26: Followed up w/[PERSON_NAME]" at bounding box center [617, 606] width 823 height 16
click at [237, 713] on button "Save" at bounding box center [220, 710] width 51 height 22
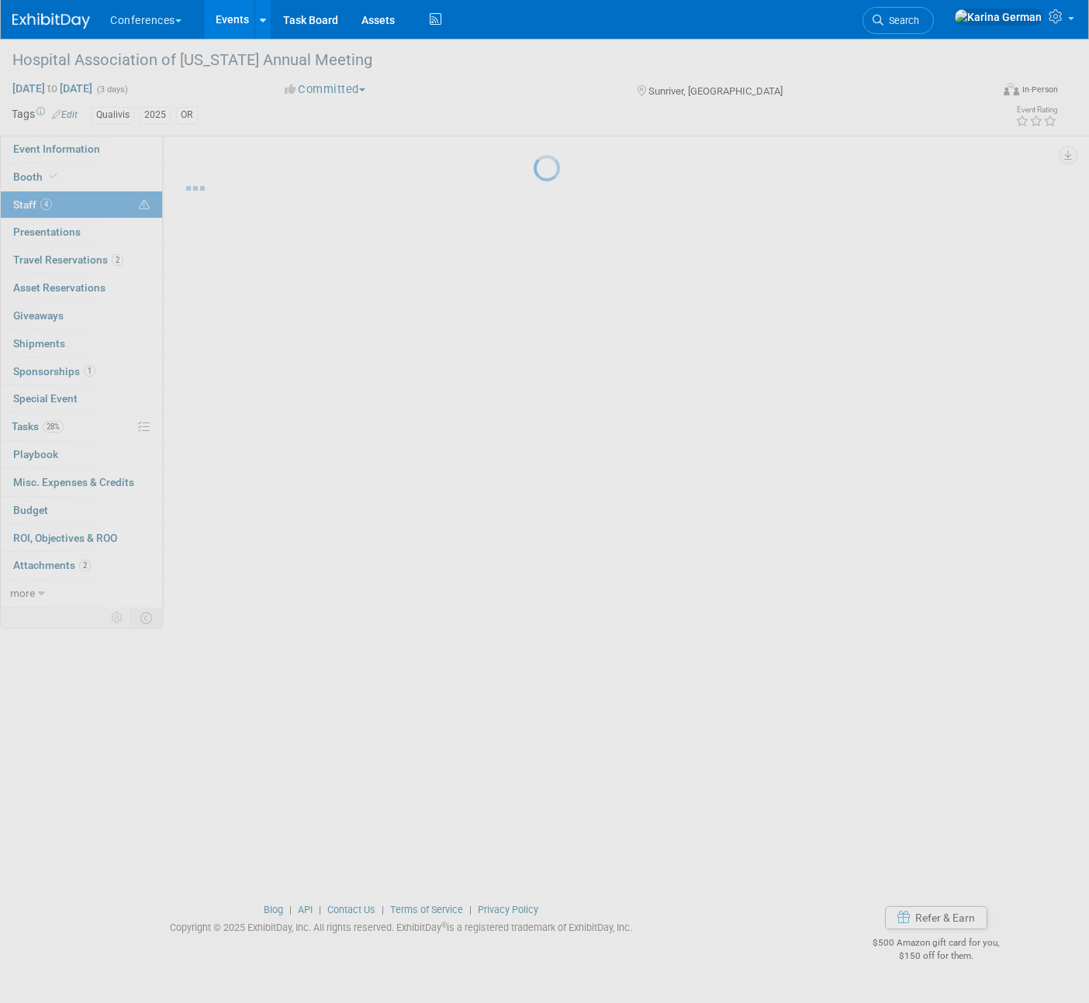
scroll to position [0, 0]
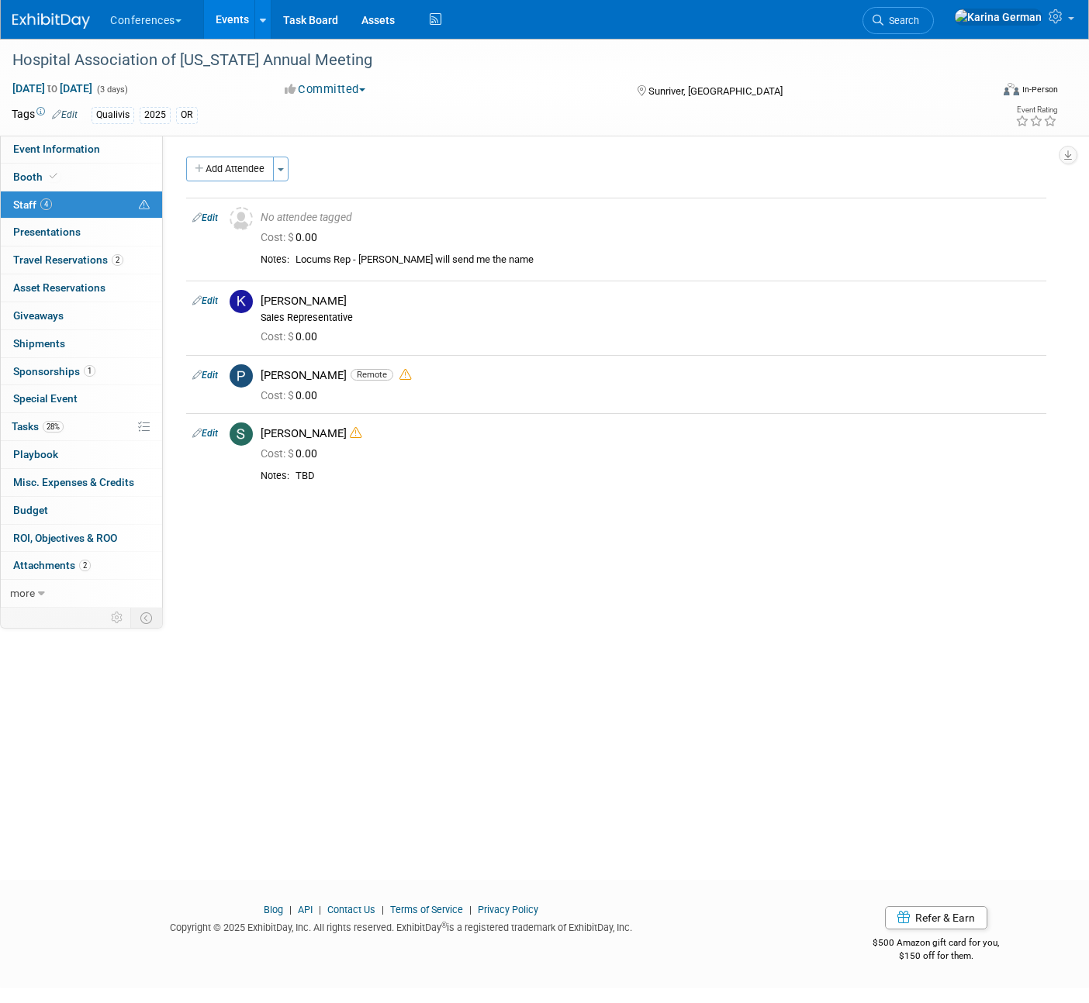
click at [934, 36] on li "Search" at bounding box center [897, 19] width 71 height 38
click at [934, 26] on link "Search" at bounding box center [897, 20] width 71 height 27
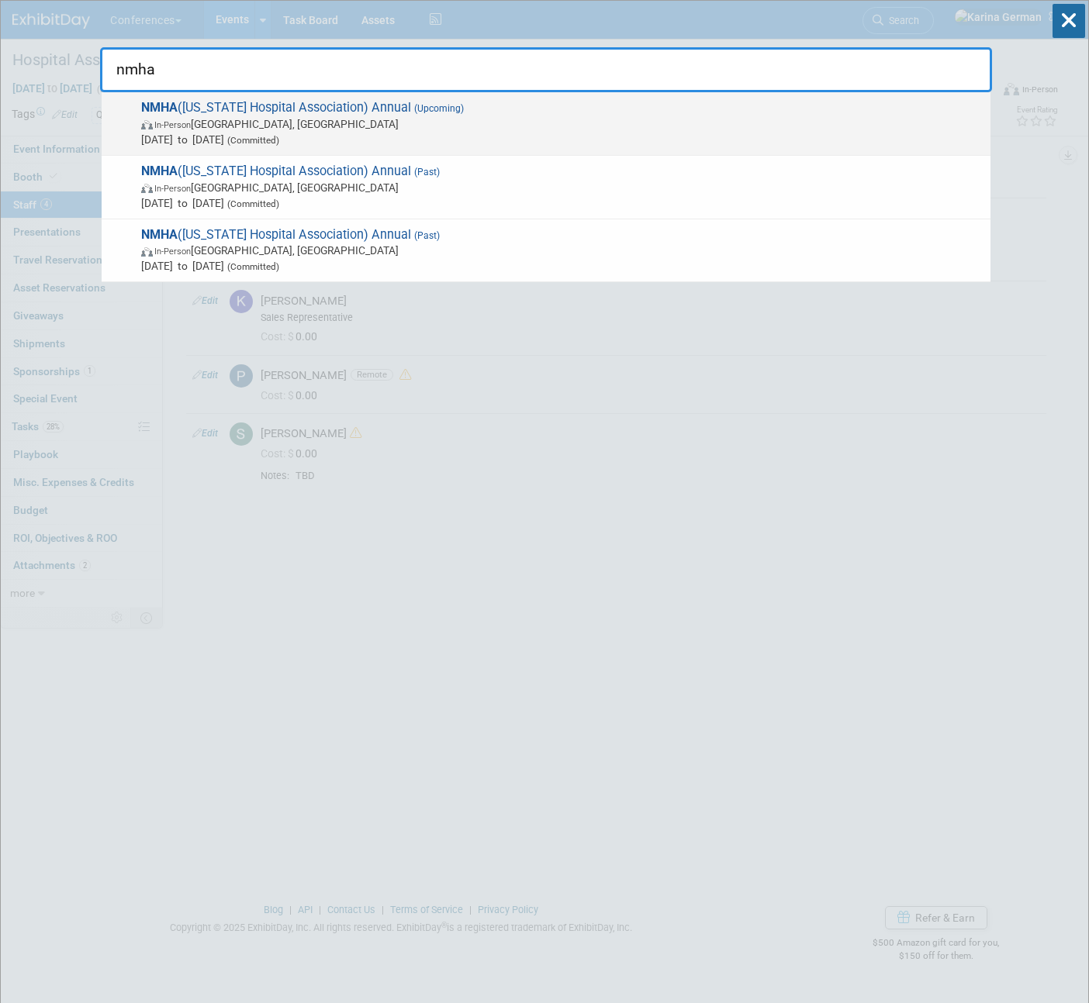
type input "nmha"
click at [329, 119] on span "In-Person [GEOGRAPHIC_DATA], [GEOGRAPHIC_DATA]" at bounding box center [561, 124] width 841 height 16
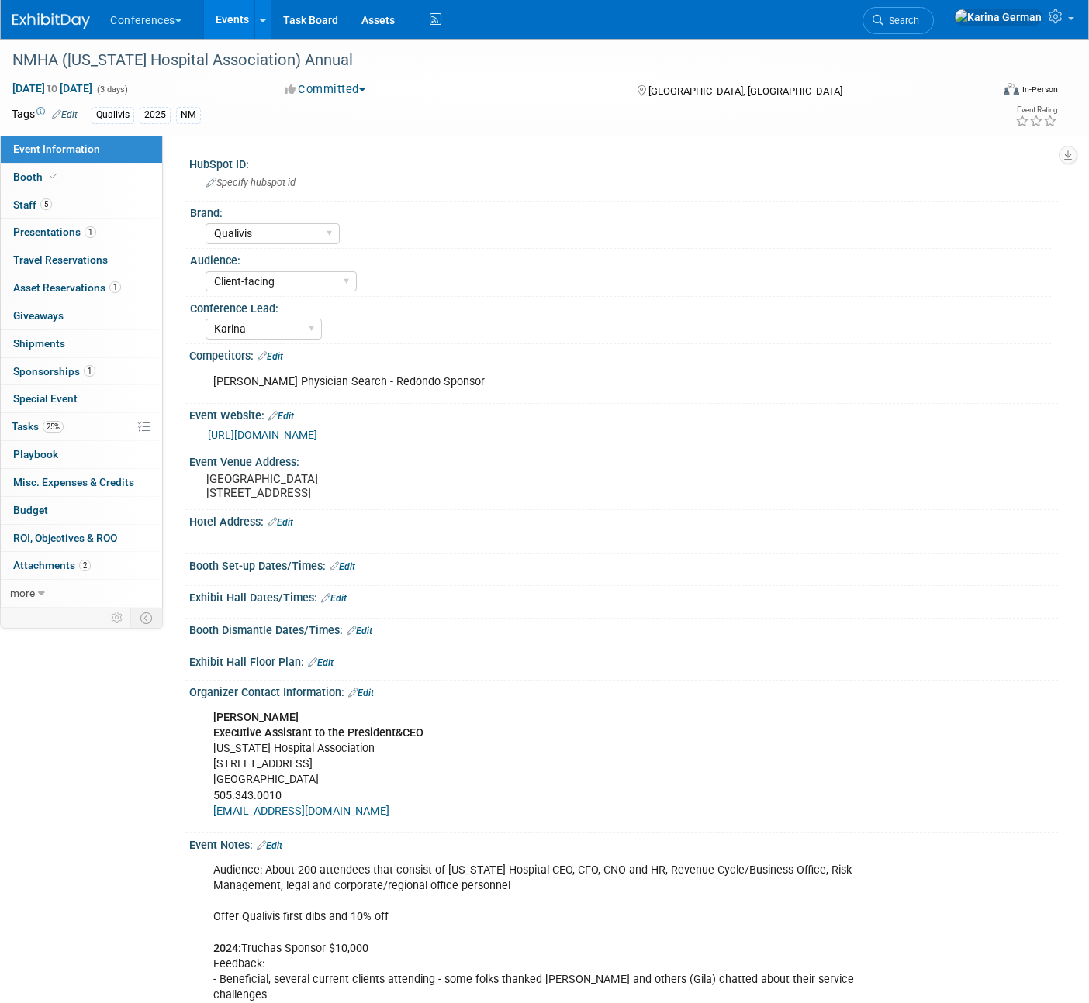
select select "Qualivis"
select select "Client-facing"
select select "Karina"
click at [100, 378] on link "1 Sponsorships 1" at bounding box center [81, 371] width 161 height 27
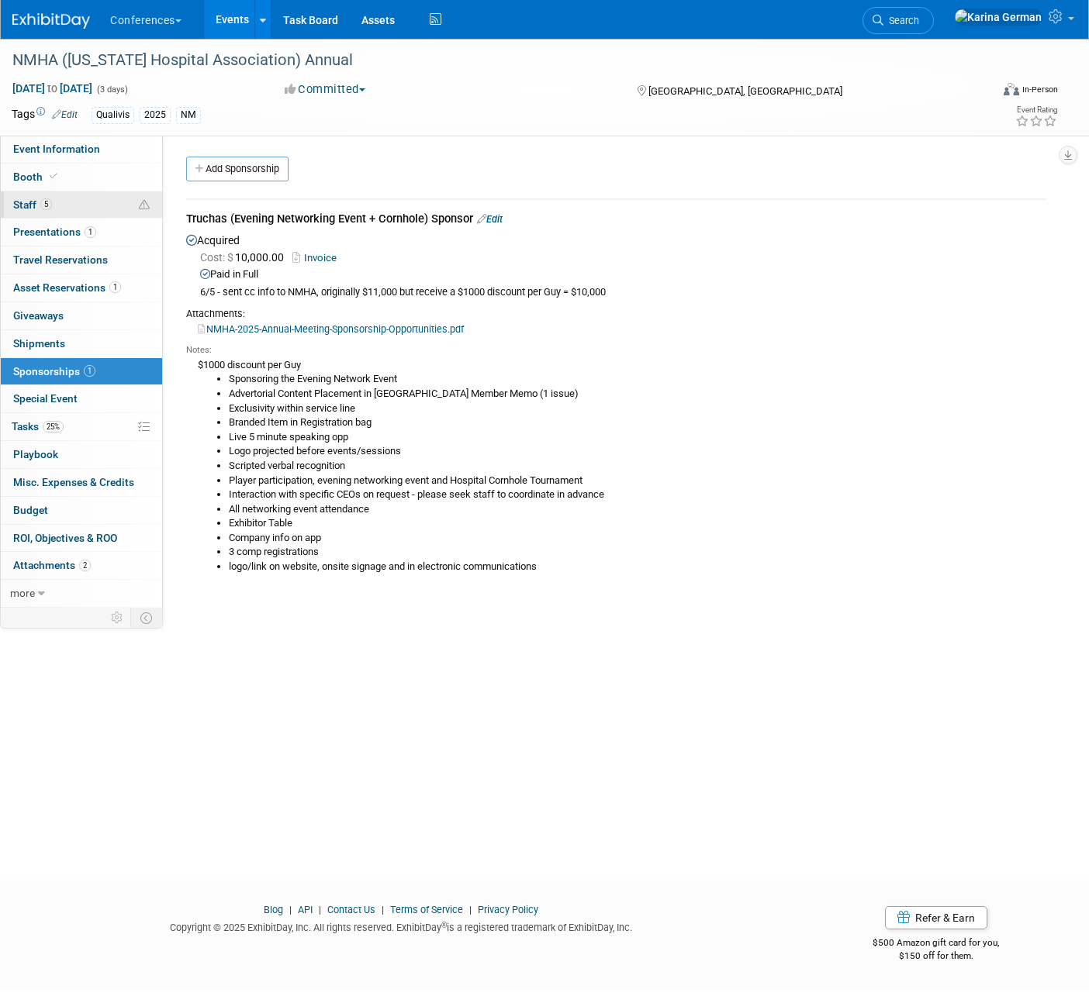
click at [82, 209] on link "5 Staff 5" at bounding box center [81, 205] width 161 height 27
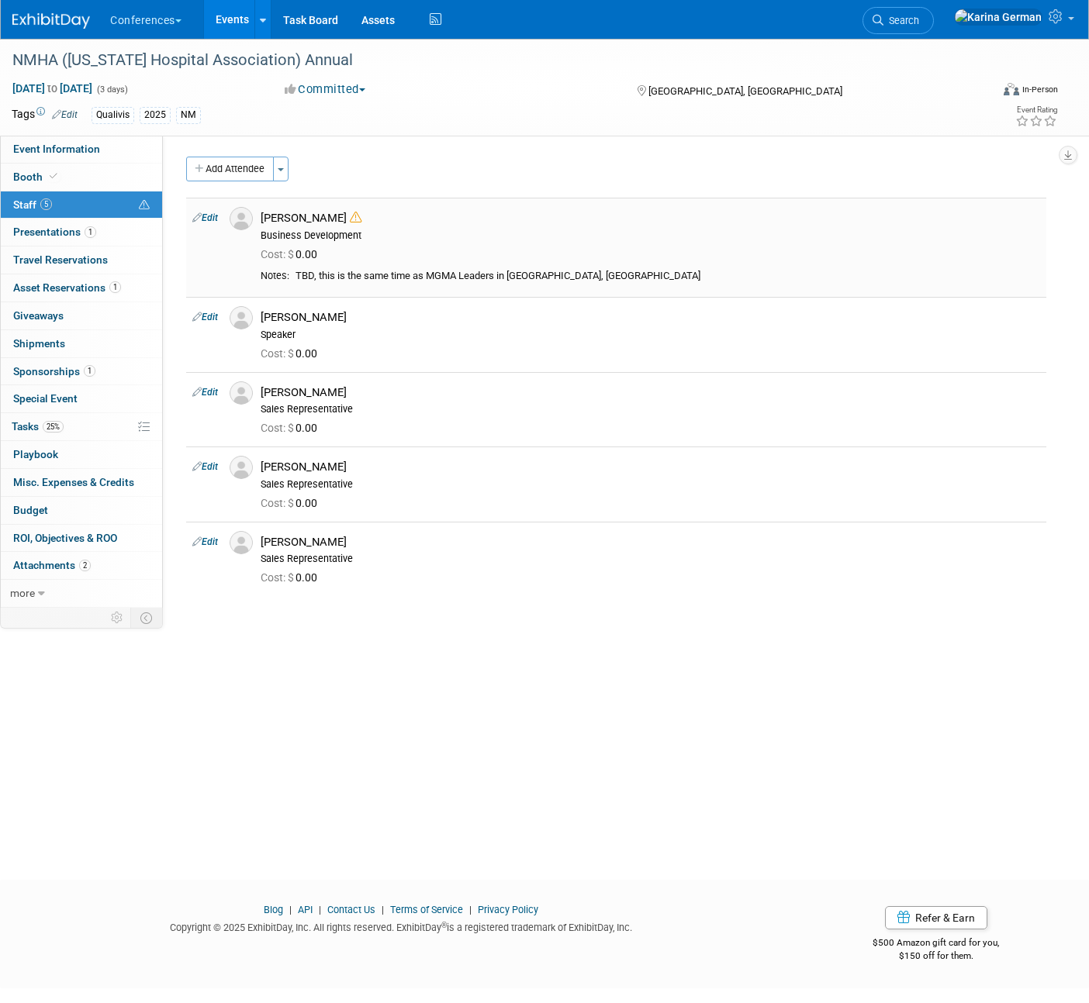
click at [212, 208] on td "Edit" at bounding box center [204, 247] width 37 height 99
click at [212, 216] on link "Edit" at bounding box center [205, 217] width 26 height 11
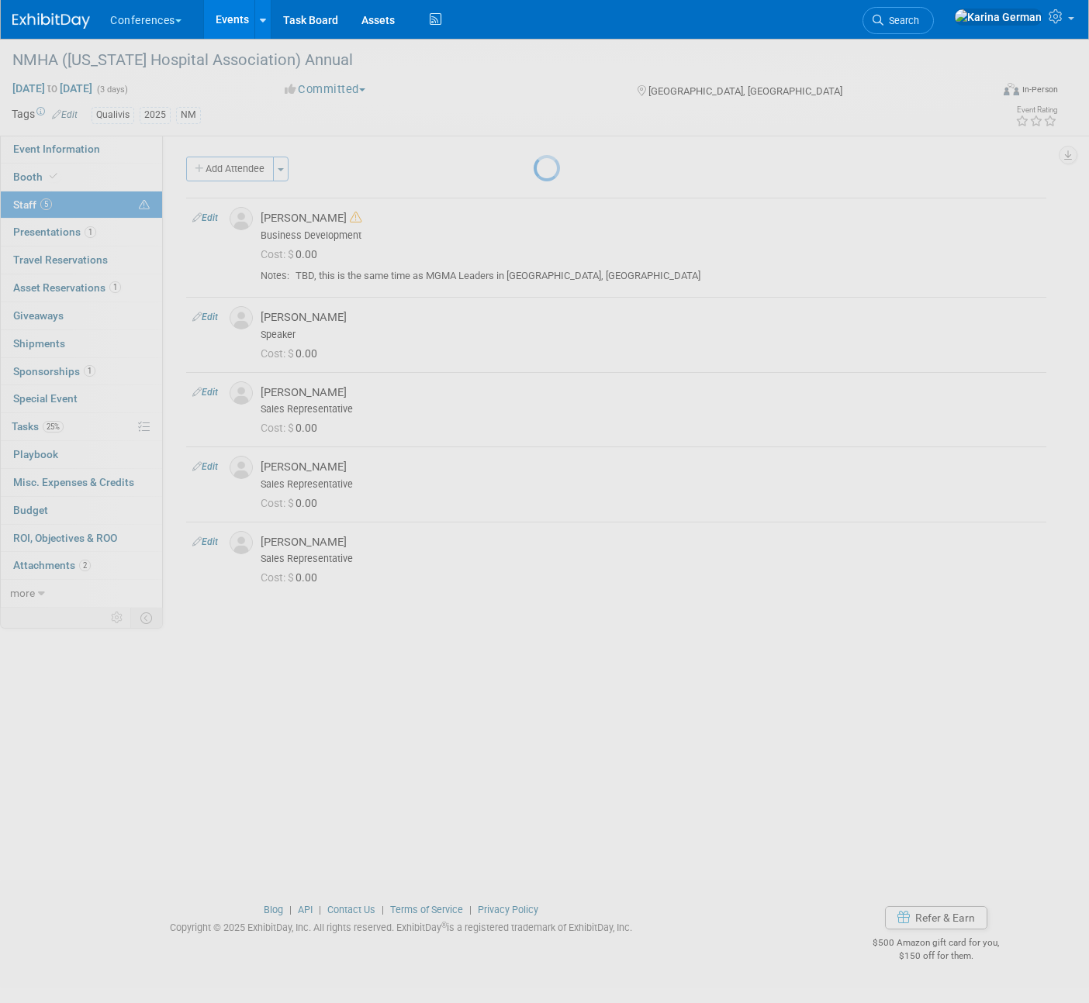
select select "7179790f-c217-4824-9196-cbe9e0ec30f6"
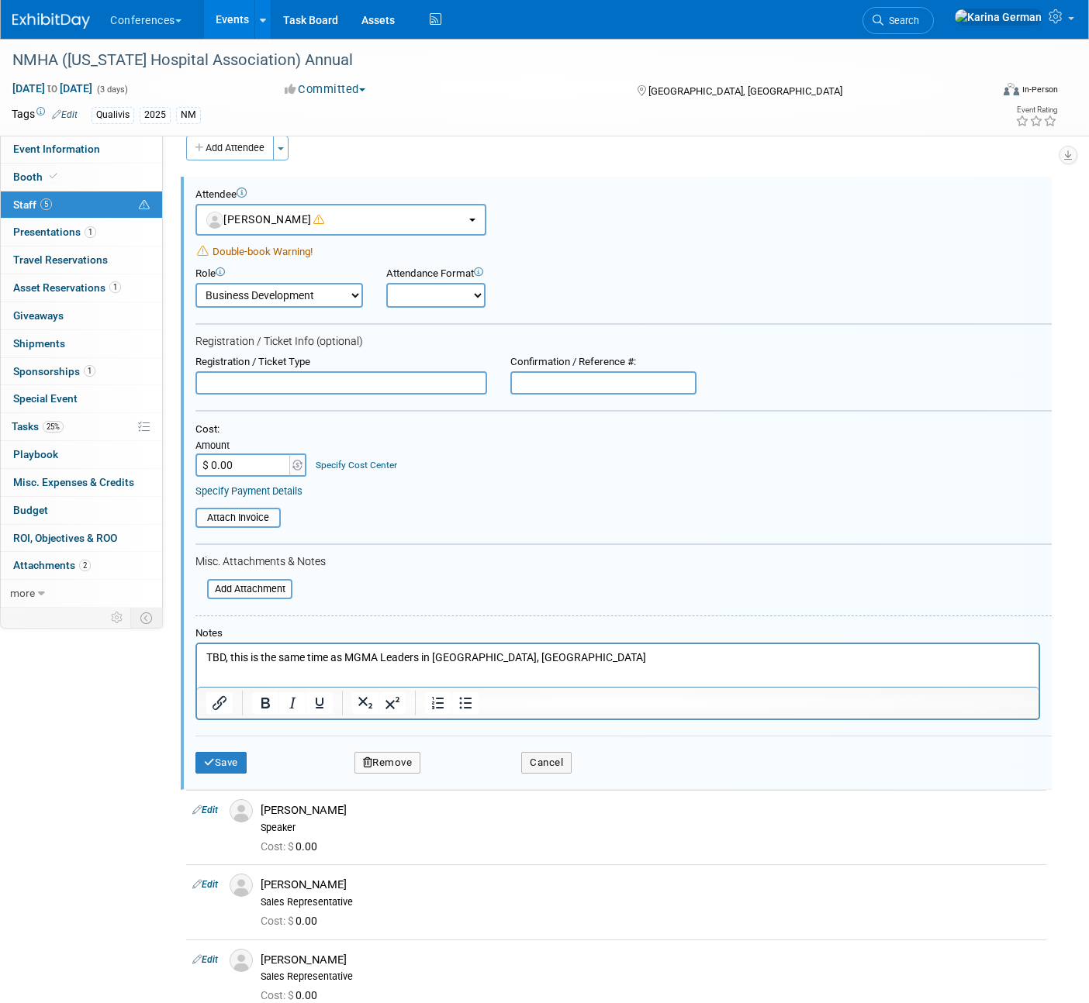
click at [526, 664] on p "TBD, this is the same time as MGMA Leaders in [GEOGRAPHIC_DATA], [GEOGRAPHIC_DA…" at bounding box center [617, 659] width 823 height 16
click at [223, 768] on button "Save" at bounding box center [220, 763] width 51 height 22
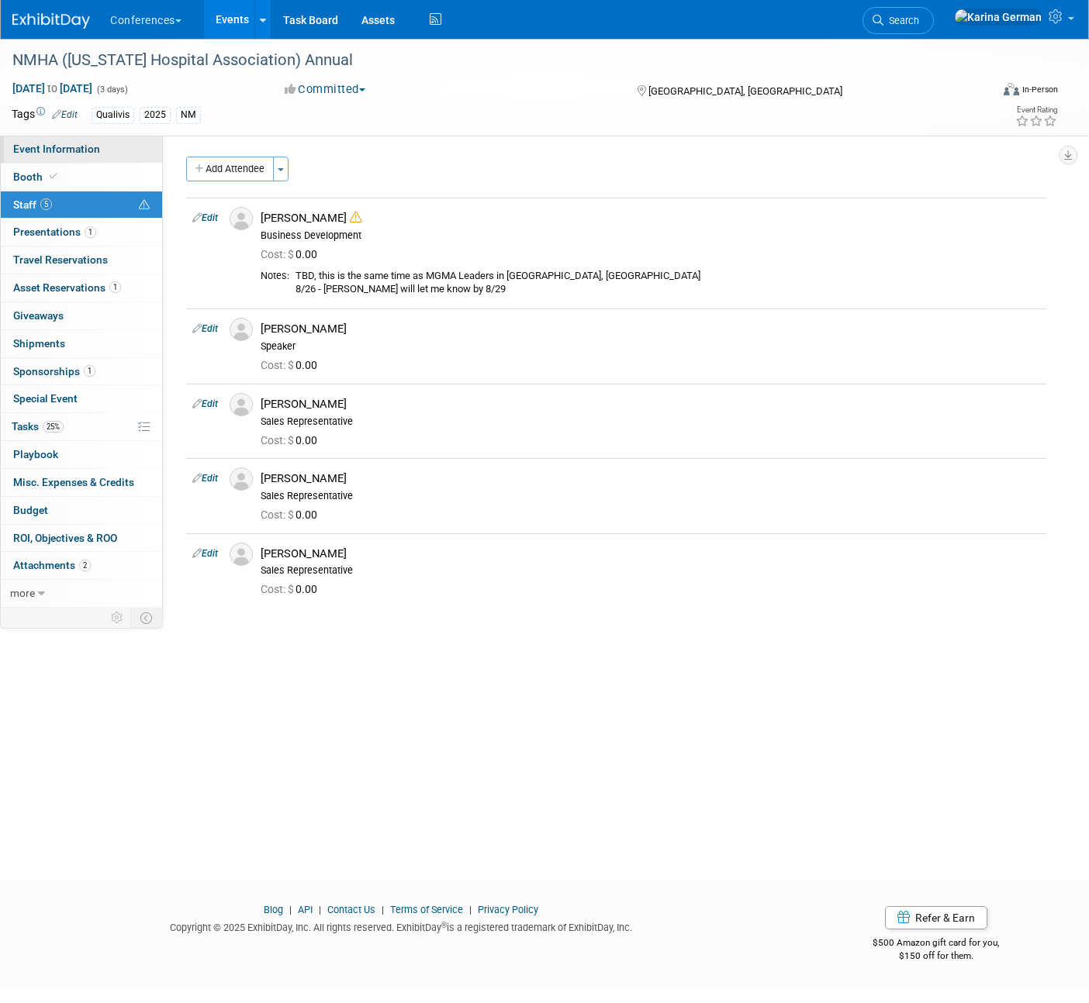
click at [105, 143] on link "Event Information" at bounding box center [81, 149] width 161 height 27
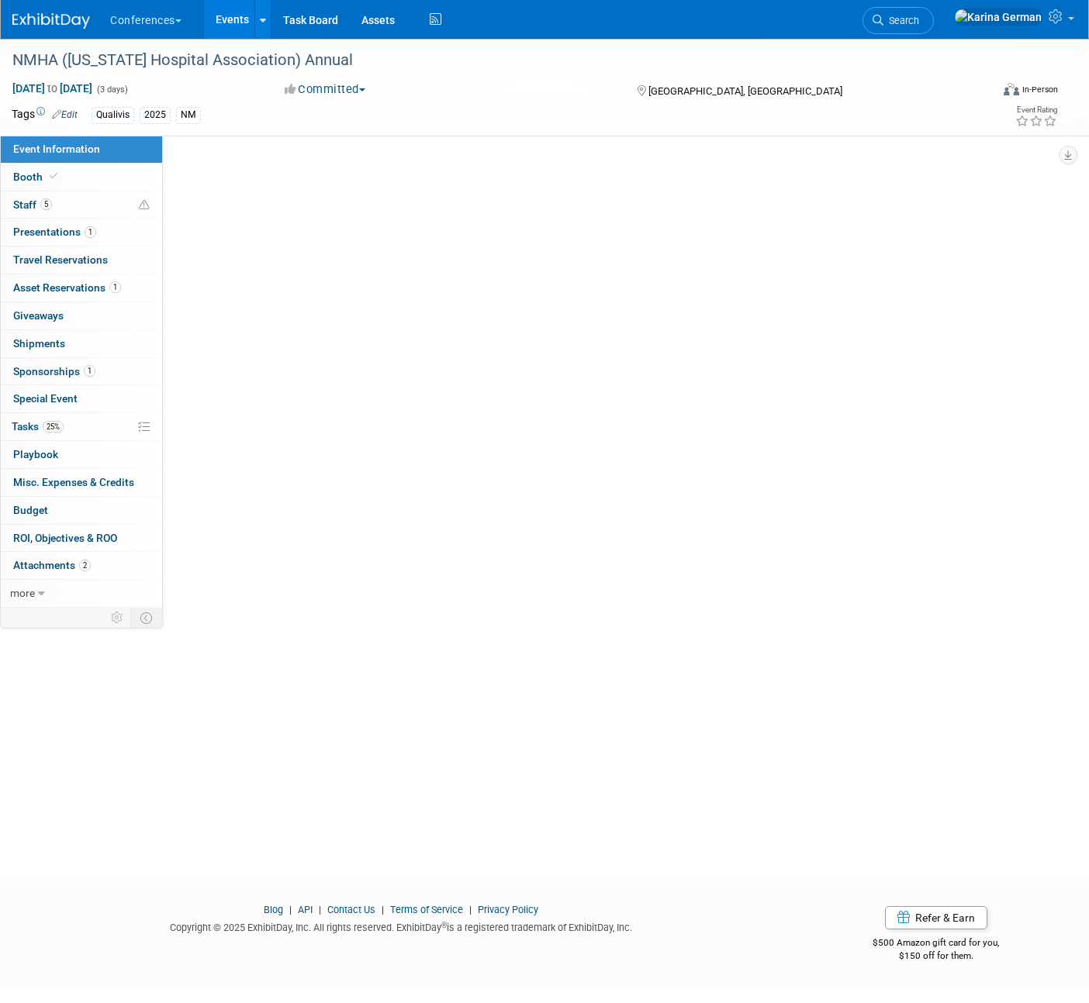
select select "Qualivis"
select select "Client-facing"
select select "Karina"
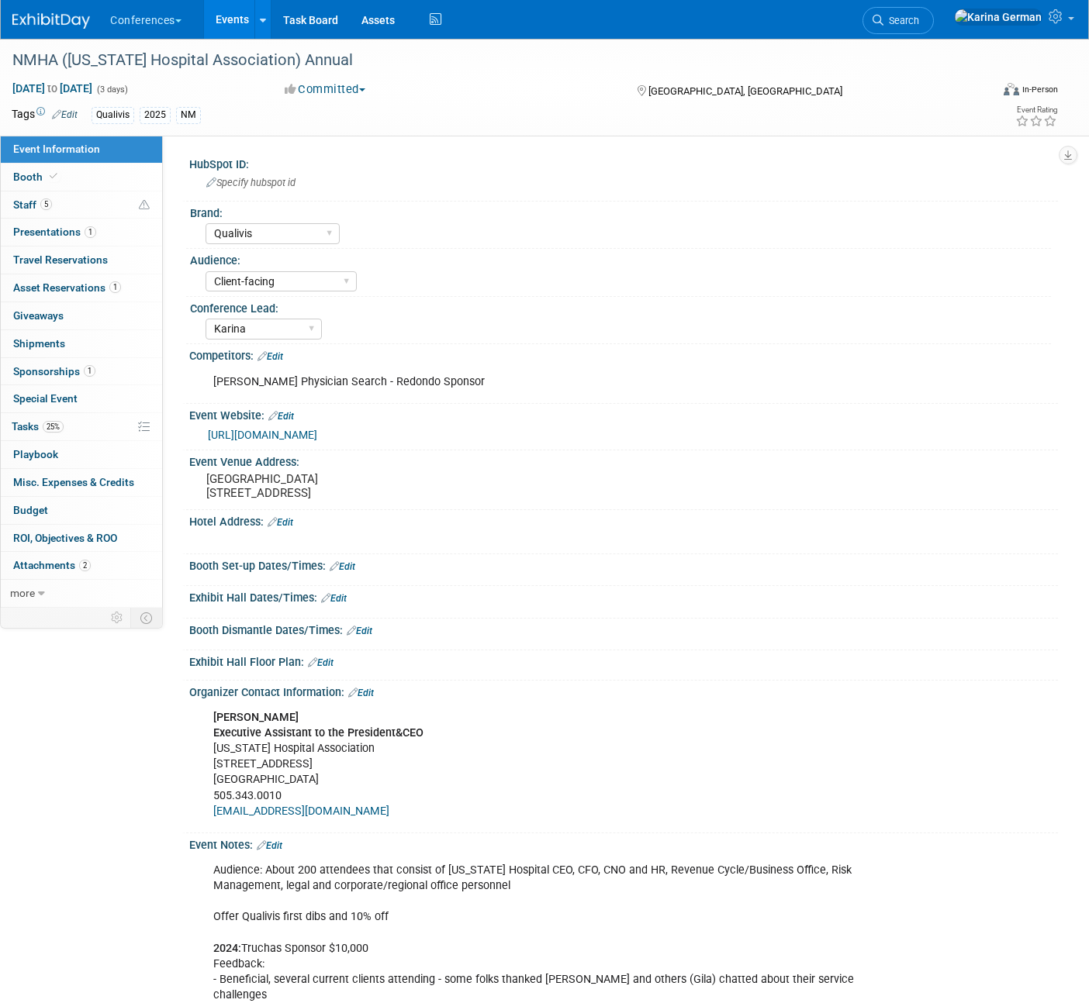
click at [354, 441] on div "https://web.cvent.com/event/e57bf2dc-9793-44a5-8df0-e39cf515046e/summary" at bounding box center [627, 435] width 838 height 18
click at [317, 435] on link "https://web.cvent.com/event/e57bf2dc-9793-44a5-8df0-e39cf515046e/summary" at bounding box center [262, 435] width 109 height 12
click at [109, 426] on link "25% Tasks 25%" at bounding box center [81, 426] width 161 height 27
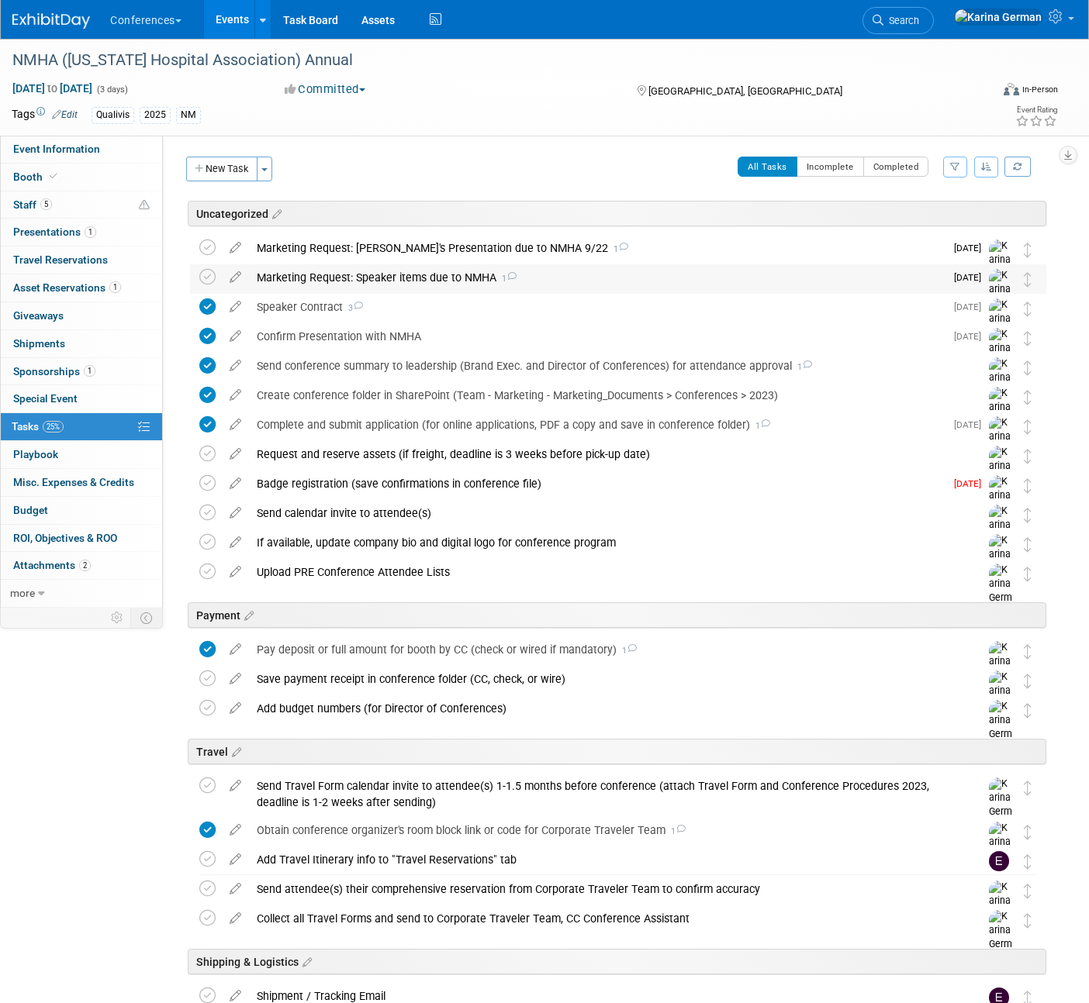
click at [443, 267] on div "Marketing Request: Speaker items due to NMHA 1" at bounding box center [597, 277] width 696 height 26
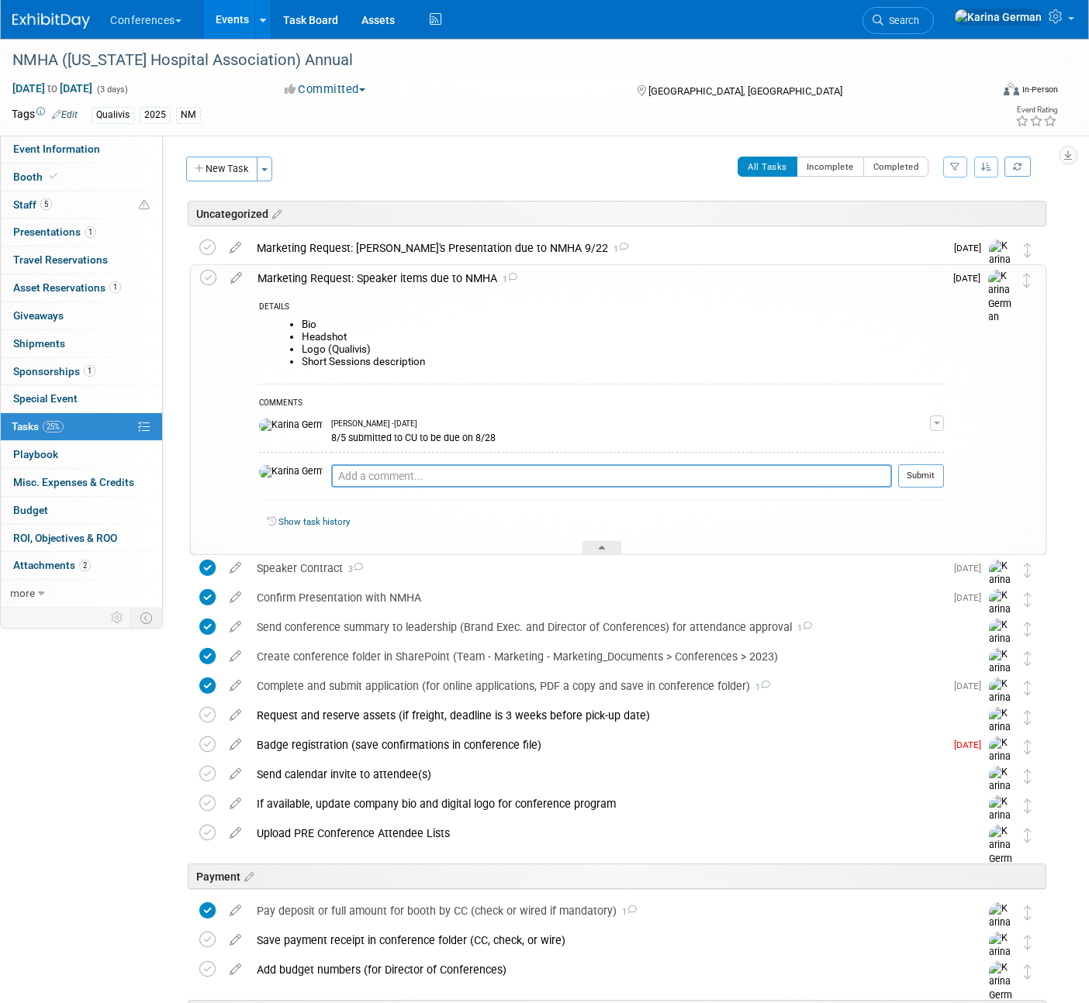
click at [443, 267] on div "Marketing Request: Speaker items due to NMHA 1" at bounding box center [597, 278] width 694 height 26
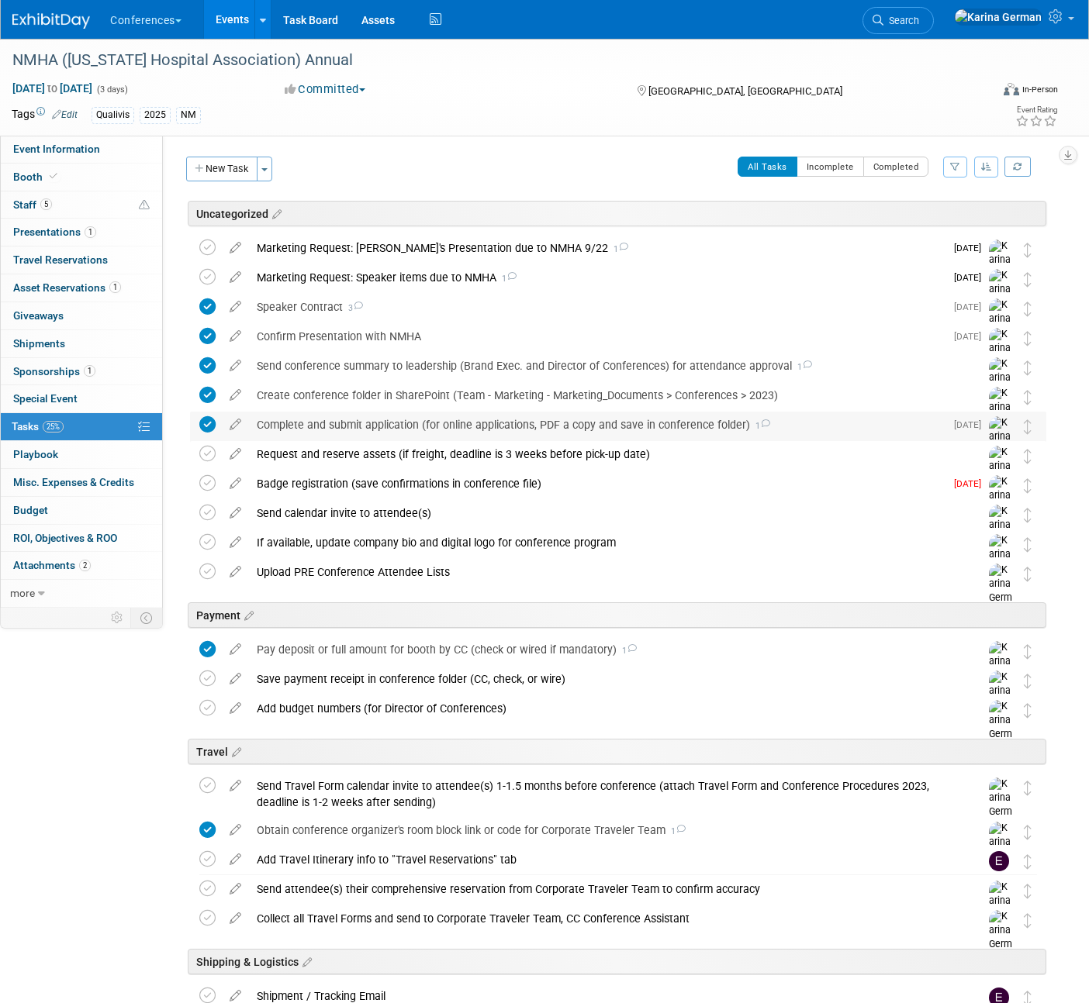
scroll to position [4, 0]
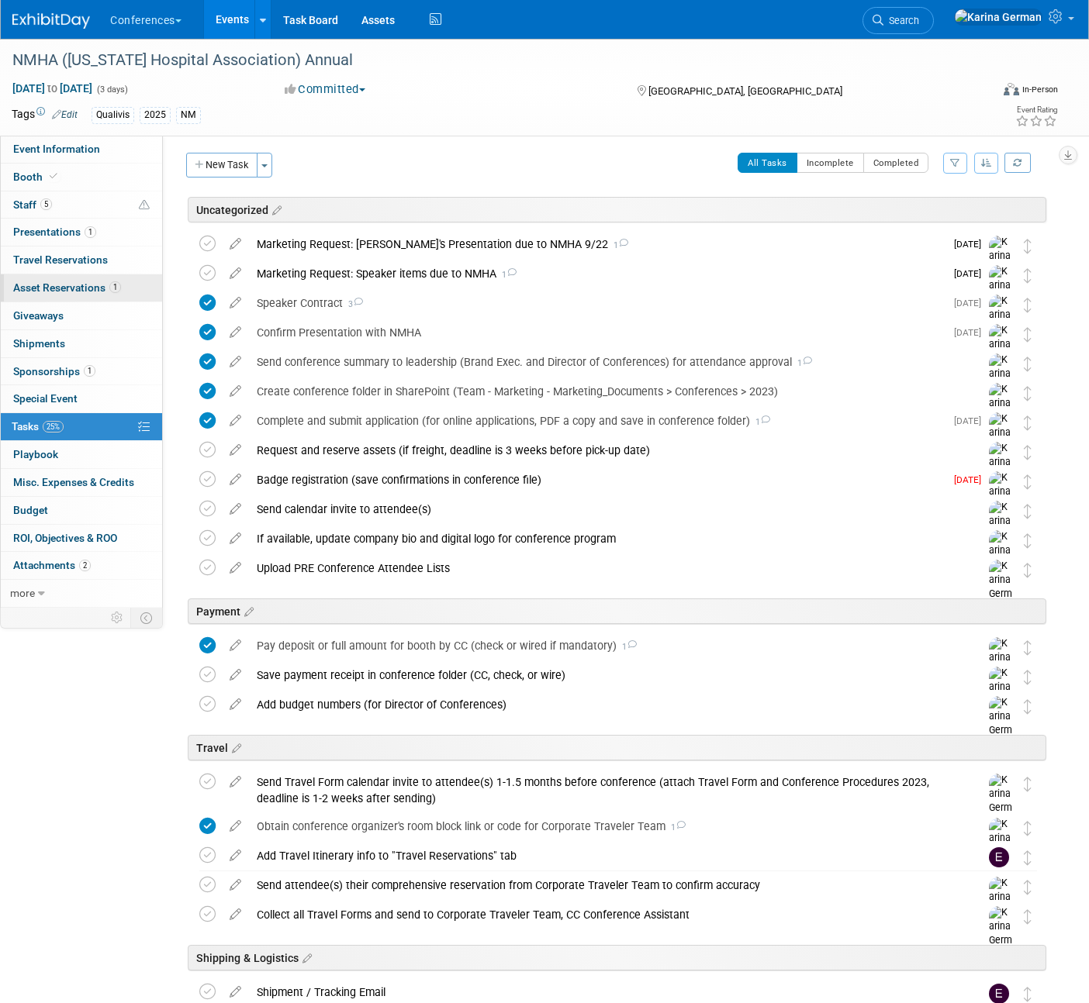
click at [115, 299] on link "1 Asset Reservations 1" at bounding box center [81, 287] width 161 height 27
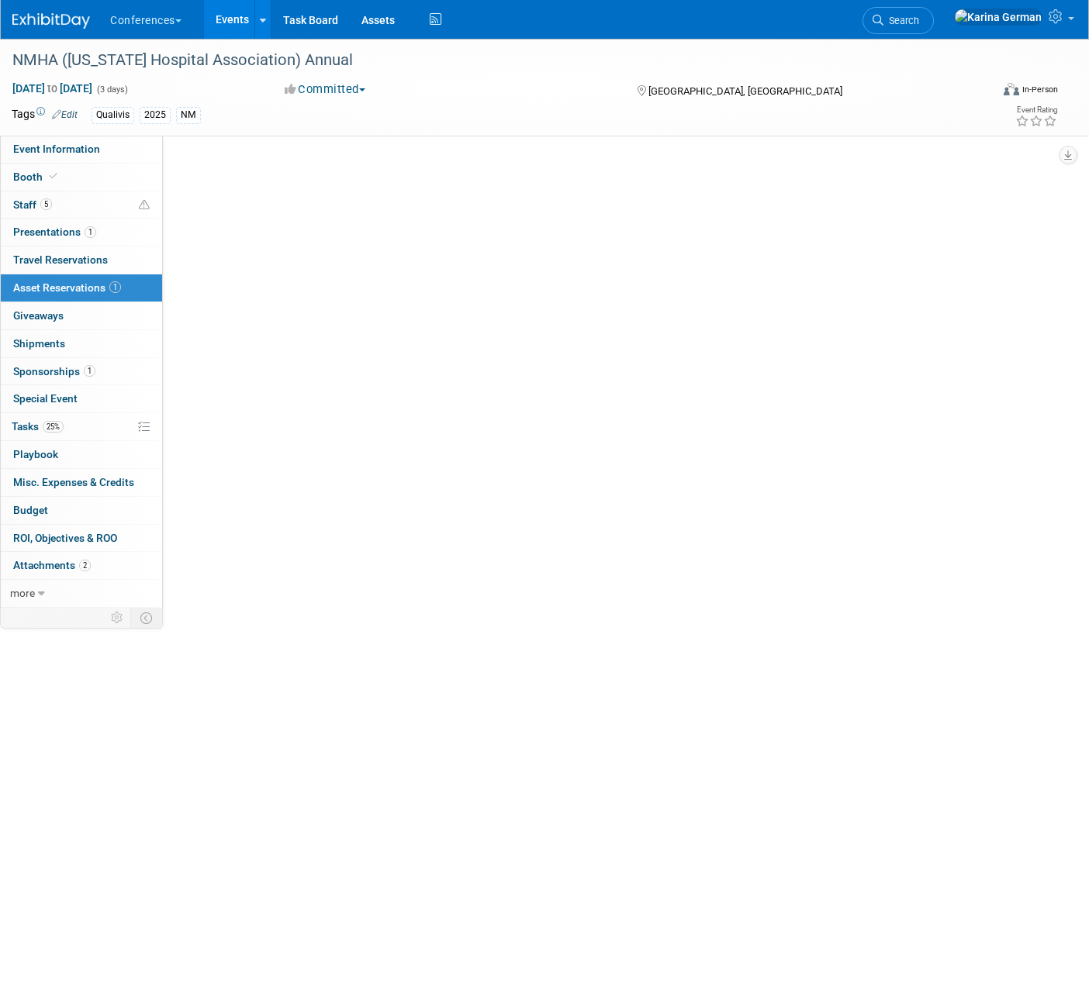
scroll to position [0, 0]
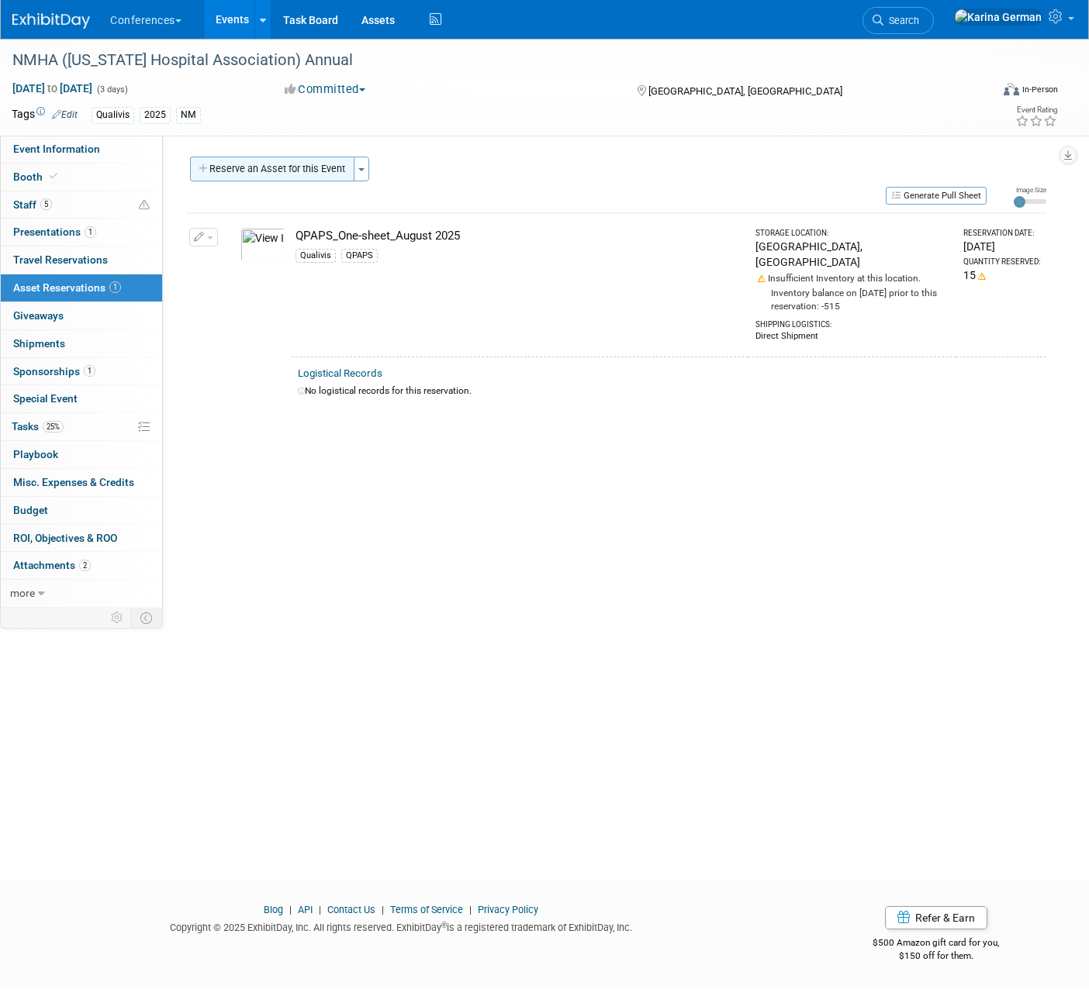
click at [304, 174] on button "Reserve an Asset for this Event" at bounding box center [272, 169] width 164 height 25
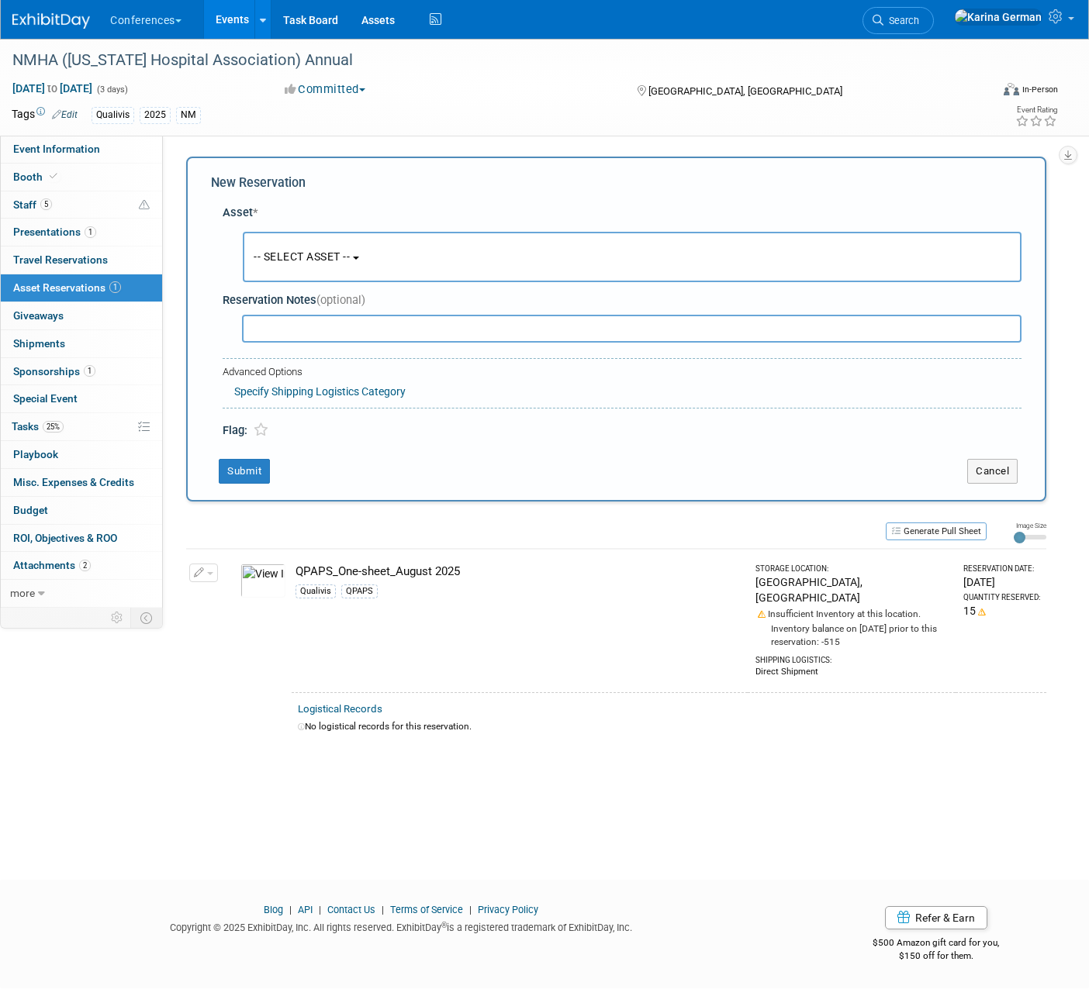
click at [330, 237] on button "-- SELECT ASSET --" at bounding box center [632, 257] width 778 height 50
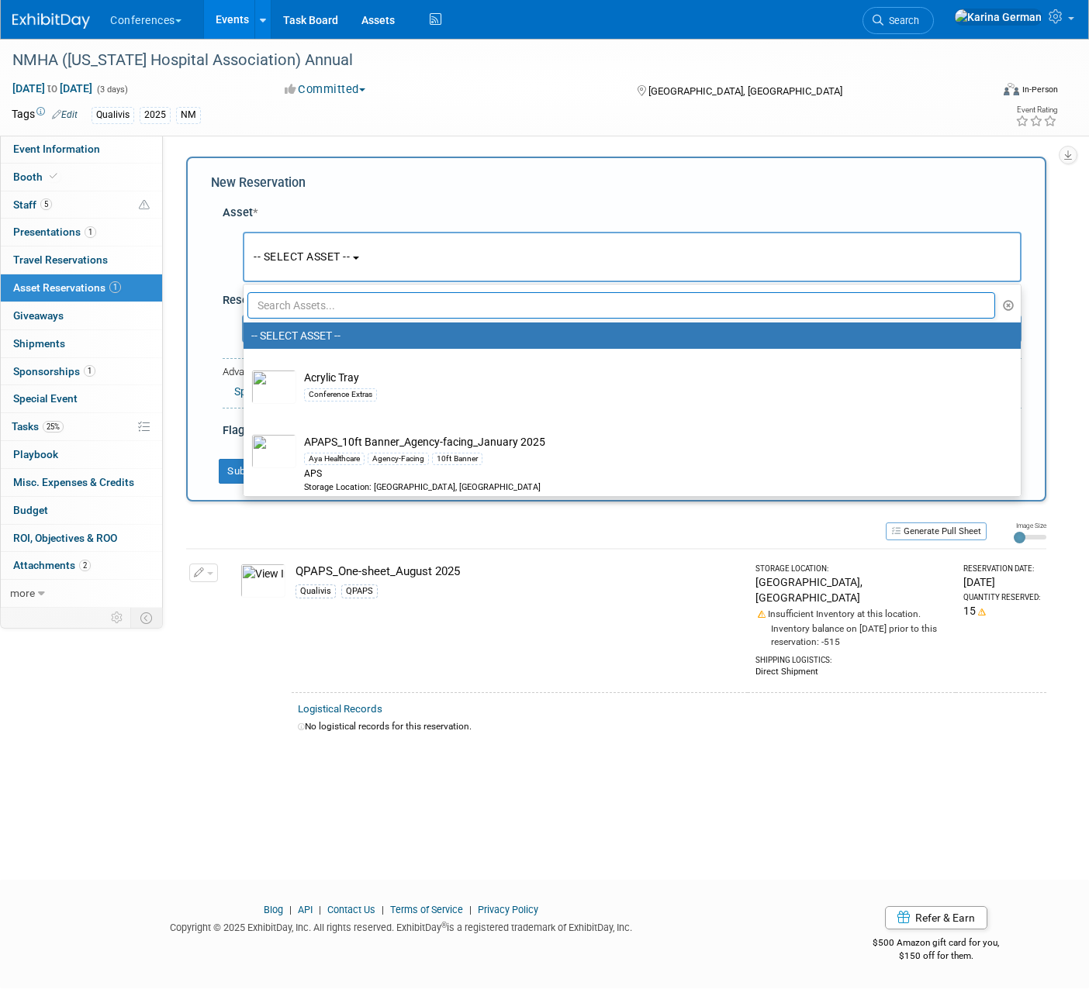
click at [326, 298] on input "text" at bounding box center [620, 305] width 747 height 26
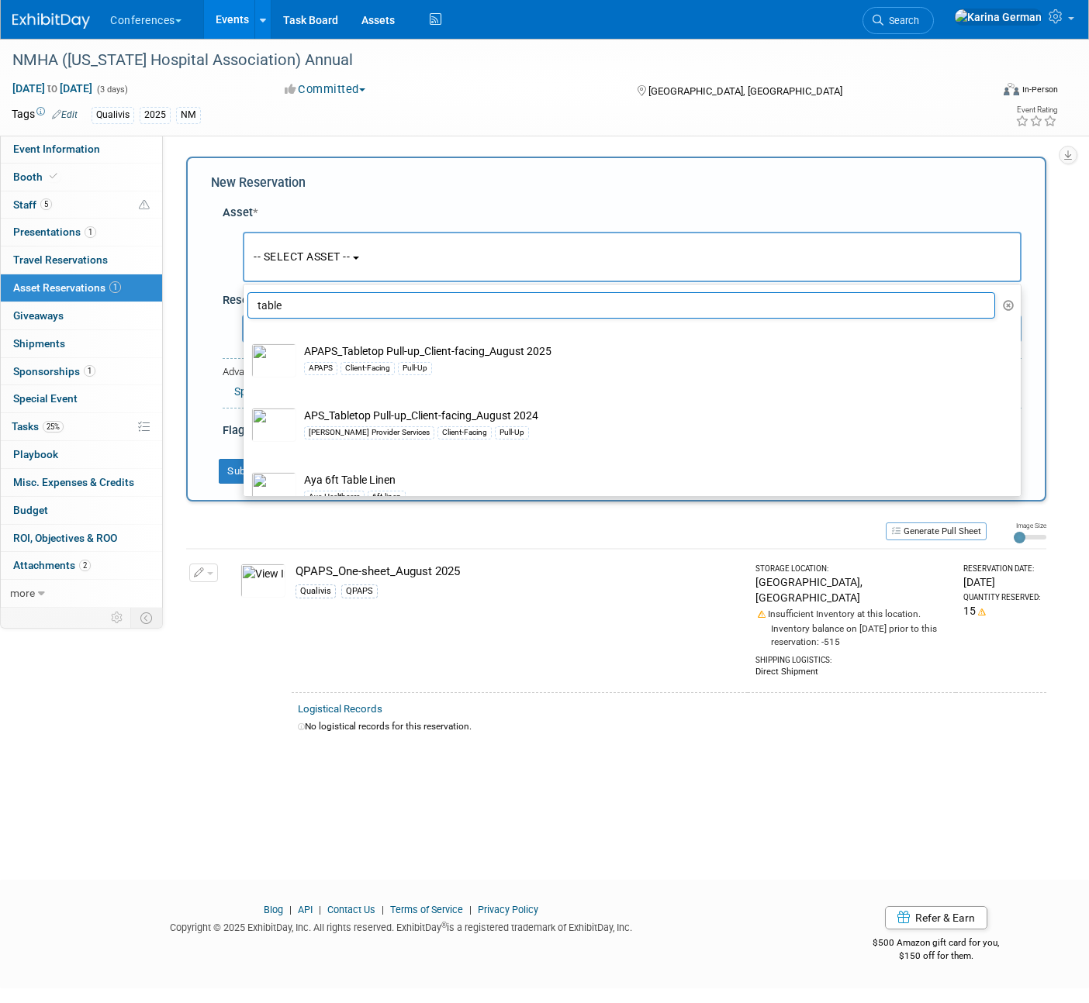
click at [314, 305] on input "table" at bounding box center [620, 305] width 747 height 26
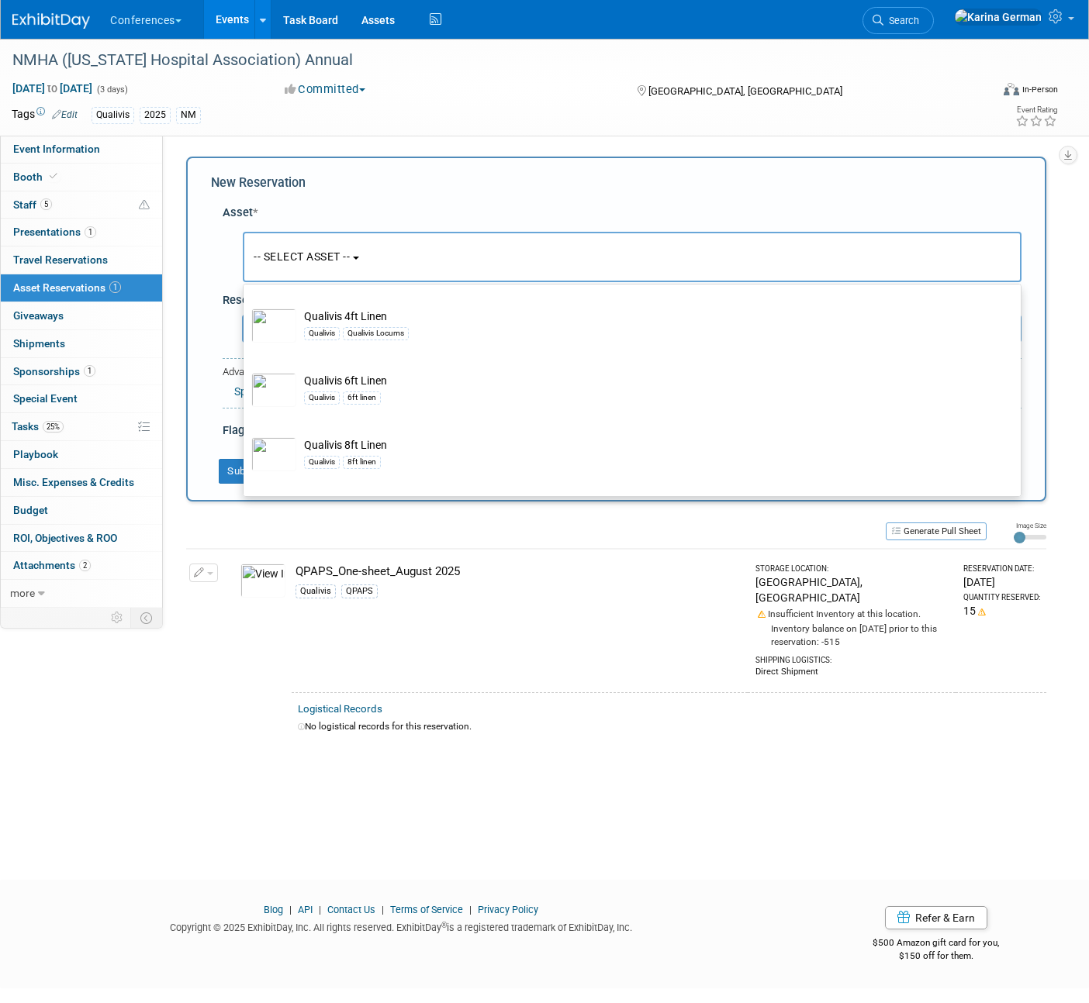
scroll to position [778, 0]
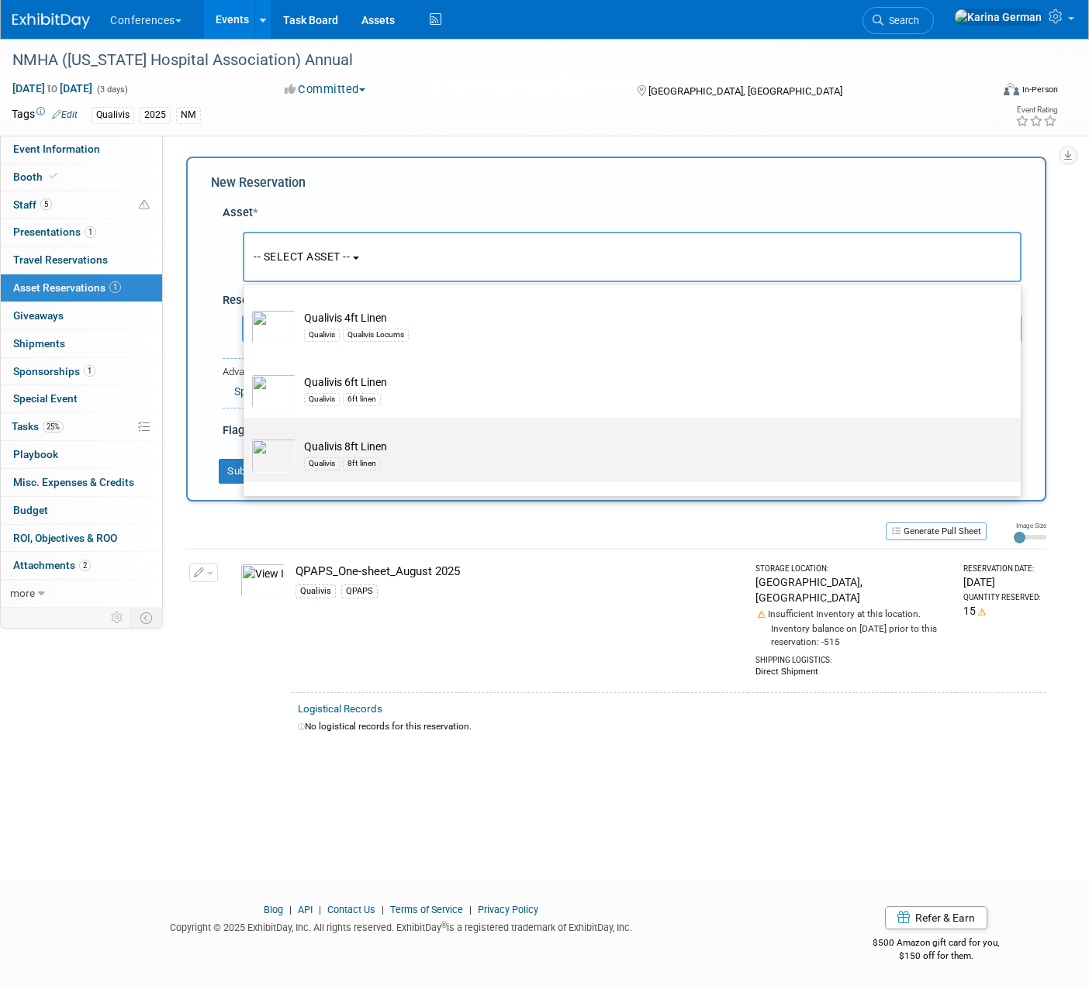
type input "qualivis"
click at [395, 439] on td "Qualivis 8ft Linen Qualivis 8ft linen" at bounding box center [642, 456] width 693 height 34
click at [246, 429] on input "Qualivis 8ft Linen Qualivis 8ft linen" at bounding box center [241, 431] width 10 height 10
select select "10711479"
select select "8"
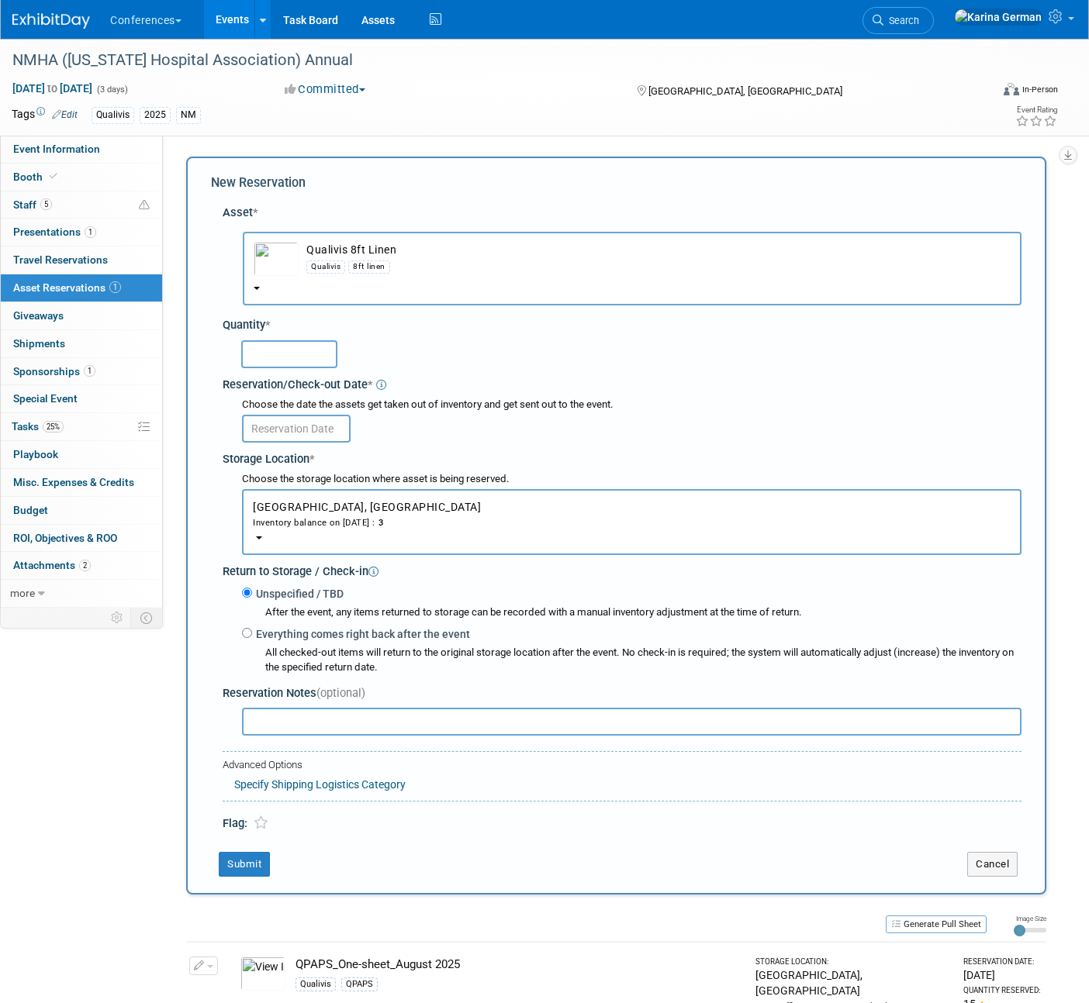
click at [284, 346] on input "text" at bounding box center [289, 354] width 96 height 28
type input "1"
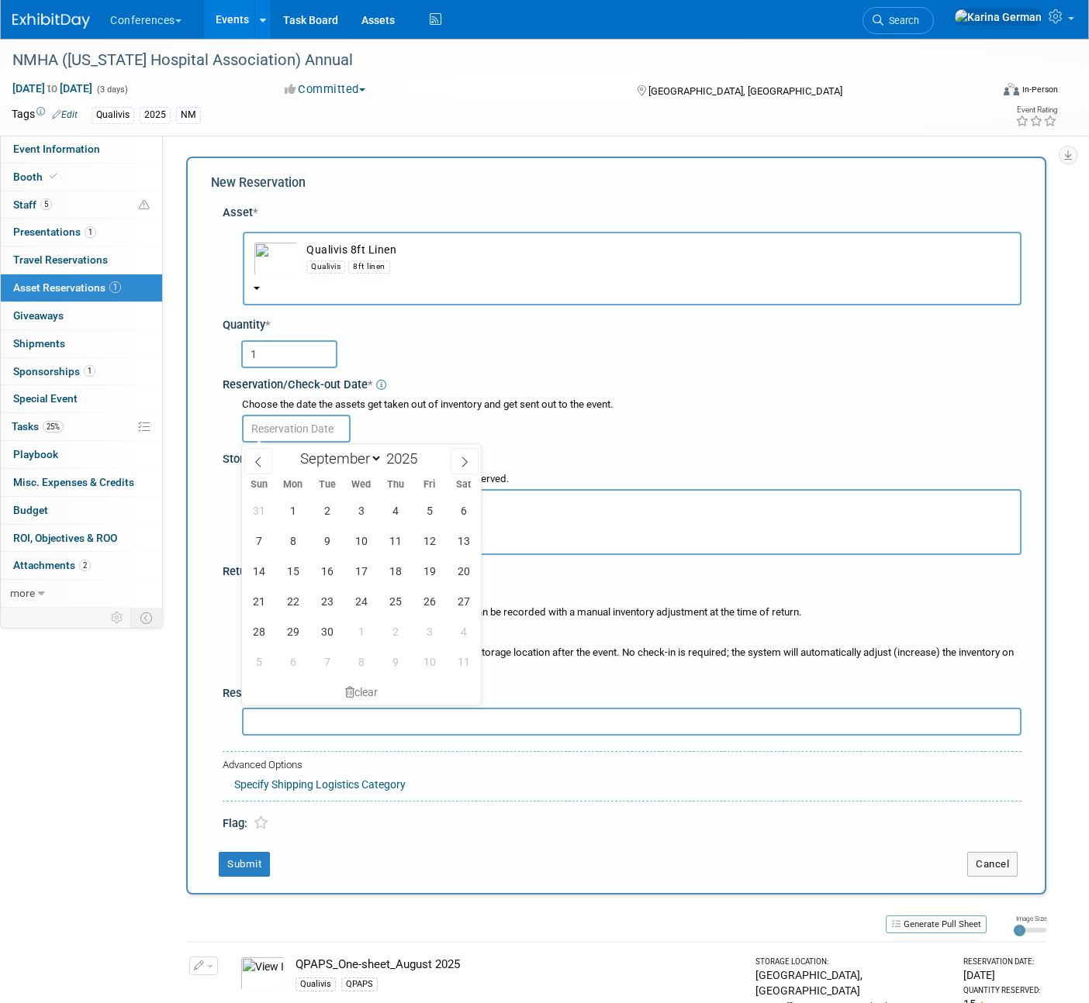
click at [292, 433] on input "text" at bounding box center [296, 429] width 109 height 28
click at [368, 605] on span "24" at bounding box center [361, 601] width 30 height 30
type input "Sep 24, 2025"
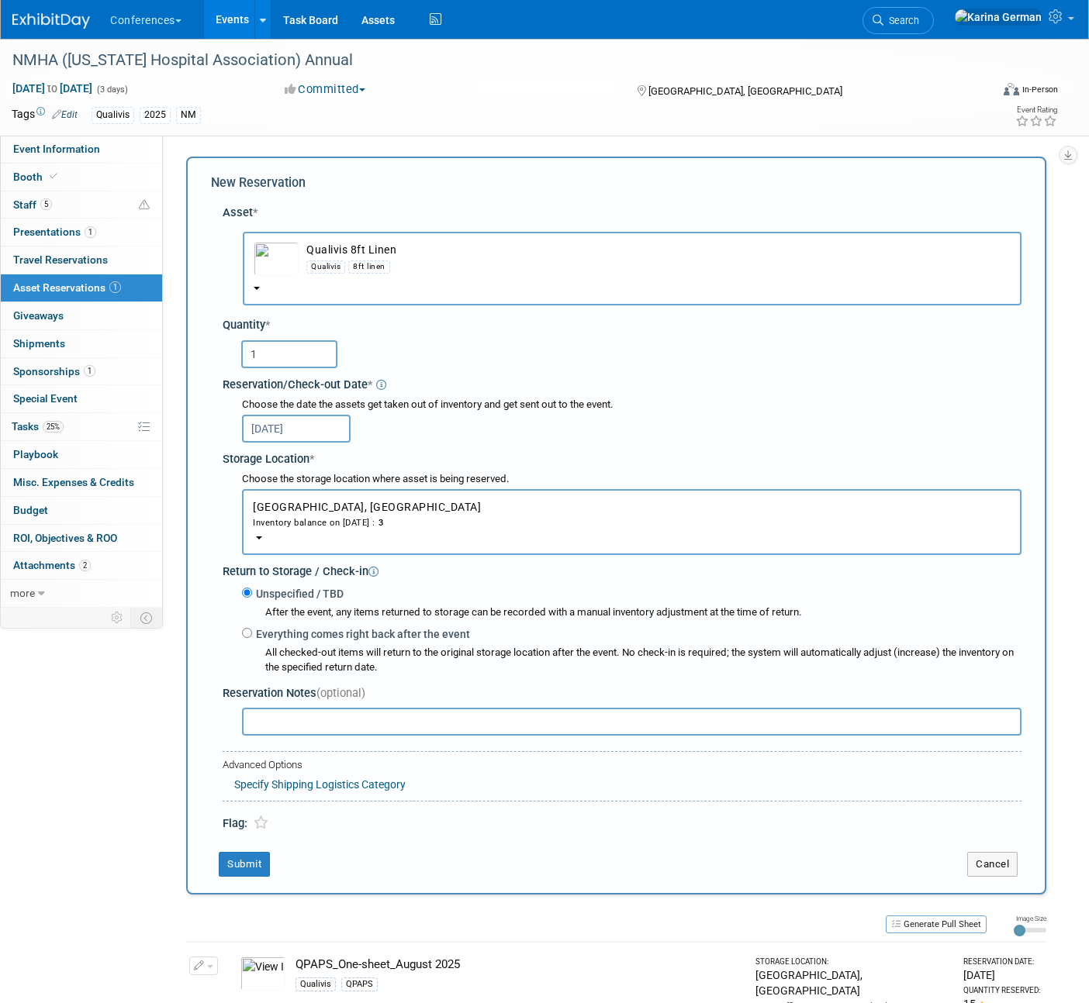
click at [328, 638] on label "Everything comes right back after the event" at bounding box center [361, 635] width 218 height 16
click at [252, 638] on input "Everything comes right back after the event" at bounding box center [247, 633] width 10 height 10
radio input "true"
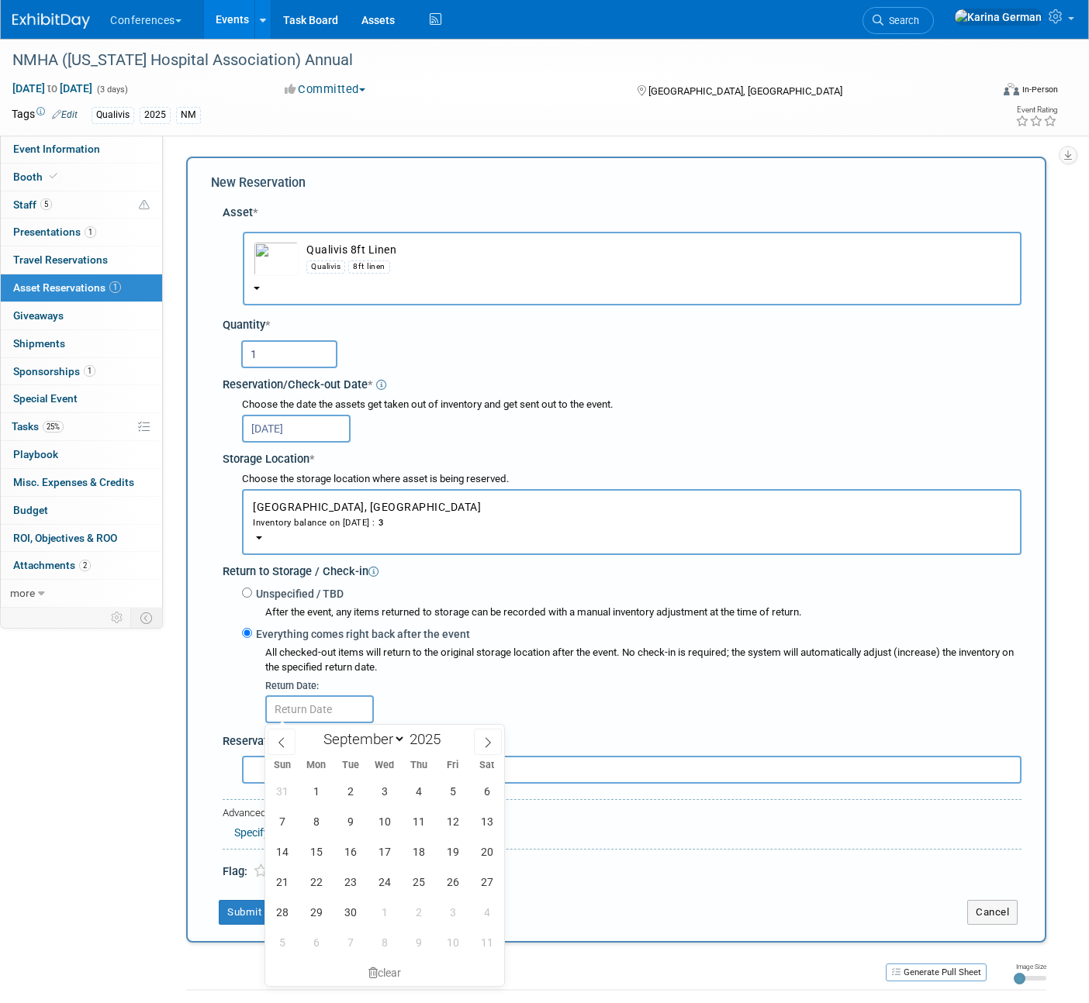
scroll to position [134, 0]
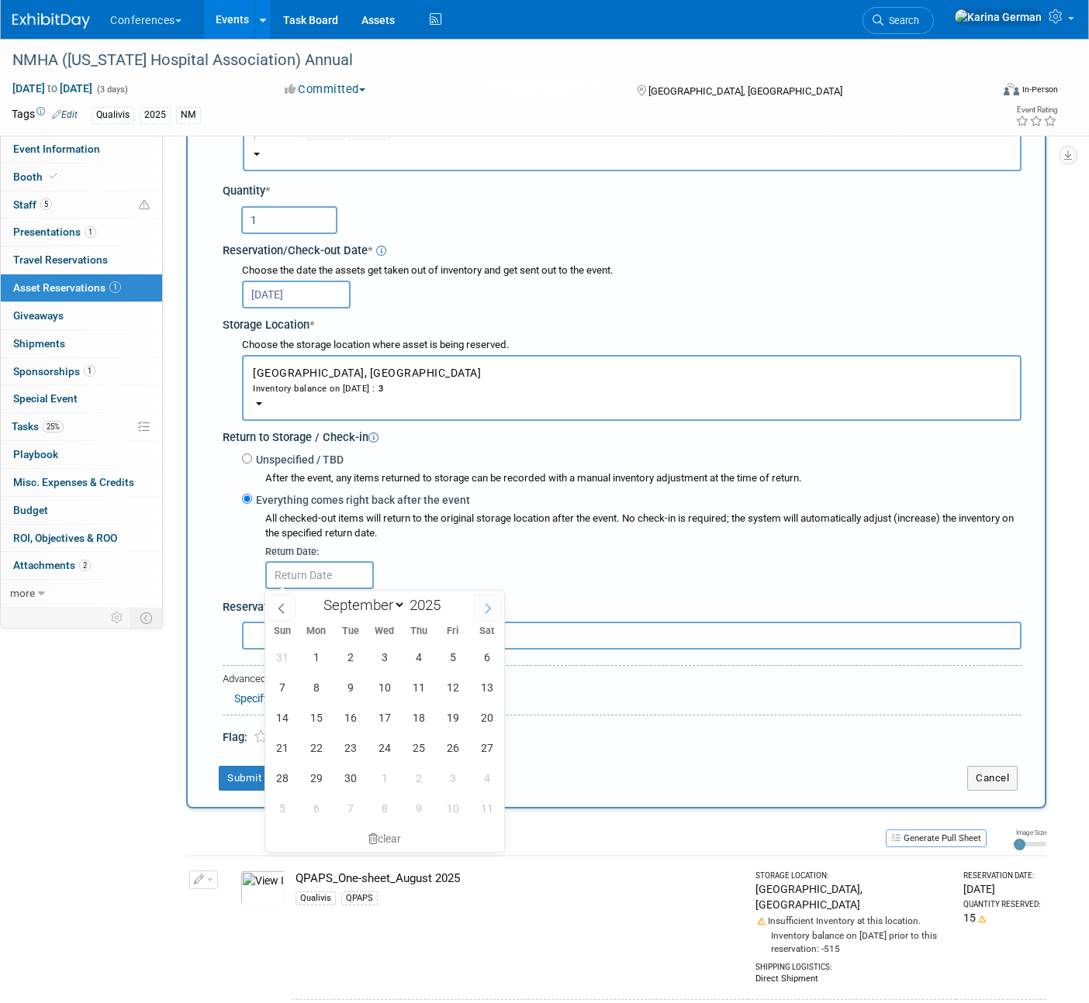
click at [488, 615] on span at bounding box center [488, 608] width 28 height 26
select select "9"
click at [423, 706] on span "16" at bounding box center [418, 717] width 30 height 30
type input "Oct 16, 2025"
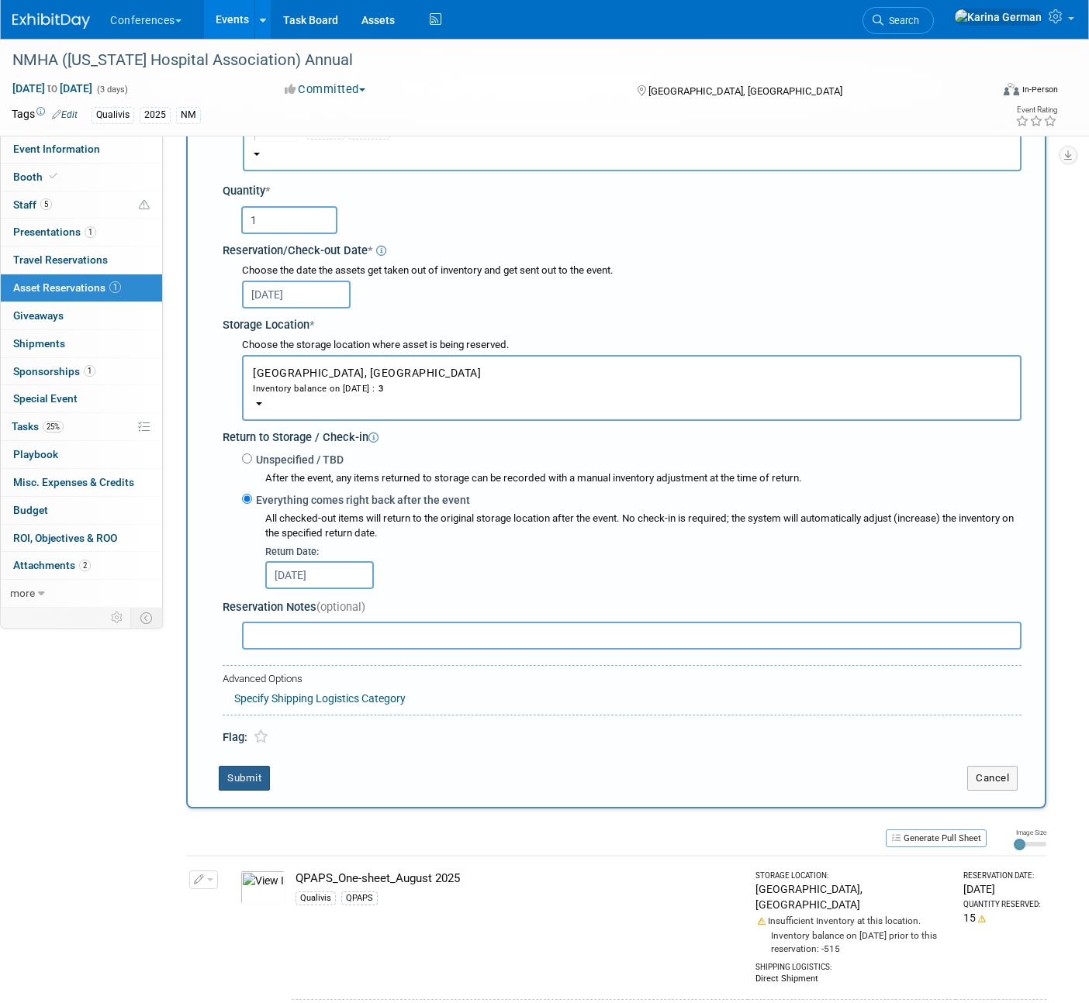
click at [245, 772] on button "Submit" at bounding box center [244, 778] width 51 height 25
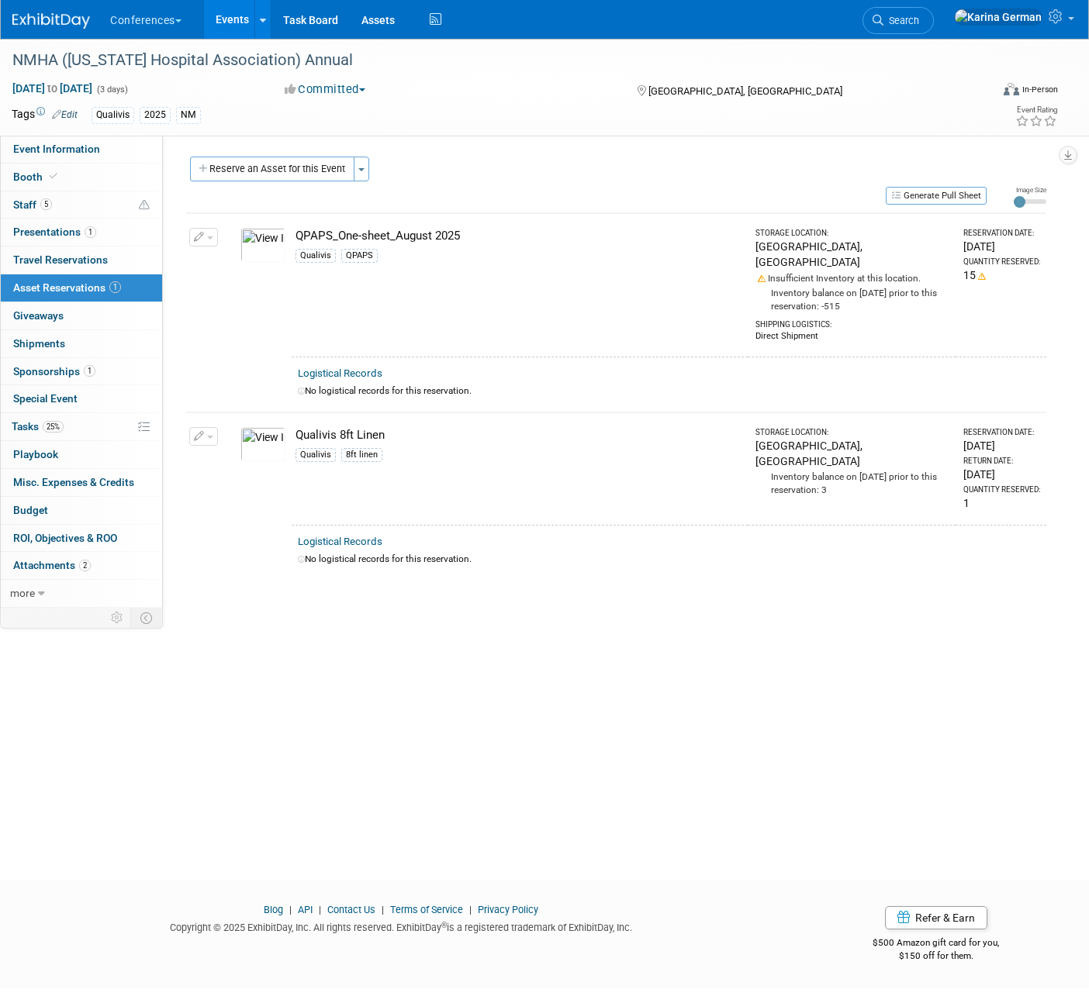
scroll to position [0, 0]
click at [91, 433] on link "25% Tasks 25%" at bounding box center [81, 426] width 161 height 27
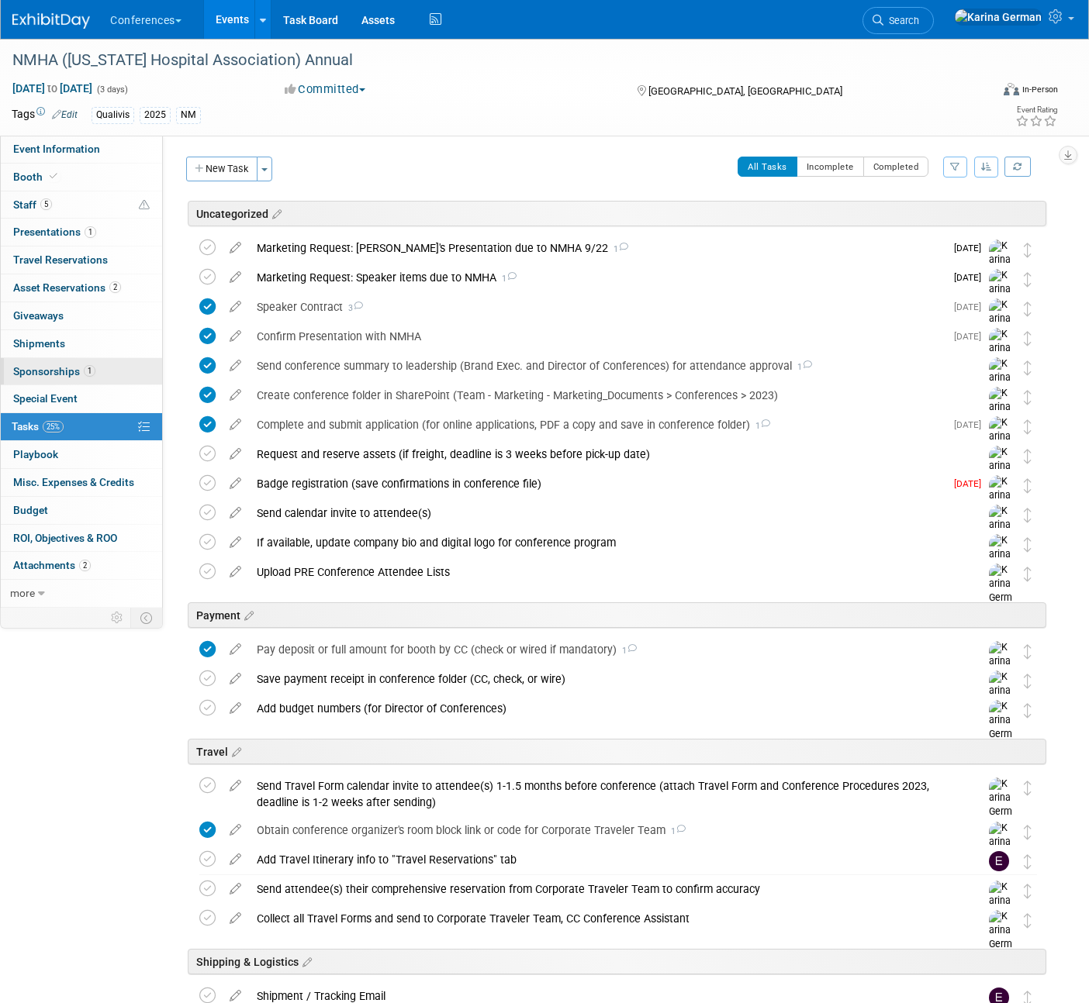
click at [68, 377] on span "Sponsorships 1" at bounding box center [54, 371] width 82 height 12
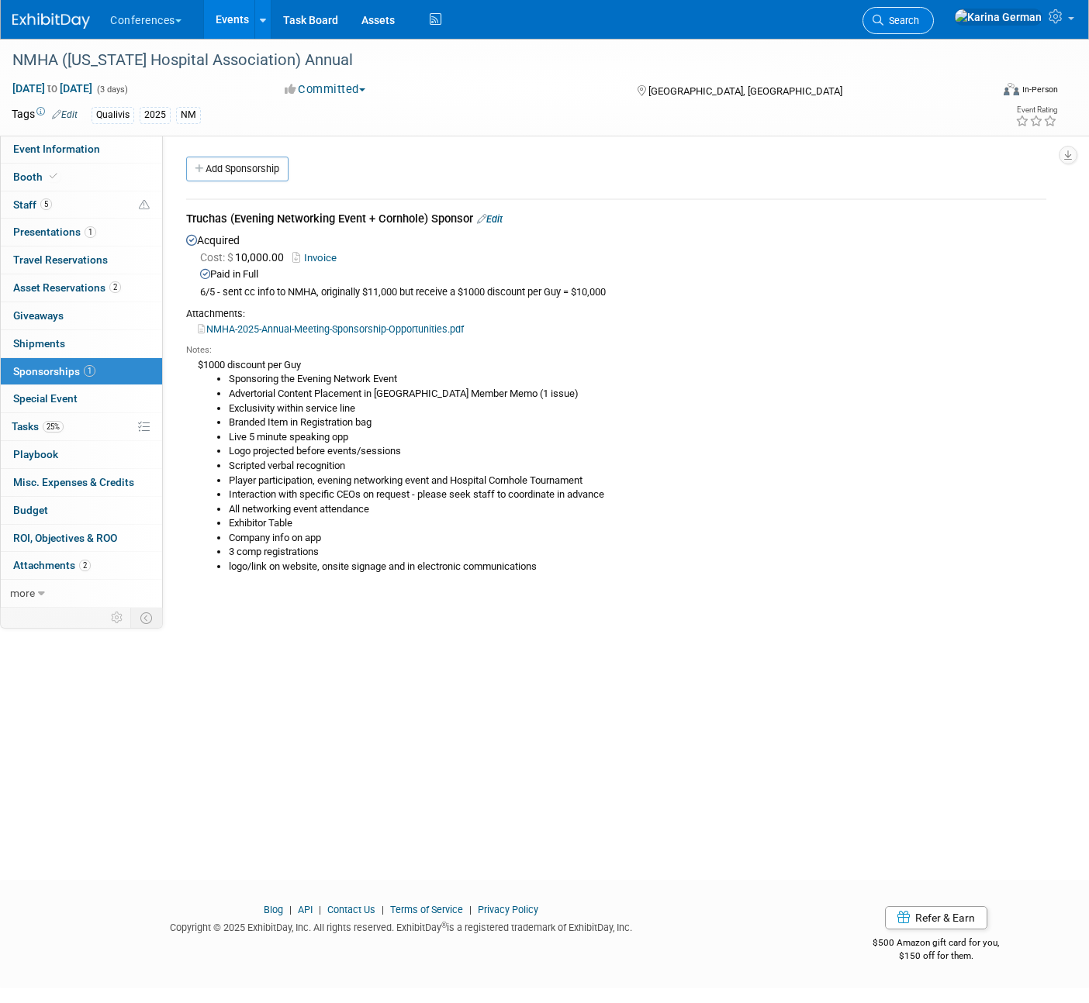
click at [934, 13] on link "Search" at bounding box center [897, 20] width 71 height 27
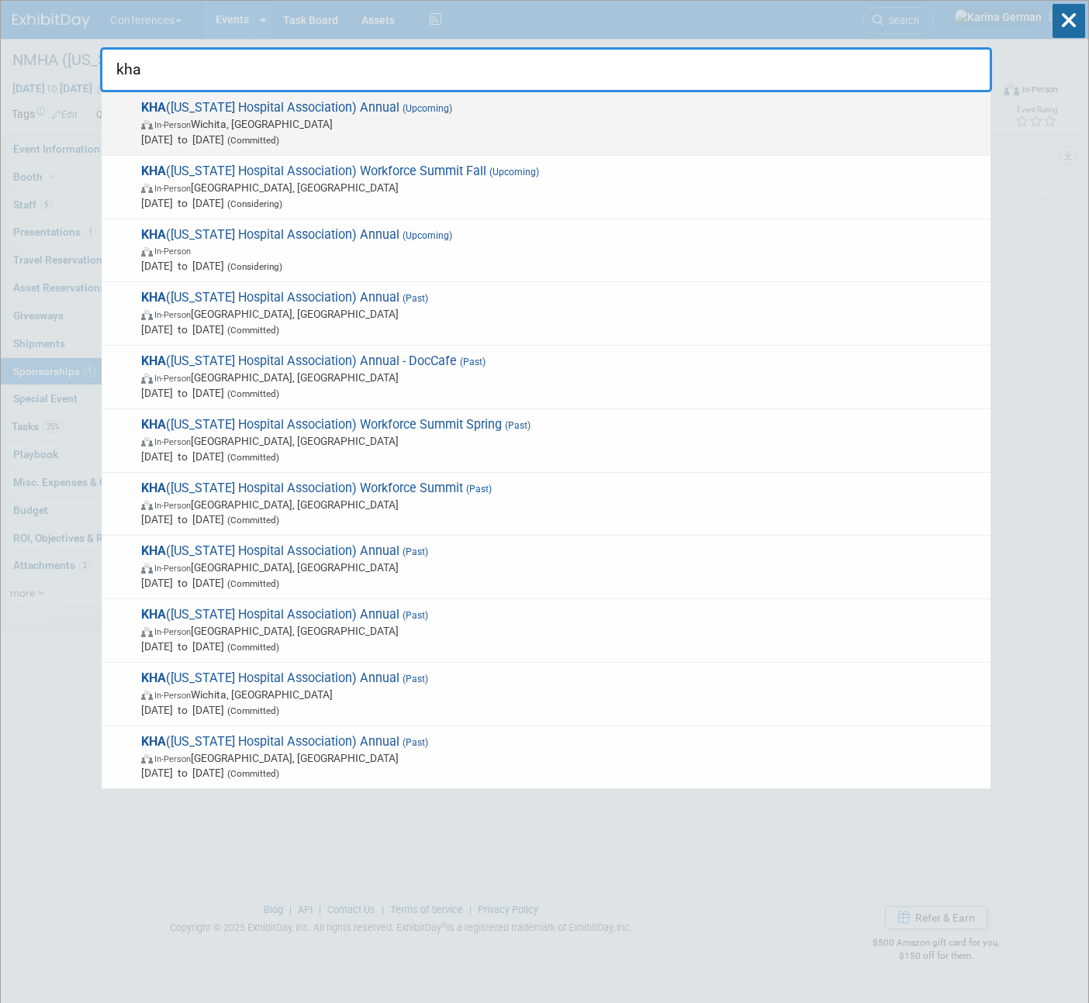
type input "kha"
click at [592, 123] on span "In-Person Wichita, KS" at bounding box center [561, 124] width 841 height 16
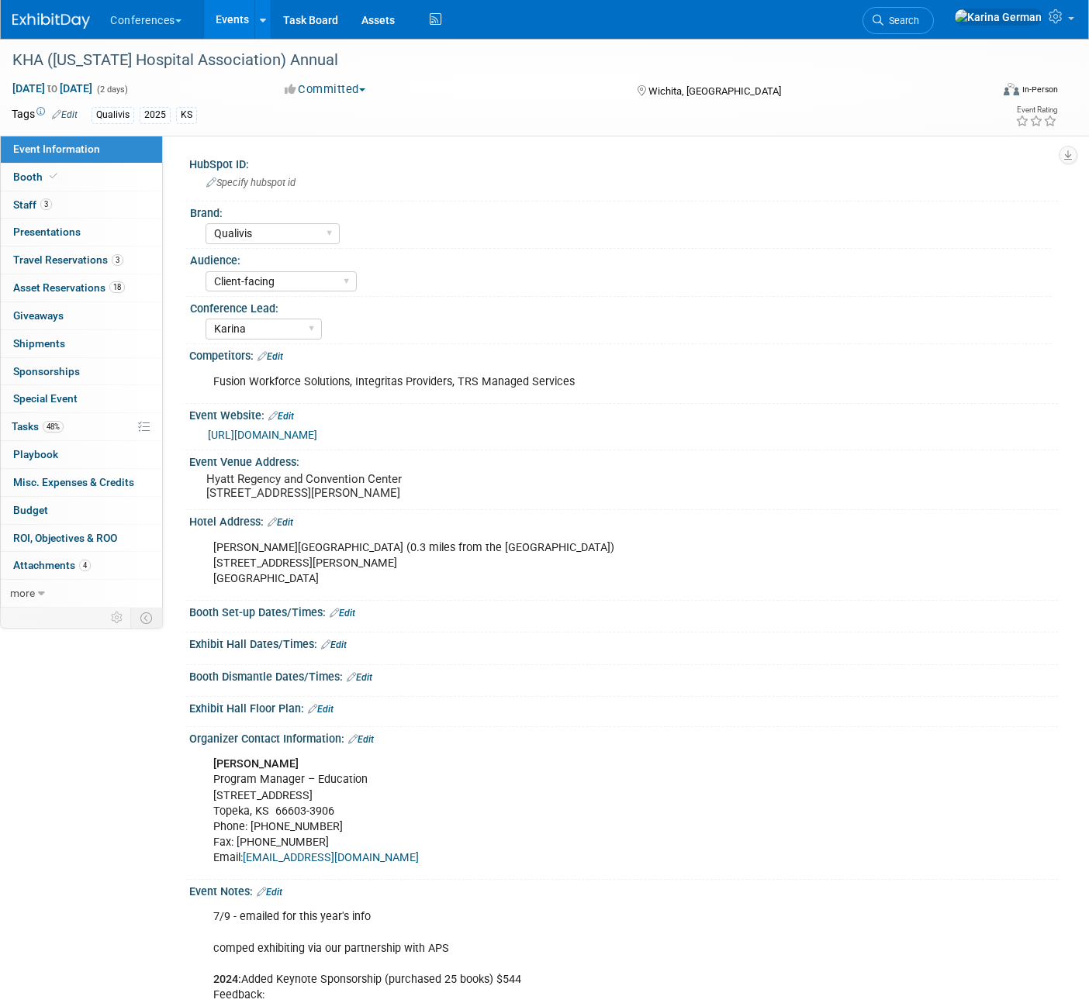
select select "Qualivis"
select select "Client-facing"
select select "Karina"
click at [90, 171] on link "Booth" at bounding box center [81, 177] width 161 height 27
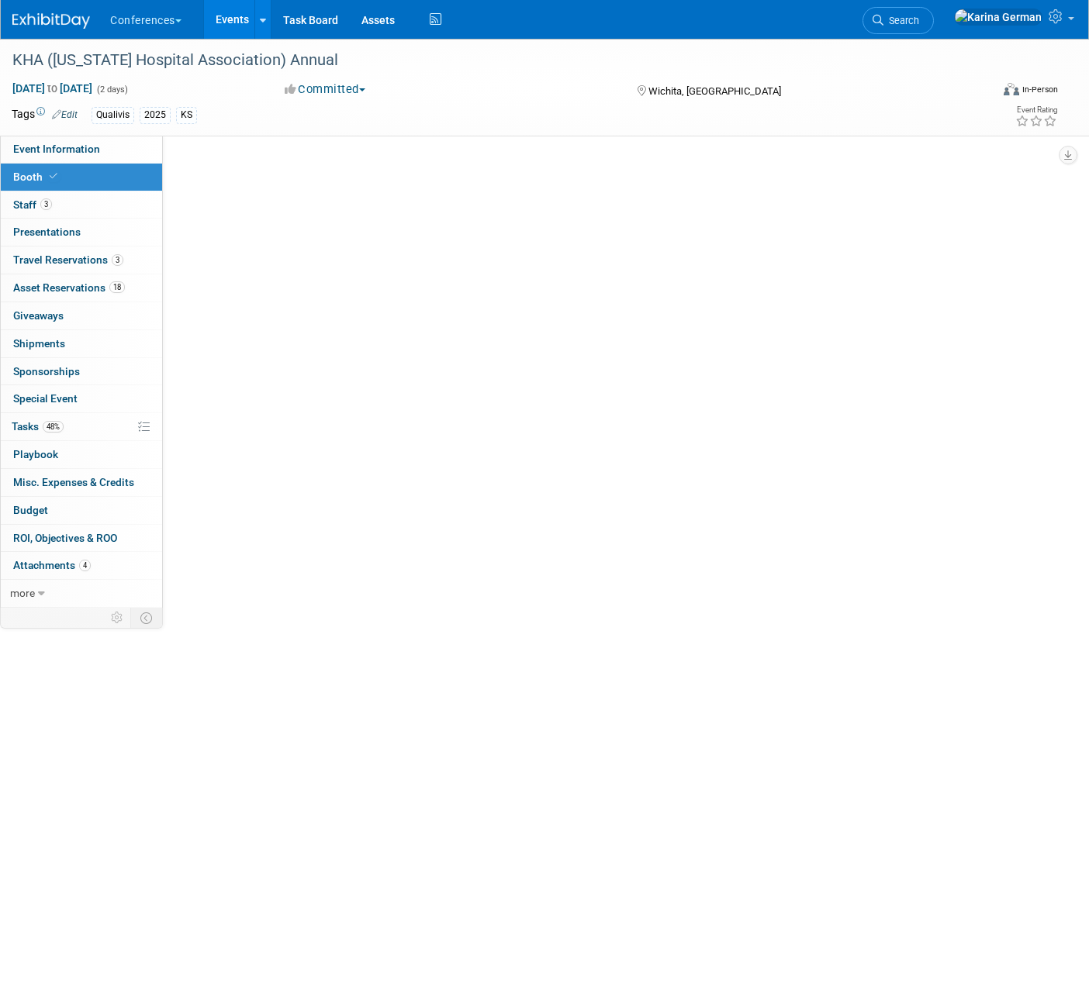
select select "6' tabletop"
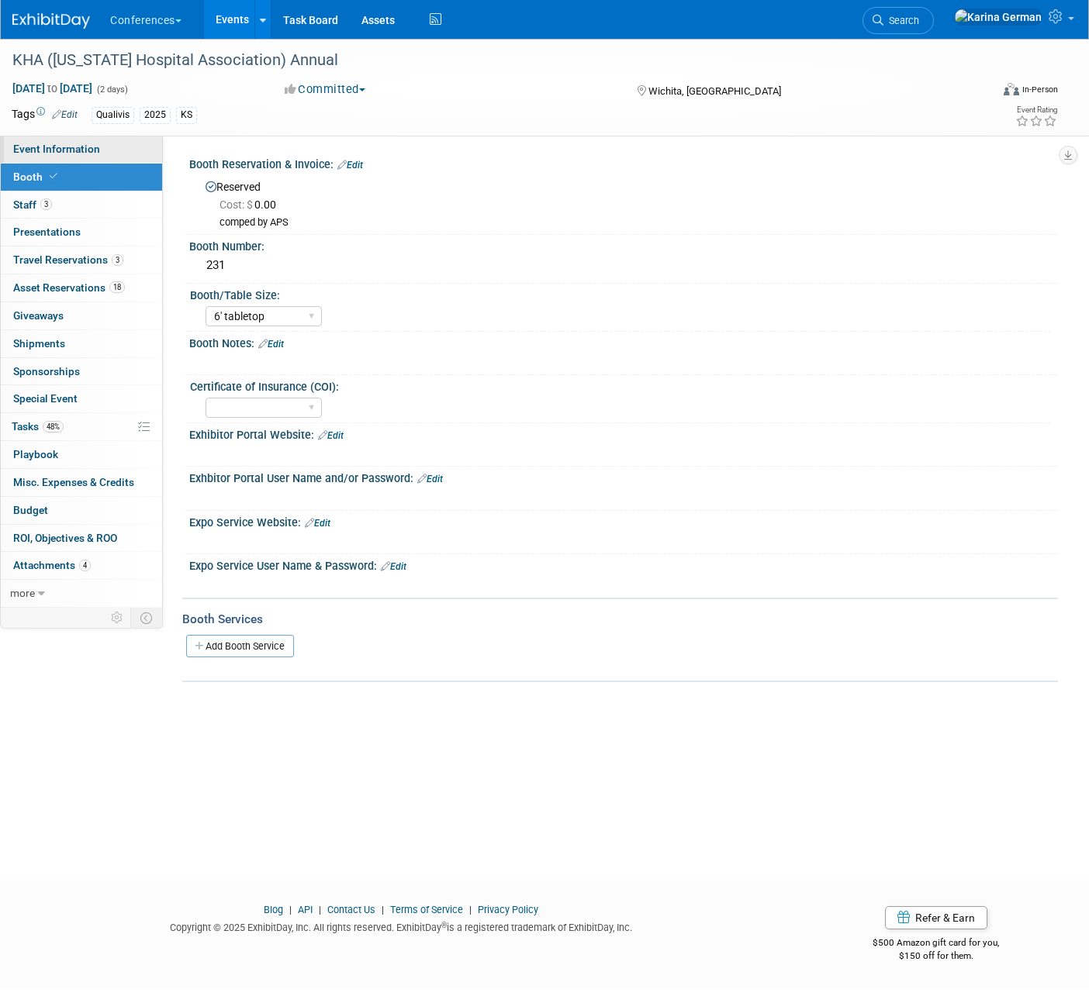
click at [88, 148] on span "Event Information" at bounding box center [56, 149] width 87 height 12
select select "Qualivis"
select select "Client-facing"
select select "Karina"
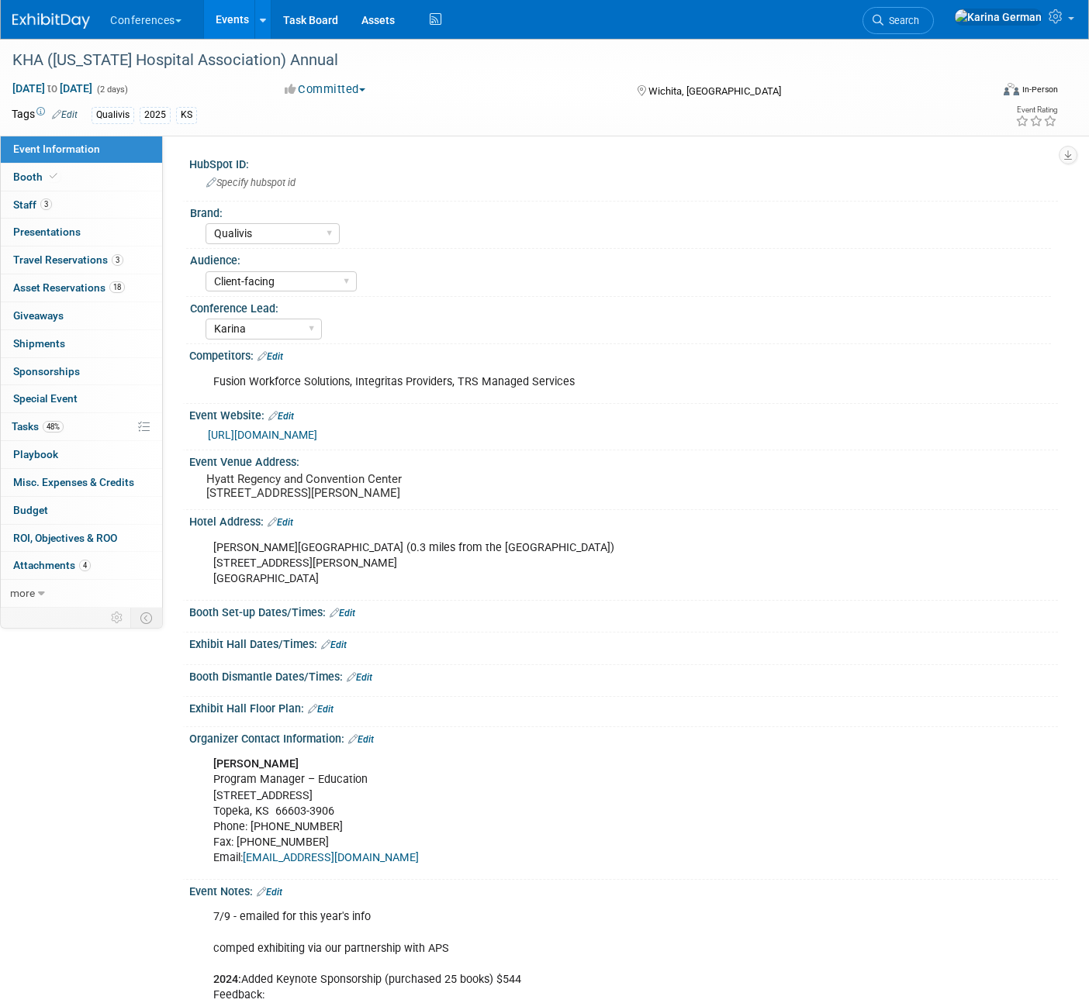
click at [232, 564] on div "Drury Plaza Hotel Broadview Wichita (0.3 miles from the Hyatt) 400 W Douglas Av…" at bounding box center [545, 564] width 687 height 62
drag, startPoint x: 216, startPoint y: 560, endPoint x: 397, endPoint y: 565, distance: 180.7
click at [397, 565] on div "Drury Plaza Hotel Broadview Wichita (0.3 miles from the Hyatt) 400 W Douglas Av…" at bounding box center [545, 564] width 687 height 62
copy div "Drury Plaza Hotel Broadview Wichita"
click at [97, 284] on span "Asset Reservations 18" at bounding box center [69, 287] width 112 height 12
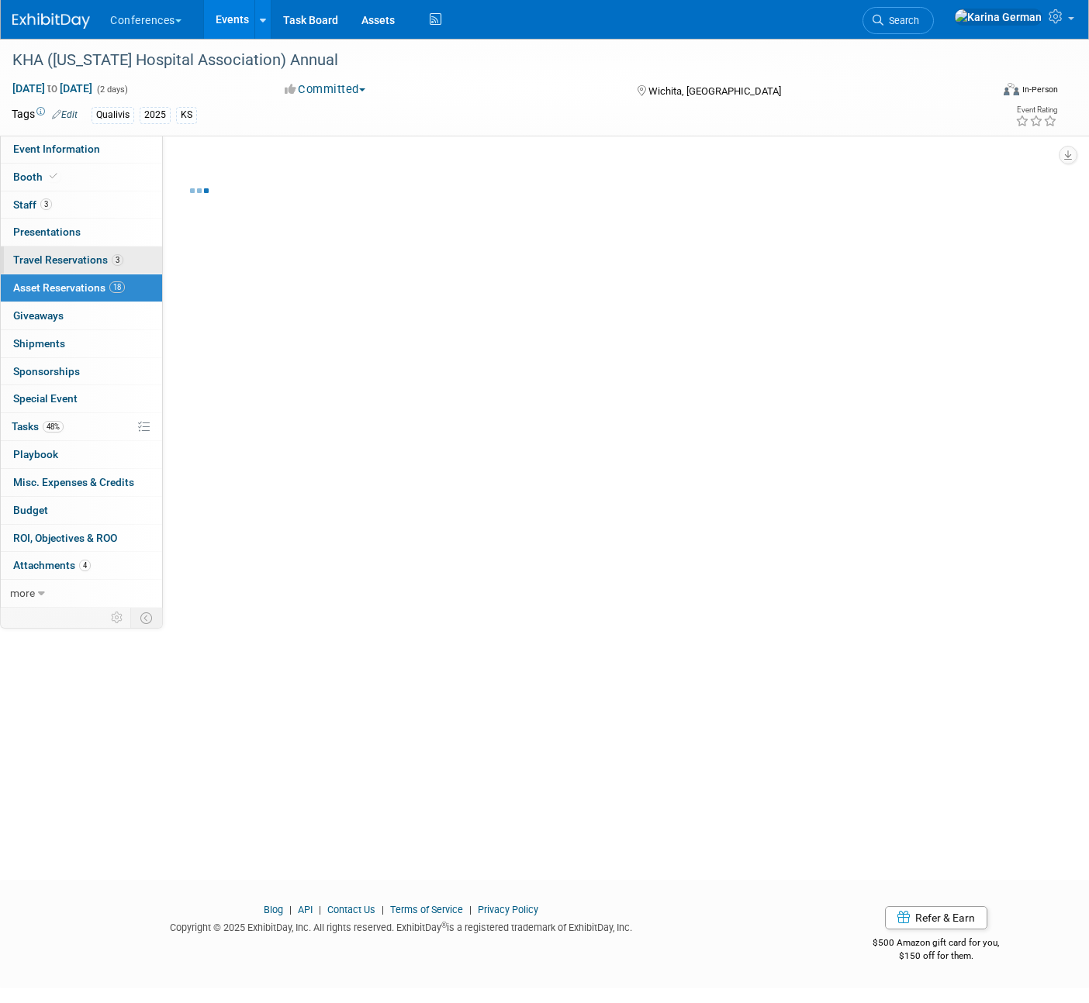
click at [112, 261] on span "3" at bounding box center [118, 260] width 12 height 12
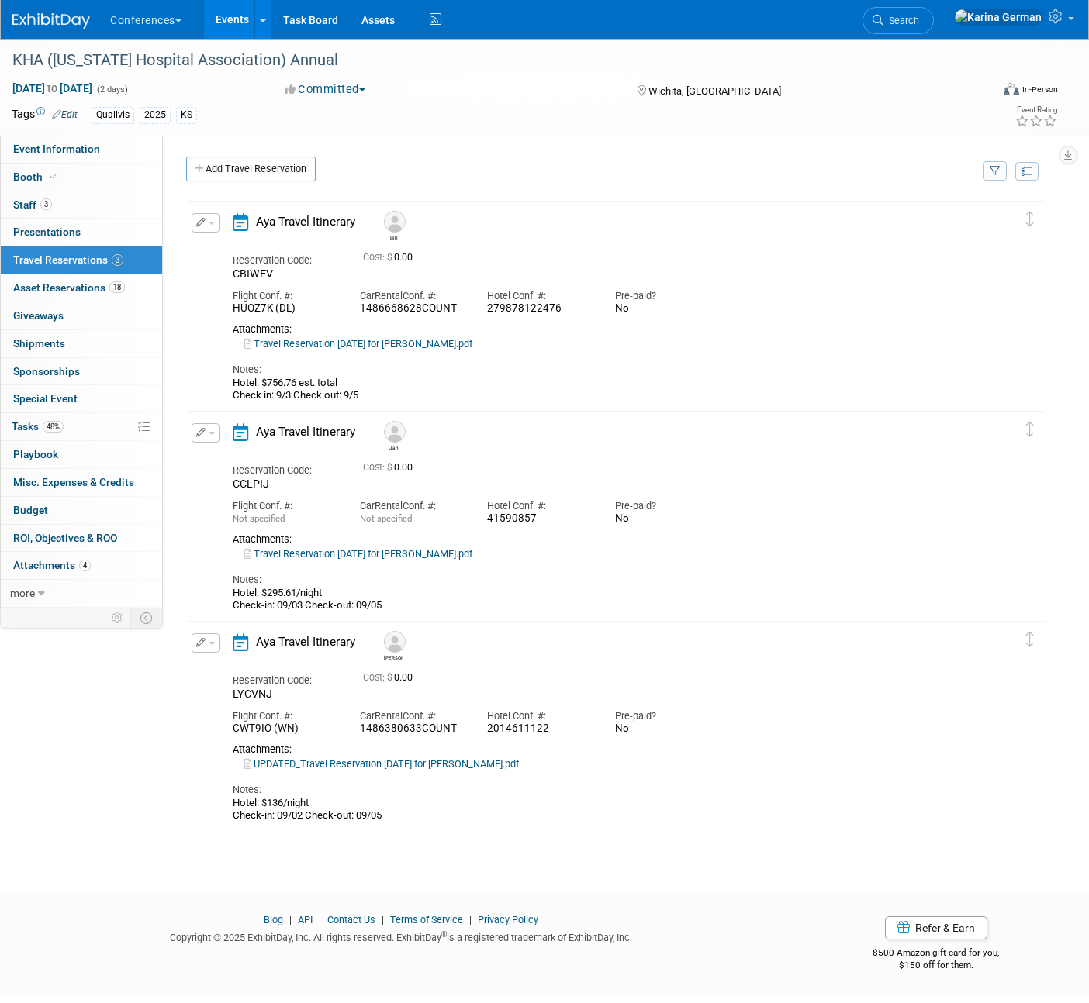
click at [502, 755] on div "Attachments:" at bounding box center [603, 750] width 740 height 12
click at [499, 769] on link "UPDATED_Travel Reservation September 02 for JENNIFER CHRISTINE MCHUGH.pdf" at bounding box center [381, 764] width 274 height 12
click at [919, 26] on span "Search" at bounding box center [901, 21] width 36 height 12
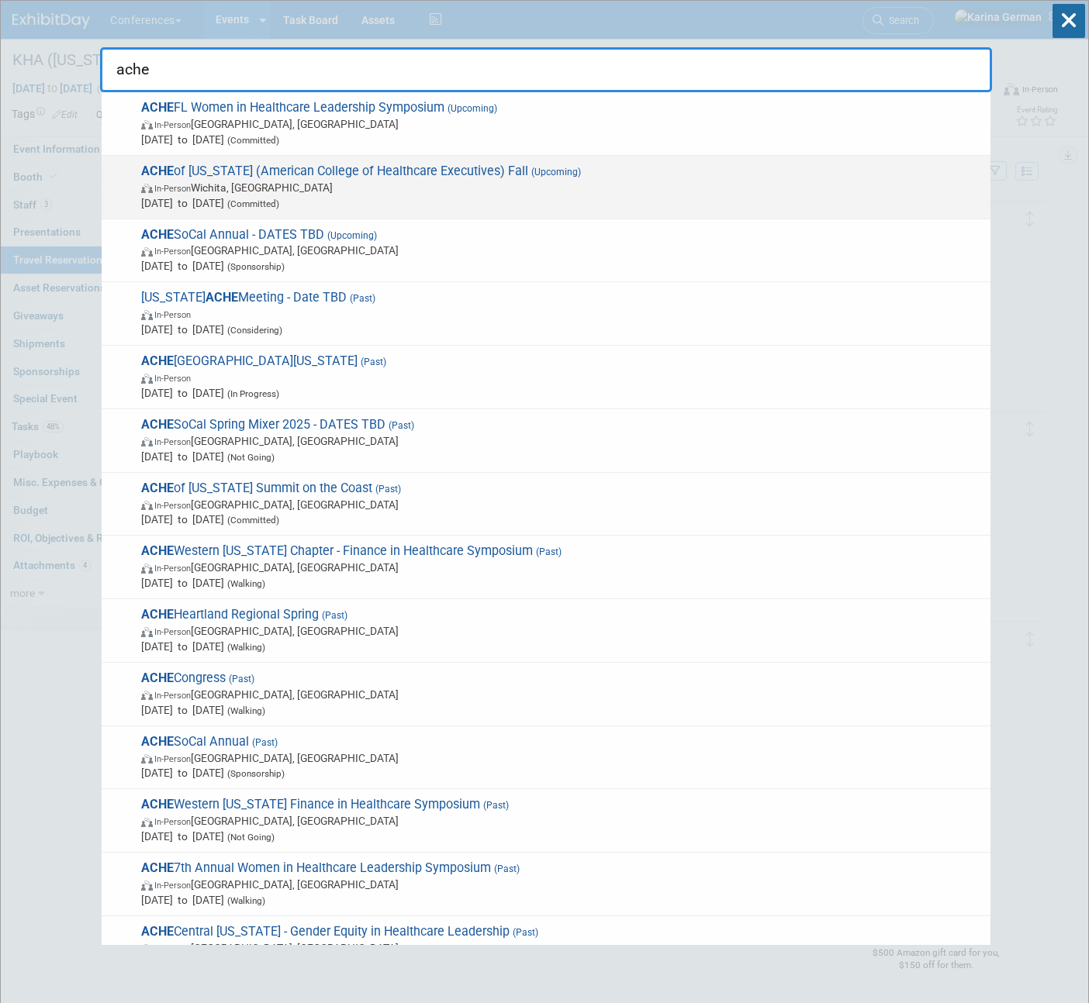
type input "ache"
click at [444, 199] on span "Sep 3, 2025 to Sep 3, 2025 (Committed)" at bounding box center [561, 203] width 841 height 16
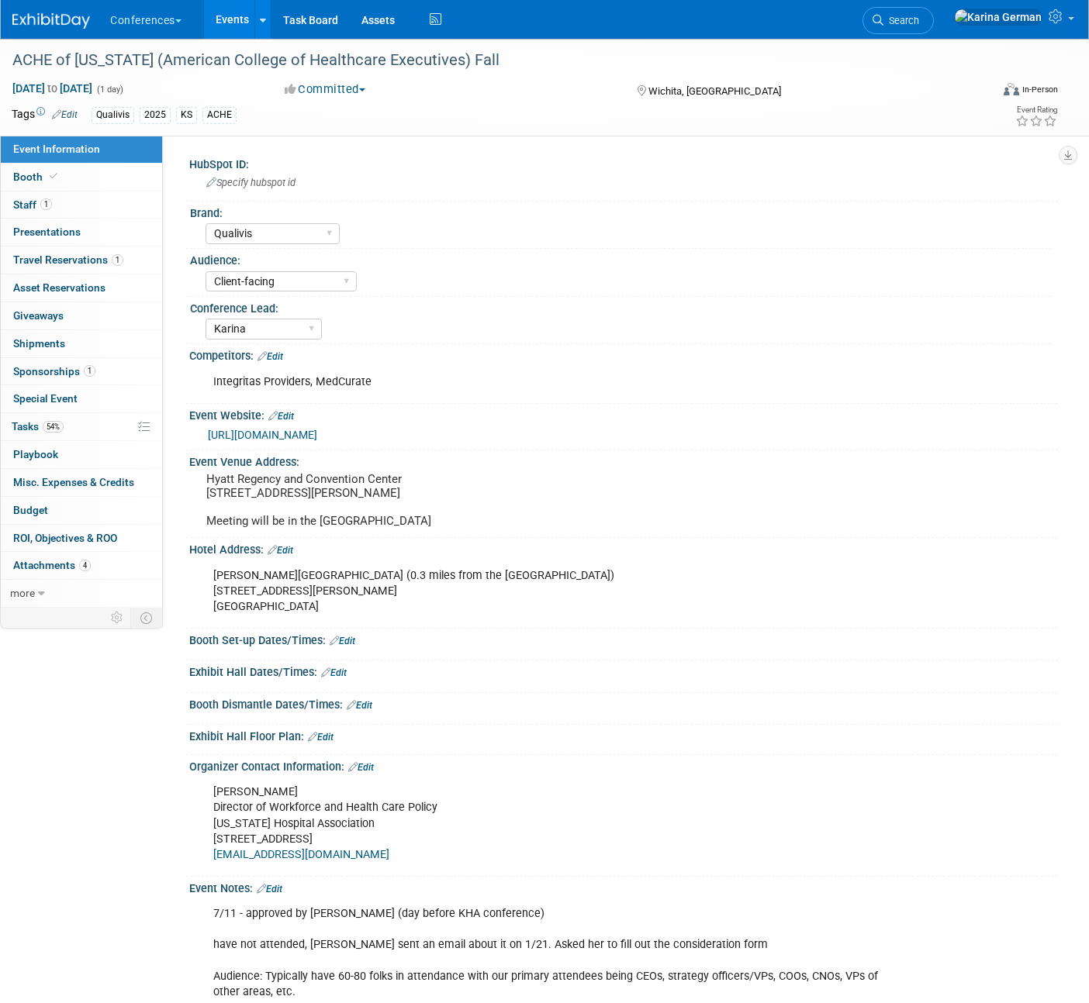
select select "Qualivis"
select select "Client-facing"
select select "Karina"
click at [303, 438] on link "[URL][DOMAIN_NAME]" at bounding box center [262, 435] width 109 height 12
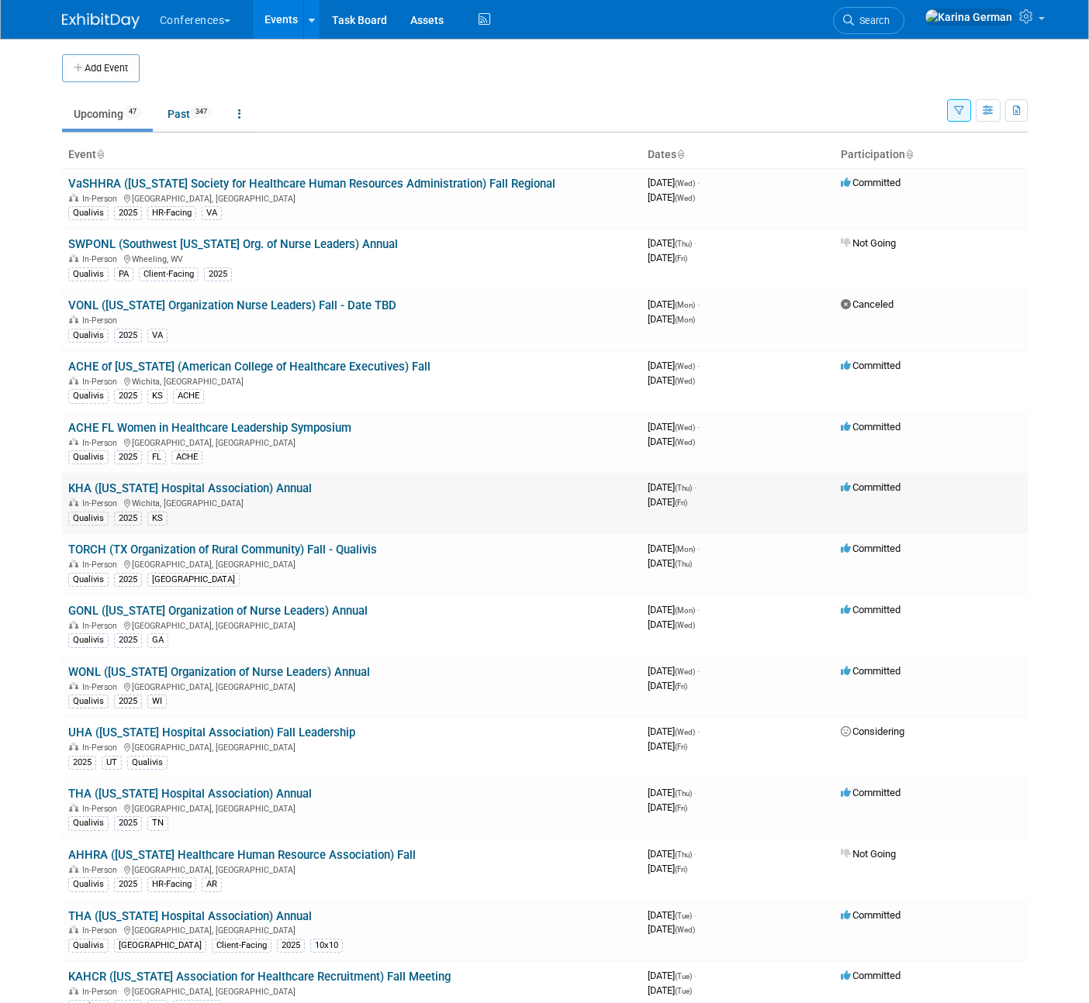
click at [200, 490] on link "KHA ([US_STATE] Hospital Association) Annual" at bounding box center [189, 489] width 243 height 14
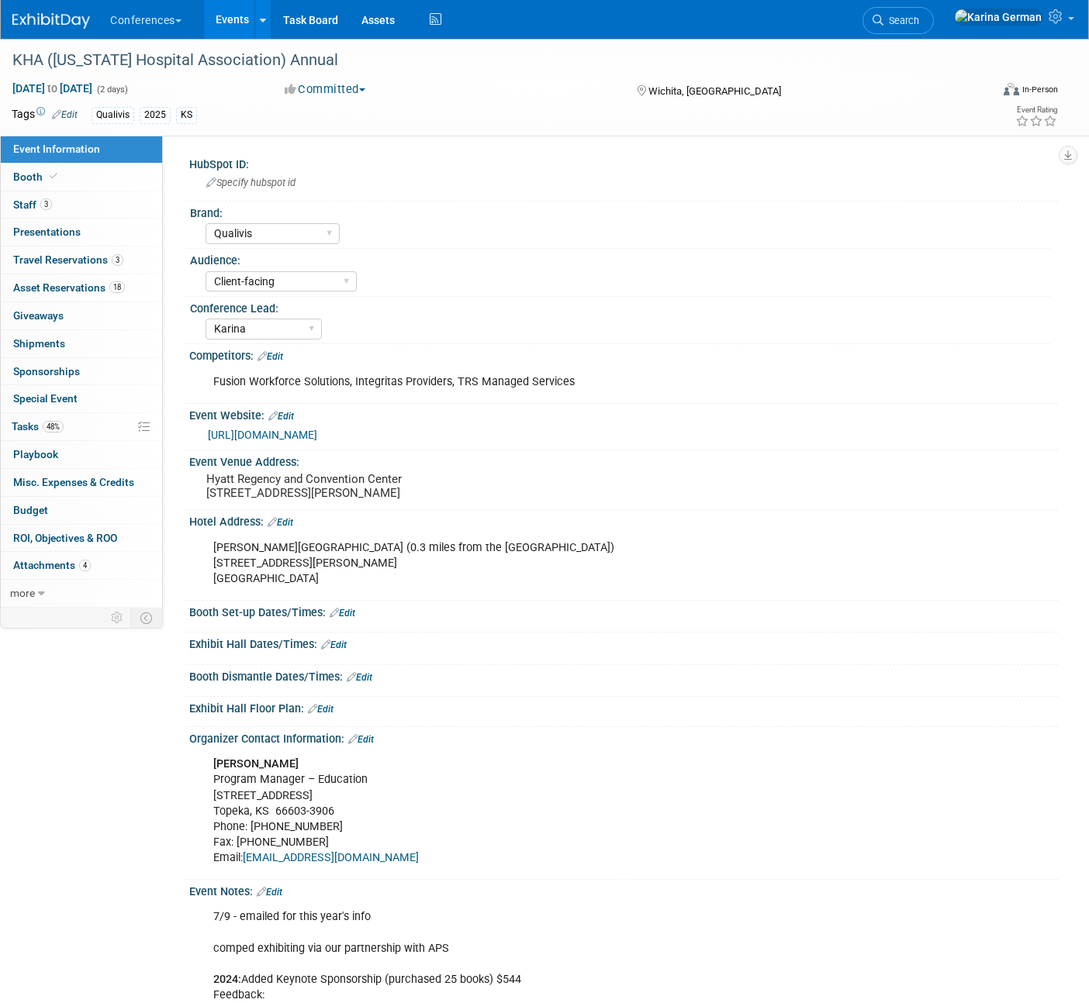
select select "Qualivis"
select select "Client-facing"
select select "Karina"
click at [87, 430] on link "48% Tasks 48%" at bounding box center [81, 426] width 161 height 27
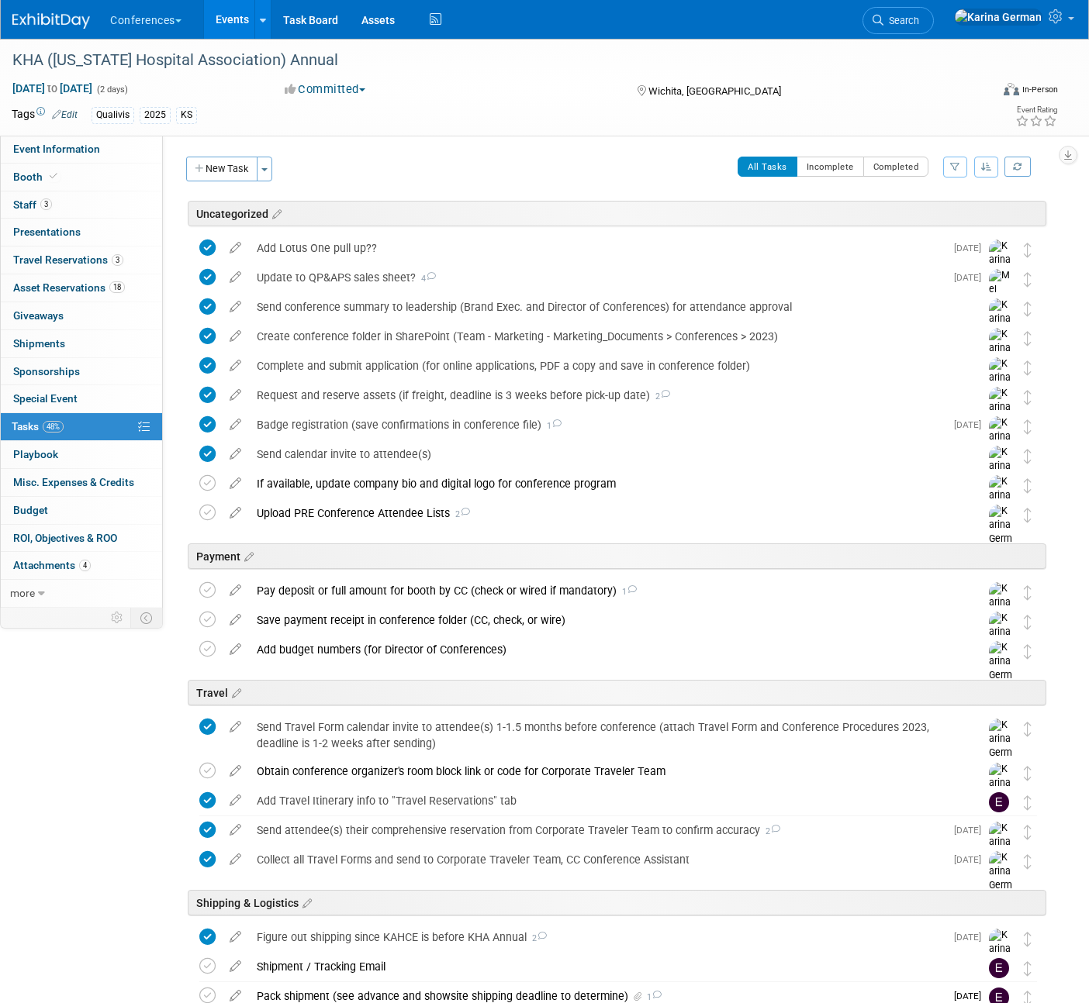
scroll to position [329, 0]
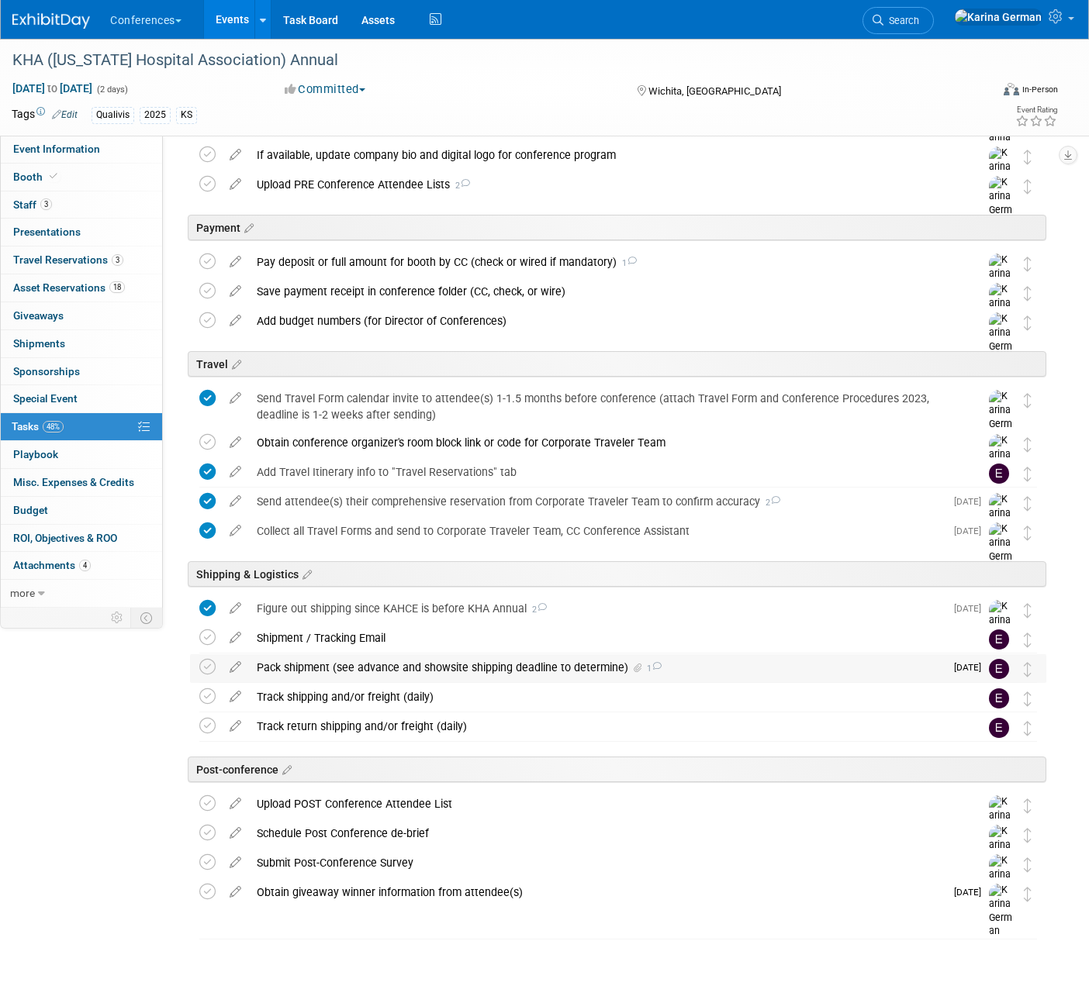
click at [448, 674] on div "Pack shipment (see advance and showsite shipping deadline to determine) 1" at bounding box center [597, 667] width 696 height 26
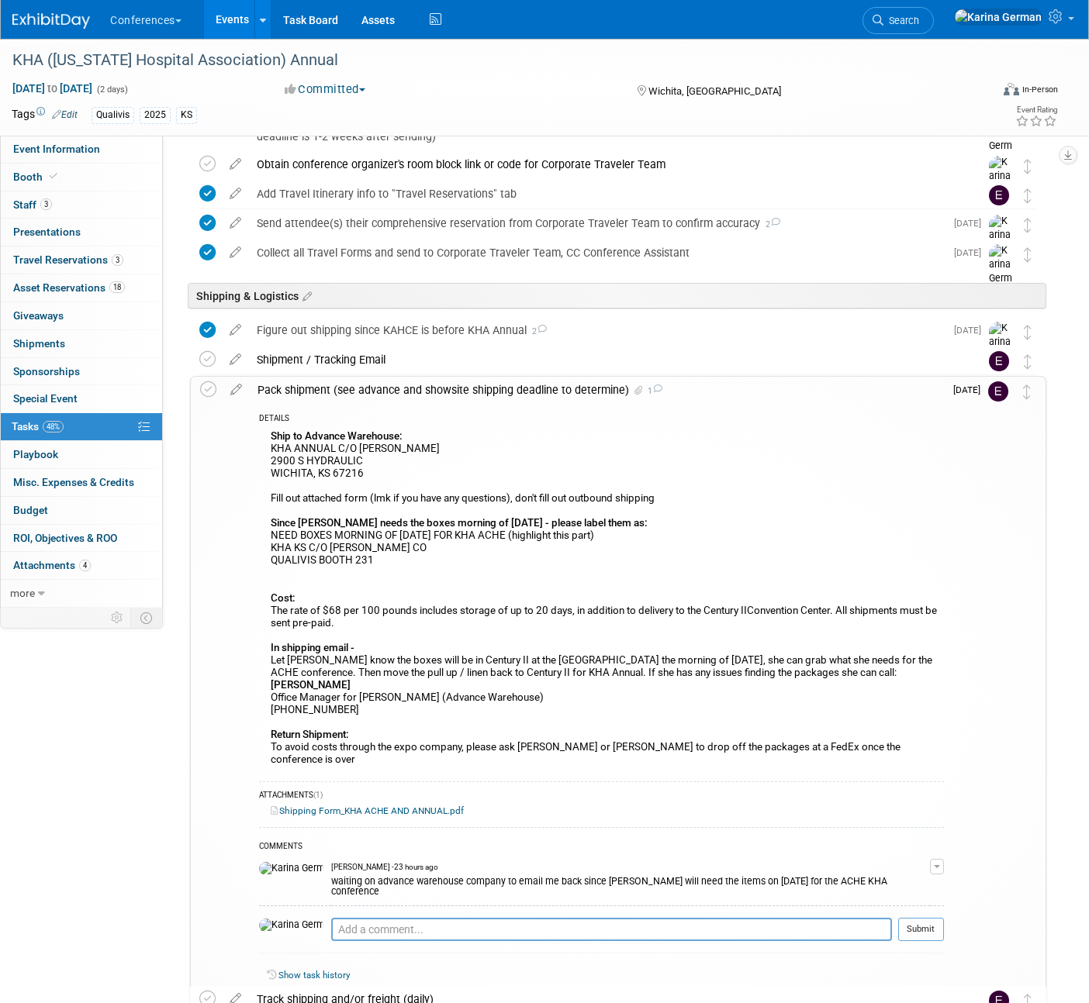
scroll to position [618, 0]
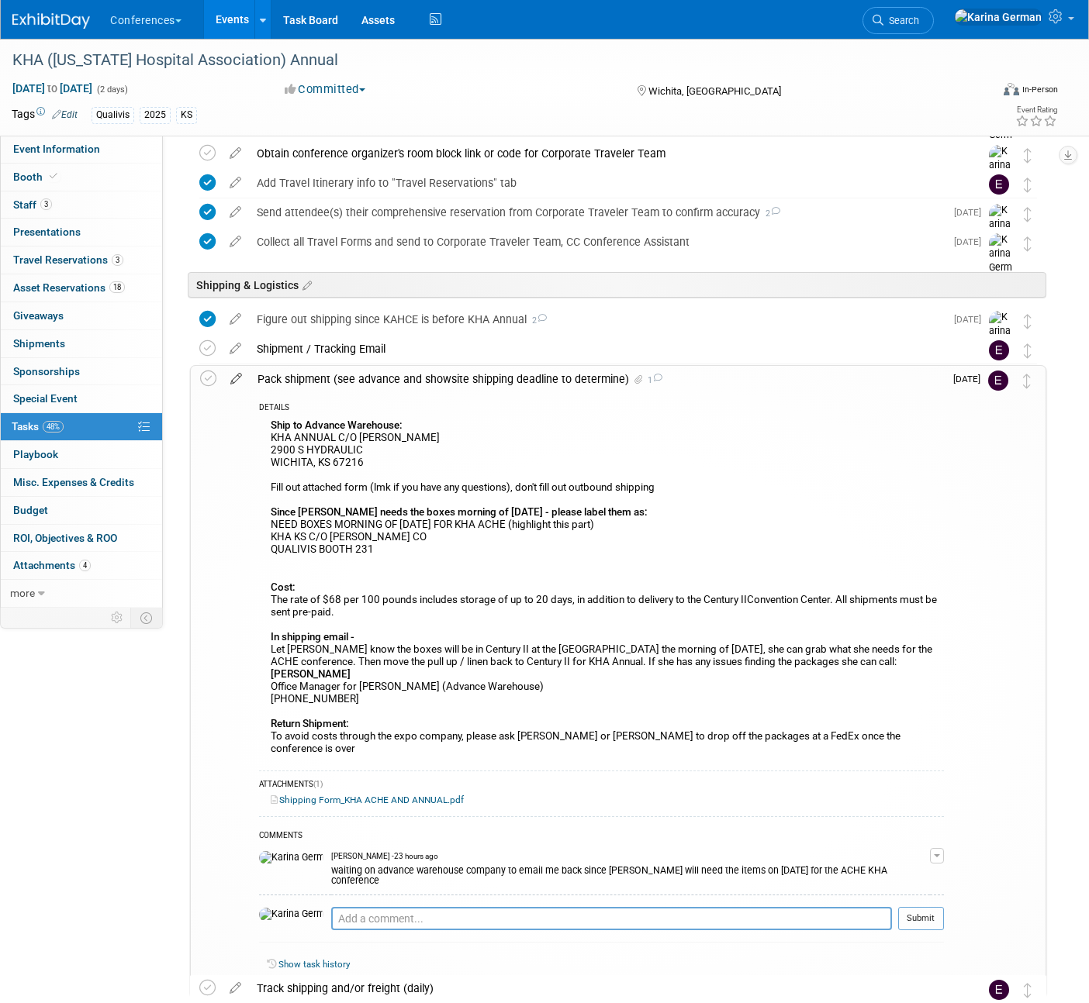
click at [244, 376] on icon at bounding box center [236, 375] width 27 height 19
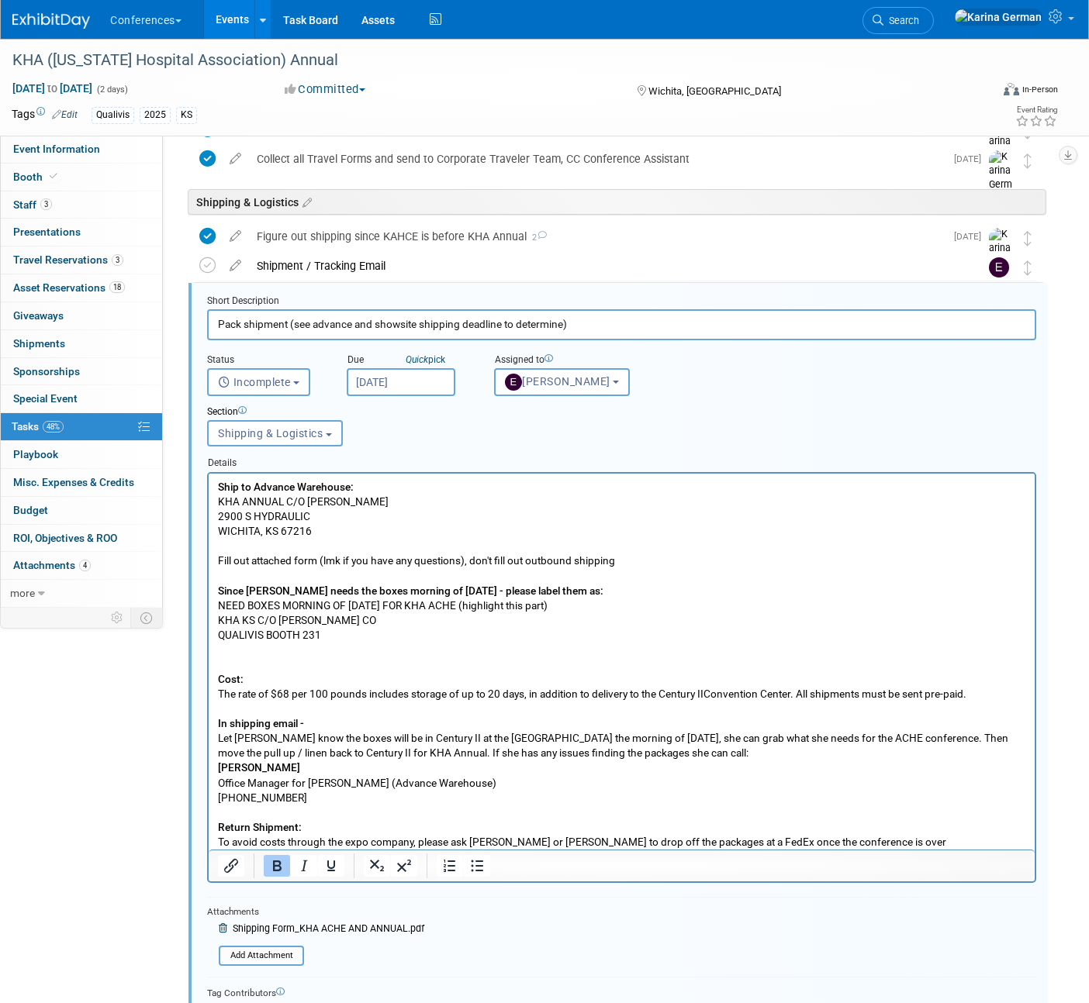
scroll to position [757, 0]
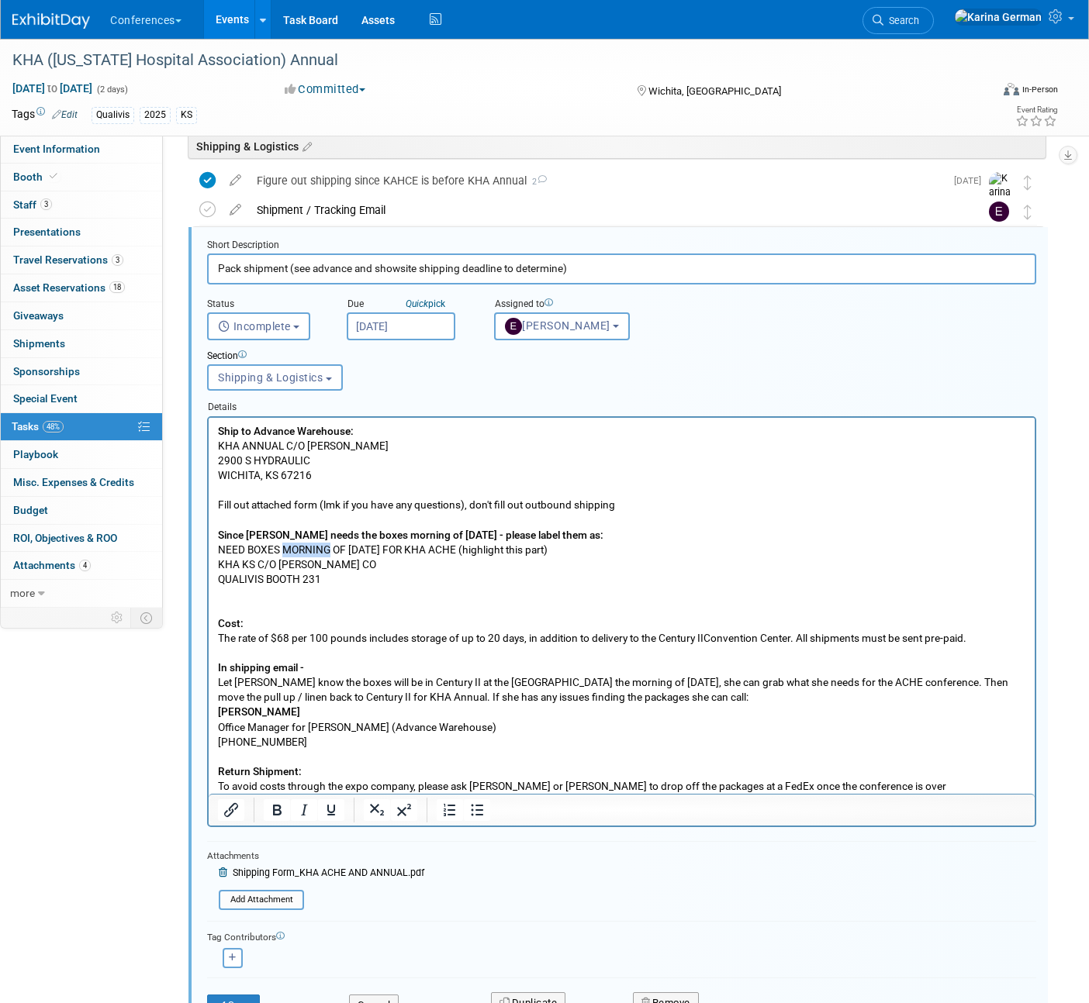
drag, startPoint x: 327, startPoint y: 547, endPoint x: 286, endPoint y: 547, distance: 41.1
click at [286, 547] on p "Ship to Advance Warehouse: KHA ANNUAL C/O [PERSON_NAME] [STREET_ADDRESS] Fill o…" at bounding box center [622, 608] width 808 height 370
click at [313, 545] on p "Ship to Advance Warehouse: KHA ANNUAL C/O [PERSON_NAME] [STREET_ADDRESS] Fill o…" at bounding box center [622, 608] width 808 height 370
click at [494, 630] on p "Ship to Advance Warehouse: KHA ANNUAL C/O [PERSON_NAME] [STREET_ADDRESS] Fill o…" at bounding box center [622, 608] width 808 height 370
click at [361, 550] on p "Ship to Advance Warehouse: KHA ANNUAL C/O [PERSON_NAME] [STREET_ADDRESS] Fill o…" at bounding box center [622, 608] width 808 height 370
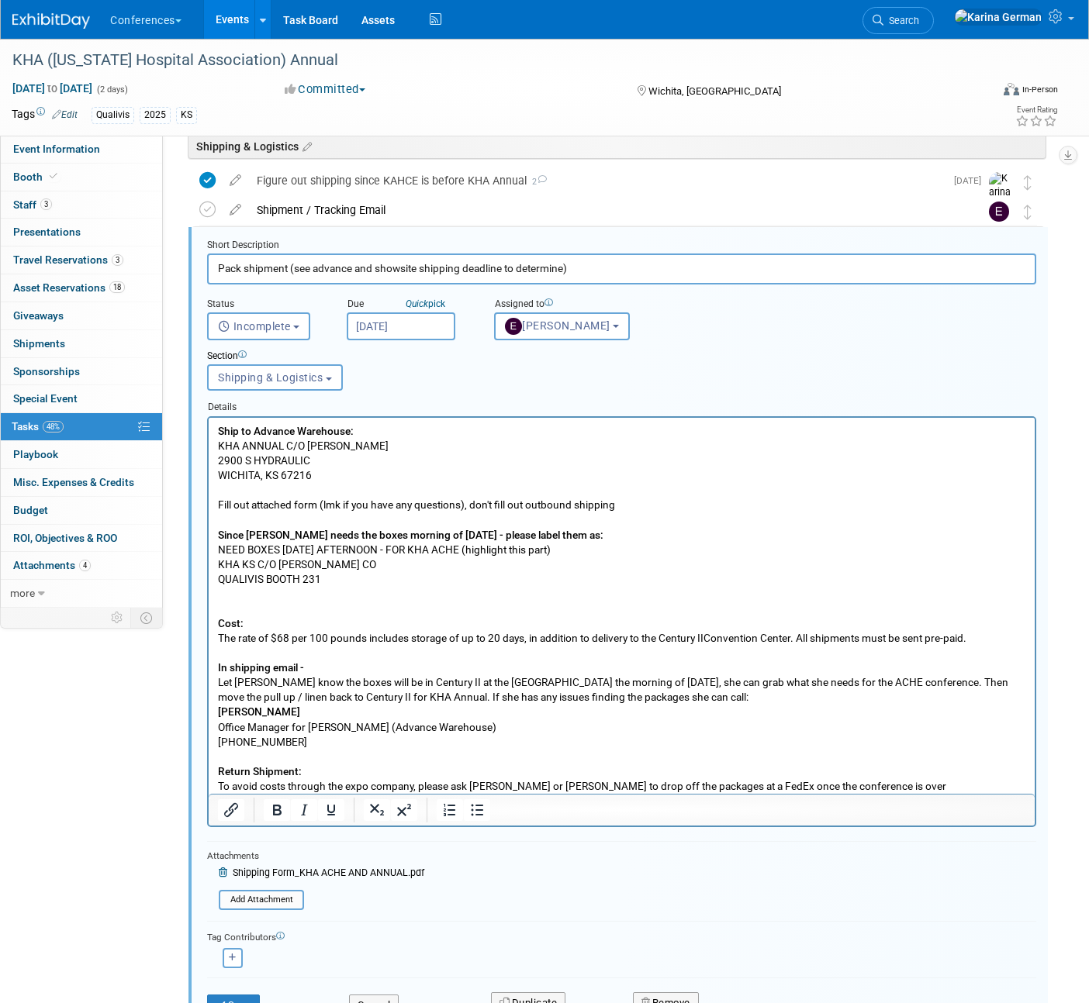
click at [461, 585] on p "Ship to Advance Warehouse: KHA ANNUAL C/O [PERSON_NAME] [STREET_ADDRESS] Fill o…" at bounding box center [622, 608] width 808 height 370
click at [424, 690] on p "Ship to Advance Warehouse: KHA ANNUAL C/O [PERSON_NAME] [STREET_ADDRESS] Fill o…" at bounding box center [622, 608] width 808 height 370
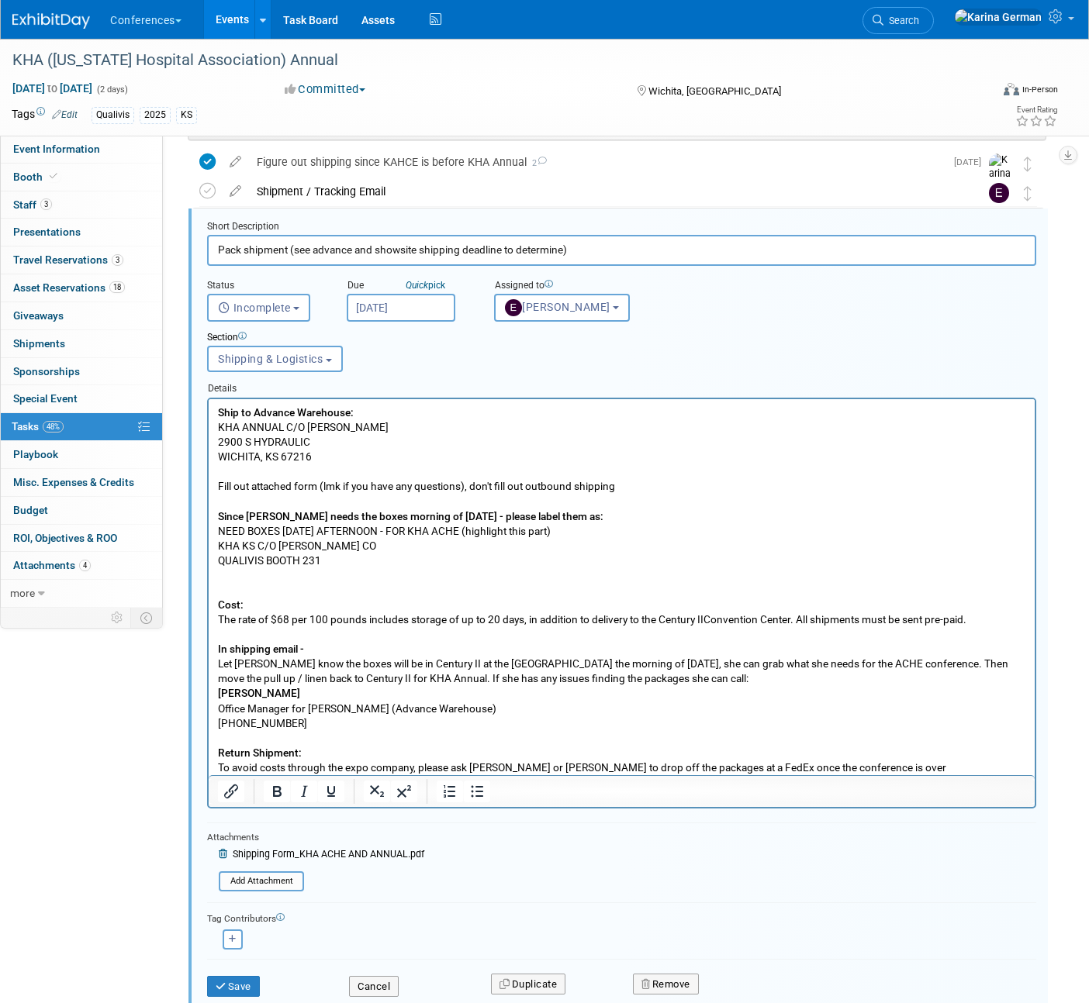
scroll to position [777, 0]
click at [624, 484] on p "Ship to Advance Warehouse: KHA ANNUAL C/O [PERSON_NAME] [STREET_ADDRESS] Fill o…" at bounding box center [622, 588] width 808 height 370
click at [245, 975] on button "Save" at bounding box center [233, 986] width 53 height 22
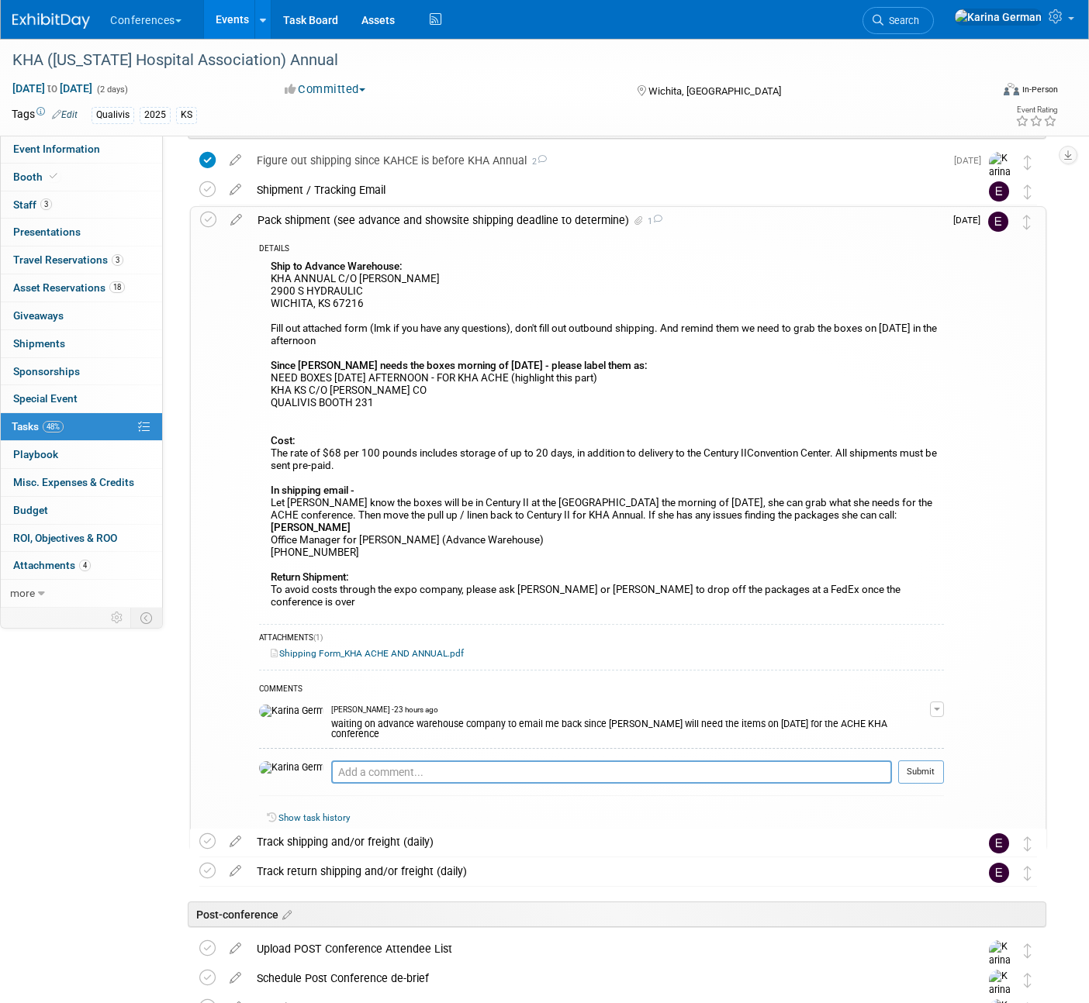
click at [509, 224] on div "Pack shipment (see advance and showsite shipping deadline to determine) 1" at bounding box center [597, 220] width 694 height 26
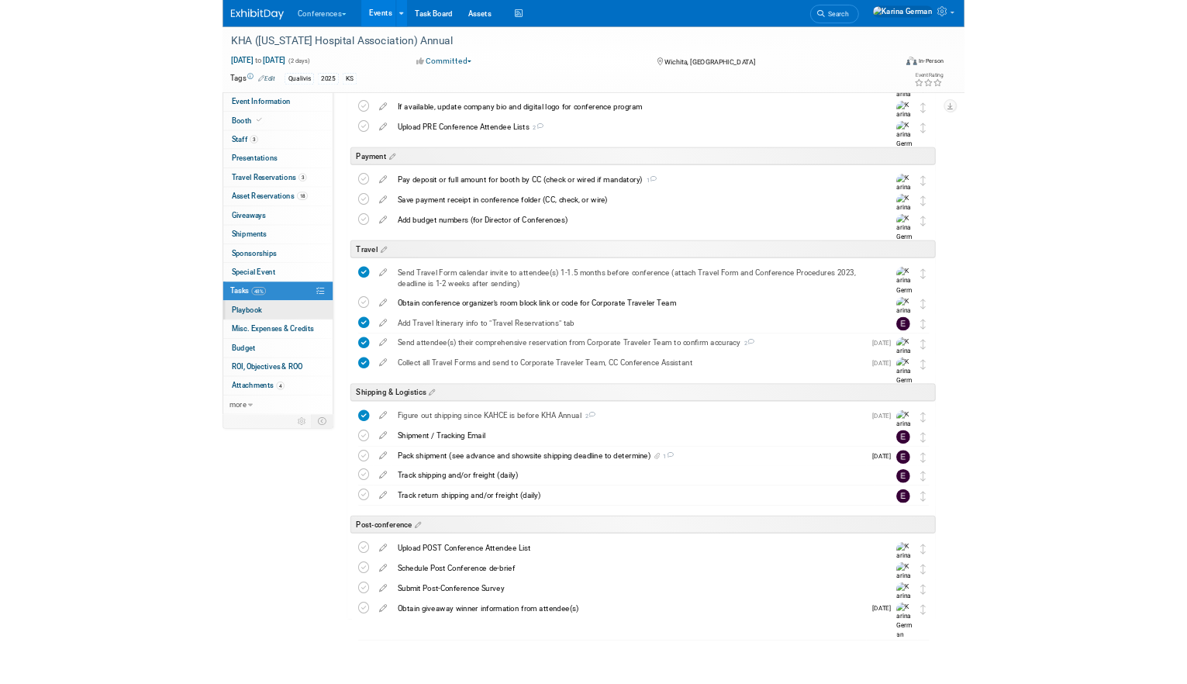
scroll to position [327, 0]
